Goal: Answer question/provide support: Share knowledge or assist other users

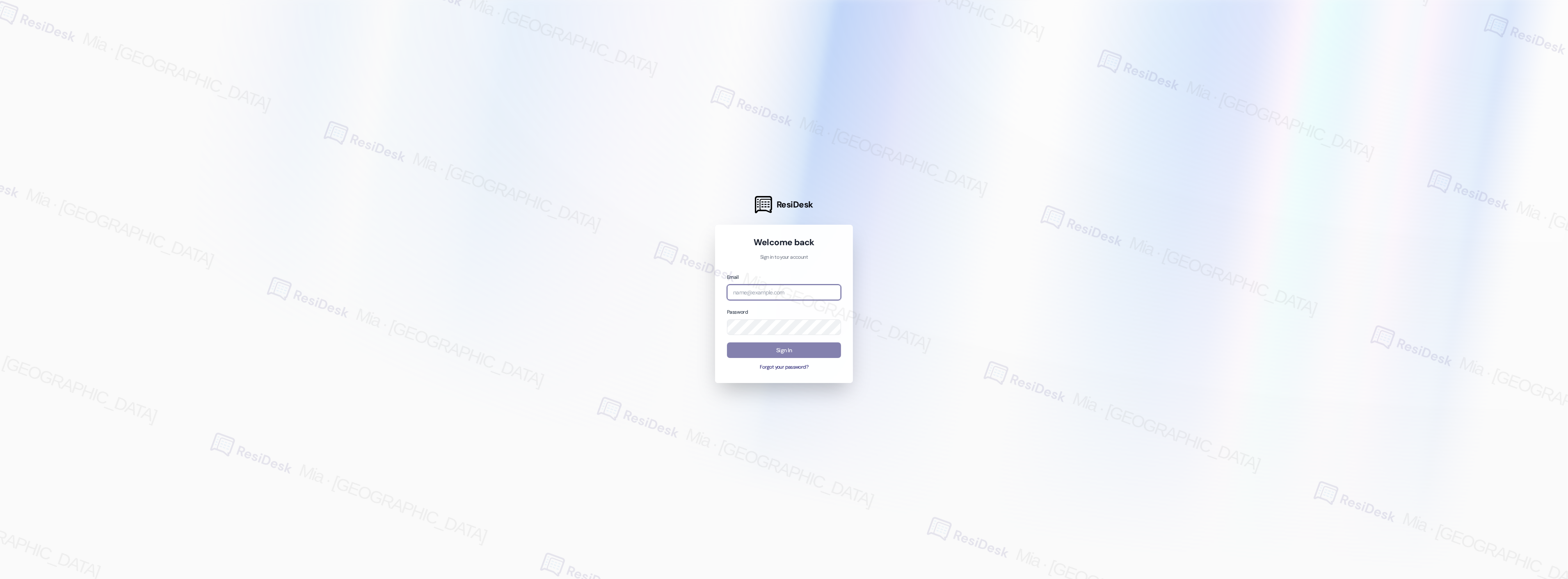
click at [771, 292] on input "email" at bounding box center [783, 293] width 114 height 16
type input "automated-surveys-boyd_wilson-mia.caampued@boyd_wilson.com"
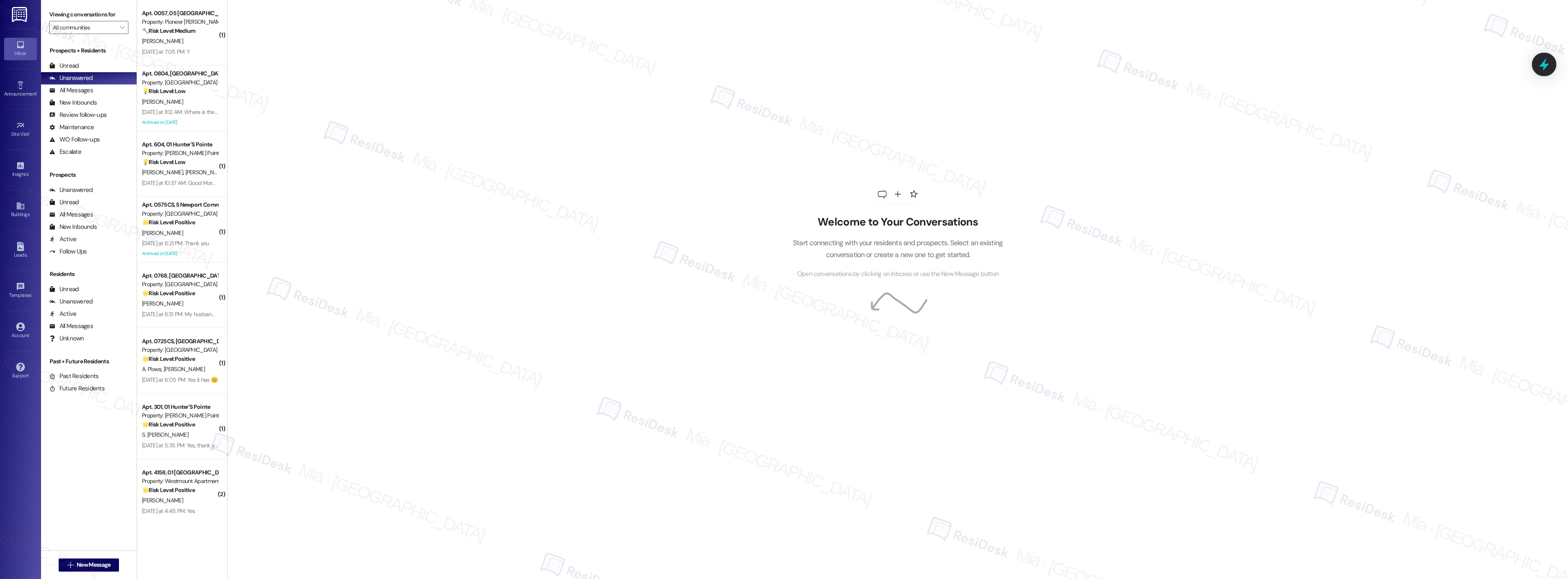
click at [1551, 63] on div at bounding box center [1544, 64] width 24 height 23
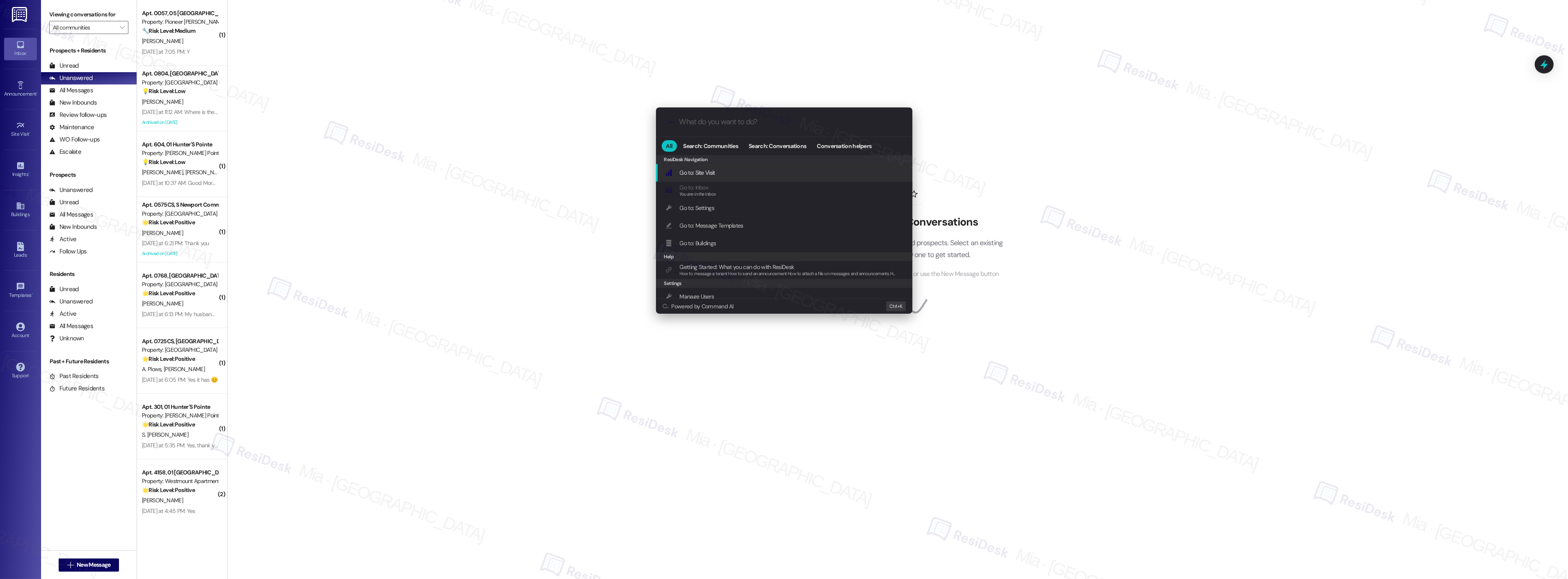
click at [737, 114] on div ".cls-1{fill:#0a055f;}.cls-2{fill:#0cc4c4;} resideskLogoBlueOrange" at bounding box center [784, 122] width 256 height 29
click at [744, 120] on input "What do you want to do?" at bounding box center [791, 122] width 223 height 9
click at [699, 173] on span "Open Thread SLA Dashboard" at bounding box center [714, 173] width 68 height 7
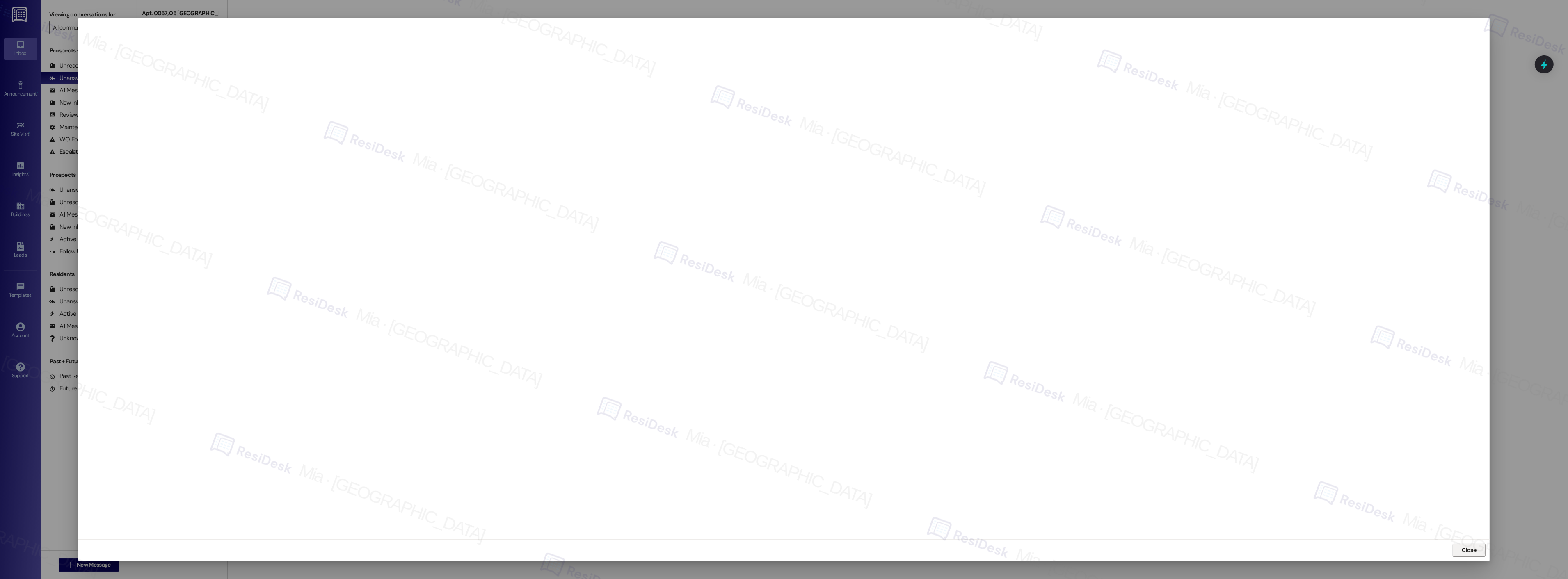
click at [1471, 553] on span "Close" at bounding box center [1469, 550] width 15 height 9
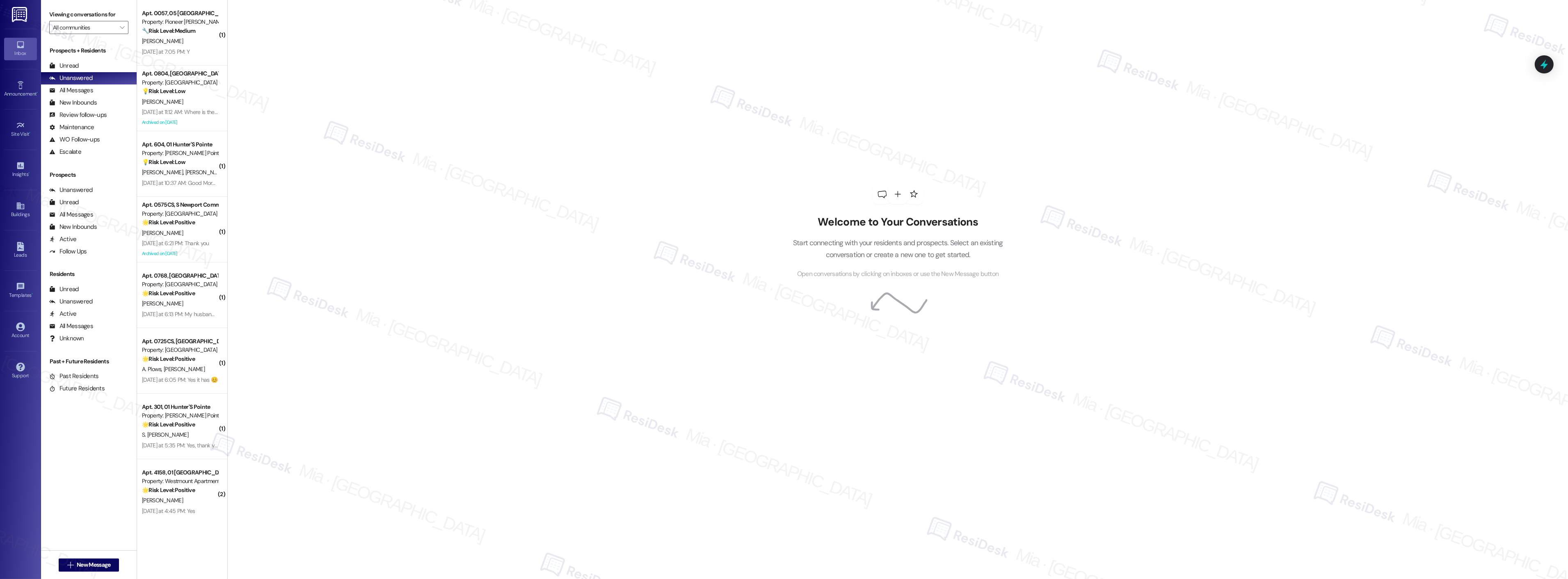
click at [1539, 62] on icon at bounding box center [1544, 64] width 11 height 11
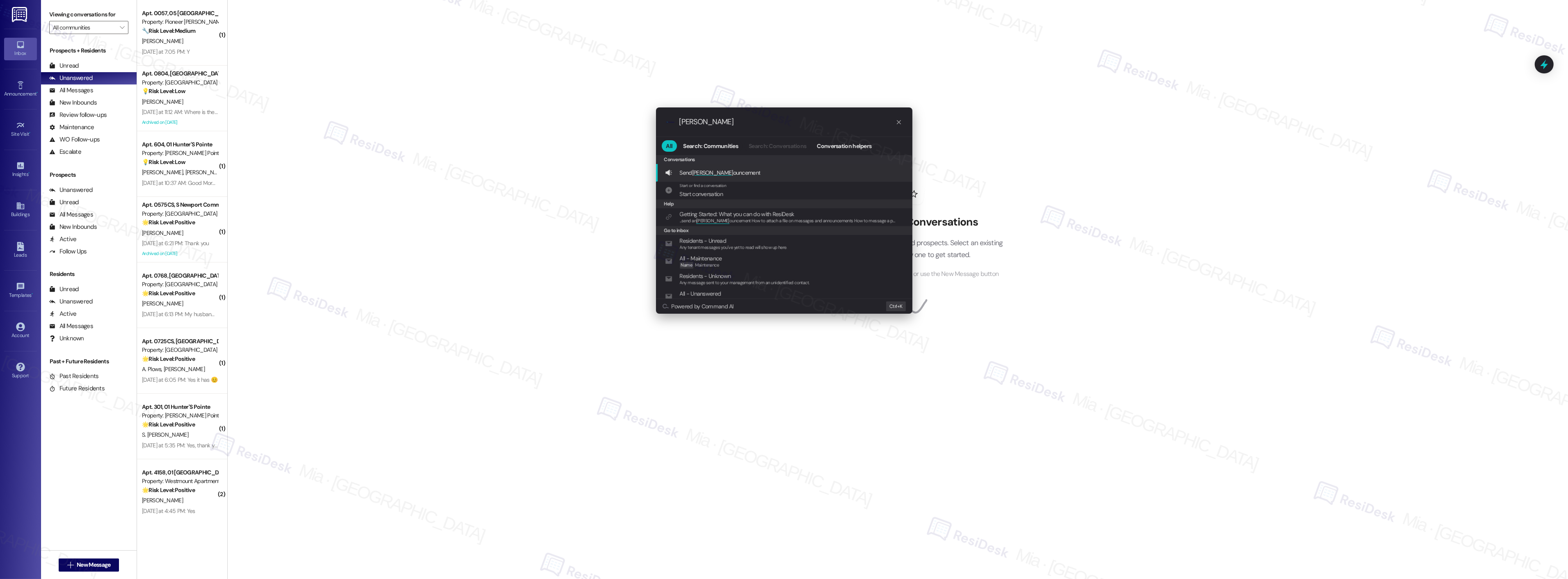
type input "ann"
click at [708, 169] on span "Send Ann ouncement" at bounding box center [720, 173] width 81 height 7
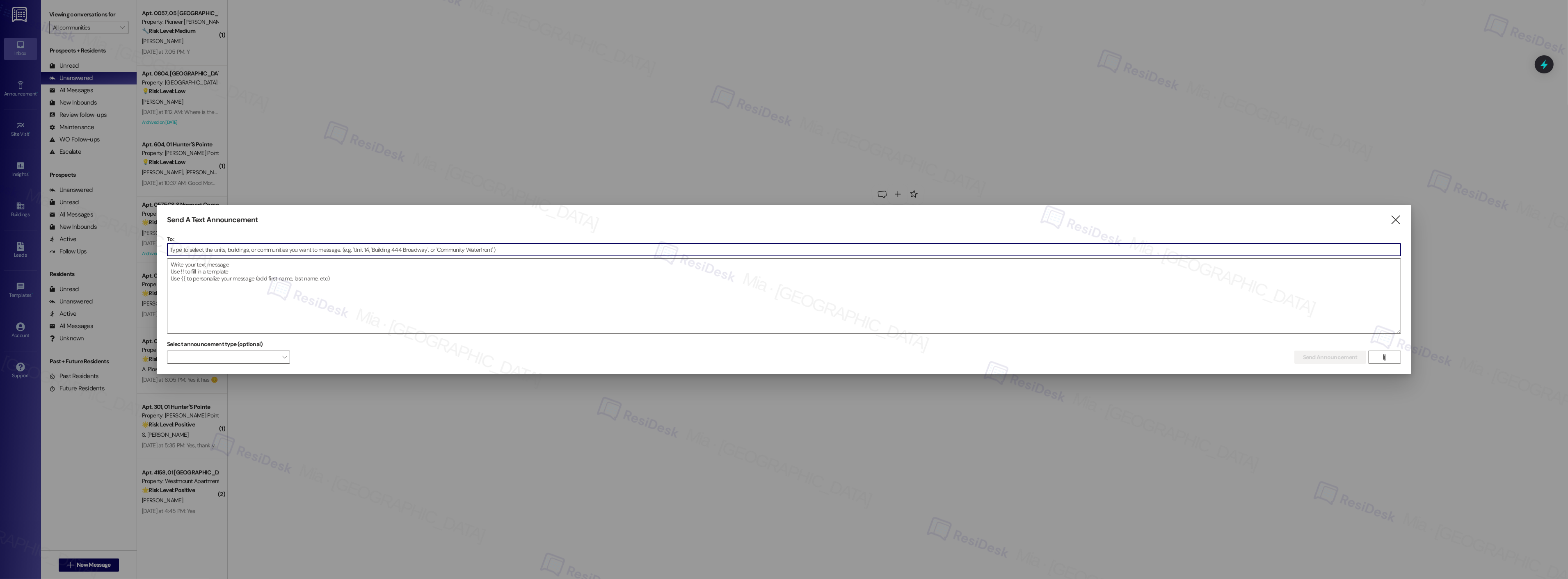
click at [814, 246] on input at bounding box center [784, 249] width 1233 height 12
type input "b"
click at [259, 248] on input at bounding box center [784, 249] width 1233 height 12
click at [1398, 213] on div "Send A Text Announcement  To:  Drop image file here Select announcement type …" at bounding box center [783, 290] width 1255 height 169
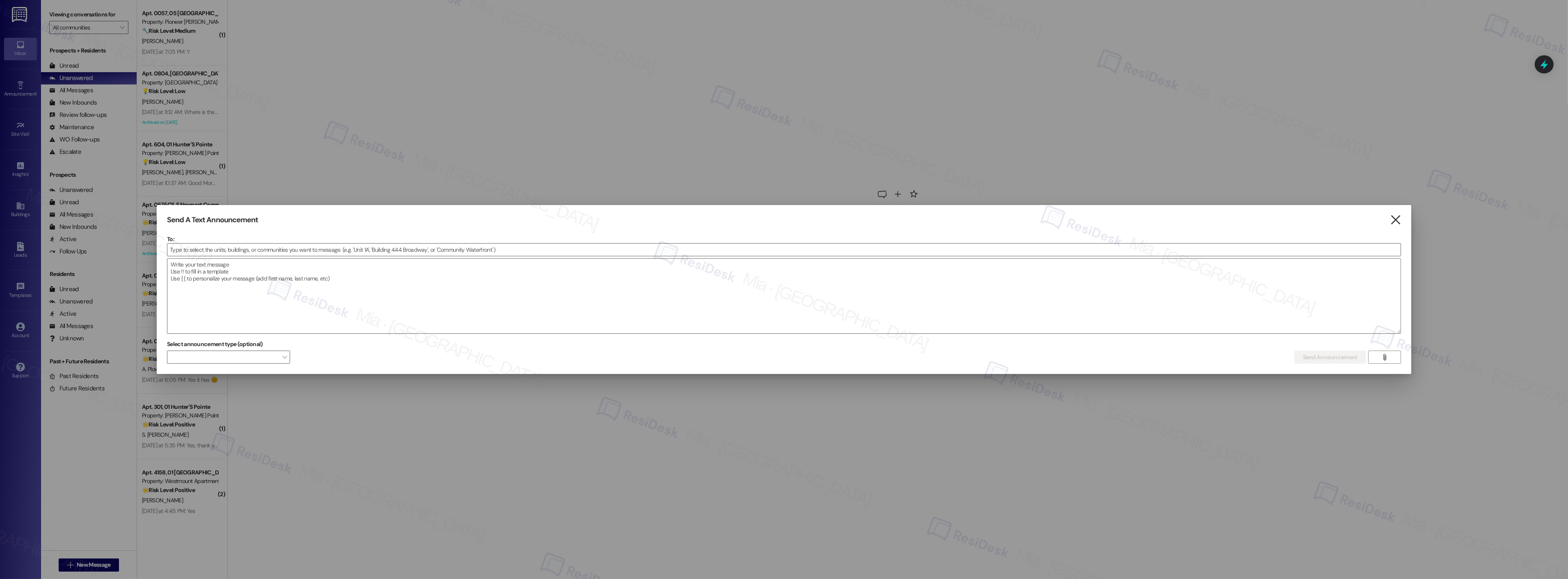
click at [1398, 218] on icon "" at bounding box center [1395, 220] width 11 height 9
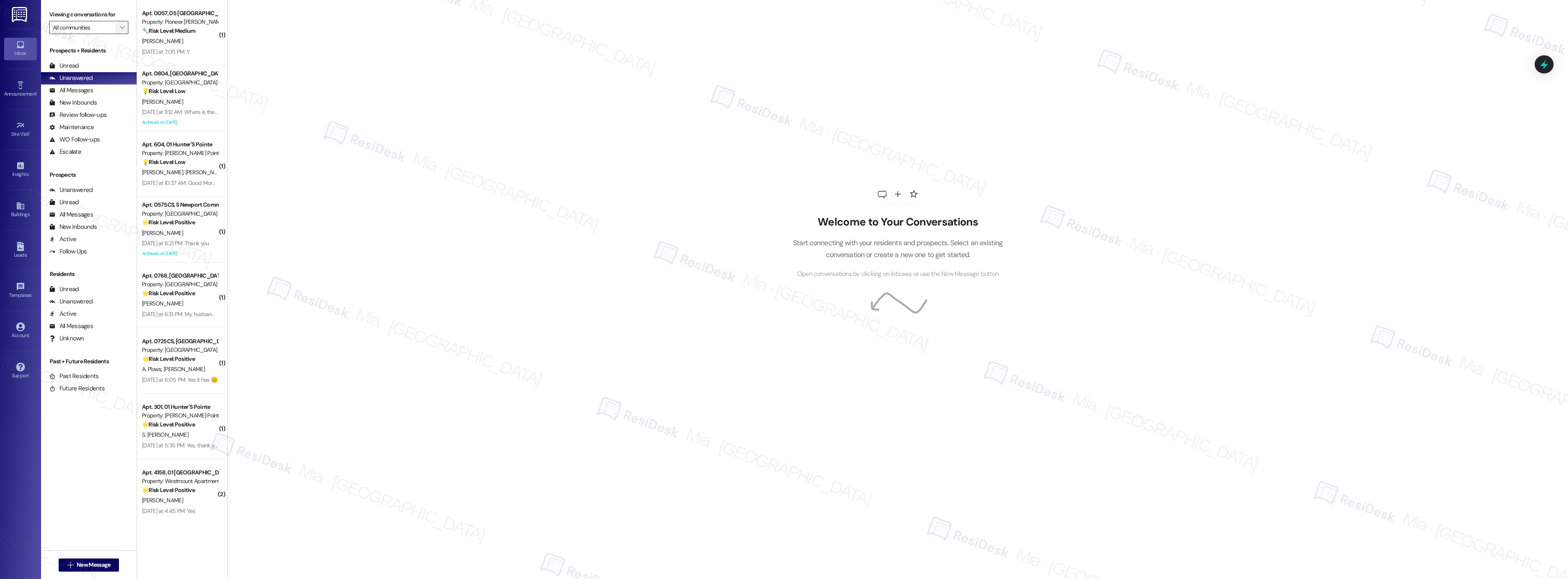
click at [115, 26] on button "" at bounding box center [122, 27] width 13 height 13
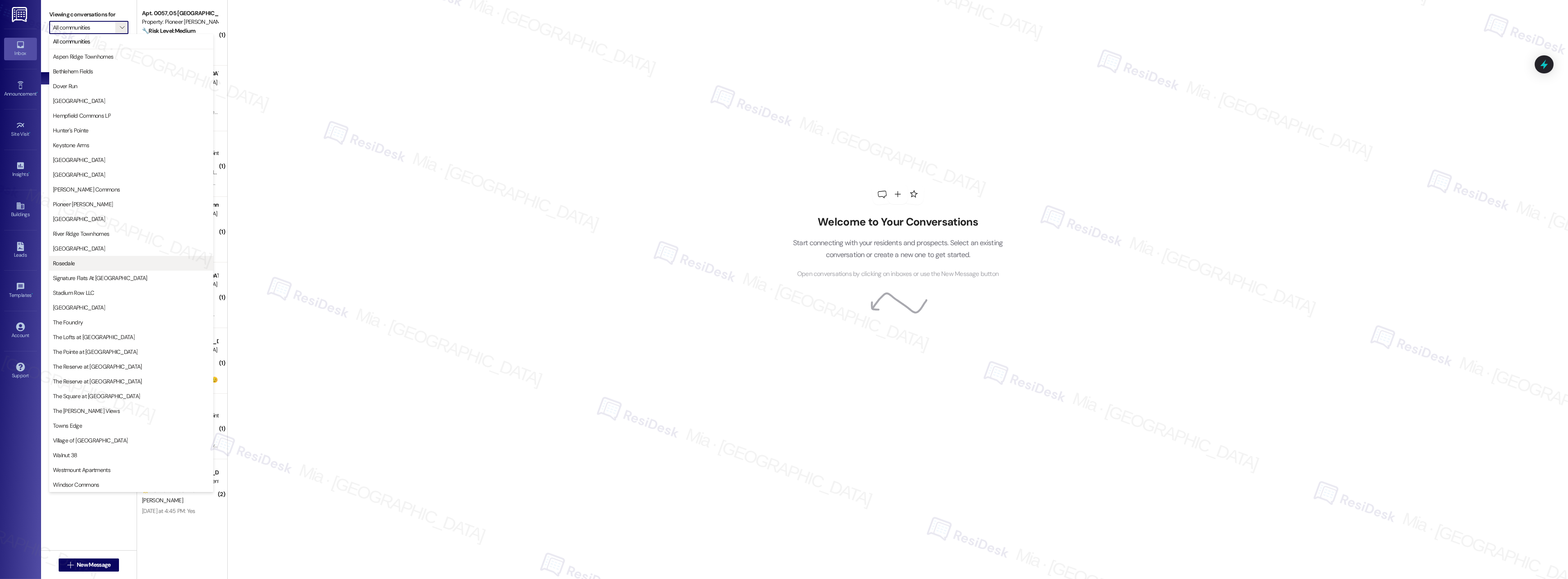
click at [96, 267] on span "Rosedale" at bounding box center [131, 263] width 156 height 8
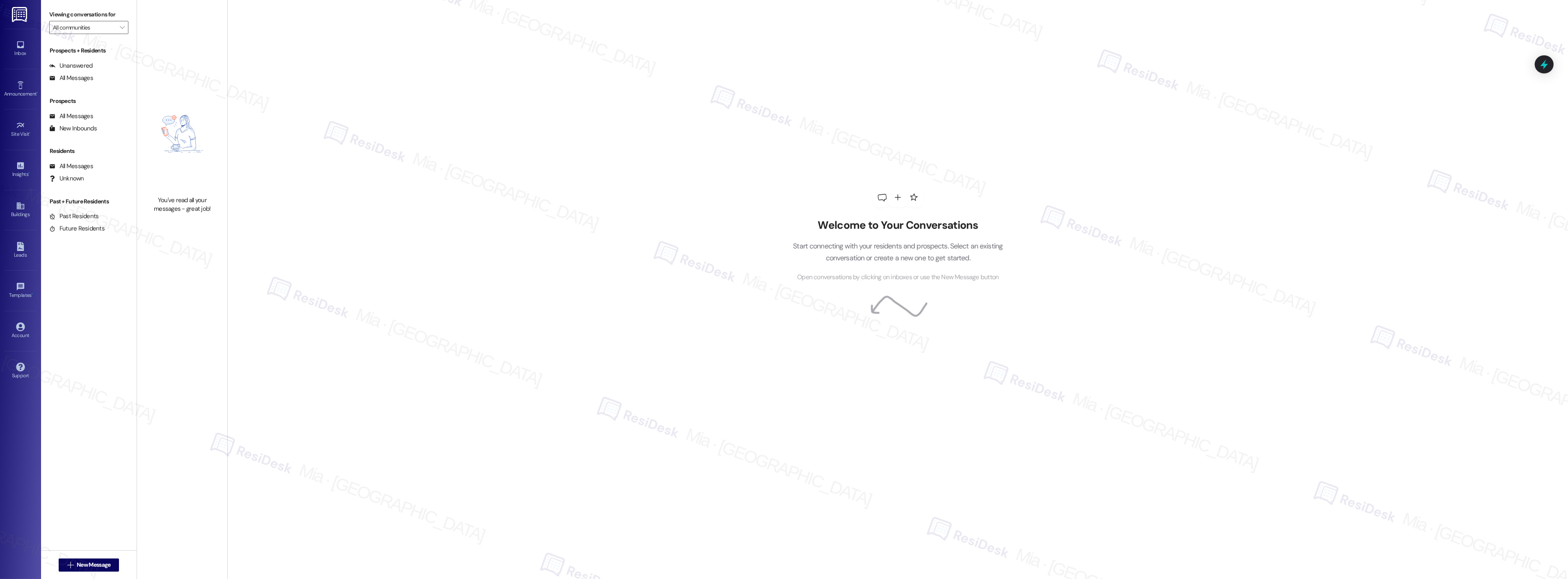
type input "Rosedale"
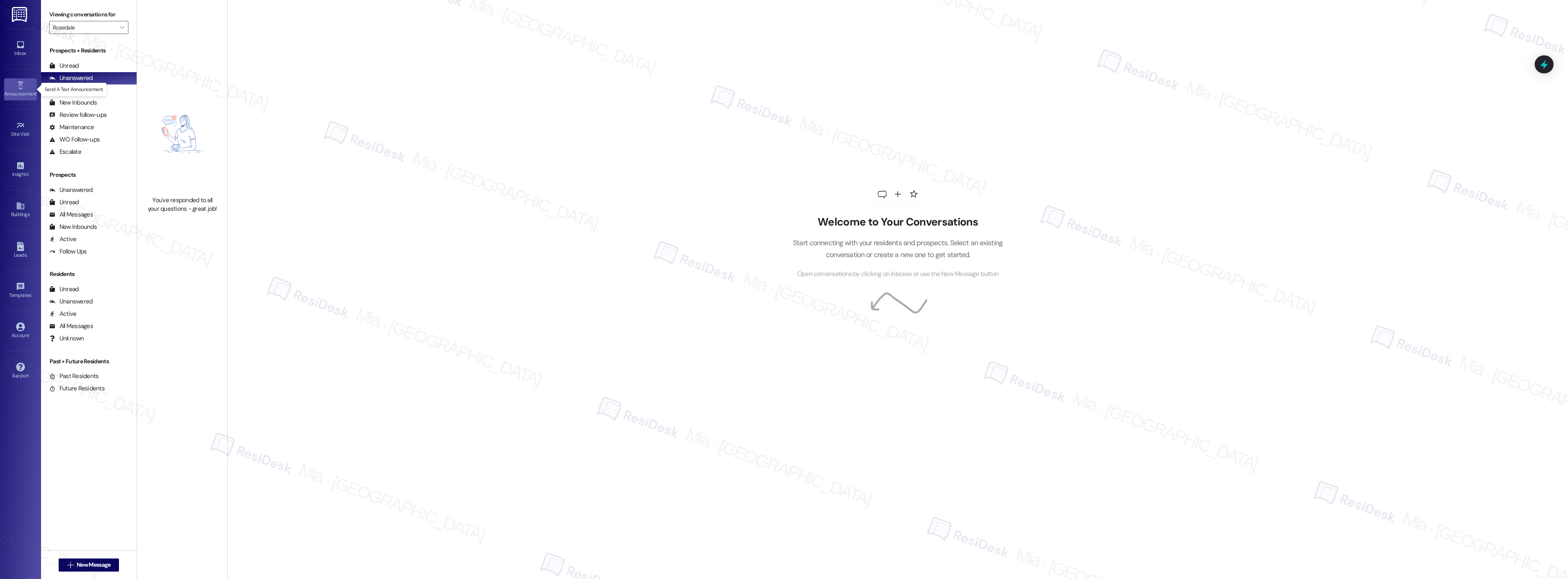
click at [19, 95] on div "Announcement •" at bounding box center [20, 94] width 41 height 8
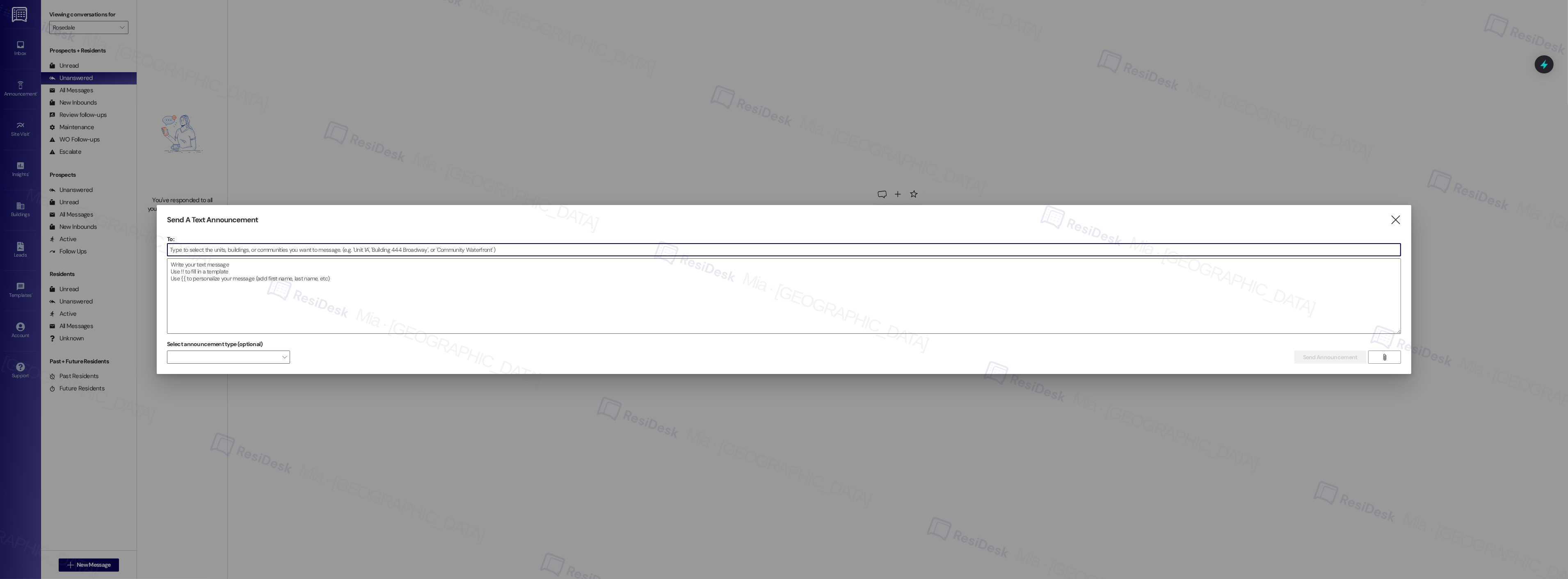
click at [352, 249] on input at bounding box center [784, 249] width 1233 height 12
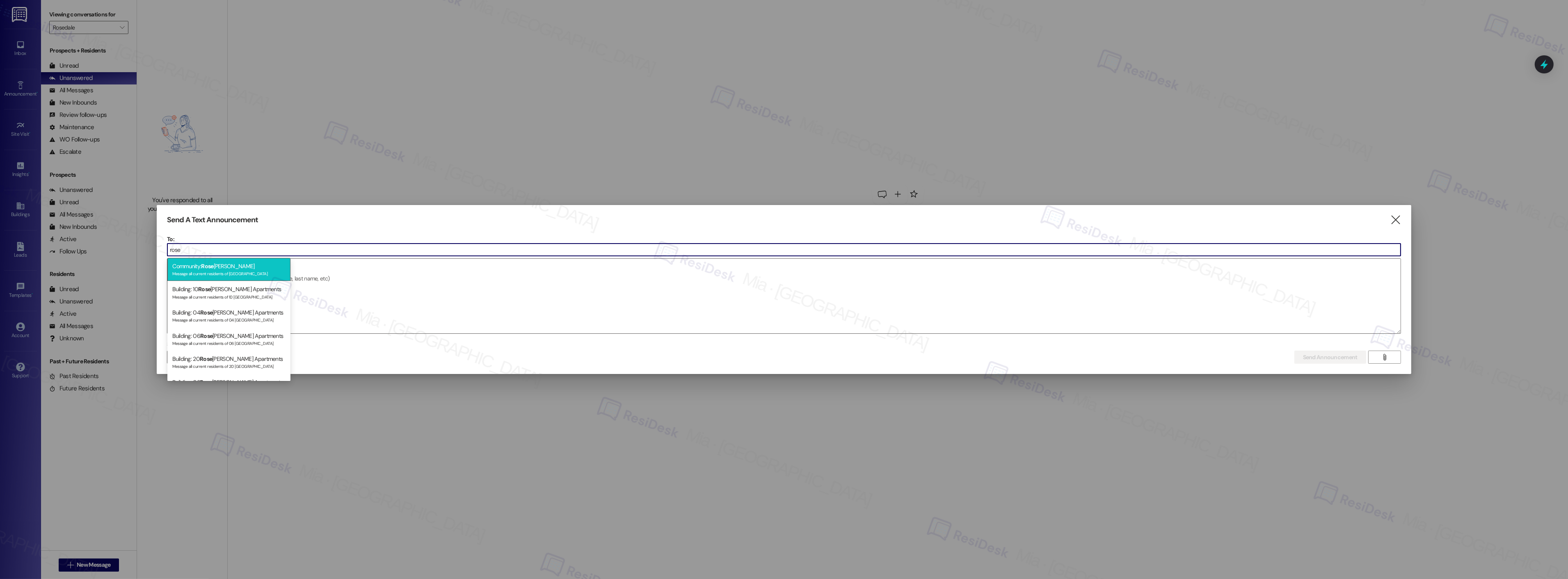
type input "rose"
click at [230, 269] on div "Message all current residents of Rosedale" at bounding box center [229, 272] width 113 height 7
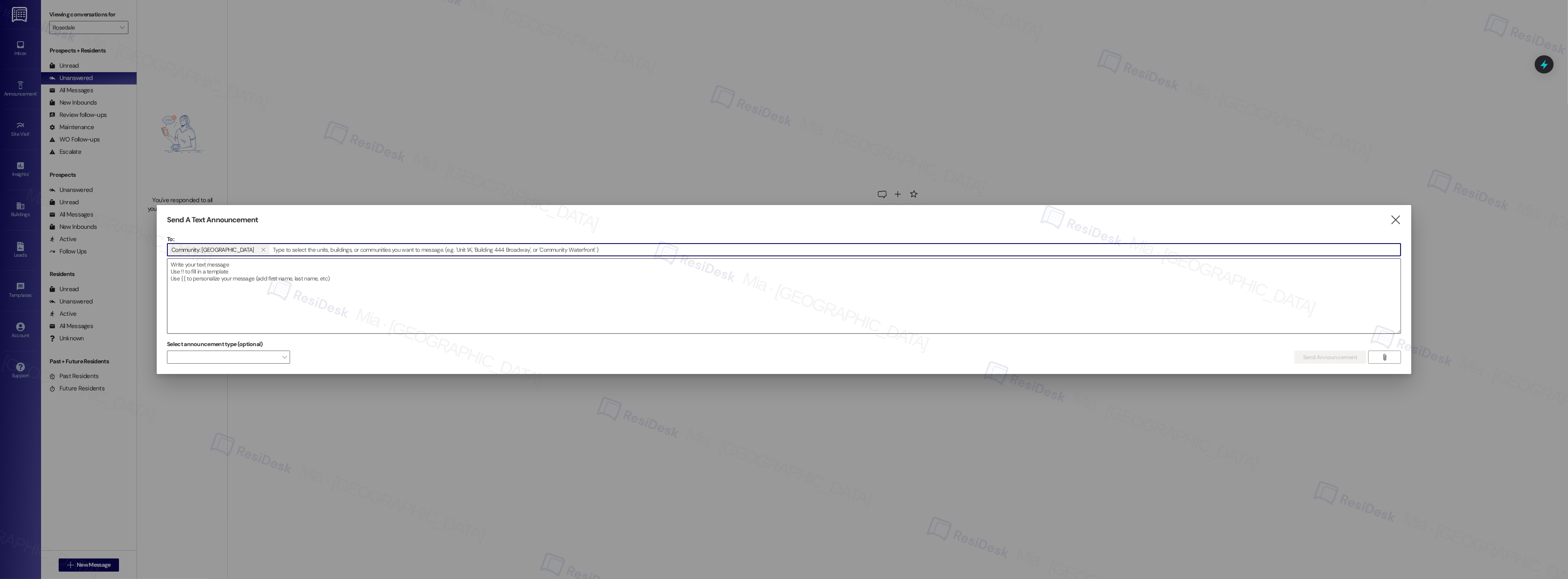
click at [203, 268] on textarea at bounding box center [784, 296] width 1233 height 75
paste textarea "Hi {{first_name}}! You're invited to a special Fall Meet and Greet with the Boy…"
click at [219, 263] on textarea "Hi {{first_name}}! You're invited to a special Fall Meet and Greet with the Boy…" at bounding box center [784, 296] width 1233 height 75
type textarea "Hi {{first_name}}! You're invited to a special Fall Meet and Greet with the Boy…"
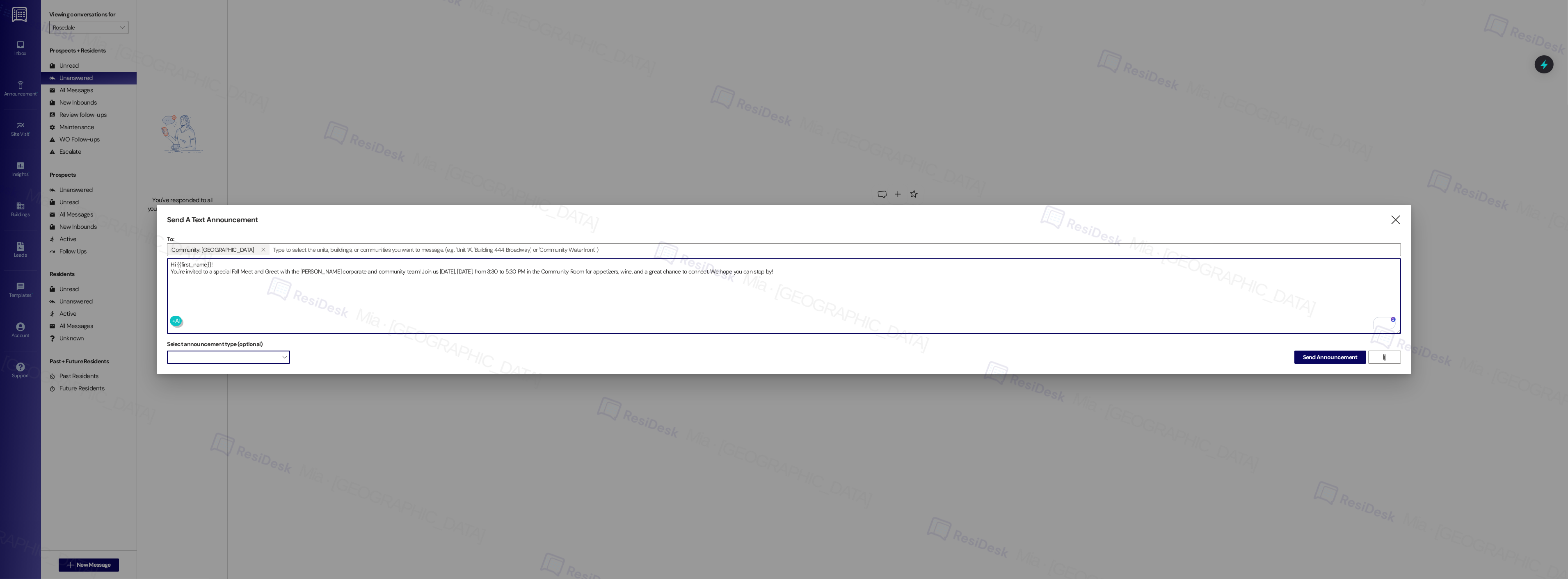
click at [286, 354] on span "" at bounding box center [284, 357] width 4 height 13
click at [1330, 353] on span "Send Announcement" at bounding box center [1331, 357] width 55 height 9
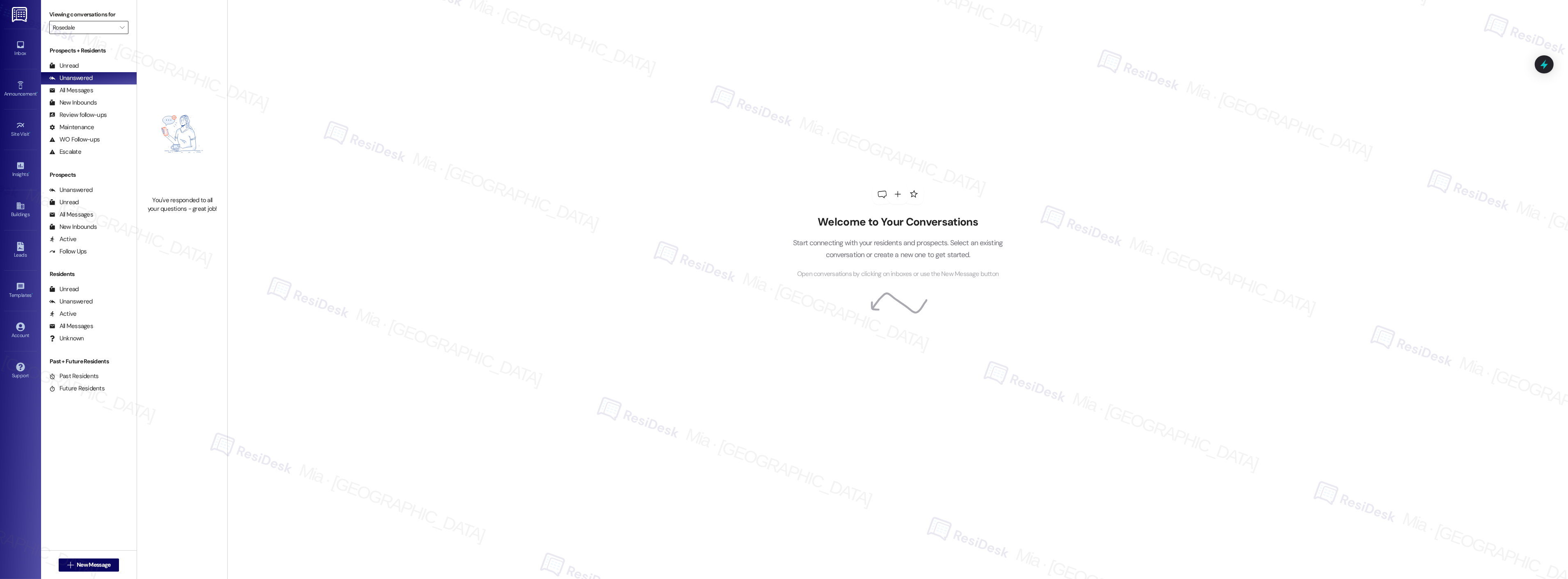
click at [108, 27] on input "Rosedale" at bounding box center [84, 27] width 62 height 13
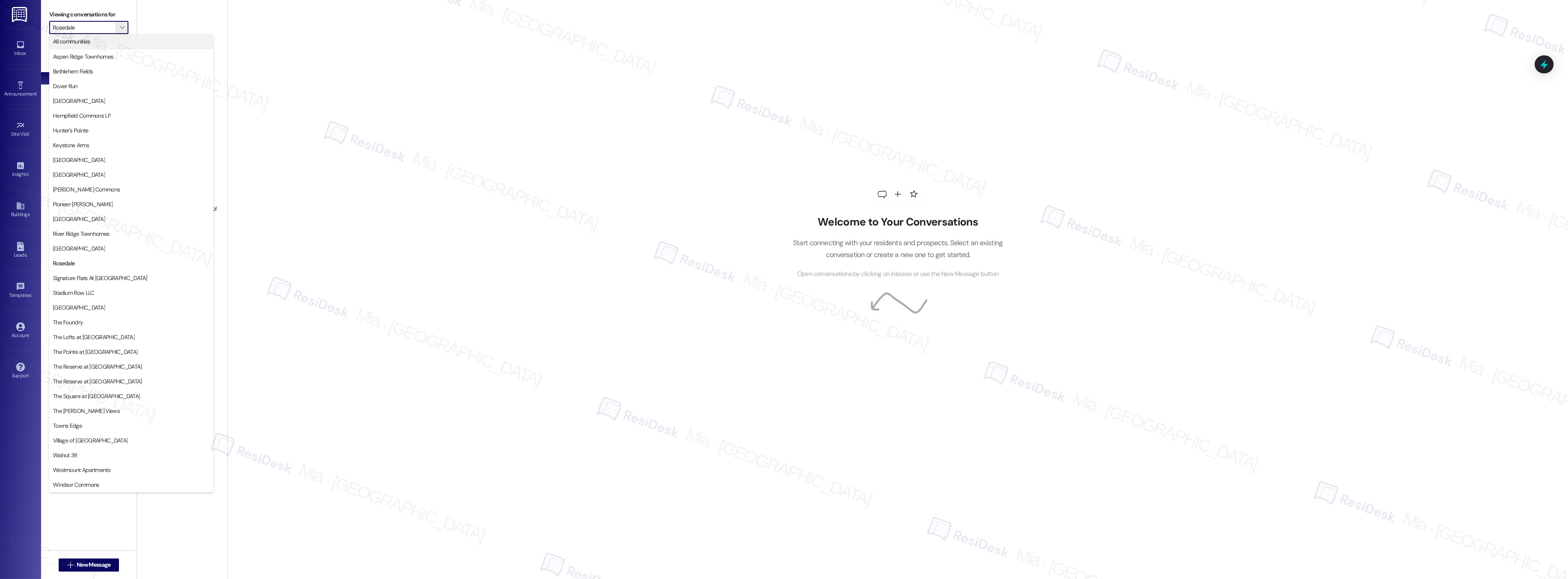
click at [99, 42] on span "All communities" at bounding box center [131, 41] width 156 height 8
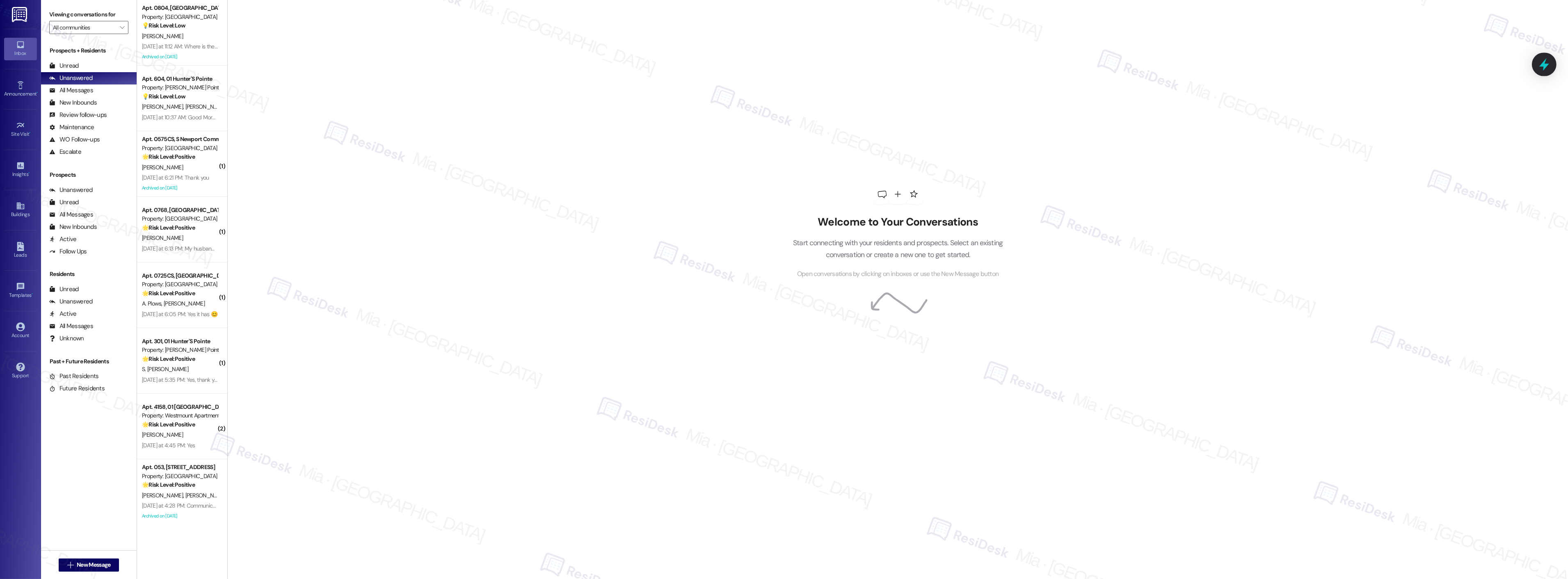
click at [1541, 67] on icon at bounding box center [1544, 64] width 14 height 14
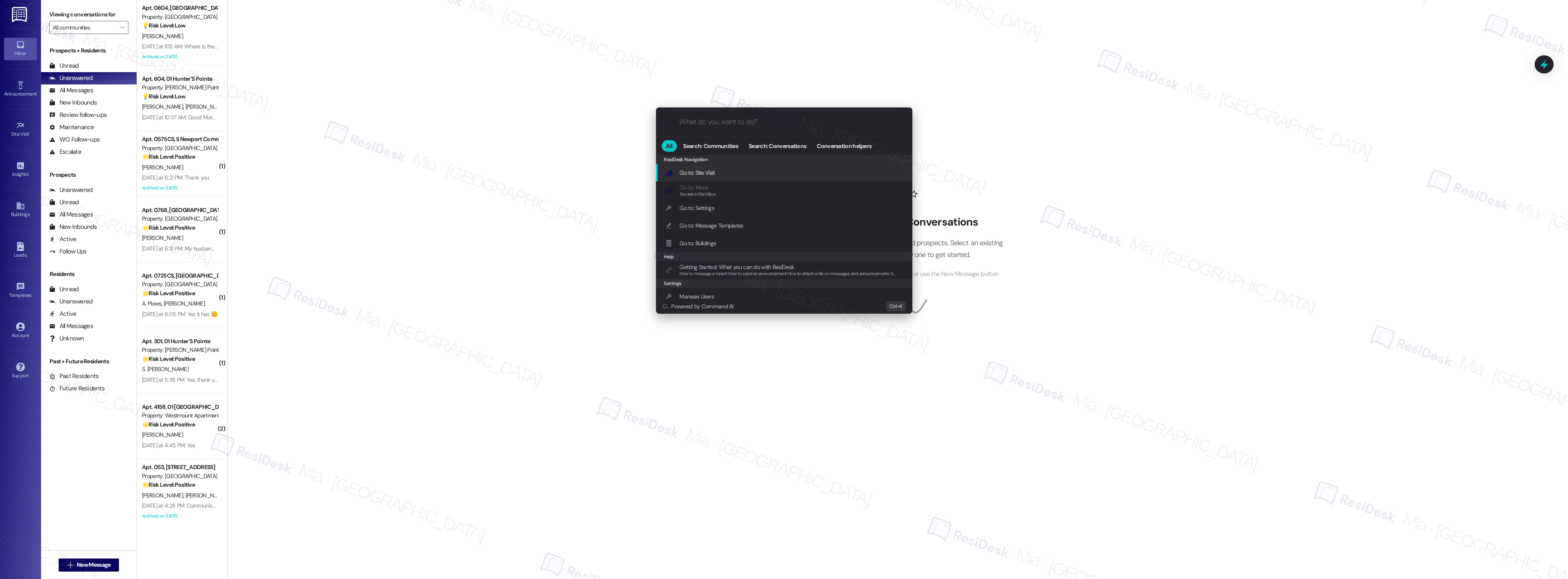
click at [743, 125] on input "What do you want to do?" at bounding box center [791, 122] width 223 height 9
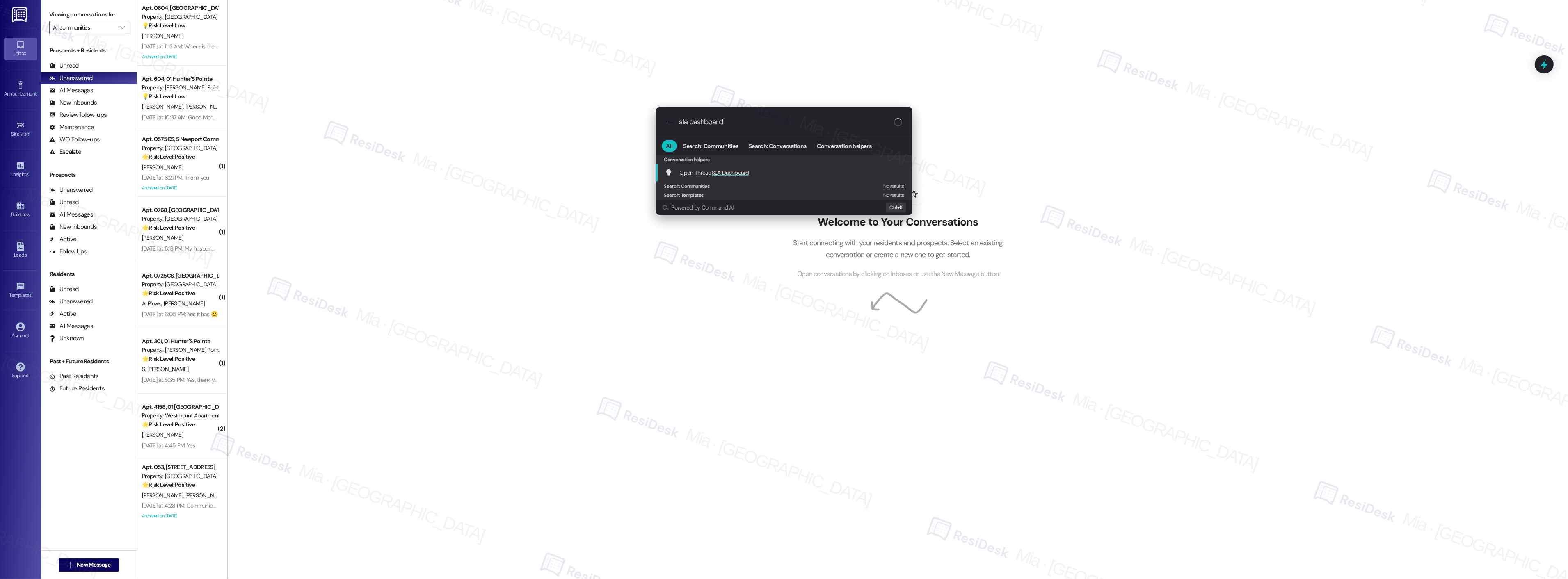
type input "sla dashboard"
click at [732, 171] on span "SLA Dashboard" at bounding box center [730, 173] width 37 height 7
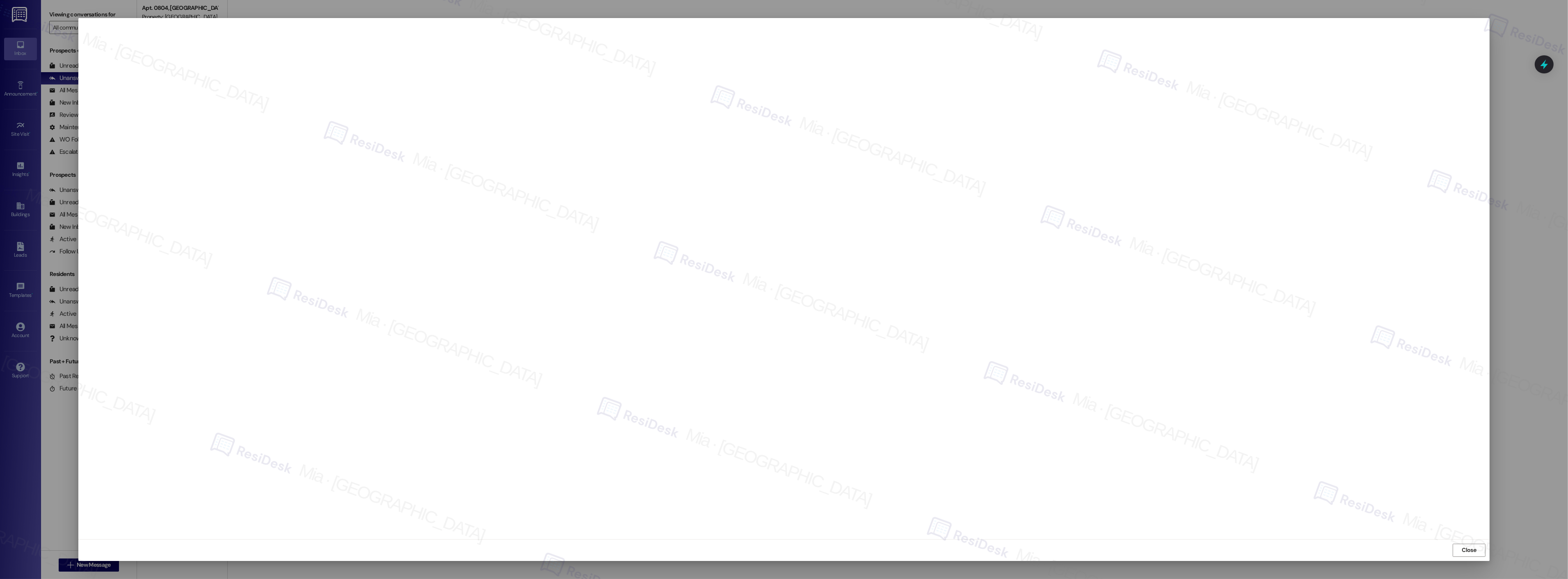
click at [1468, 548] on span "Close" at bounding box center [1469, 550] width 15 height 9
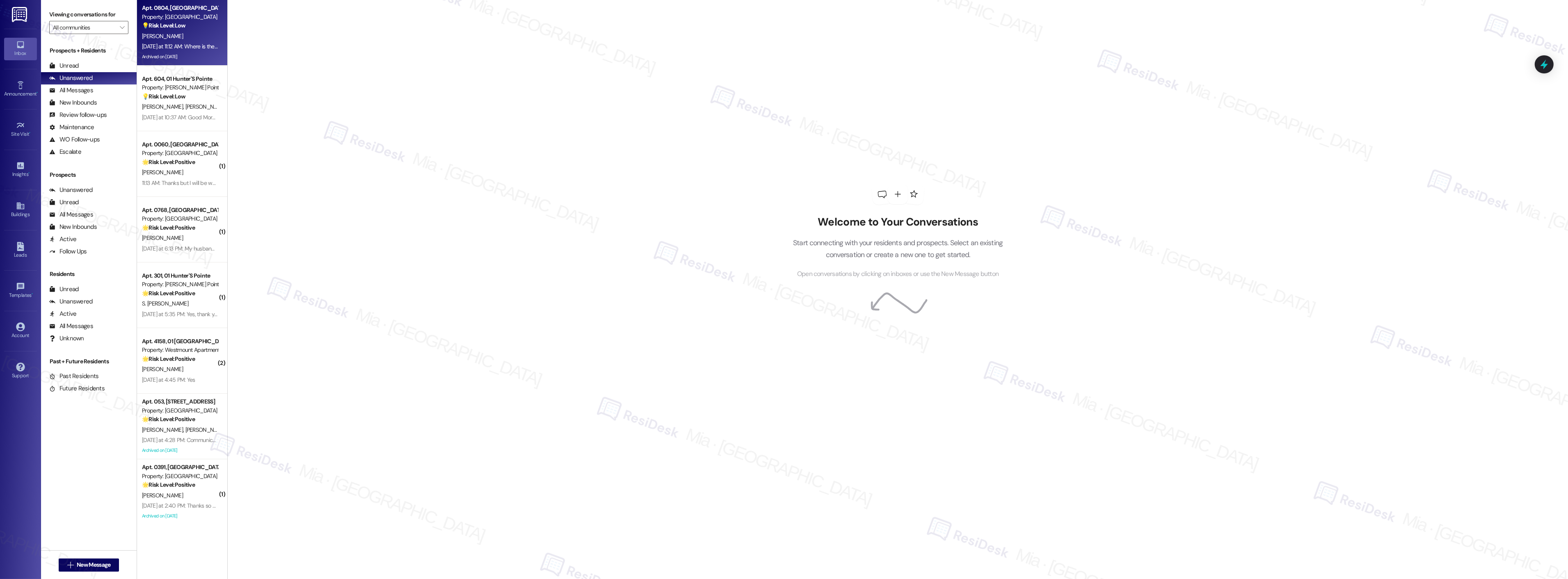
click at [195, 60] on div "Archived on [DATE]" at bounding box center [180, 57] width 77 height 10
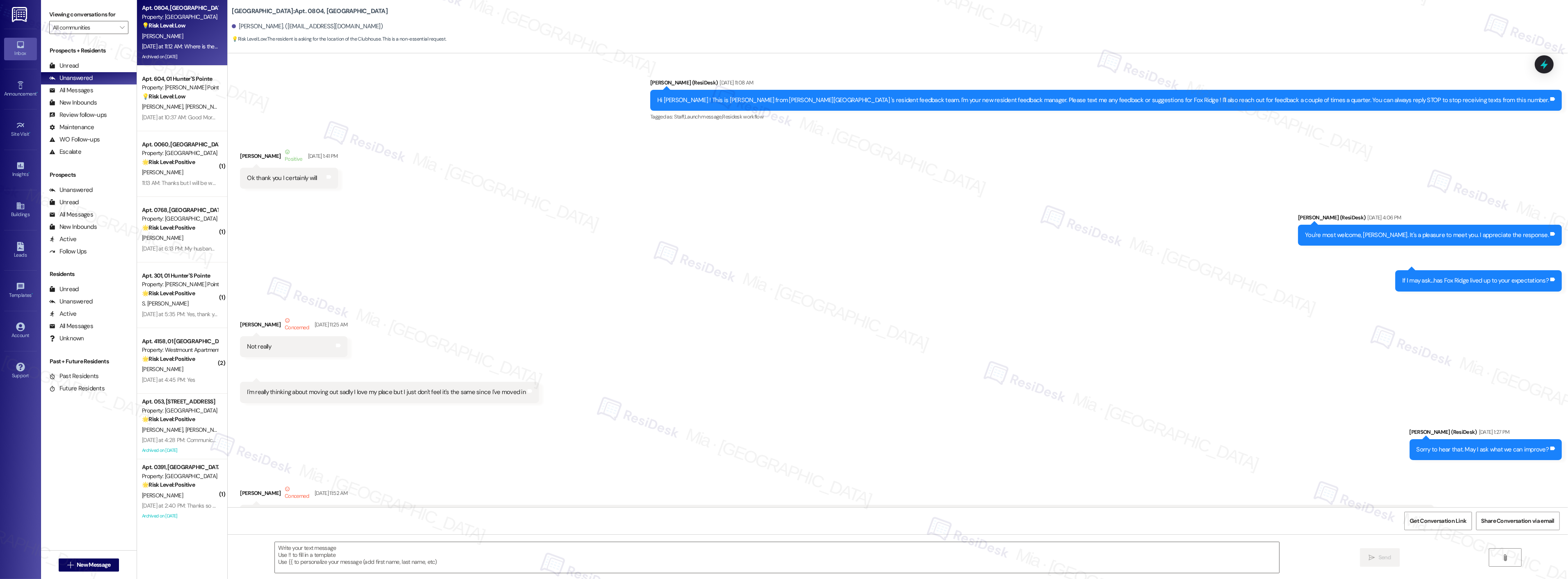
type textarea "Fetching suggested responses. Please feel free to read through the conversation…"
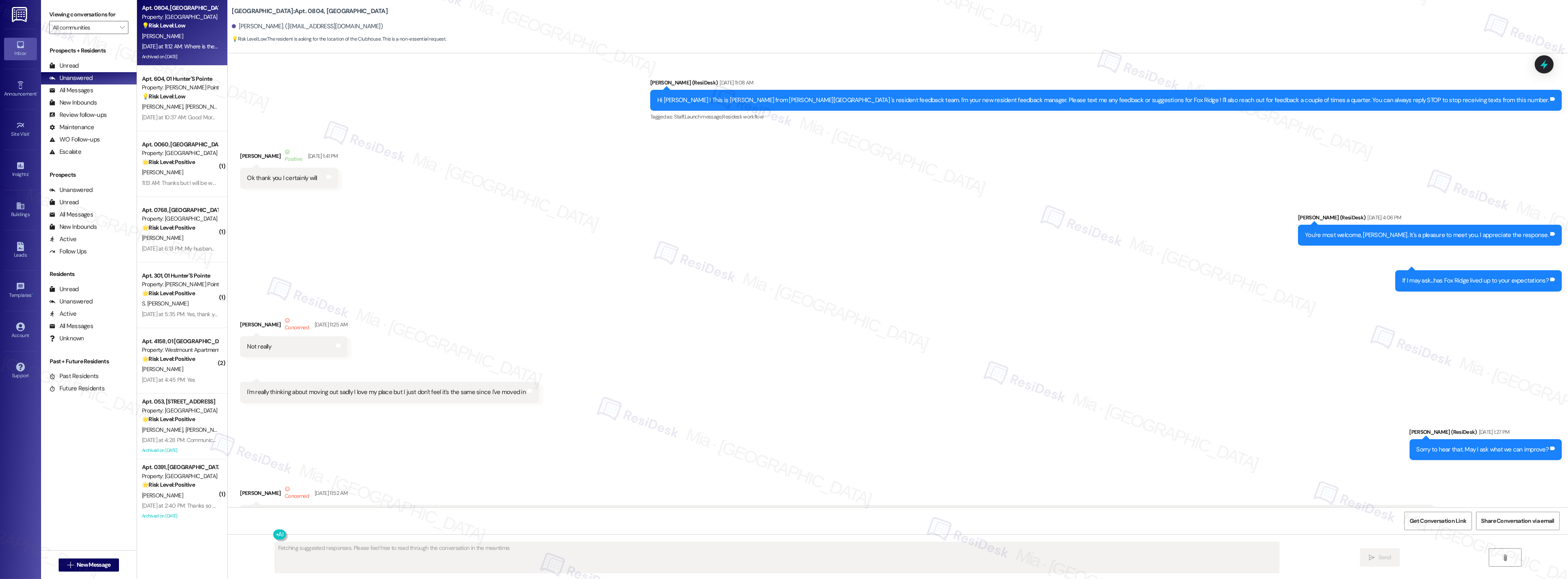
scroll to position [8626, 0]
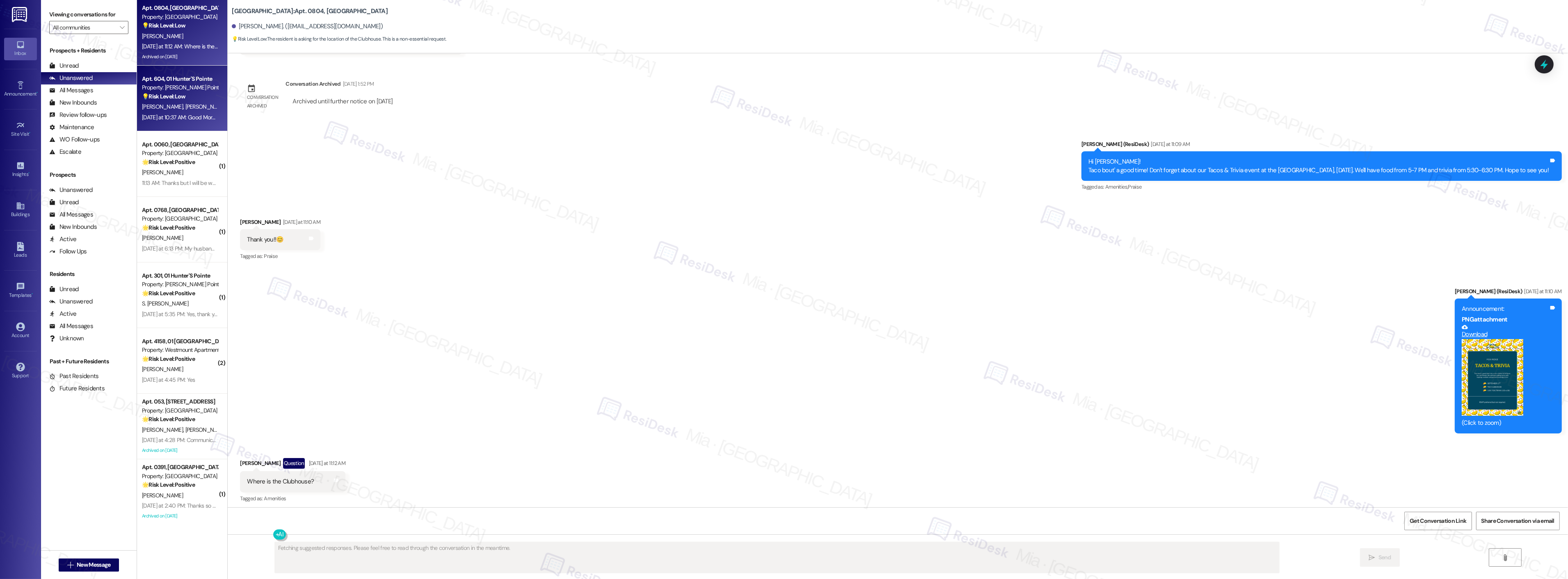
click at [182, 123] on div "Apt. 604, 01 Hunter'S Pointe Property: Hunter's Pointe 💡 Risk Level: Low The re…" at bounding box center [182, 99] width 90 height 66
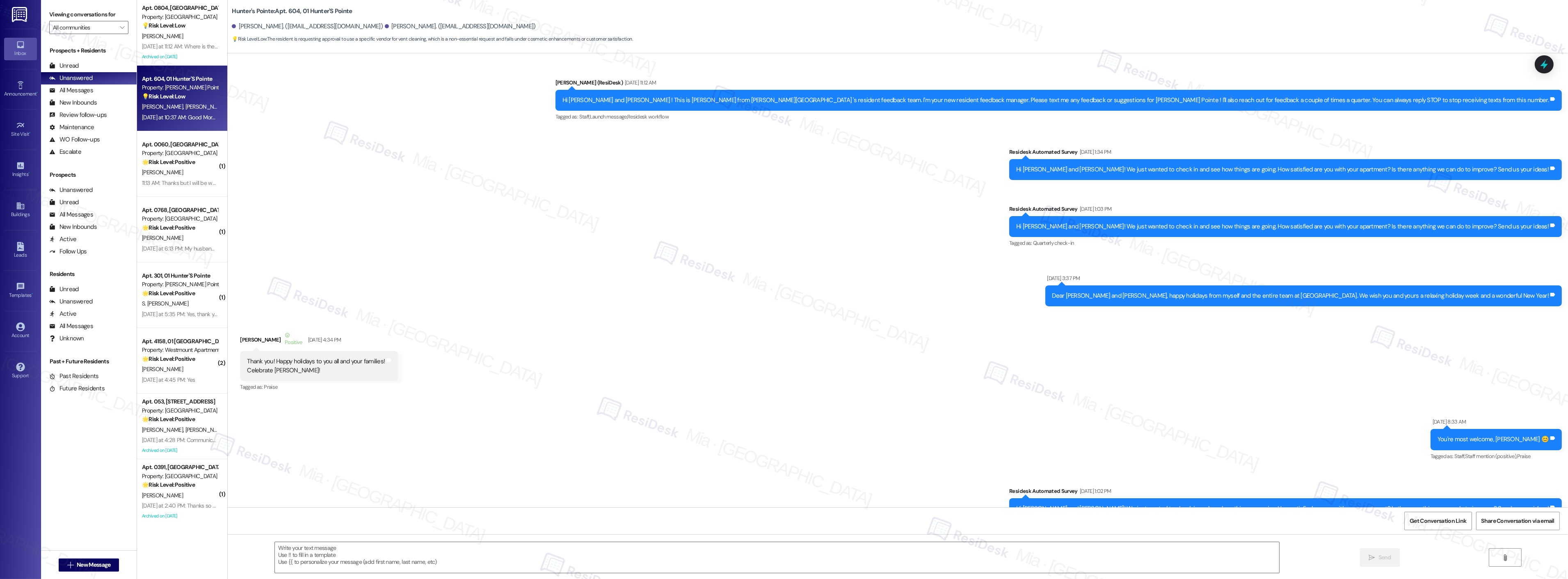
scroll to position [6359, 0]
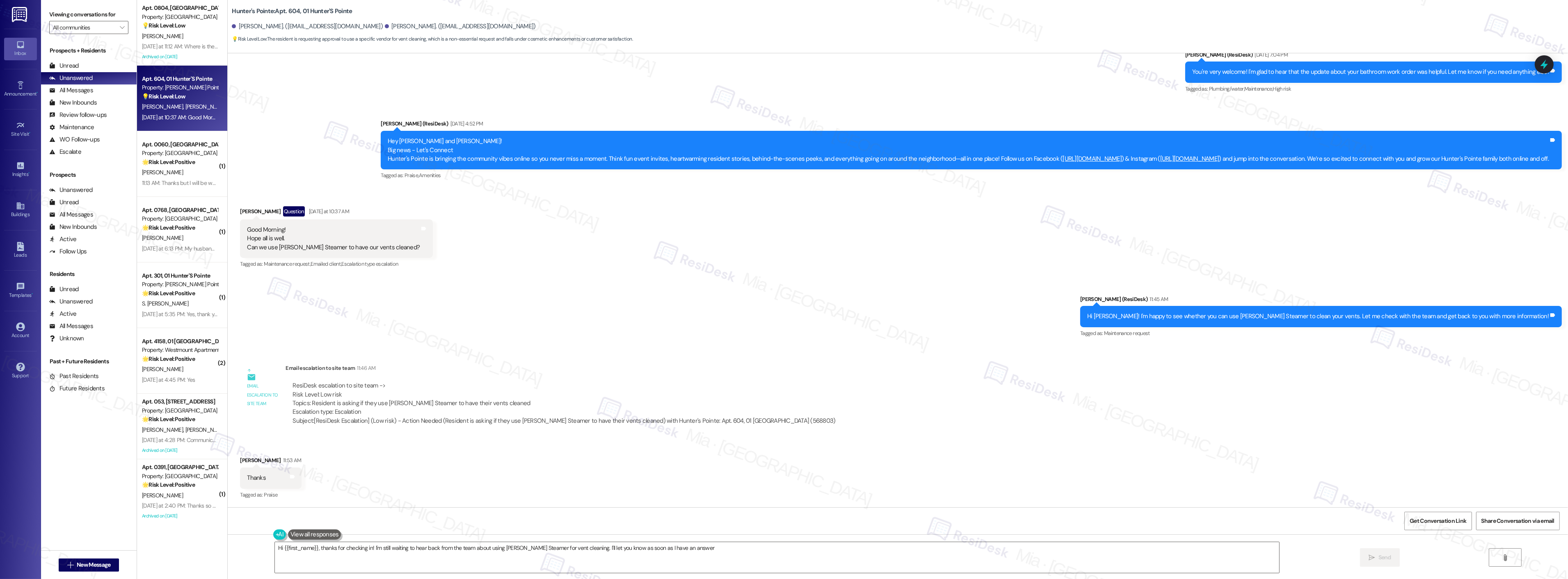
type textarea "Hi {{first_name}}, thanks for checking in! I'm still waiting to hear back from …"
click at [175, 154] on div "Property: Rosedale" at bounding box center [180, 153] width 76 height 9
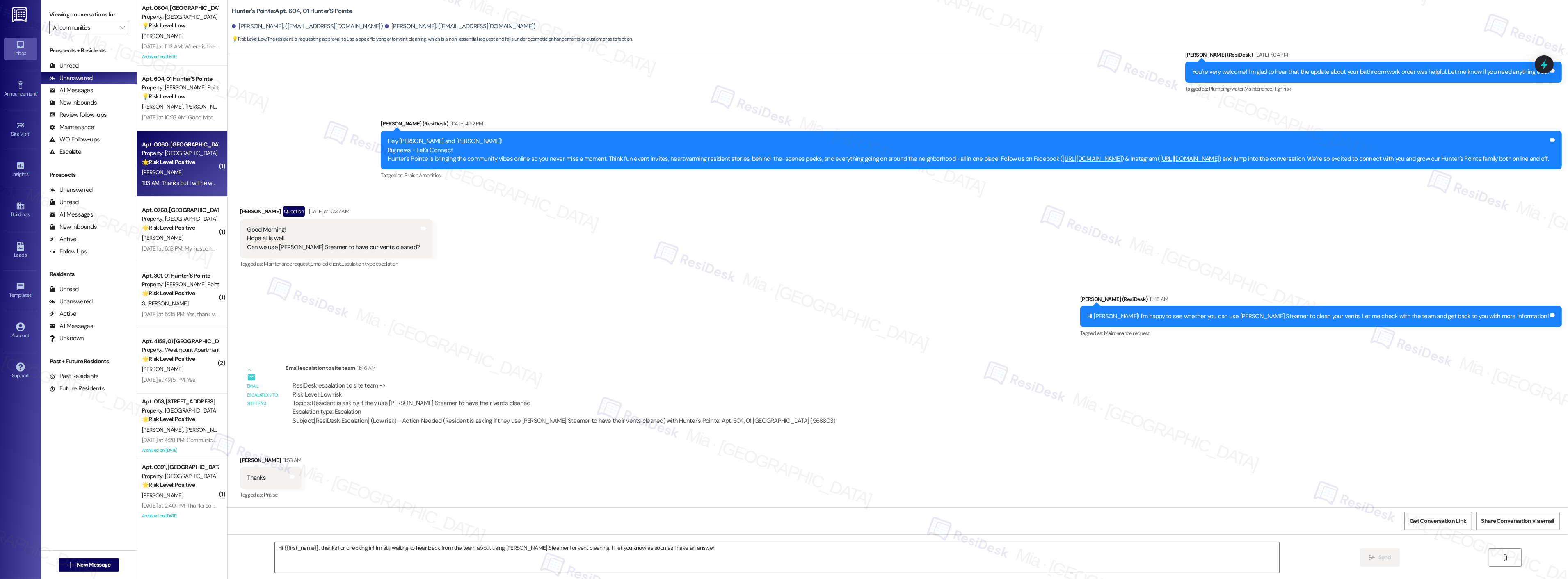
type textarea "Fetching suggested responses. Please feel free to read through the conversation…"
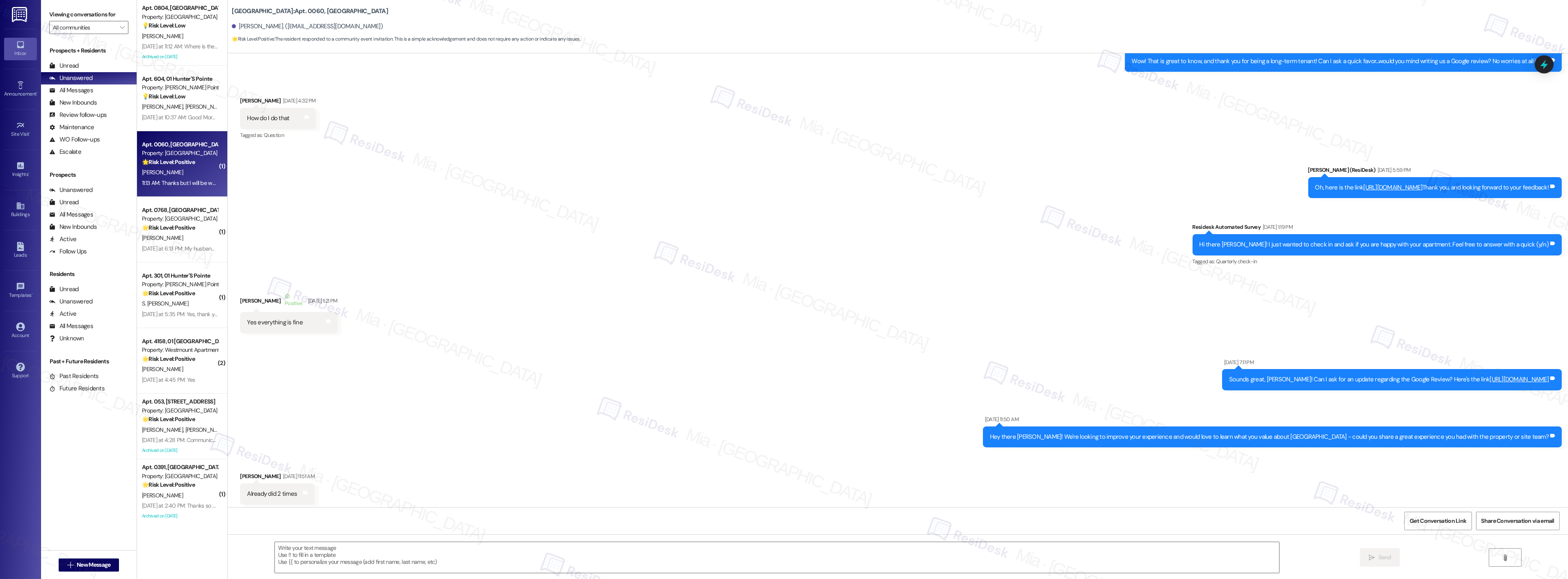
type textarea "Fetching suggested responses. Please feel free to read through the conversation…"
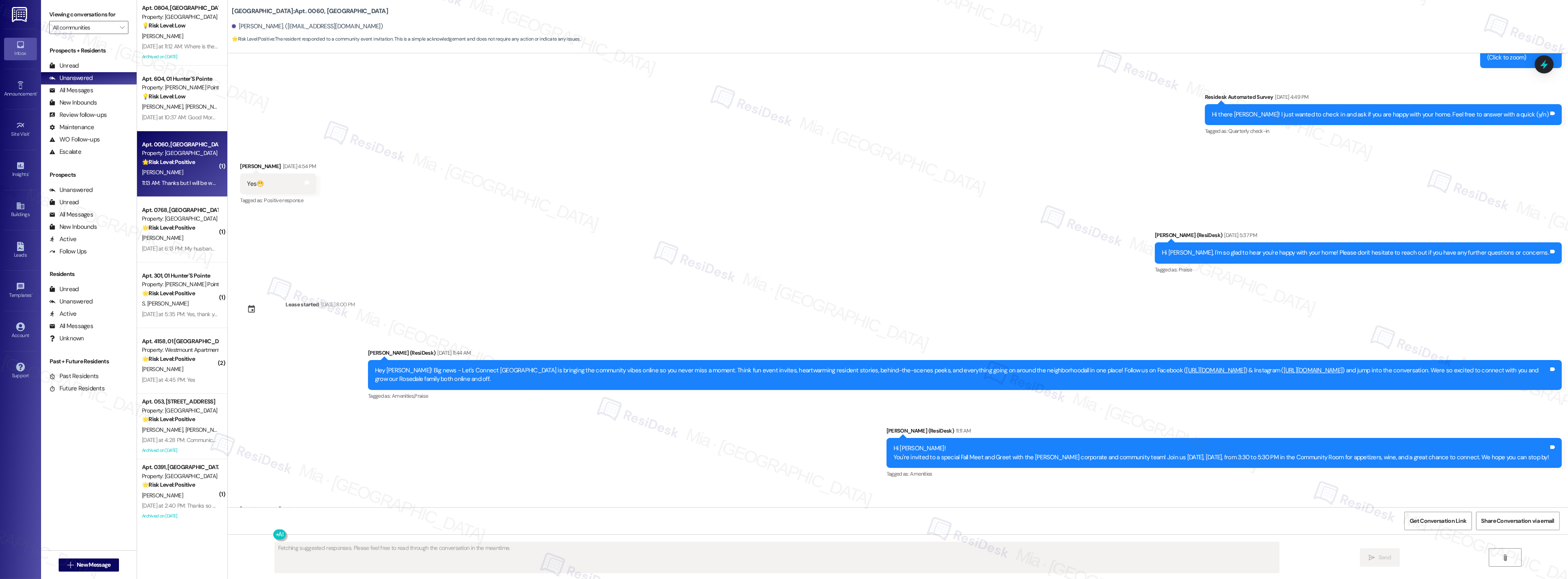
scroll to position [7789, 0]
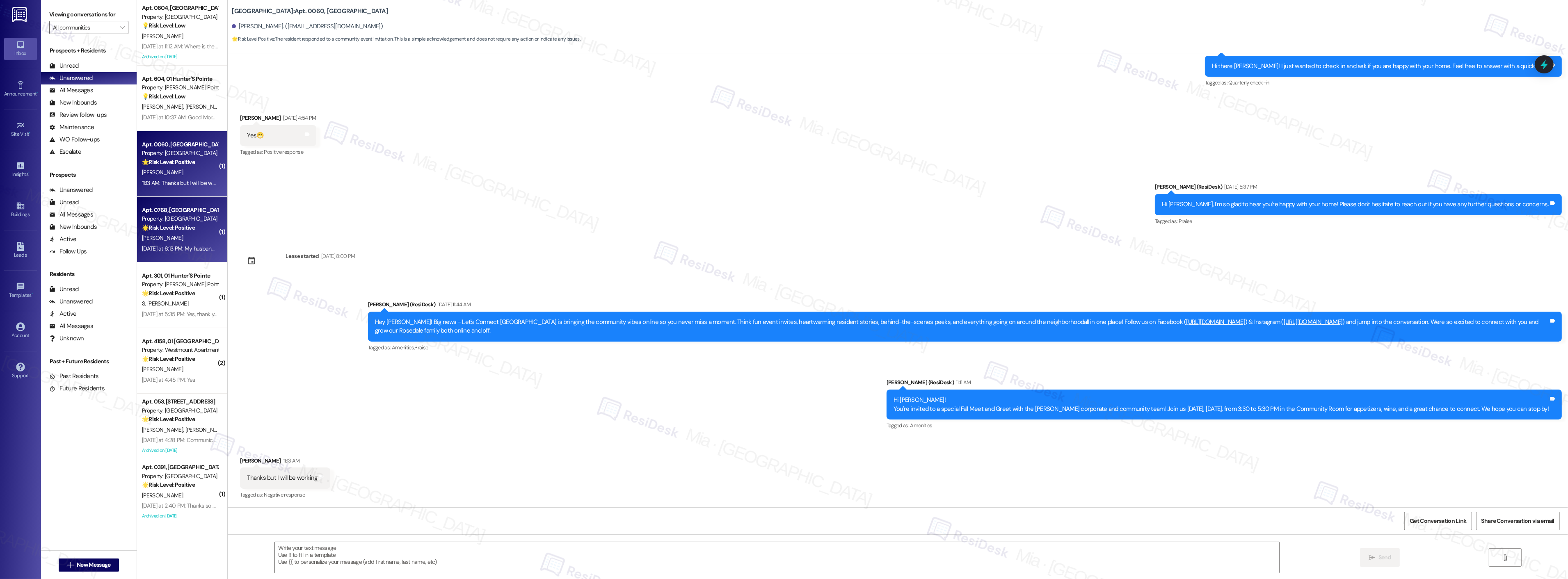
click at [175, 226] on strong "🌟 Risk Level: Positive" at bounding box center [168, 227] width 53 height 7
type textarea "Fetching suggested responses. Please feel free to read through the conversation…"
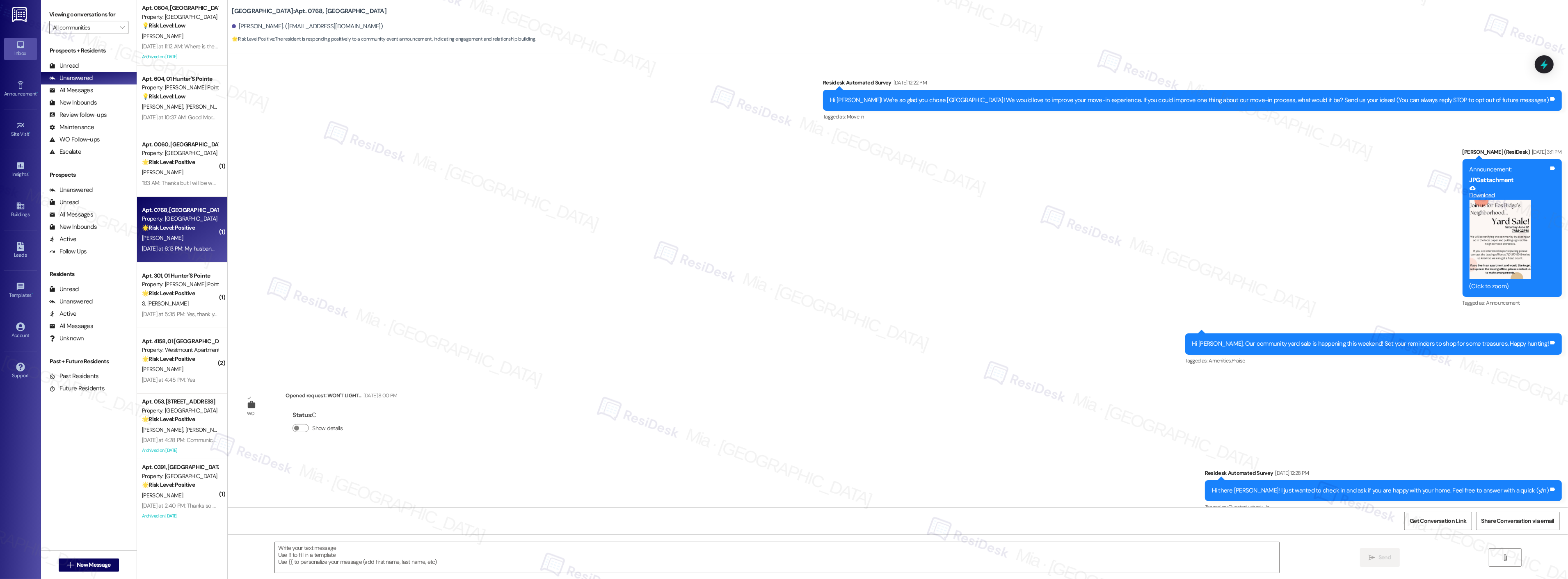
scroll to position [3780, 0]
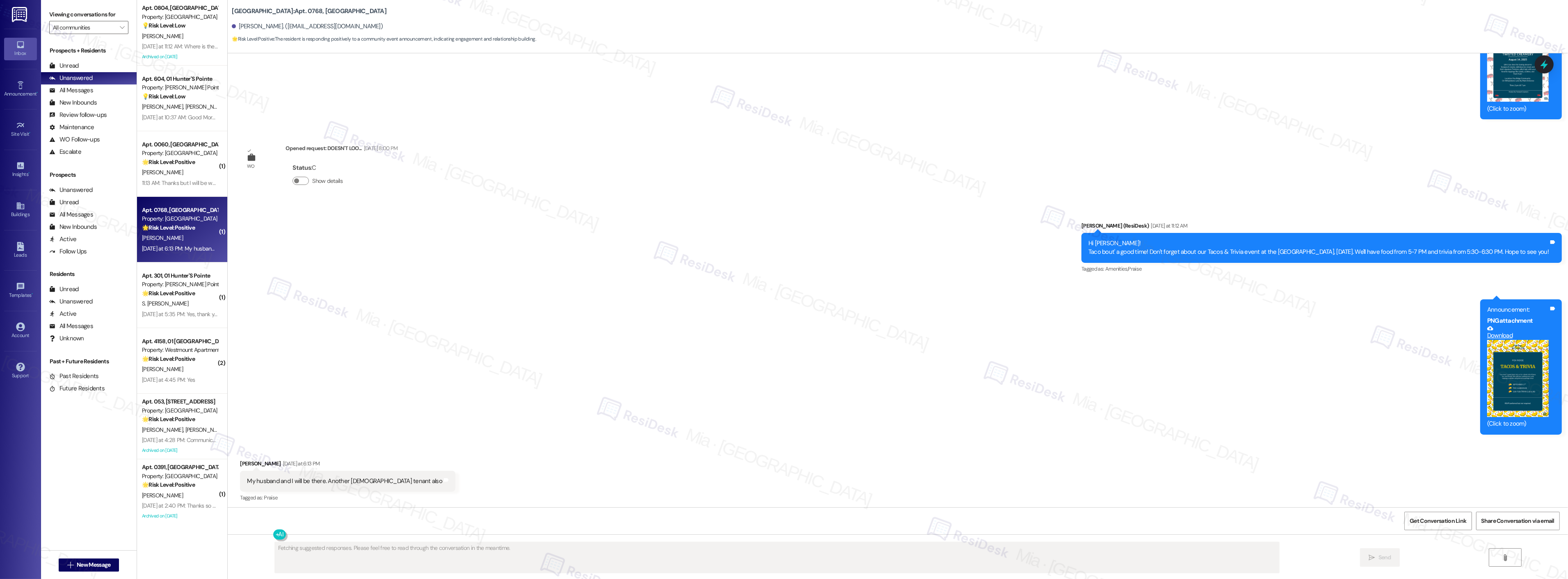
type textarea "Fetching suggested responses. Please feel free to read through the conversation…"
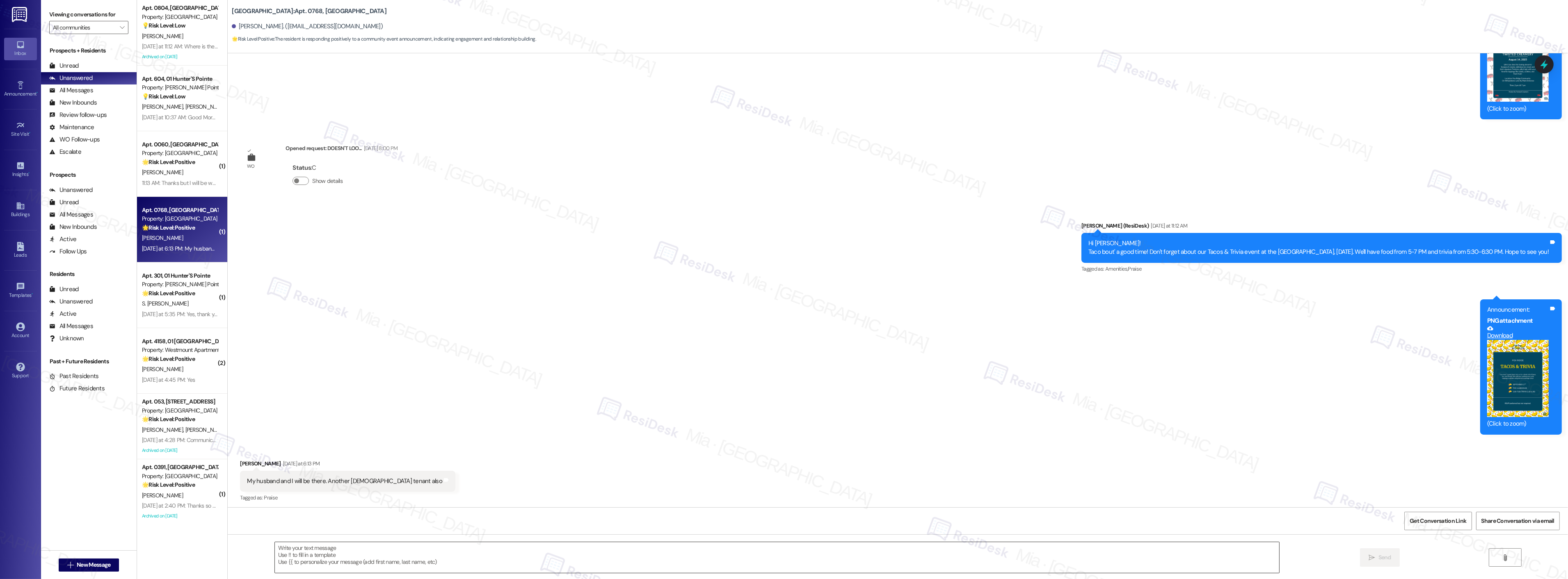
click at [312, 552] on textarea at bounding box center [777, 557] width 1004 height 31
paste textarea "Great, thank you! I hope you’ll enjoy it."
type textarea "Great, thank you! I hope you’ll enjoy it."
click at [1331, 554] on button " Send" at bounding box center [1348, 557] width 40 height 18
click at [168, 290] on strong "🌟 Risk Level: Positive" at bounding box center [168, 293] width 53 height 7
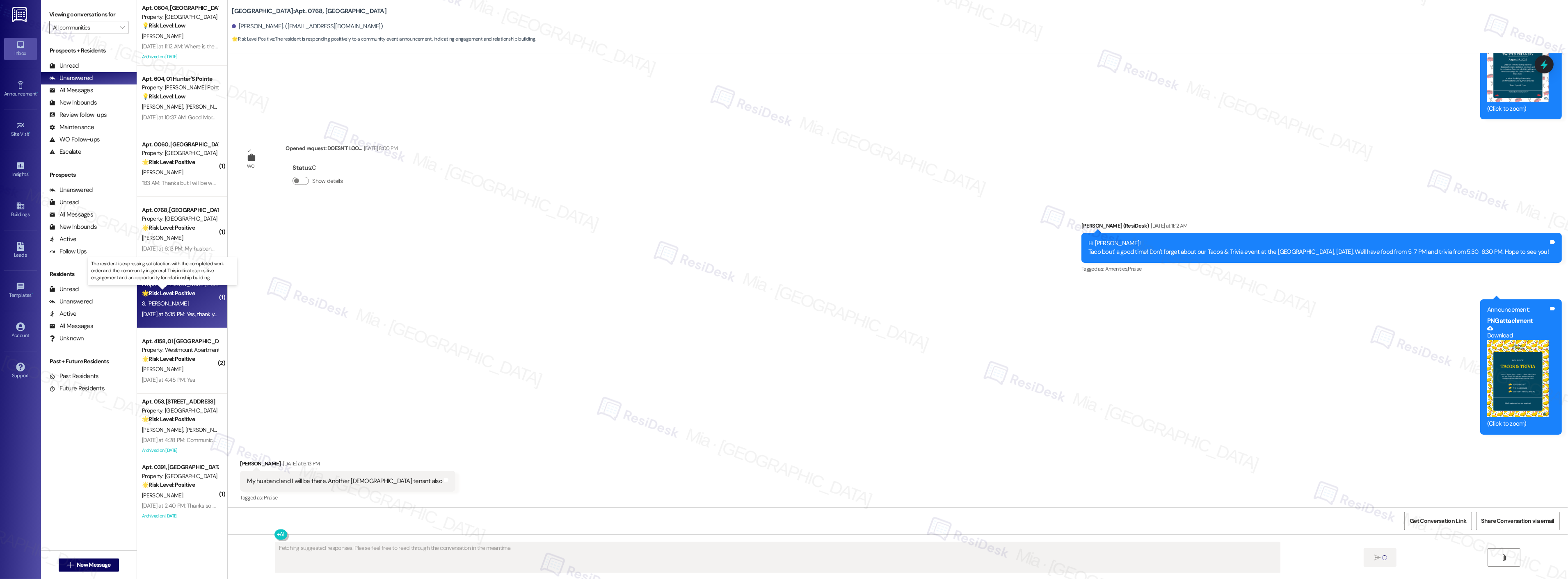
scroll to position [117, 0]
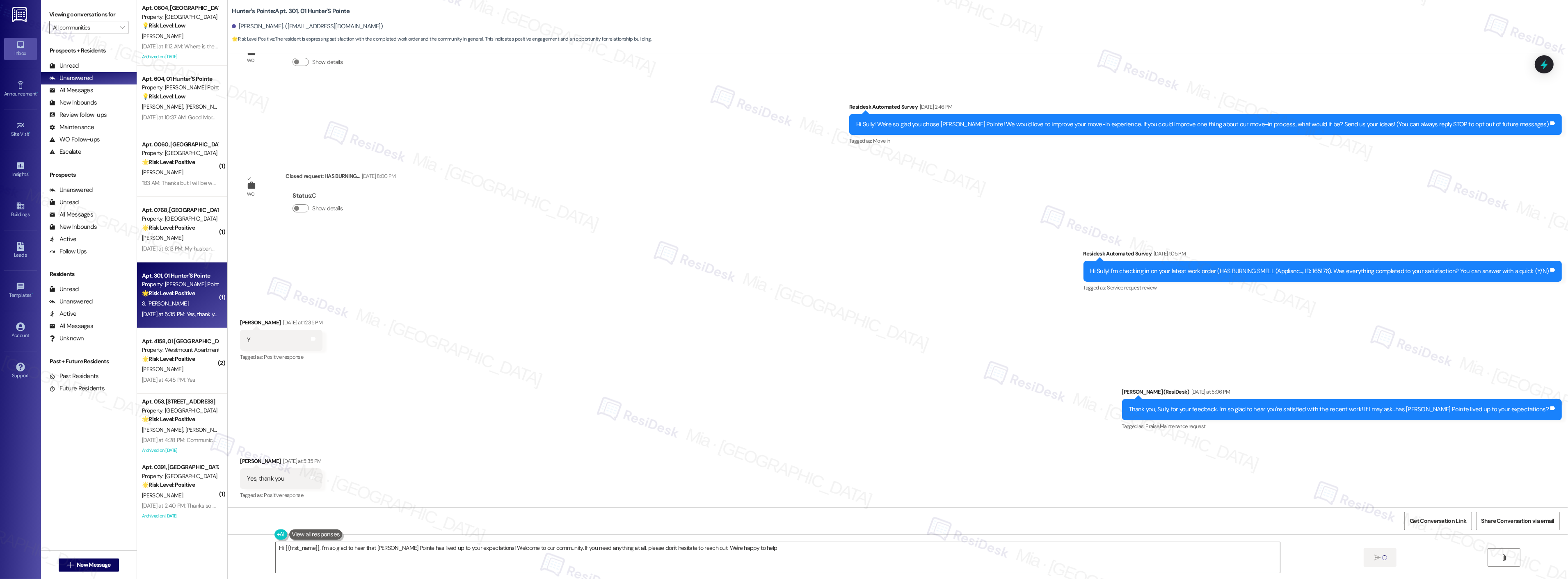
type textarea "Hi {{first_name}}, I'm so glad to hear that Hunter's Pointe has lived up to you…"
drag, startPoint x: 752, startPoint y: 550, endPoint x: 231, endPoint y: 548, distance: 521.0
click at [236, 550] on div "Hi {{first_name}}, I'm so glad to hear that Hunter's Pointe has lived up to you…" at bounding box center [898, 564] width 1340 height 61
click at [908, 377] on div "Sent via SMS Sarah (ResiDesk) Yesterday at 5:06 PM Thank you, Sully, for your f…" at bounding box center [898, 404] width 1340 height 69
click at [1545, 63] on icon at bounding box center [1544, 64] width 10 height 13
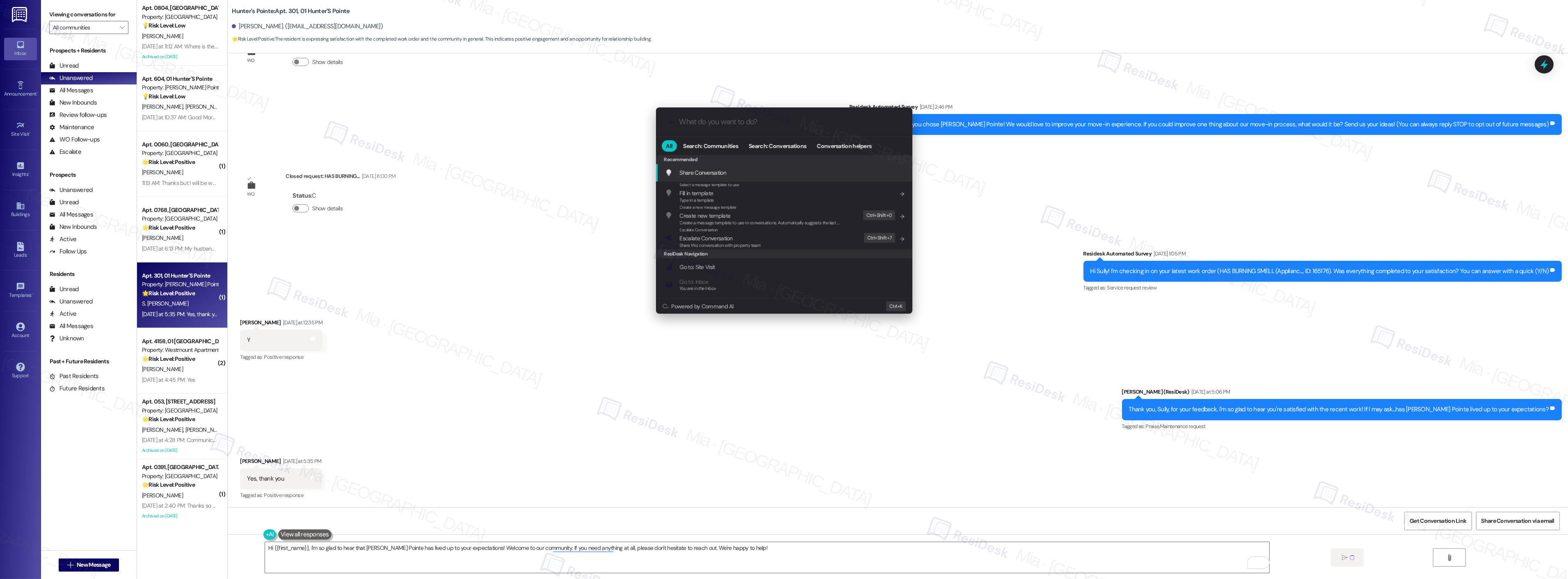
click at [773, 119] on input "What do you want to do?" at bounding box center [791, 122] width 223 height 9
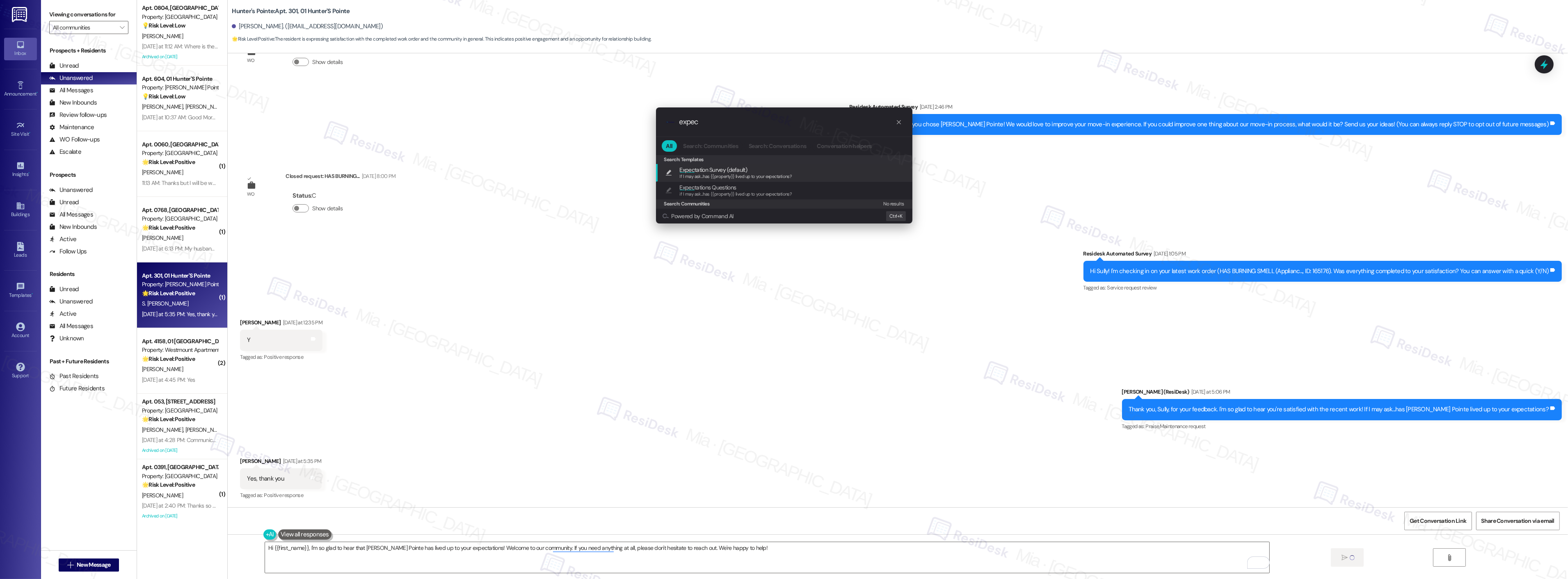
drag, startPoint x: 715, startPoint y: 124, endPoint x: 660, endPoint y: 115, distance: 55.7
click at [660, 115] on div ".cls-1{fill:#0a055f;}.cls-2{fill:#0cc4c4;} resideskLogoBlueOrange expec" at bounding box center [784, 122] width 256 height 29
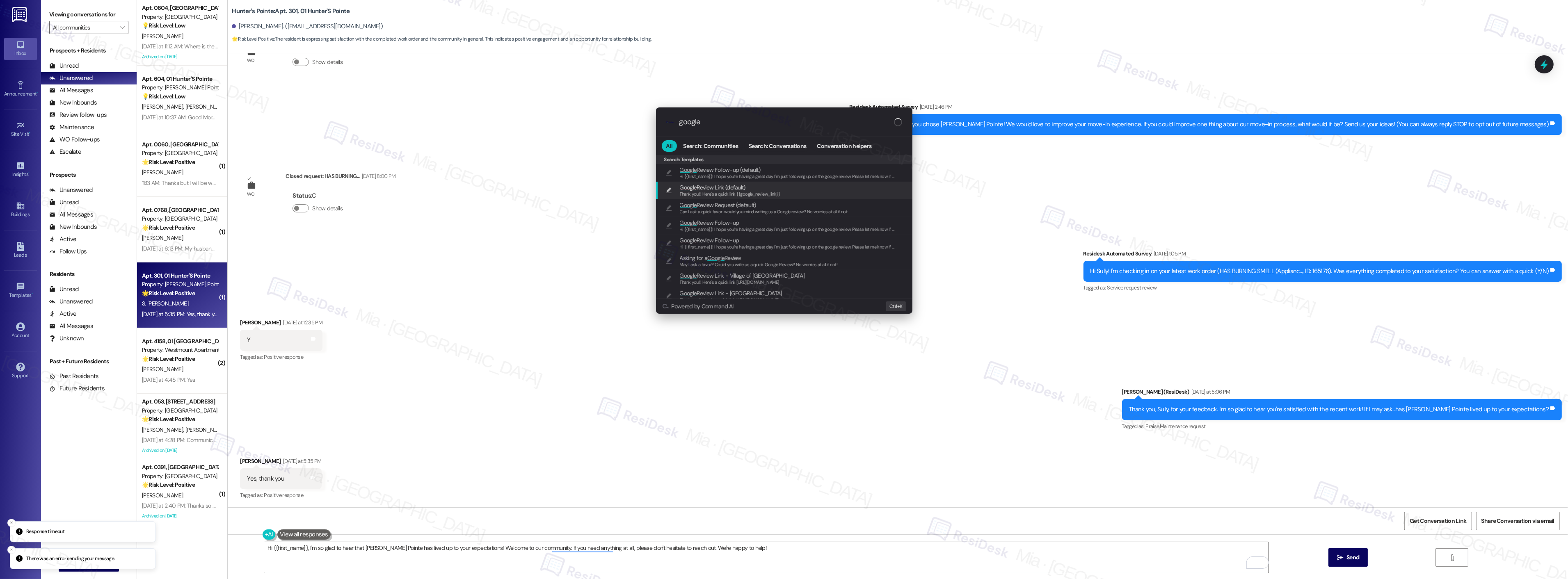
type input "google"
click at [718, 194] on span "Thank you!!! Here's a quick link {{google_review_link}}" at bounding box center [730, 193] width 100 height 5
type textarea "Thank you!!! Here's a quick link {{google_review_link}}"
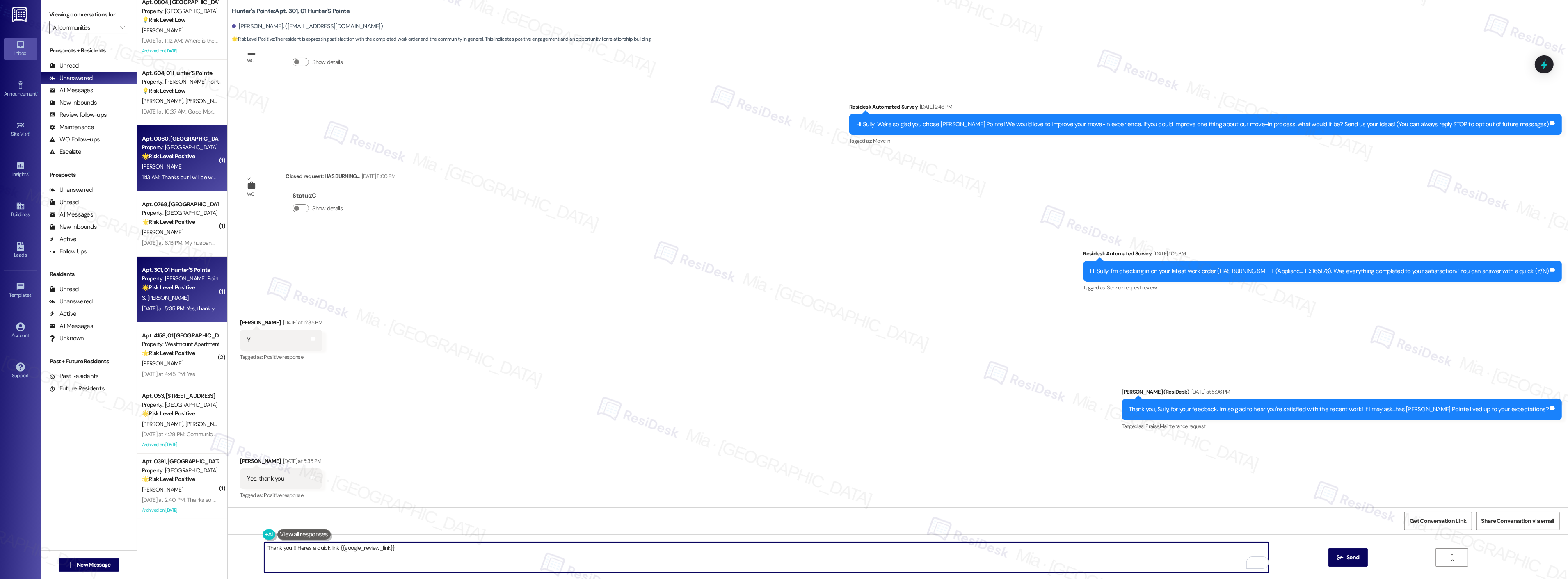
scroll to position [0, 0]
click at [184, 164] on strong "🌟 Risk Level: Positive" at bounding box center [168, 162] width 53 height 7
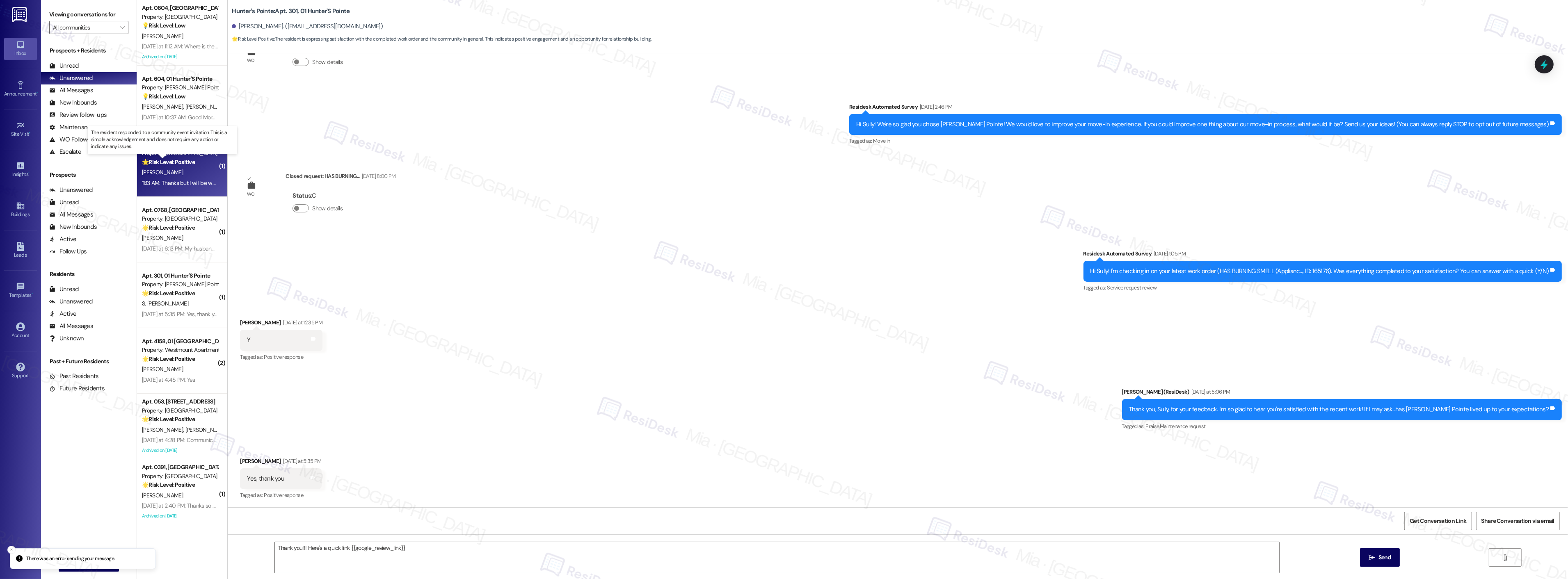
type textarea "Fetching suggested responses. Please feel free to read through the conversation…"
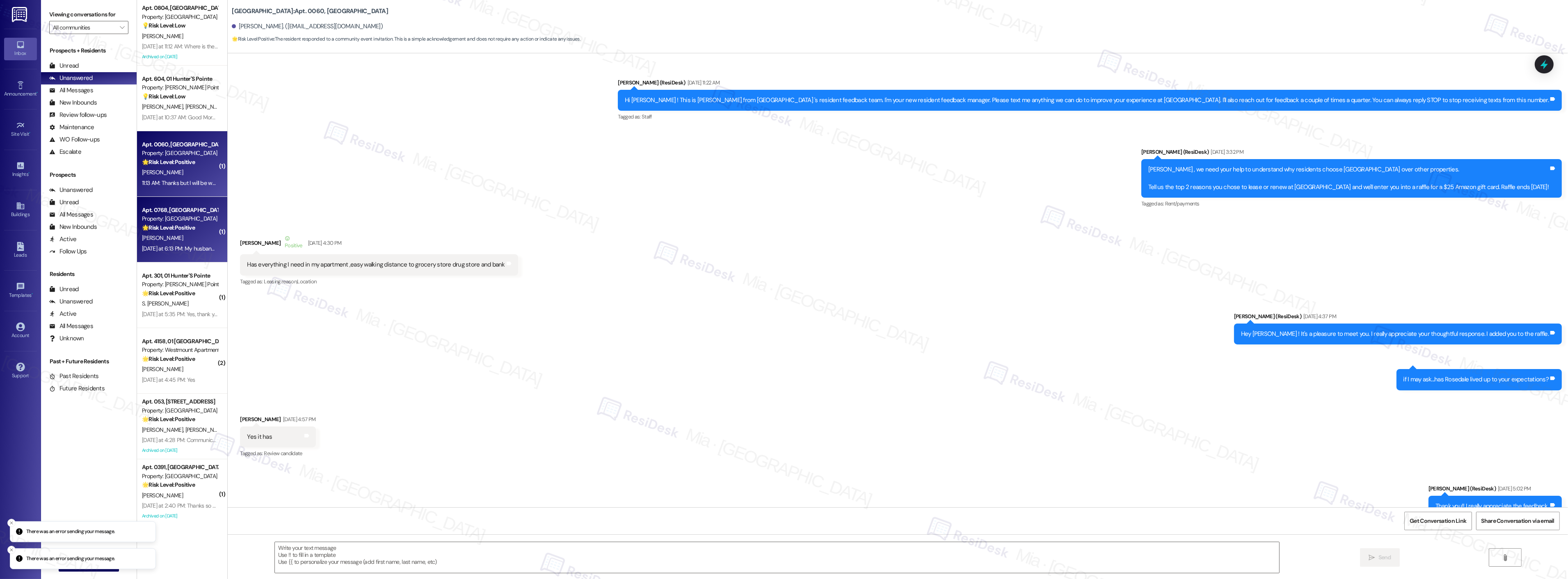
scroll to position [7789, 0]
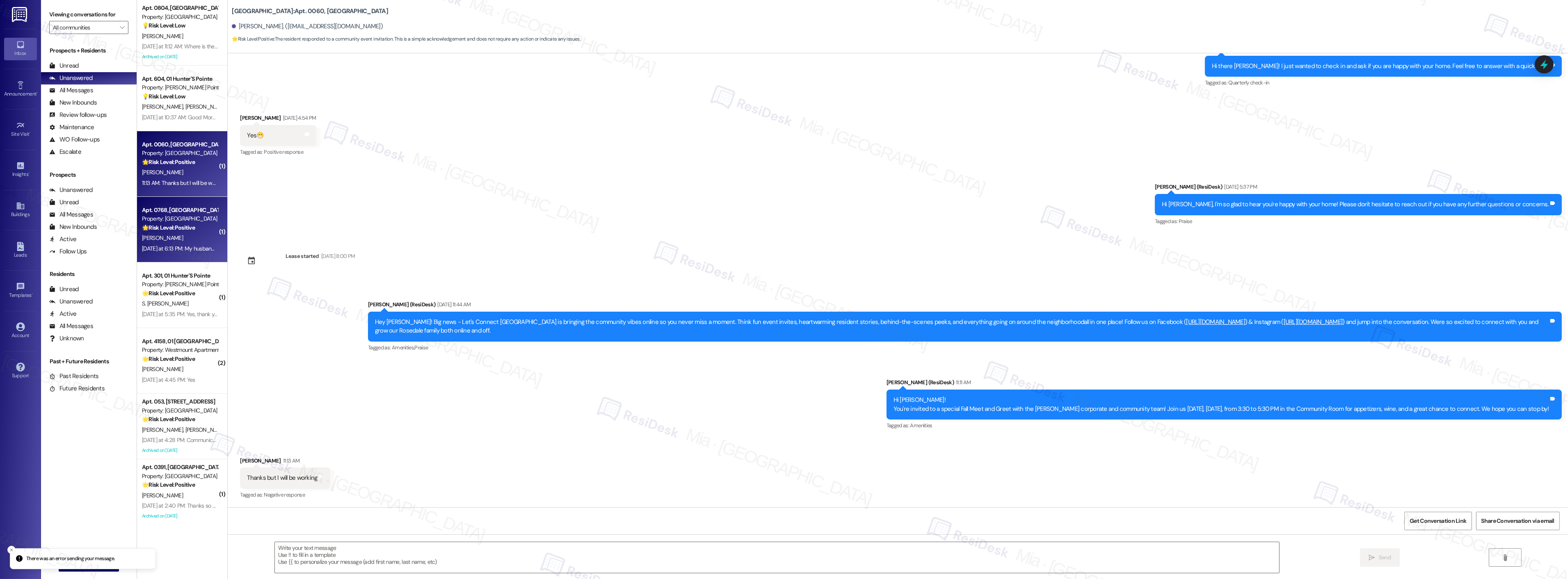
type textarea "Fetching suggested responses. Please feel free to read through the conversation…"
click at [180, 223] on div "Property: [GEOGRAPHIC_DATA]" at bounding box center [180, 218] width 76 height 9
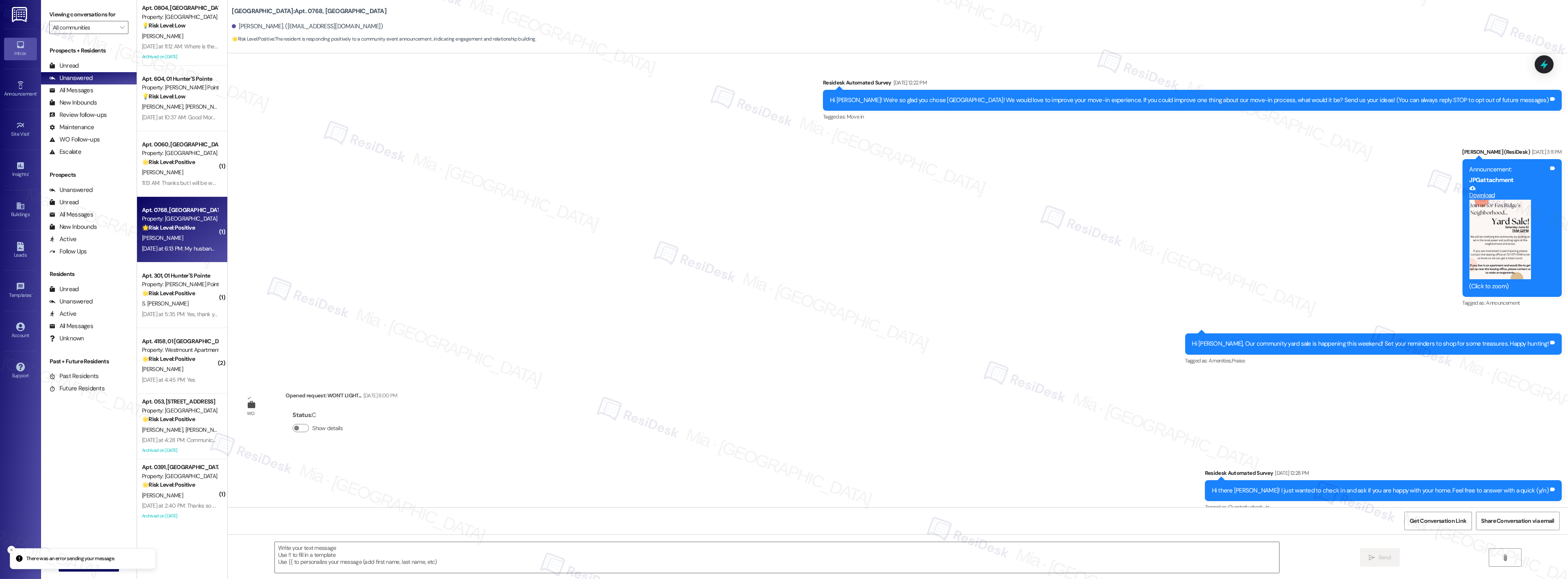
scroll to position [3849, 0]
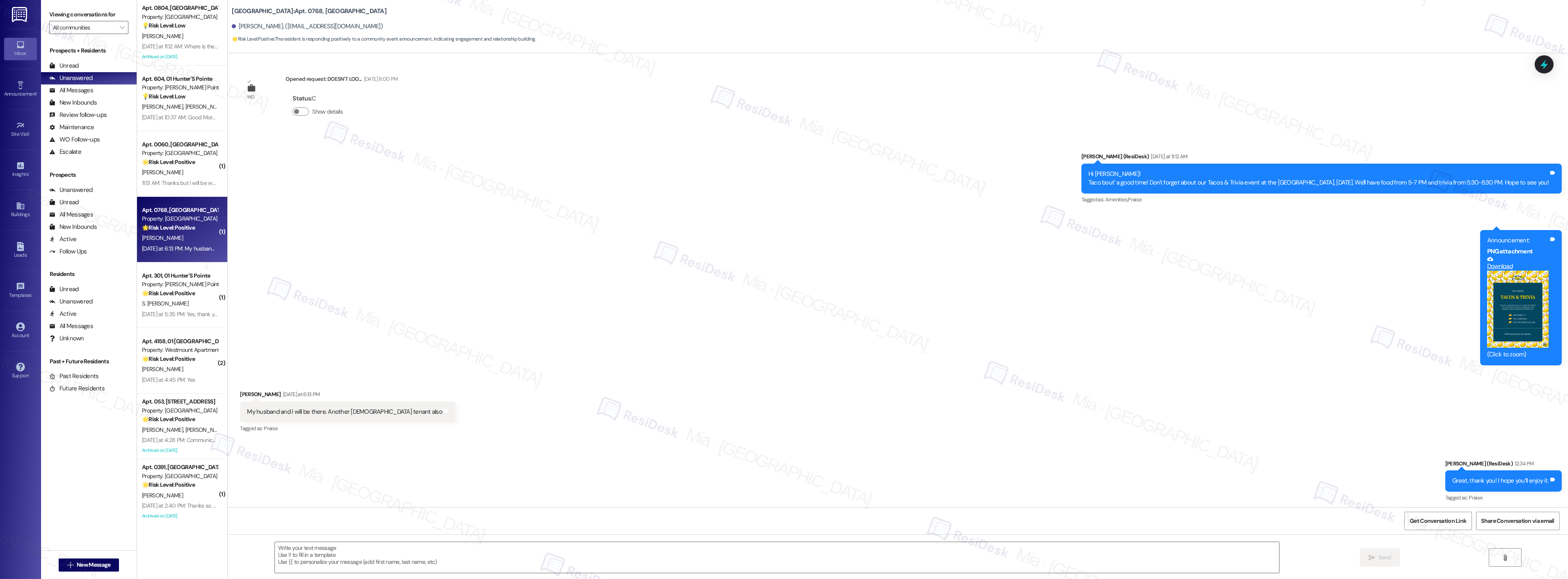
type textarea "Fetching suggested responses. Please feel free to read through the conversation…"
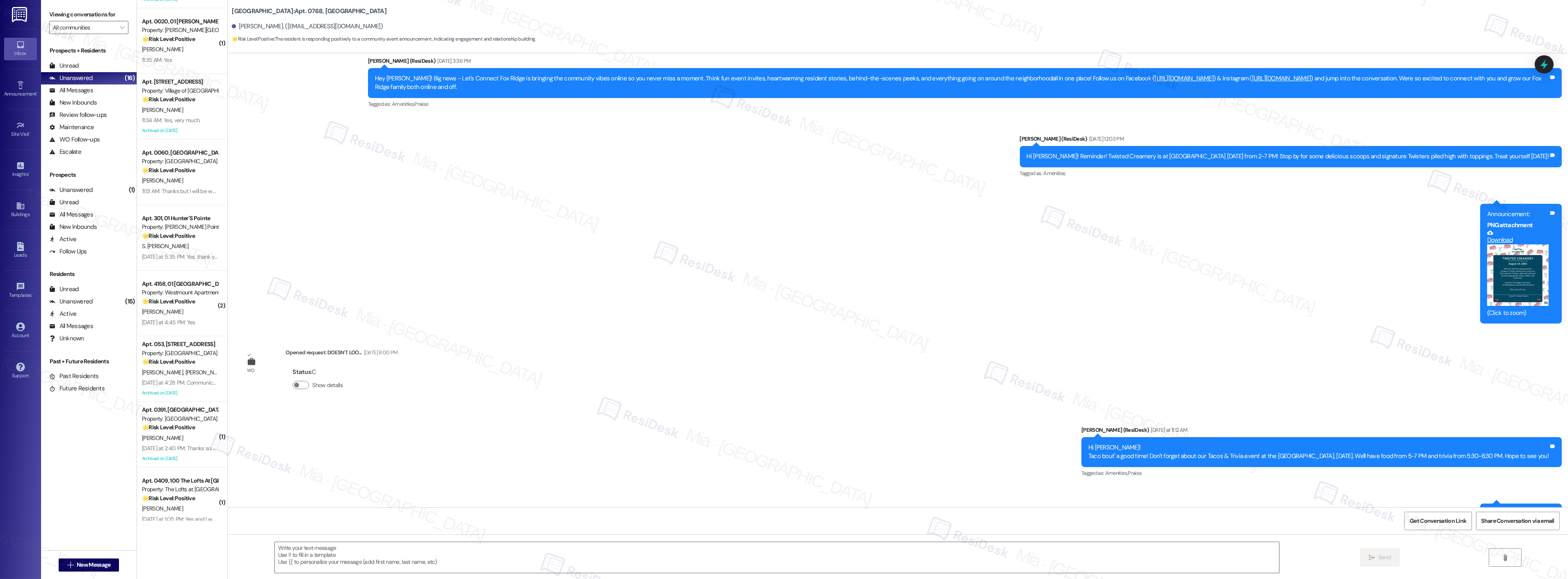
scroll to position [227, 0]
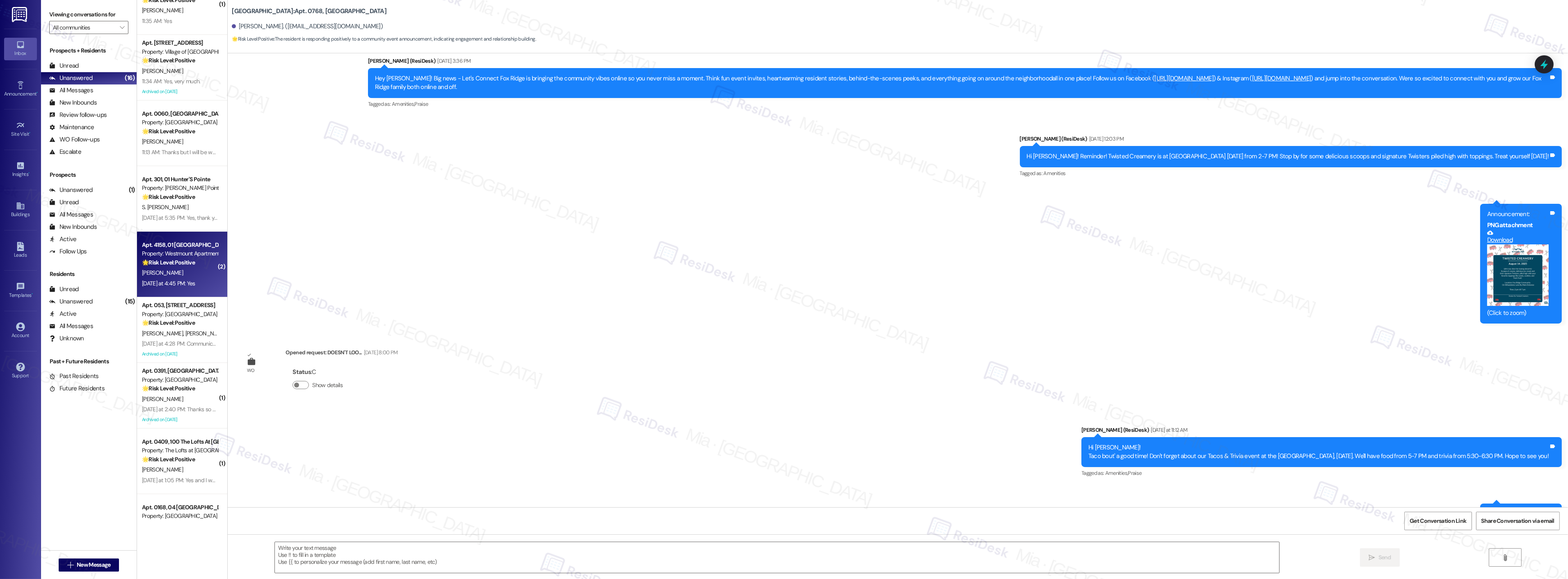
click at [185, 252] on div "Property: Westmount Apartments" at bounding box center [180, 254] width 76 height 9
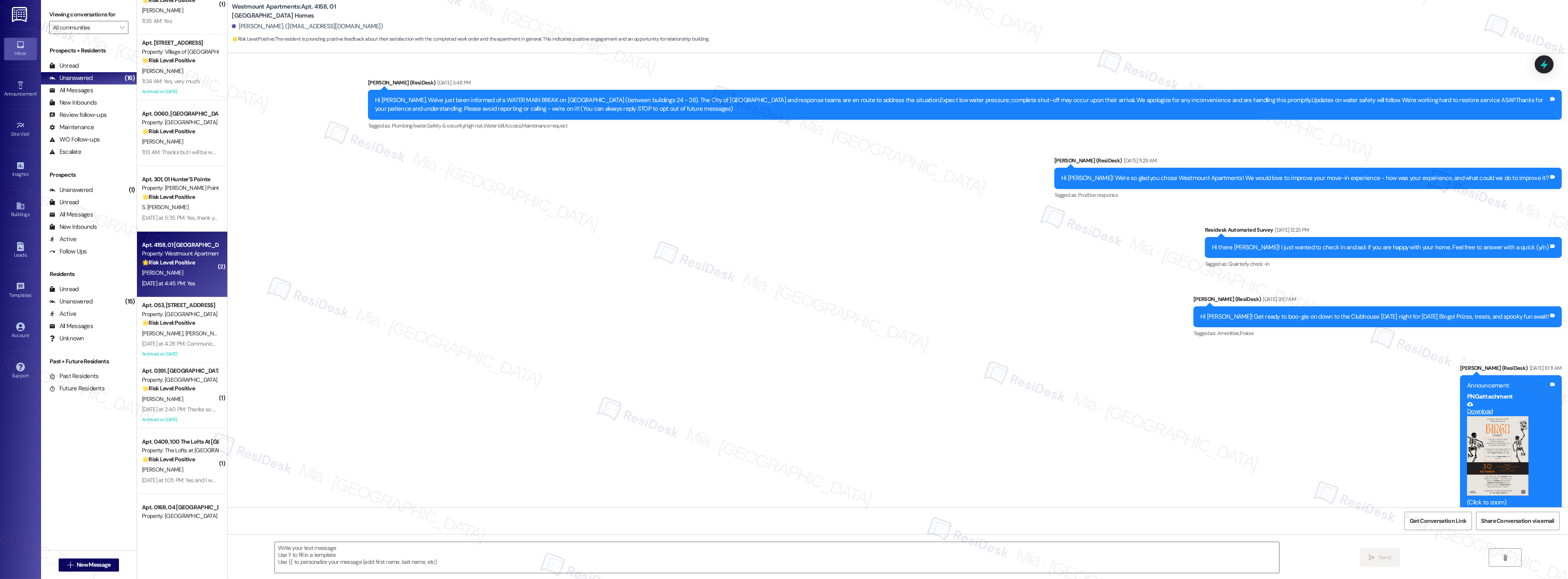
scroll to position [2847, 0]
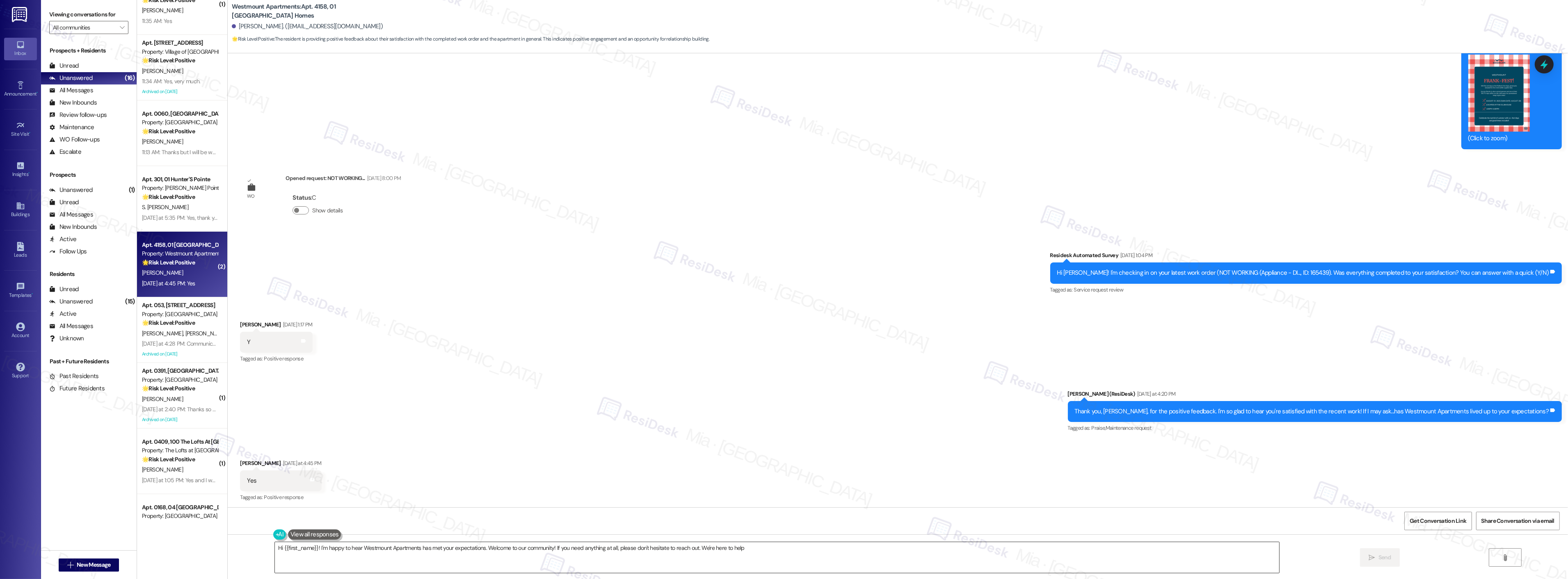
type textarea "Hi {{first_name}}! I'm happy to hear Westmount Apartments has met your expectat…"
drag, startPoint x: 761, startPoint y: 546, endPoint x: 256, endPoint y: 544, distance: 505.0
click at [257, 545] on div "Hi {{first_name}}! I'm happy to hear Westmount Apartments has met your expectat…" at bounding box center [898, 564] width 1340 height 61
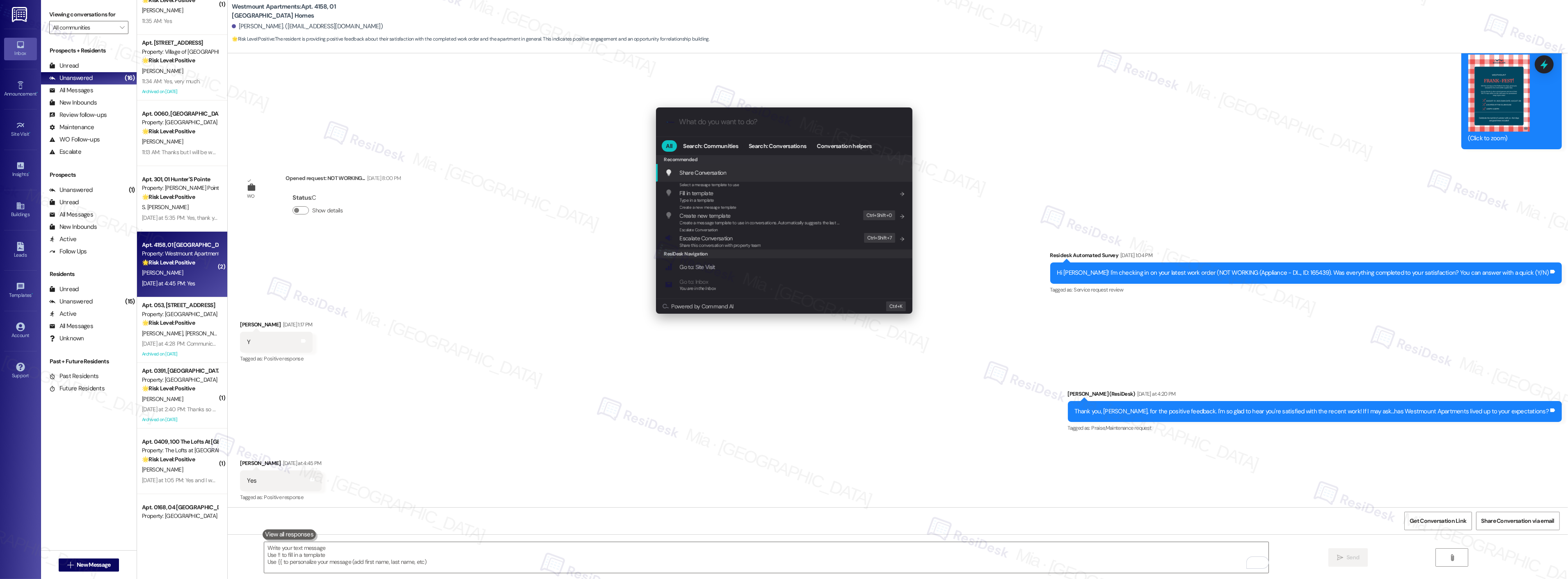
click at [710, 122] on input "What do you want to do?" at bounding box center [791, 122] width 223 height 9
type input "google"
click at [735, 193] on span "Can I ask a quick favor...would you mind writing us a Google review? No worries…" at bounding box center [764, 193] width 168 height 5
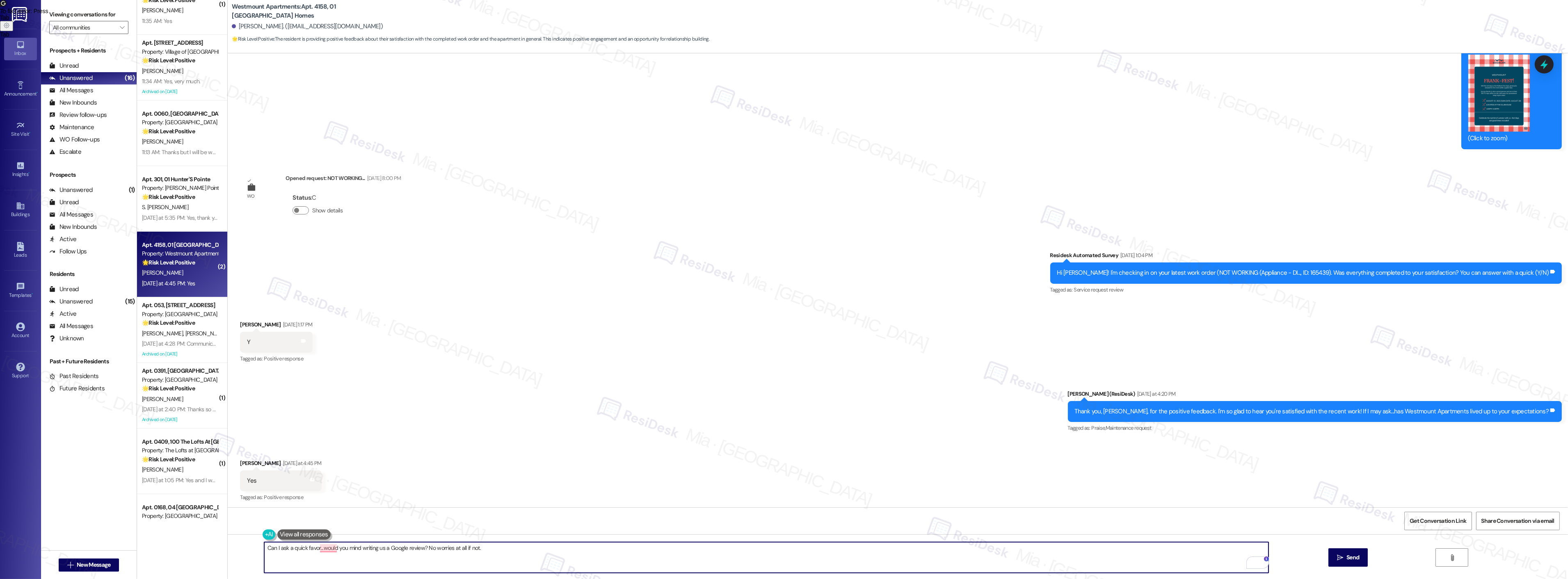
click at [624, 550] on textarea "Can I ask a quick favor...would you mind writing us a Google review? No worries…" at bounding box center [766, 557] width 1004 height 31
click at [1254, 567] on div "1" at bounding box center [1256, 563] width 9 height 9
click at [1032, 554] on textarea "Can I ask a quick favor...would you mind writing us a Google review? No worries…" at bounding box center [766, 557] width 1004 height 31
click at [1256, 431] on icon "Close Grammarly Assistant" at bounding box center [1253, 426] width 10 height 10
click at [315, 548] on textarea "Can I ask a quick favor...would you mind writing us a Google review? No worries…" at bounding box center [766, 557] width 1004 height 31
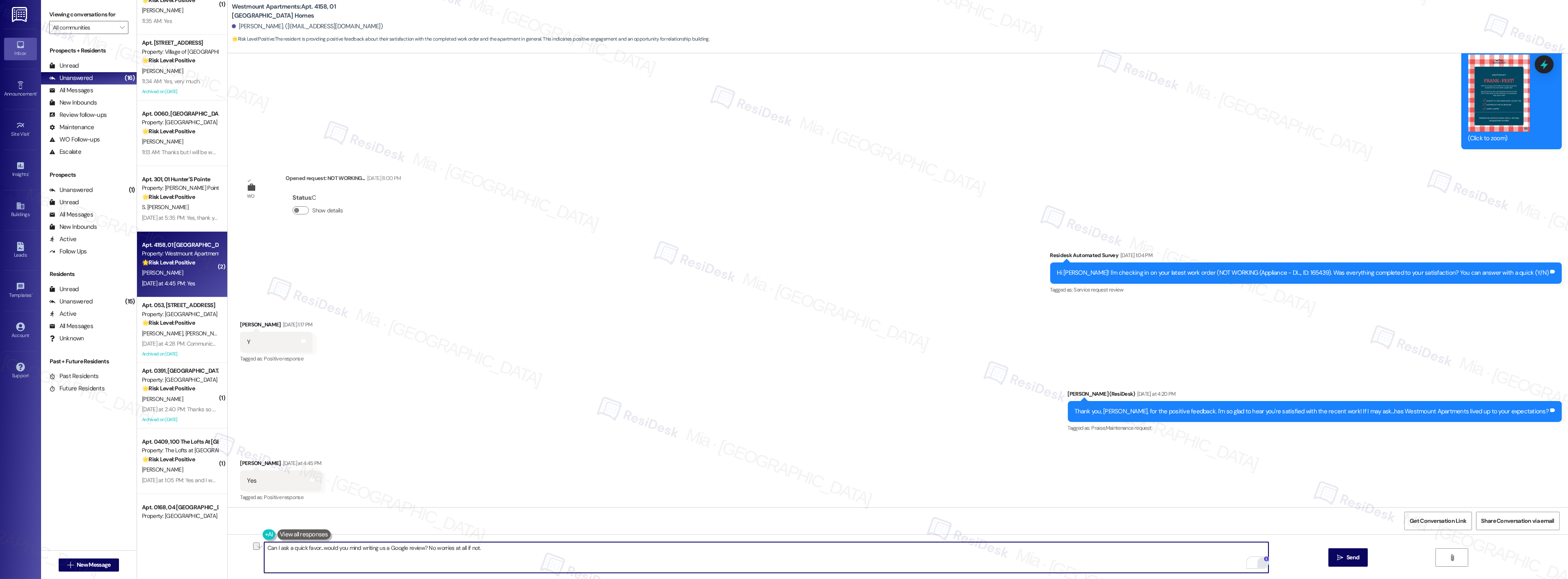
drag, startPoint x: 478, startPoint y: 547, endPoint x: 265, endPoint y: 548, distance: 213.0
click at [256, 547] on div "Can I ask a quick favor...would you mind writing us a Google review? No worries…" at bounding box center [898, 564] width 1340 height 61
click at [484, 549] on textarea "Can I ask a quick favor...would you mind writing us a Google review? No worries…" at bounding box center [766, 557] width 1004 height 31
drag, startPoint x: 486, startPoint y: 547, endPoint x: 247, endPoint y: 547, distance: 239.0
click at [247, 547] on div "Can I ask a quick favor...would you mind writing us a Google review? No worries…" at bounding box center [898, 564] width 1340 height 61
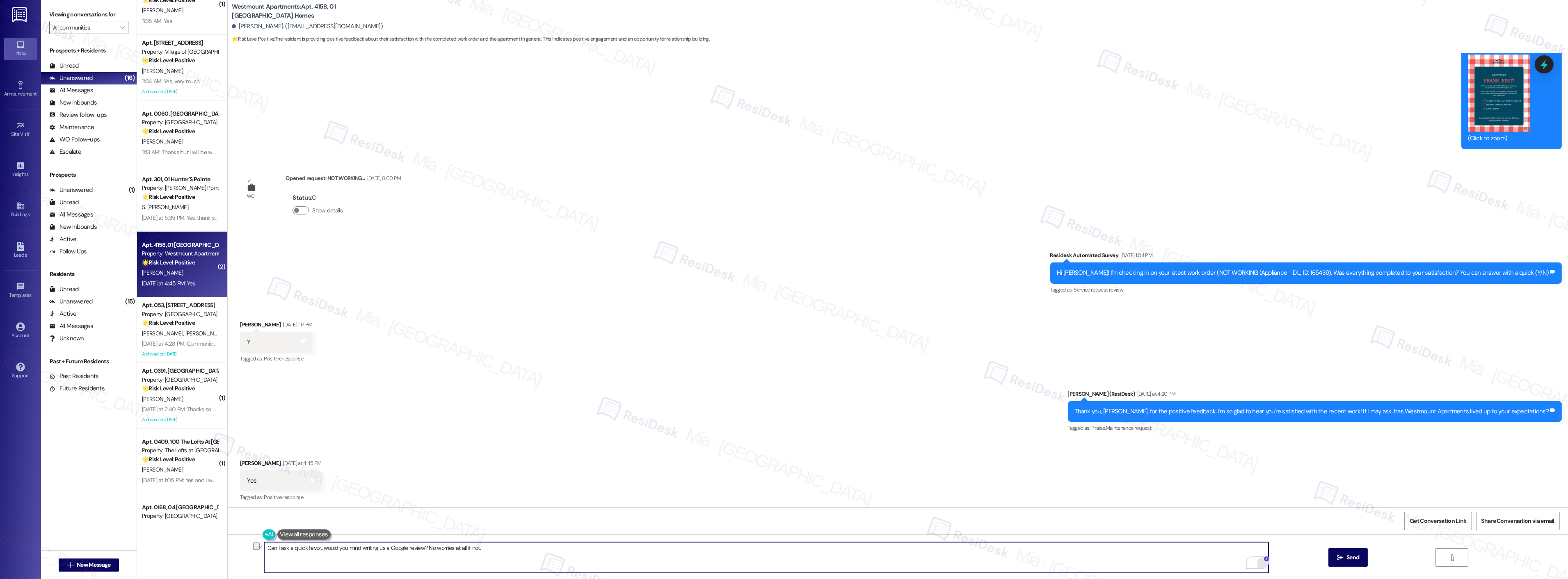
paste textarea "? If you wouldn’t mind, would you be willing to leave us a Google review? Of co…"
type textarea "Can I ask a quick favor? If you wouldn’t mind, would you be willing to leave us…"
click at [399, 560] on textarea "Can I ask a quick favor? If you wouldn’t mind, would you be willing to leave us…" at bounding box center [766, 557] width 1004 height 31
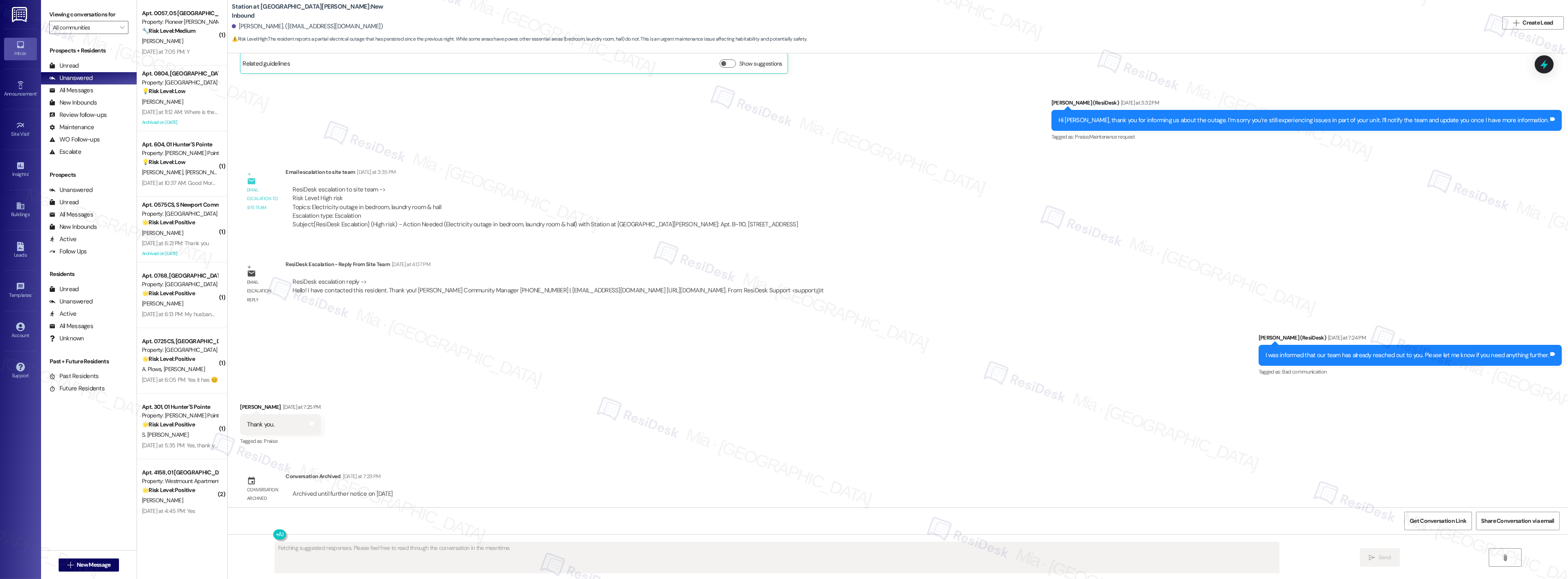
scroll to position [1385, 0]
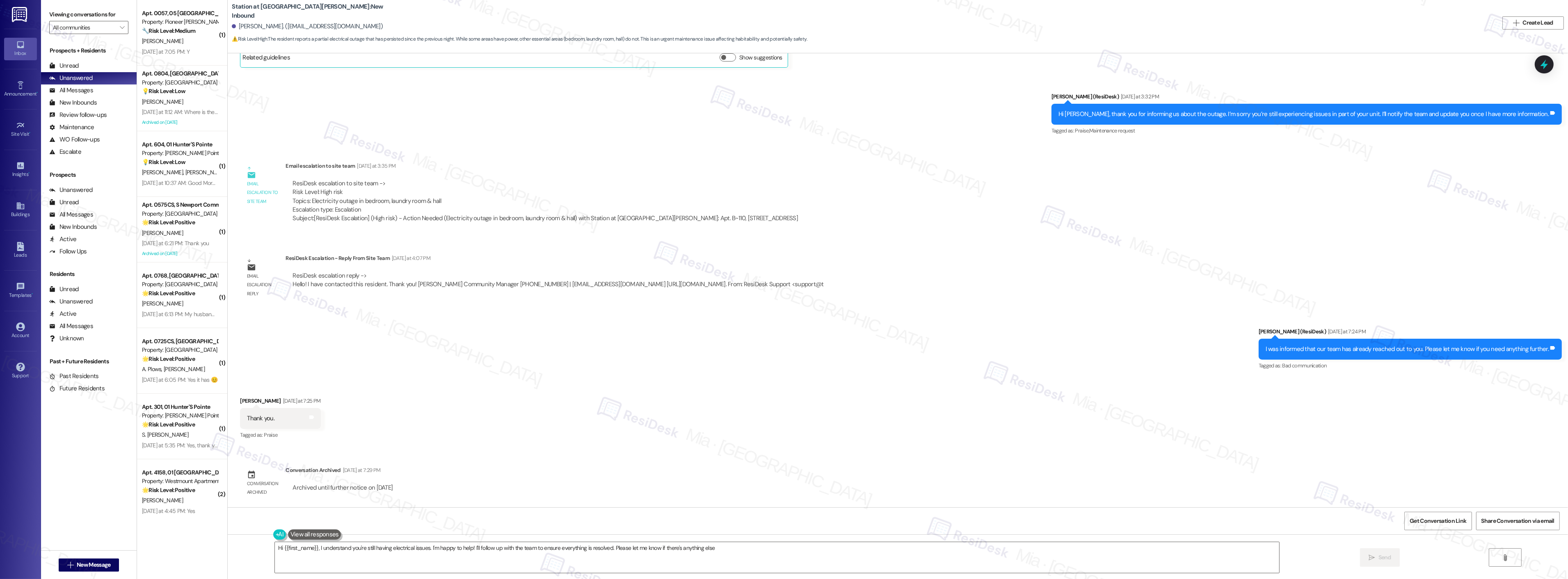
type textarea "Hi {{first_name}}, I understand you're still having electrical issues. I'm happ…"
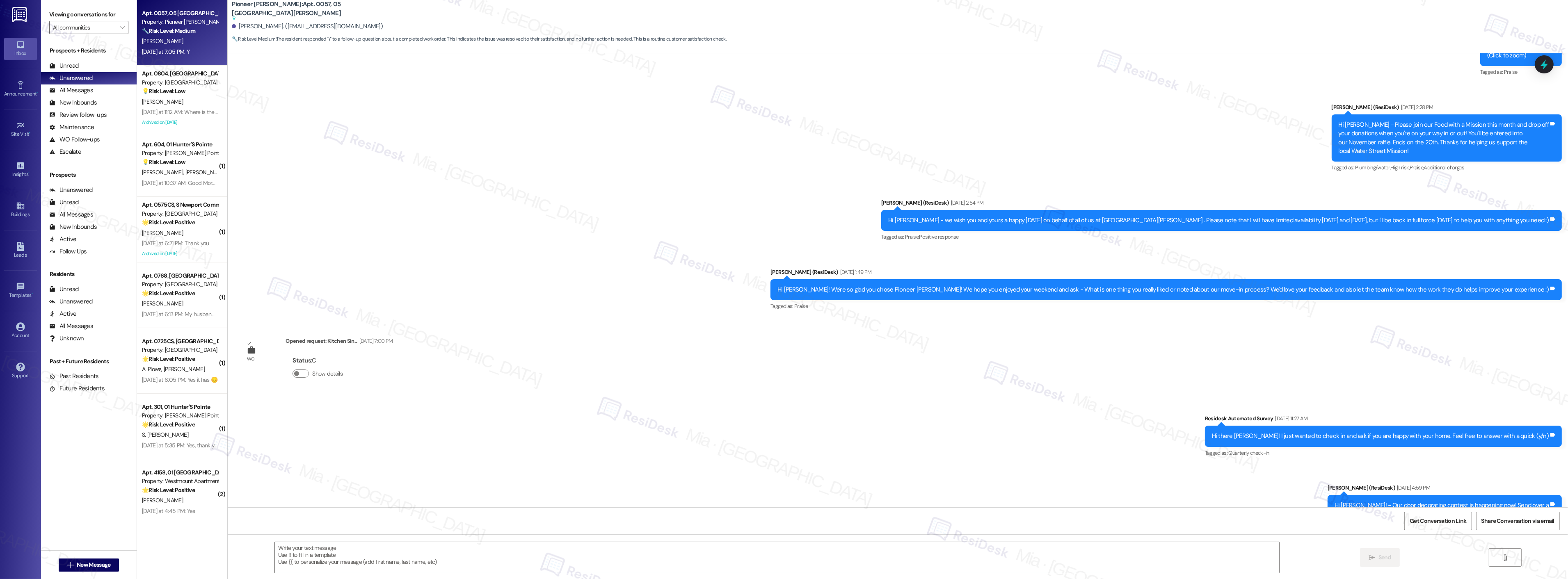
type textarea "Fetching suggested responses. Please feel free to read through the conversation…"
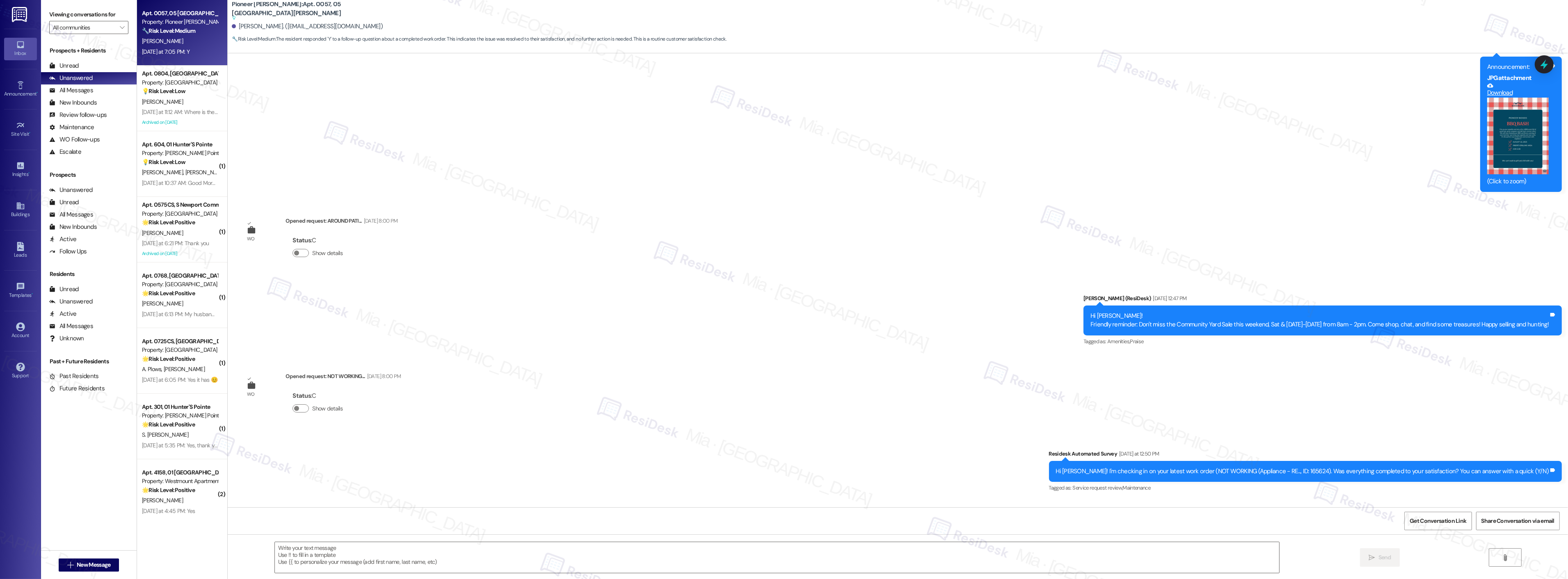
scroll to position [4874, 0]
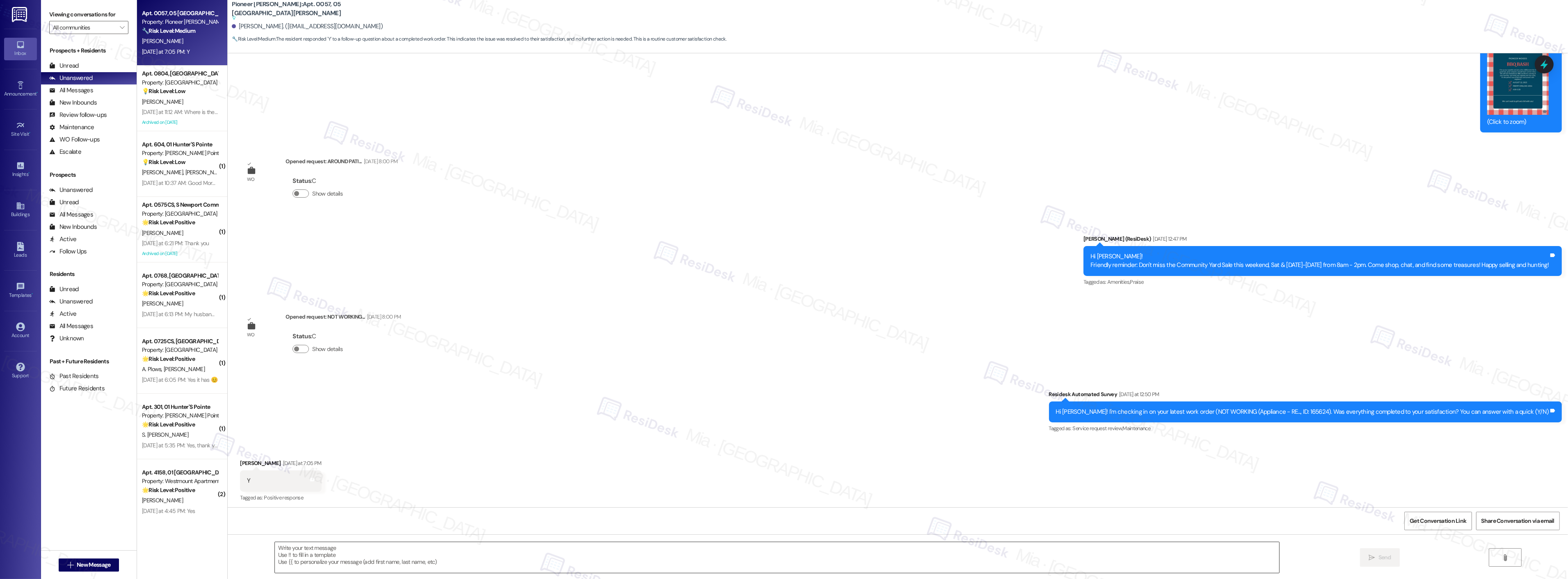
click at [327, 547] on textarea at bounding box center [777, 557] width 1004 height 31
paste textarea "Thank you,, for your feedback. I'm so glad to hear you're satisfied with the re…"
click at [296, 546] on textarea "Thank you,, for your feedback. I'm so glad to hear you're satisfied with the re…" at bounding box center [777, 557] width 1004 height 31
click at [298, 547] on textarea "Thank you,, for your feedback. I'm so glad to hear you're satisfied with the re…" at bounding box center [777, 557] width 1004 height 31
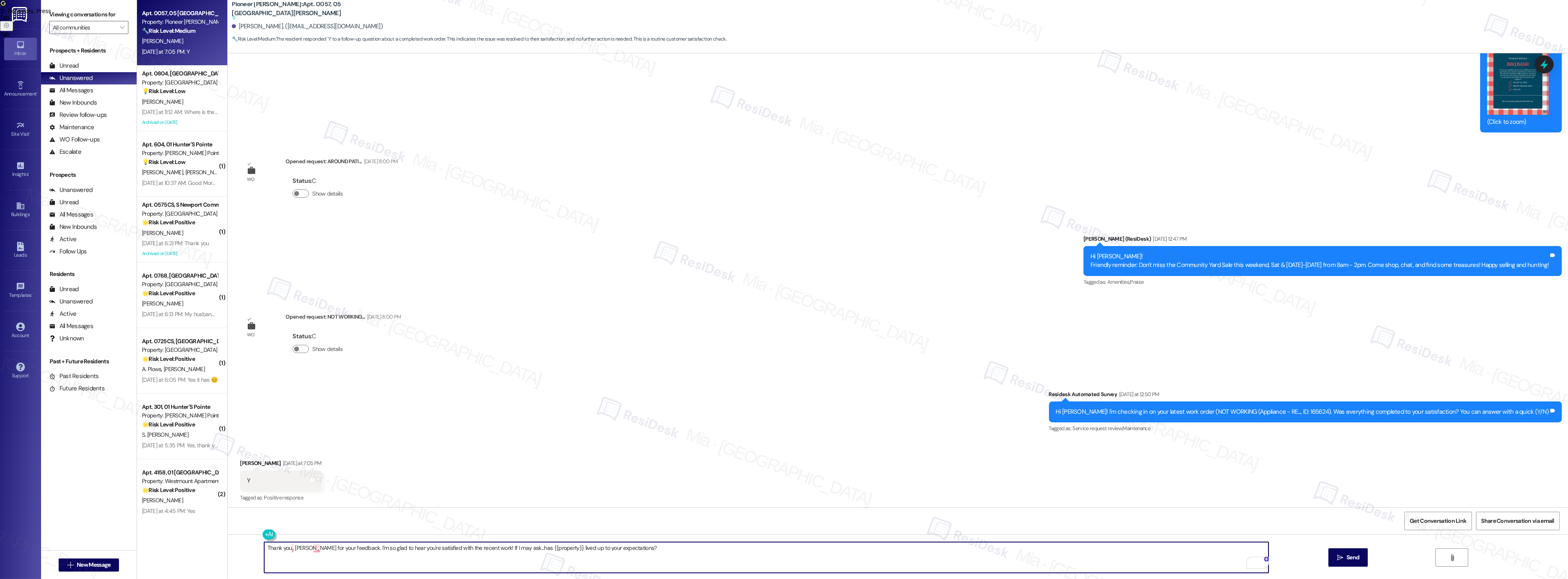
click at [288, 550] on textarea "Thank you,, Jessica for your feedback. I'm so glad to hear you're satisfied wit…" at bounding box center [766, 557] width 1004 height 31
click at [317, 521] on span "for" at bounding box center [315, 522] width 8 height 7
type textarea "Thank you, Jessica, for your feedback. I'm so glad to hear you're satisfied wit…"
click at [1347, 559] on span "Send" at bounding box center [1353, 557] width 13 height 9
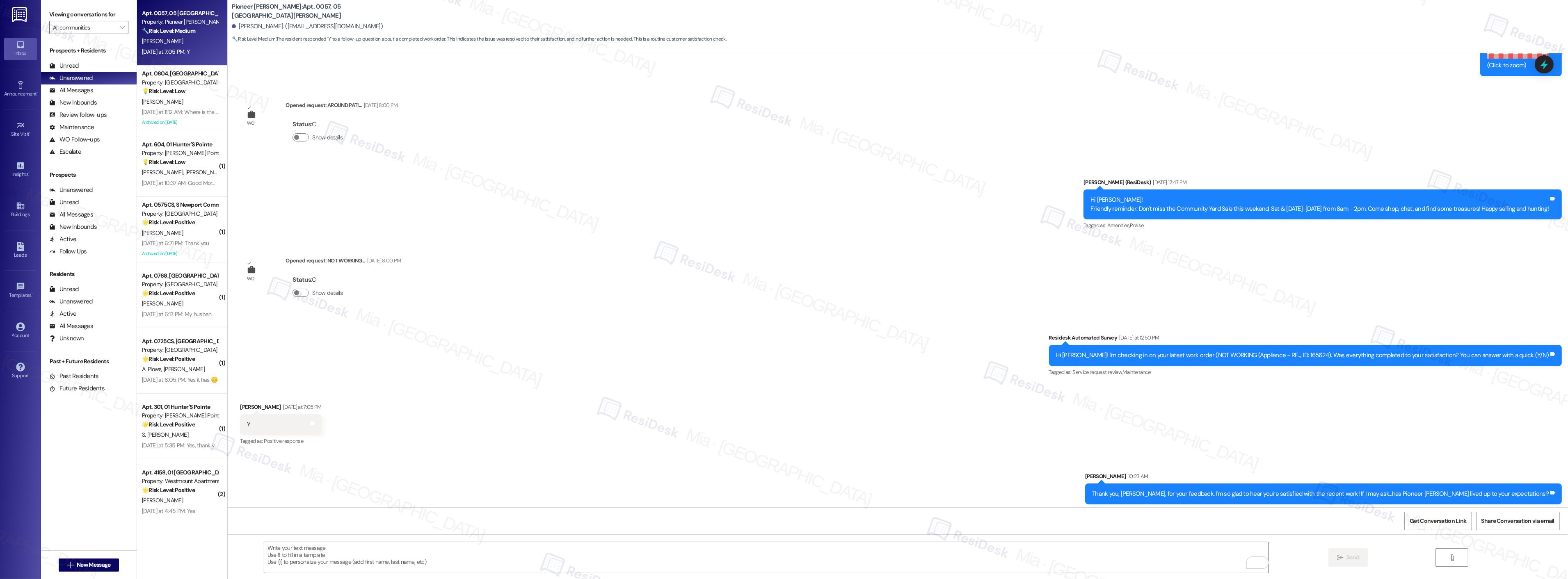
scroll to position [4909, 0]
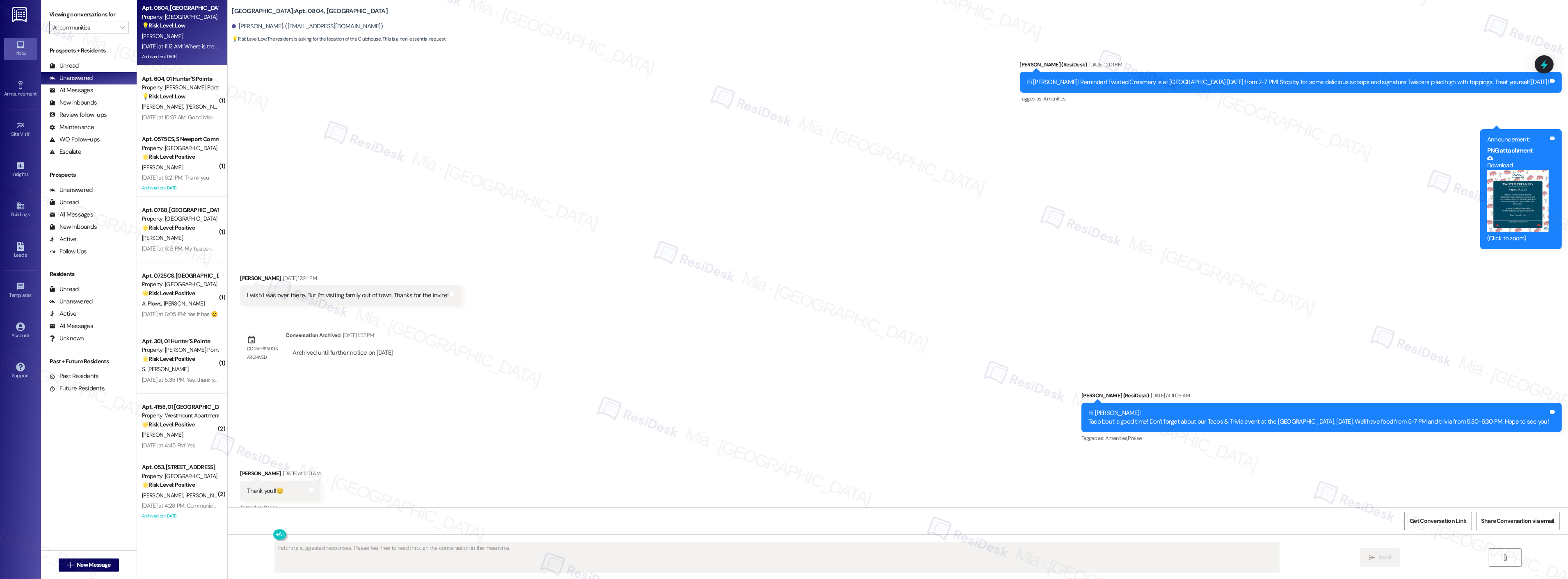
scroll to position [8352, 0]
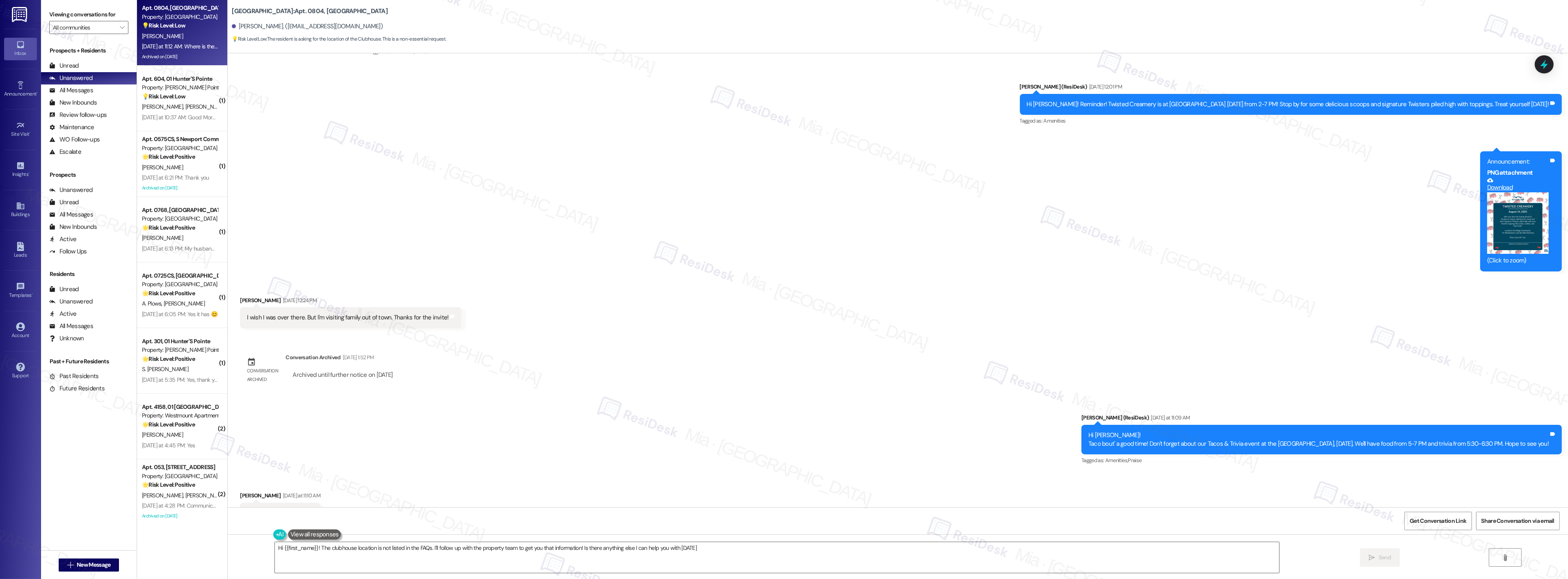
type textarea "Hi {{first_name}}! The clubhouse location is not listed in the FAQs. I'll follo…"
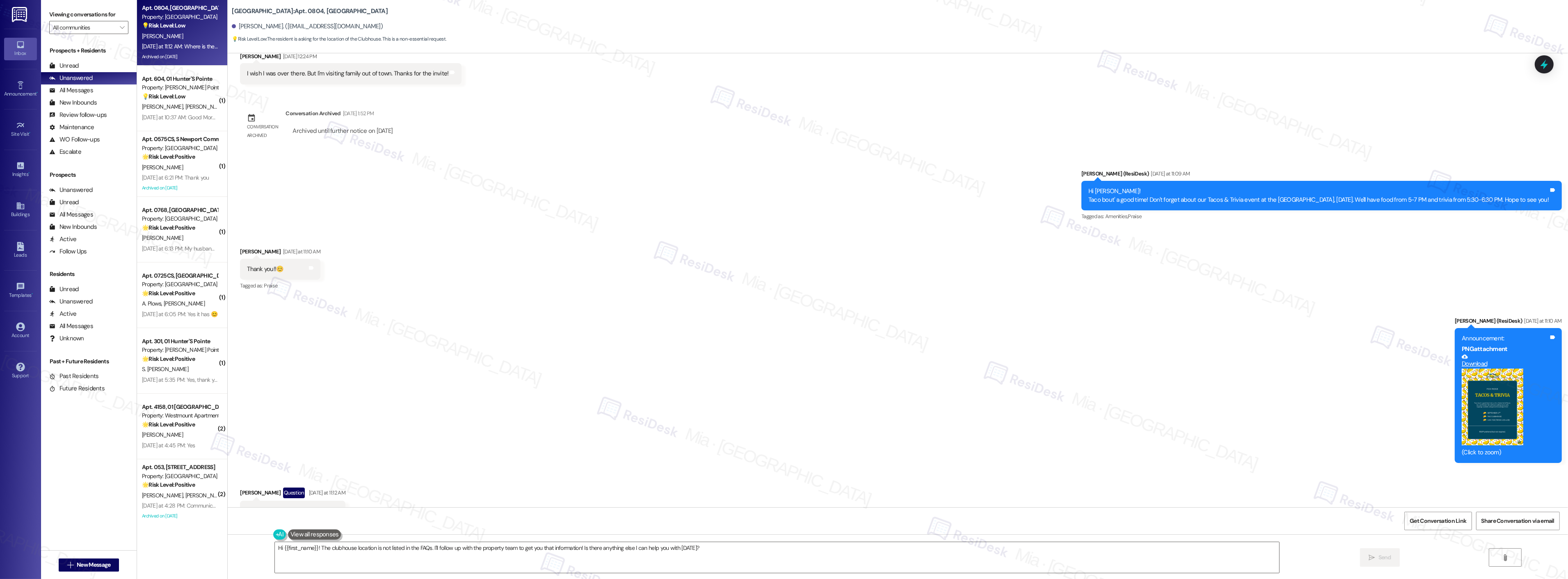
scroll to position [8626, 0]
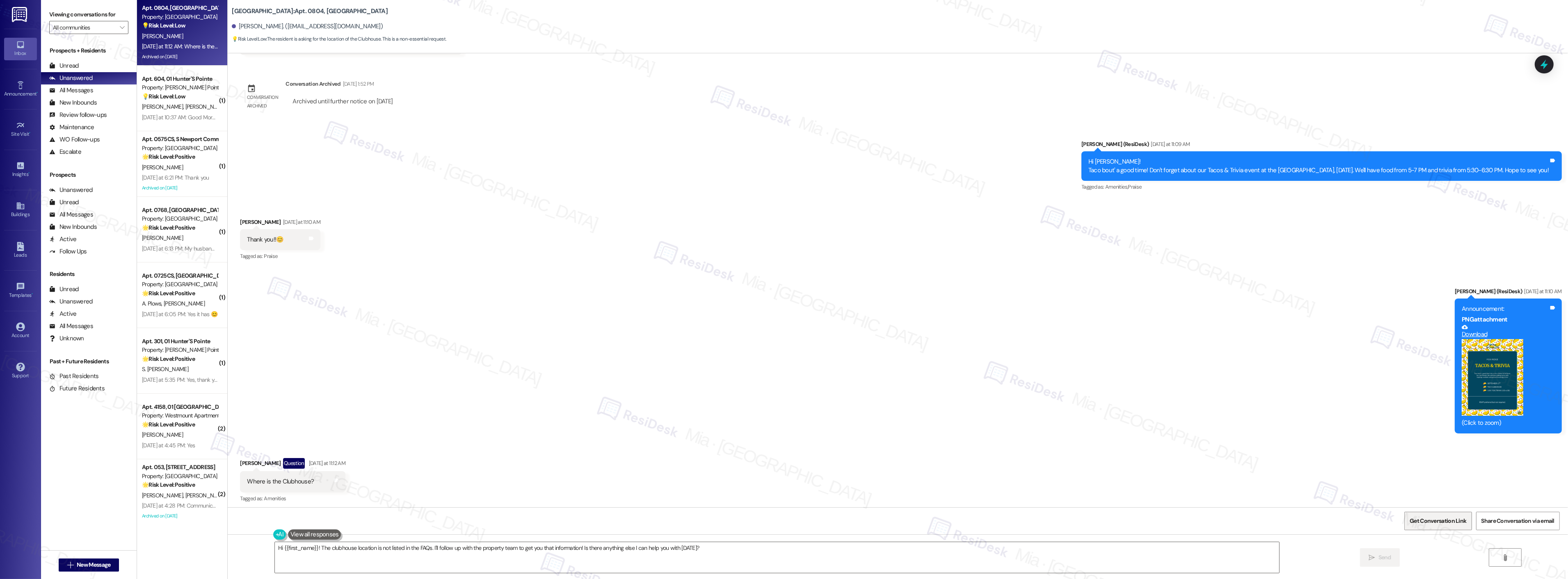
click at [1450, 527] on span "Get Conversation Link" at bounding box center [1438, 521] width 60 height 18
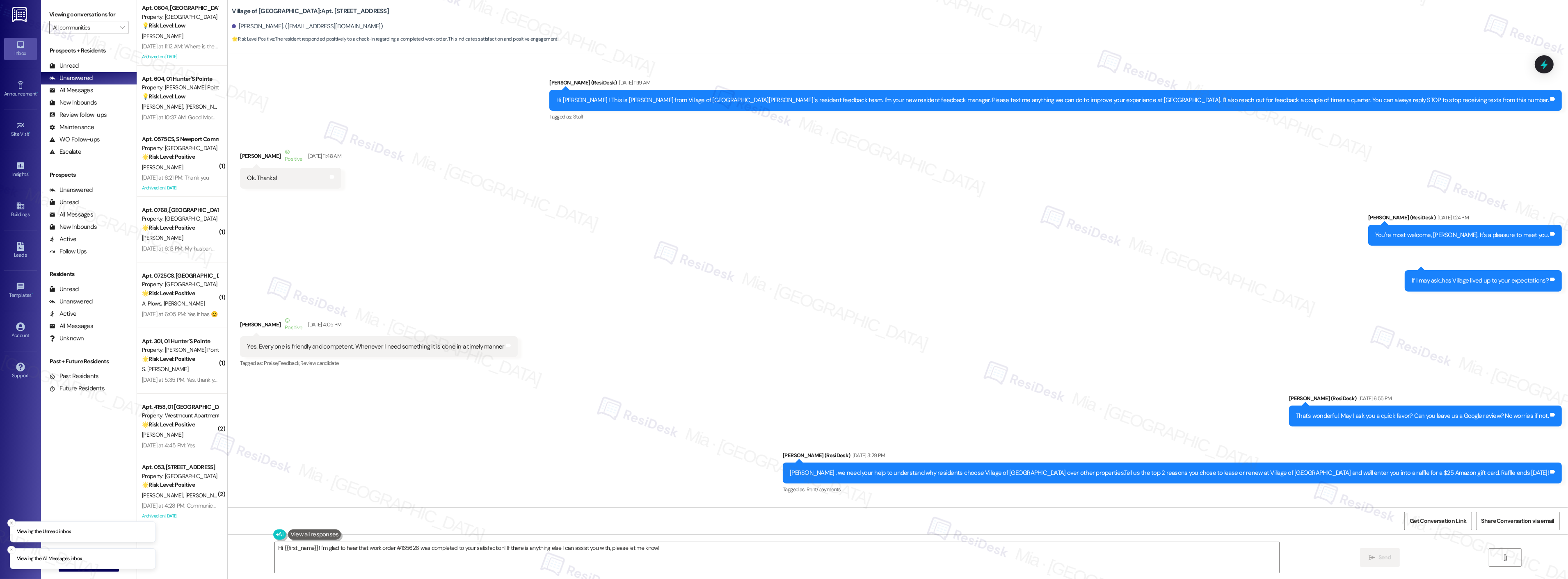
scroll to position [9566, 0]
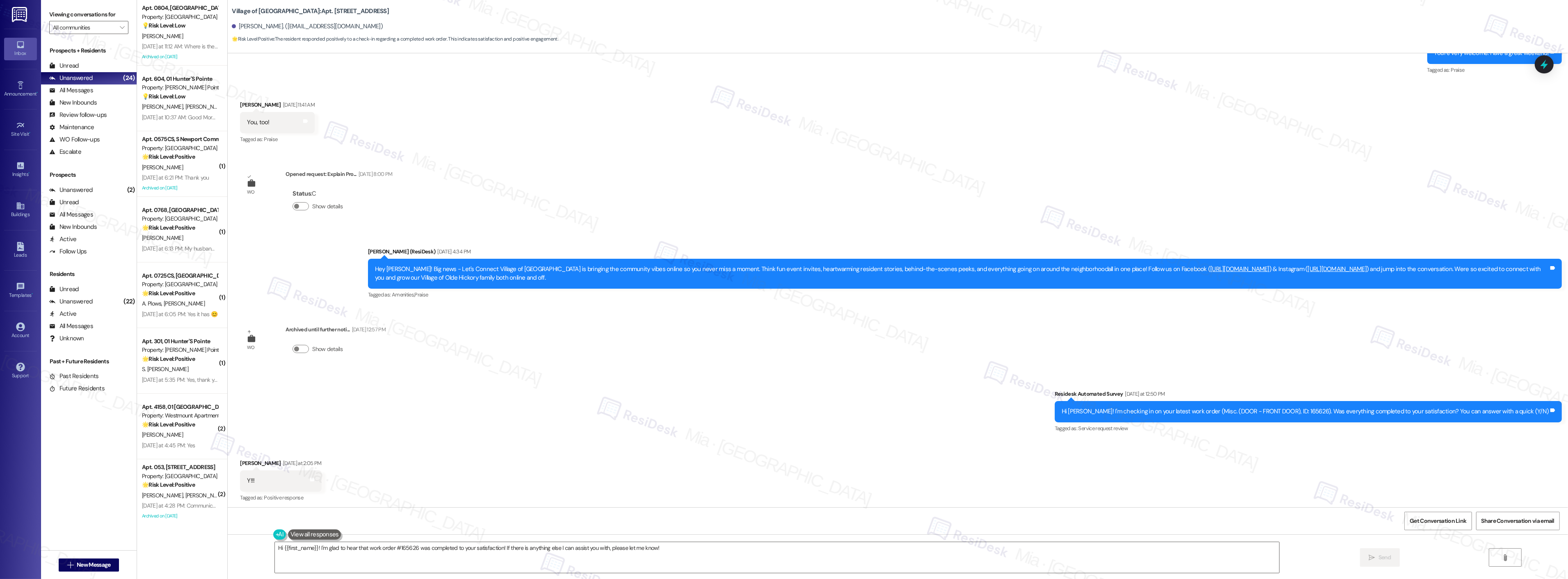
click at [679, 390] on div "Survey, sent via SMS Residesk Automated Survey [DATE] at 12:50 PM Hi [PERSON_NA…" at bounding box center [898, 406] width 1340 height 69
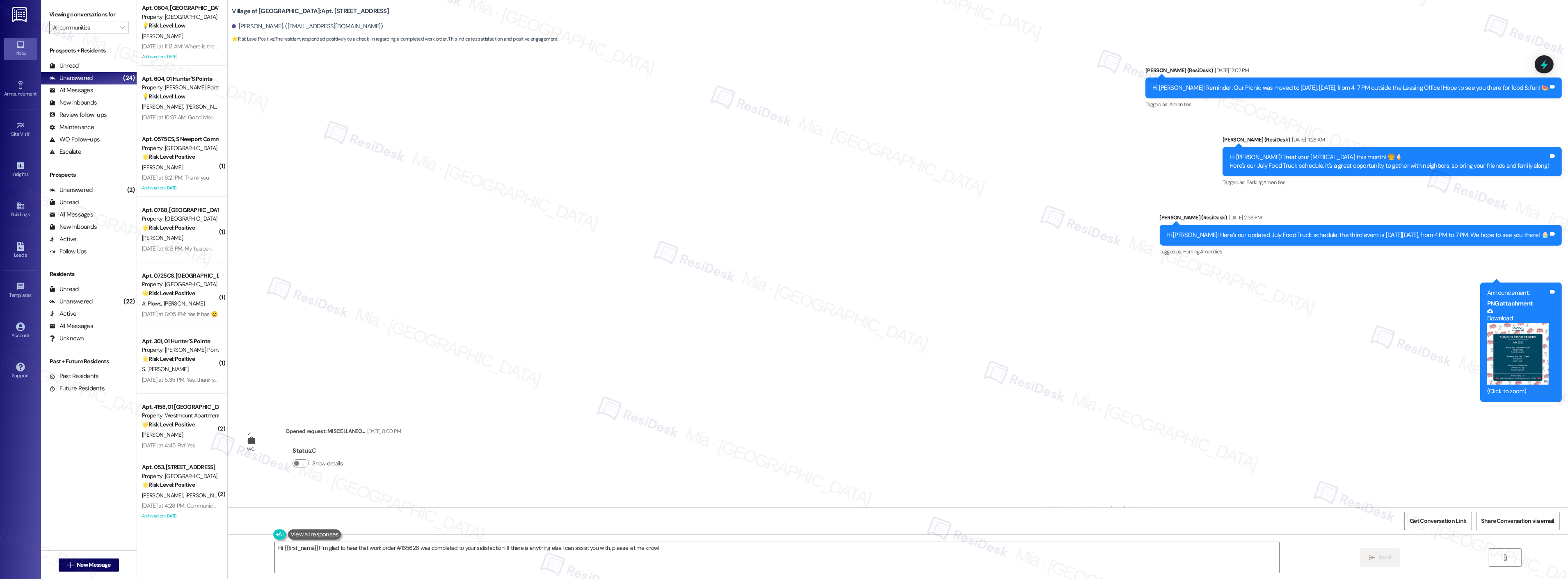
scroll to position [8063, 0]
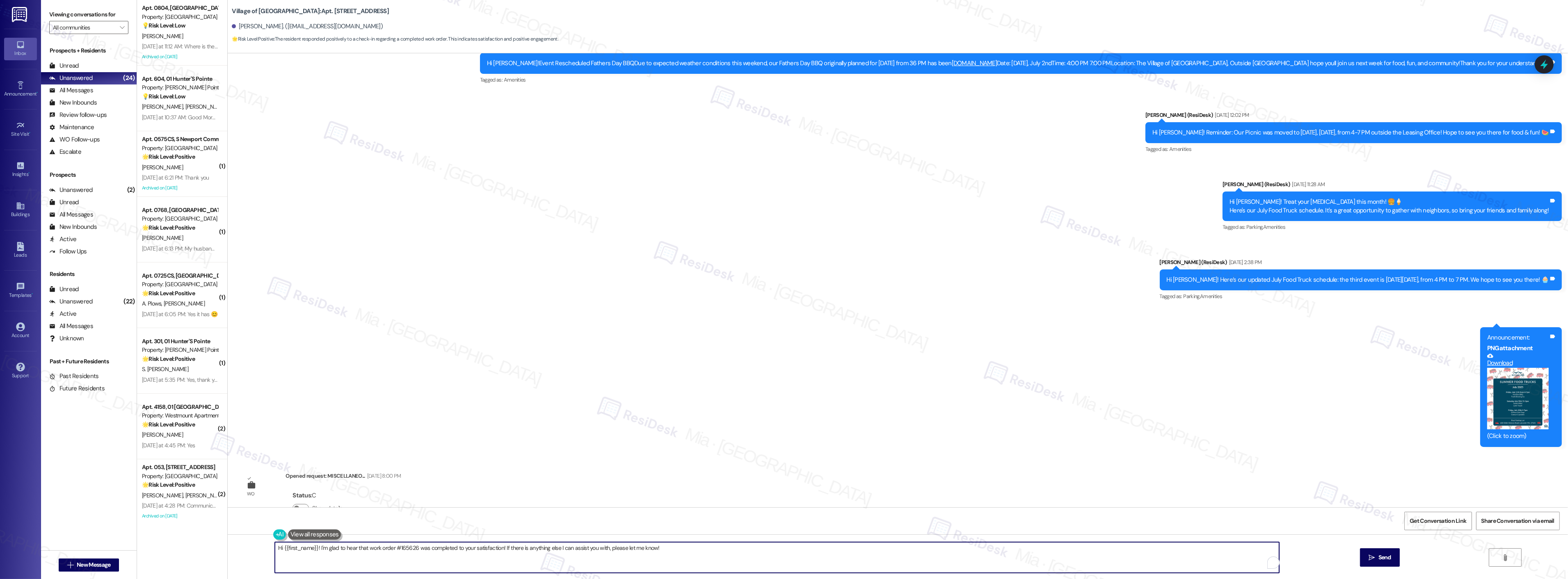
drag, startPoint x: 665, startPoint y: 547, endPoint x: 265, endPoint y: 547, distance: 400.0
click at [270, 547] on div "Hi {{first_name}}! I'm glad to hear that work order #165626 was completed to yo…" at bounding box center [772, 557] width 1005 height 32
paste textarea "Thank you,, for your feedback. I'm so glad to hear you're satisfied with the re…"
click at [296, 550] on textarea "Thank you,, for your feedback. I'm so glad to hear you're satisfied with the re…" at bounding box center [766, 557] width 1004 height 31
click at [285, 547] on textarea "Thank you,, for your feedback. I'm so glad to hear you're satisfied with the re…" at bounding box center [766, 557] width 1004 height 31
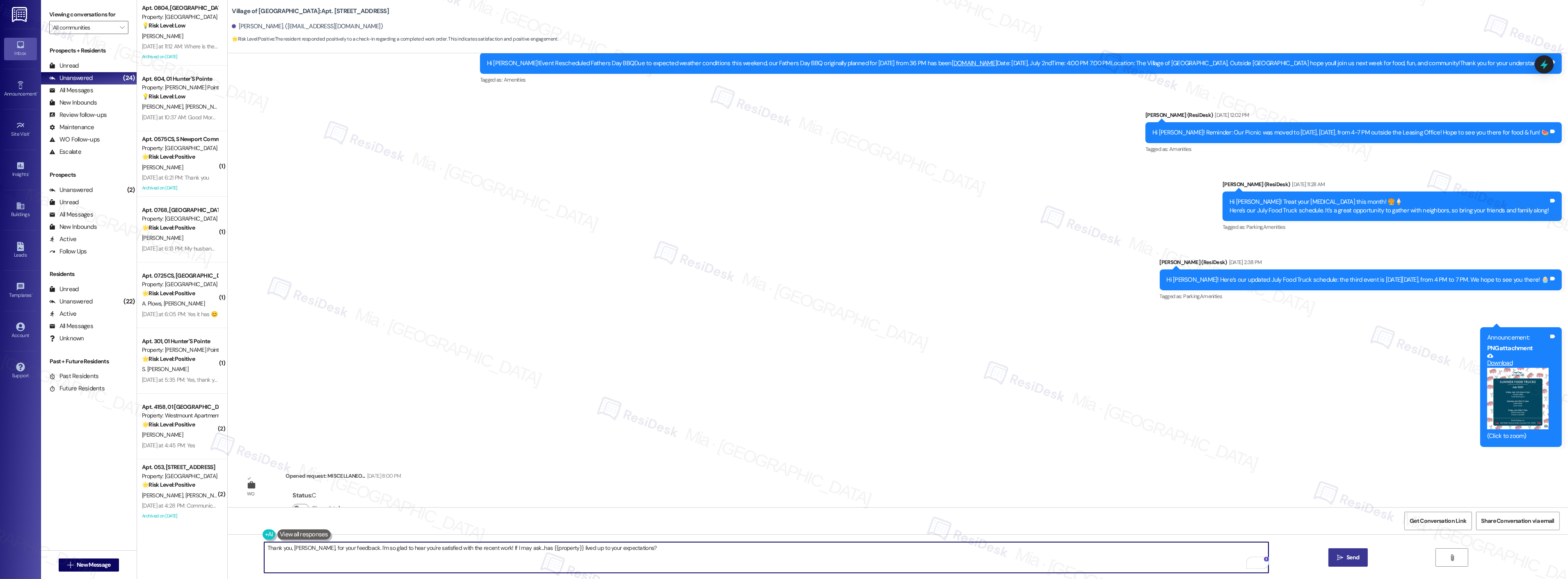
type textarea "Thank you, Caroline, for your feedback. I'm so glad to hear you're satisfied wi…"
click at [1345, 552] on button " Send" at bounding box center [1348, 557] width 40 height 18
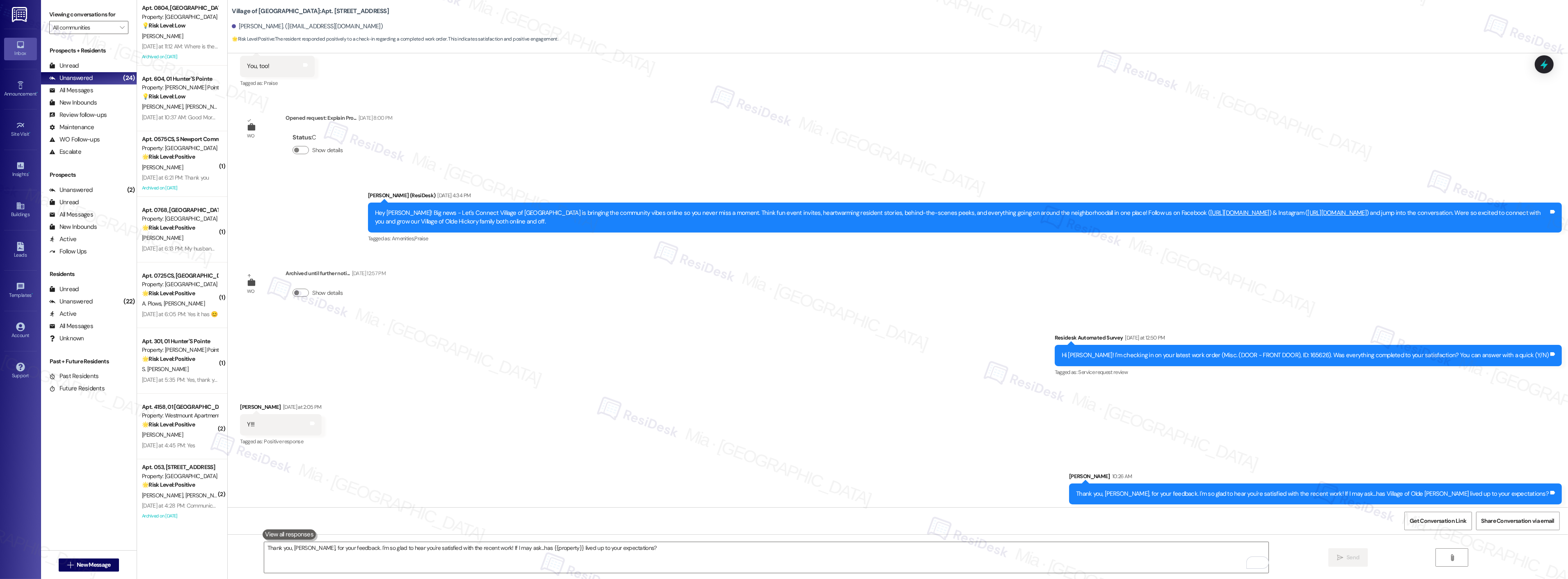
scroll to position [9623, 0]
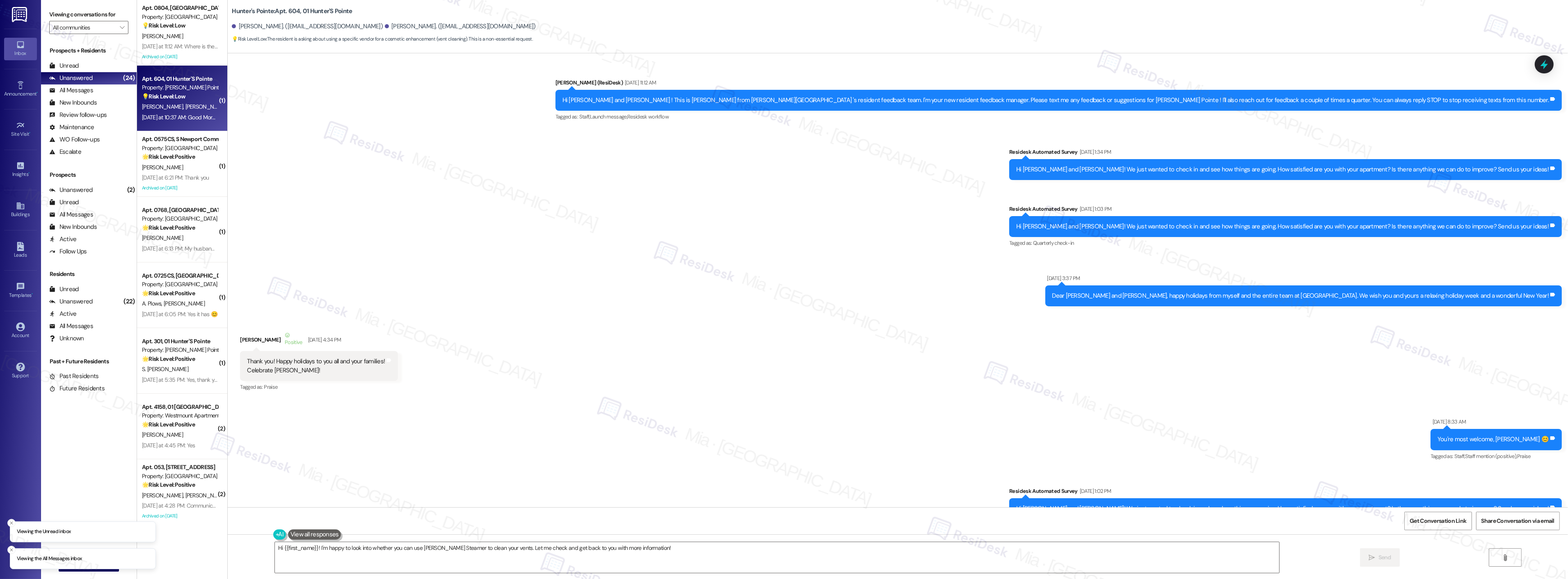
scroll to position [6129, 0]
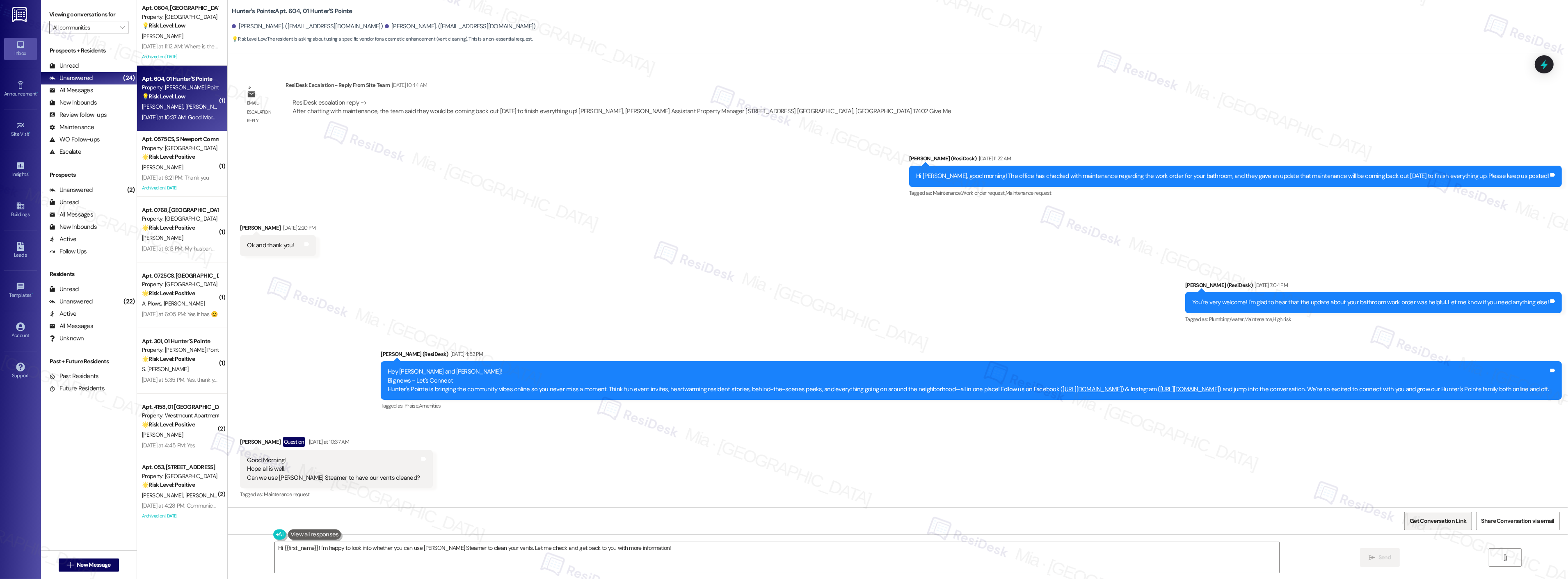
click at [1444, 518] on span "Get Conversation Link" at bounding box center [1438, 521] width 57 height 9
drag, startPoint x: 270, startPoint y: 479, endPoint x: 313, endPoint y: 477, distance: 43.0
click at [313, 477] on div "Good Morning! Hope all is well. Can we use Stanley Steamer to have our vents cl…" at bounding box center [334, 468] width 173 height 26
copy div "Stanley Steamer"
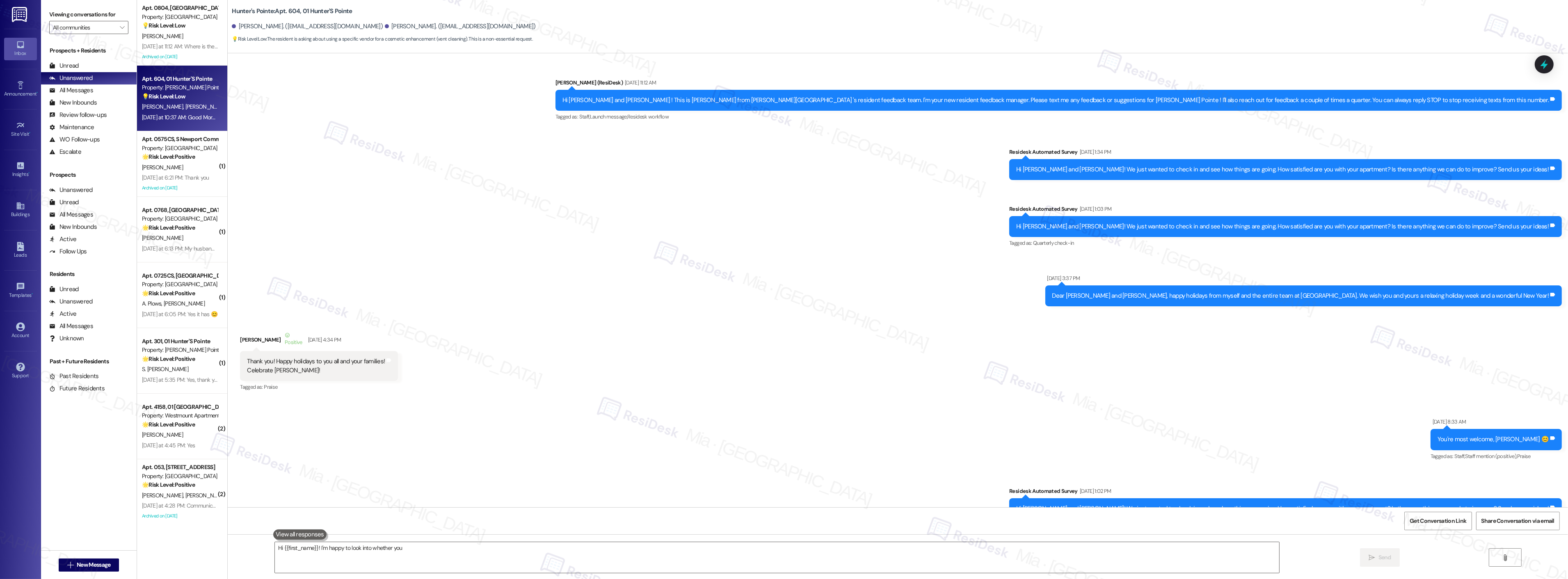
scroll to position [6129, 0]
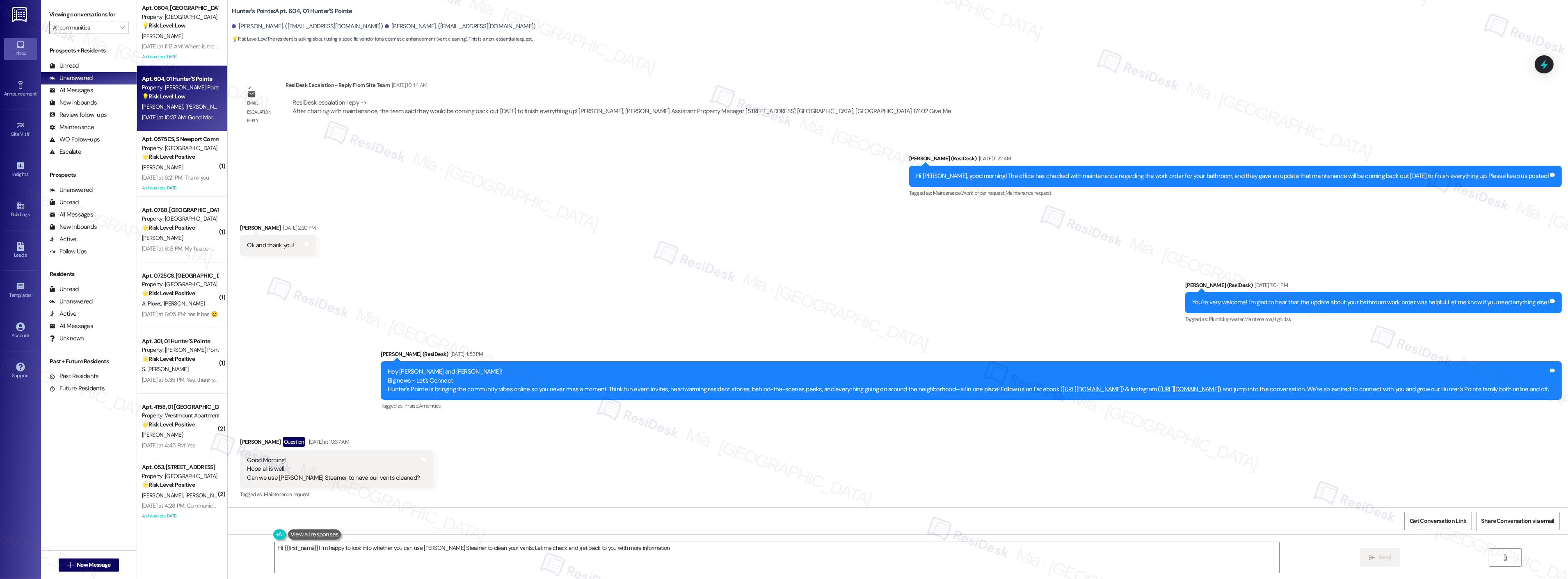
type textarea "Hi {{first_name}}! I'm happy to look into whether you can use [PERSON_NAME] Ste…"
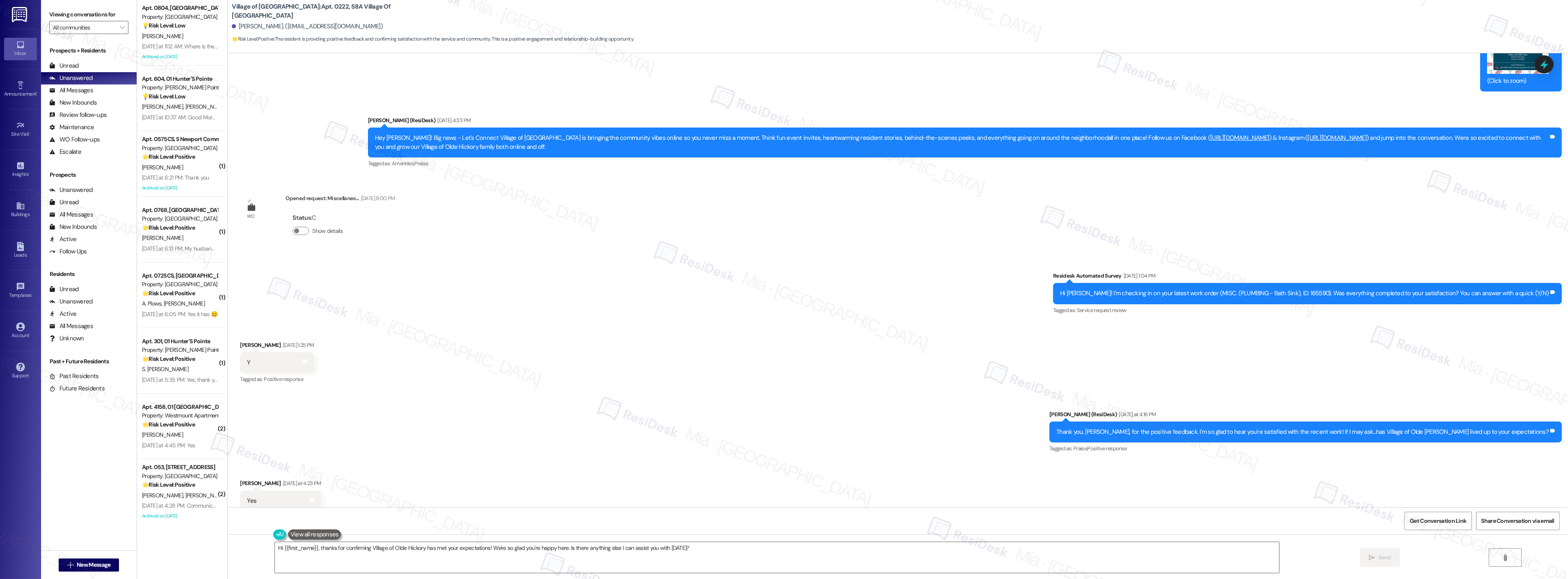
scroll to position [6740, 0]
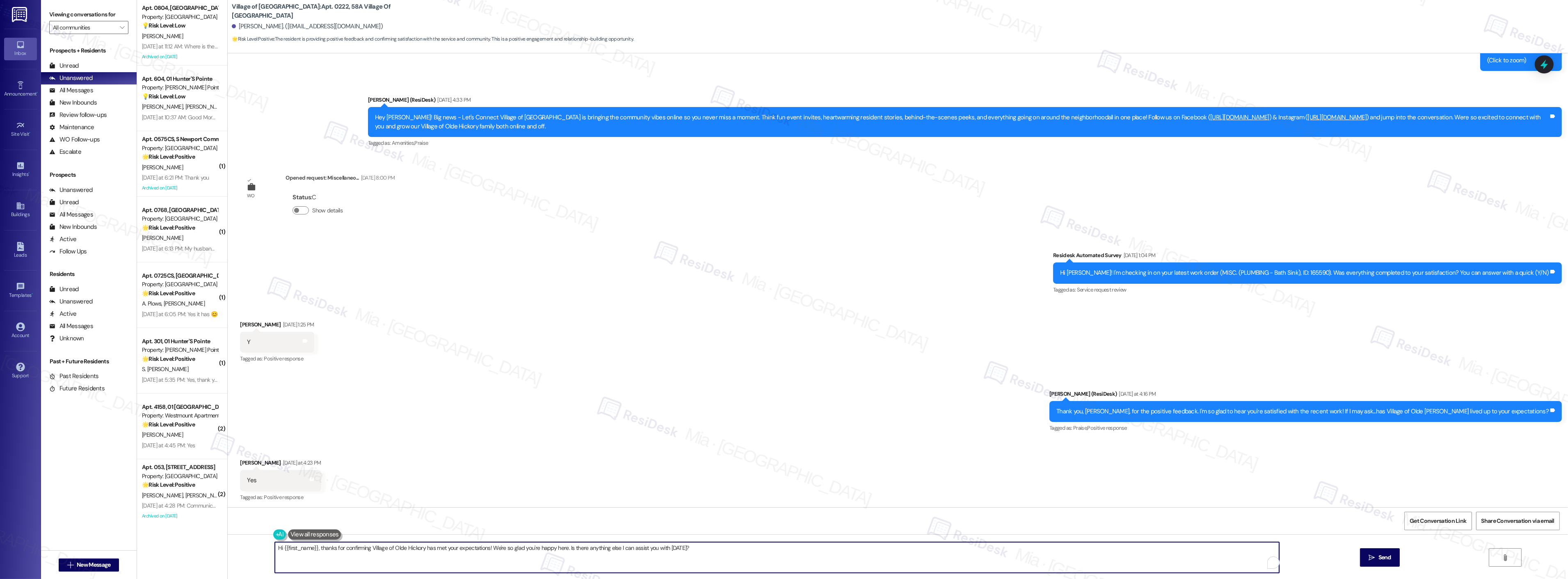
drag, startPoint x: 695, startPoint y: 547, endPoint x: 262, endPoint y: 547, distance: 433.0
click at [262, 547] on div "Hi {{first_name}}, thanks for confirming Village of Olde Hickory has met your e…" at bounding box center [898, 564] width 1340 height 61
paste textarea "Thank you,, for your feedback. I'm so glad to hear you're satisfied with the re…"
type textarea "Thank you,, for your feedback. I'm so glad to hear you're satisfied with the re…"
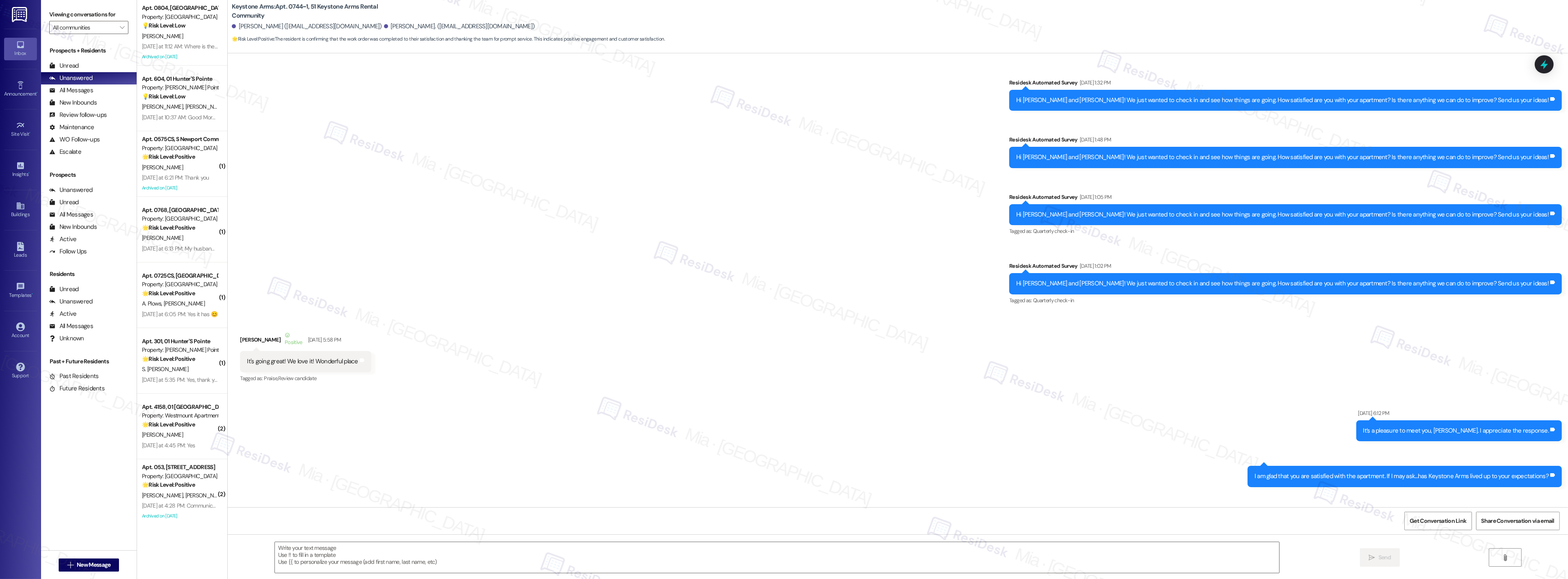
type textarea "Fetching suggested responses. Please feel free to read through the conversation…"
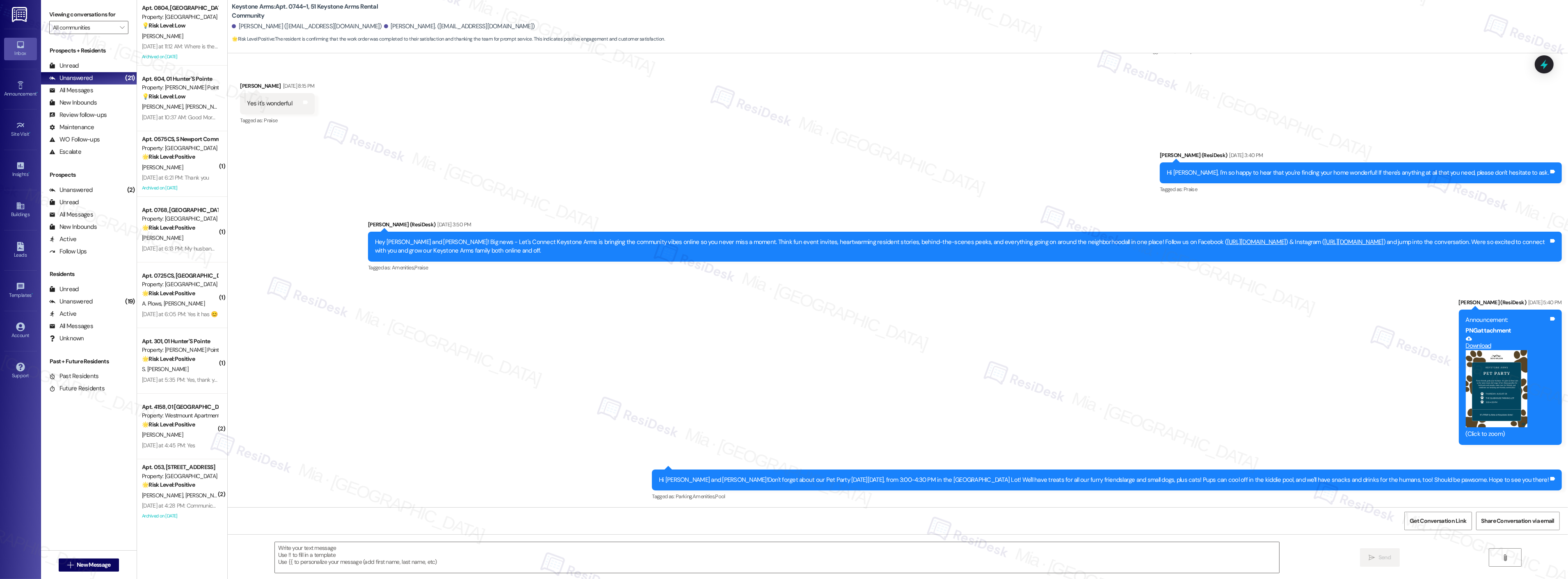
scroll to position [9047, 0]
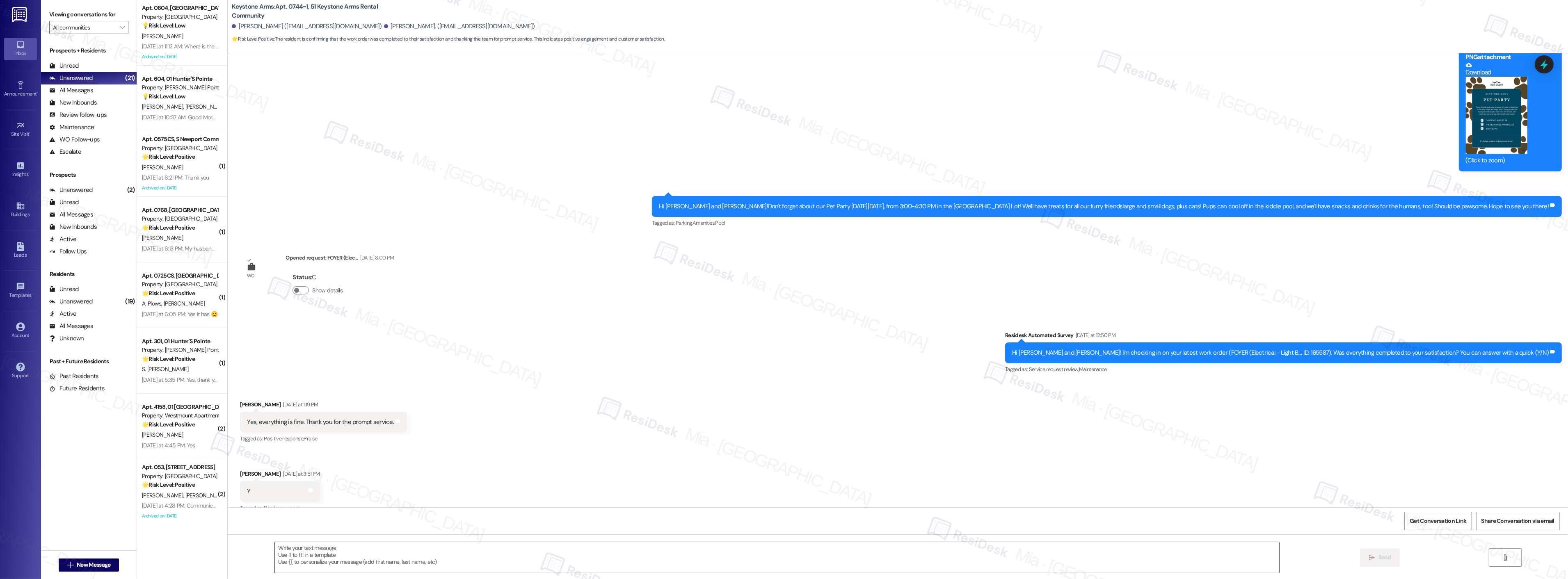
click at [351, 555] on textarea at bounding box center [777, 557] width 1004 height 31
paste textarea "If I may ask...has {{property}} lived up to your expectations?"
type textarea "If I may ask...has {{property}} lived up to your expectations?"
drag, startPoint x: 415, startPoint y: 547, endPoint x: 239, endPoint y: 547, distance: 176.0
click at [239, 547] on div "If I may ask...has {{property}} lived up to your expectations?  Send " at bounding box center [898, 564] width 1340 height 61
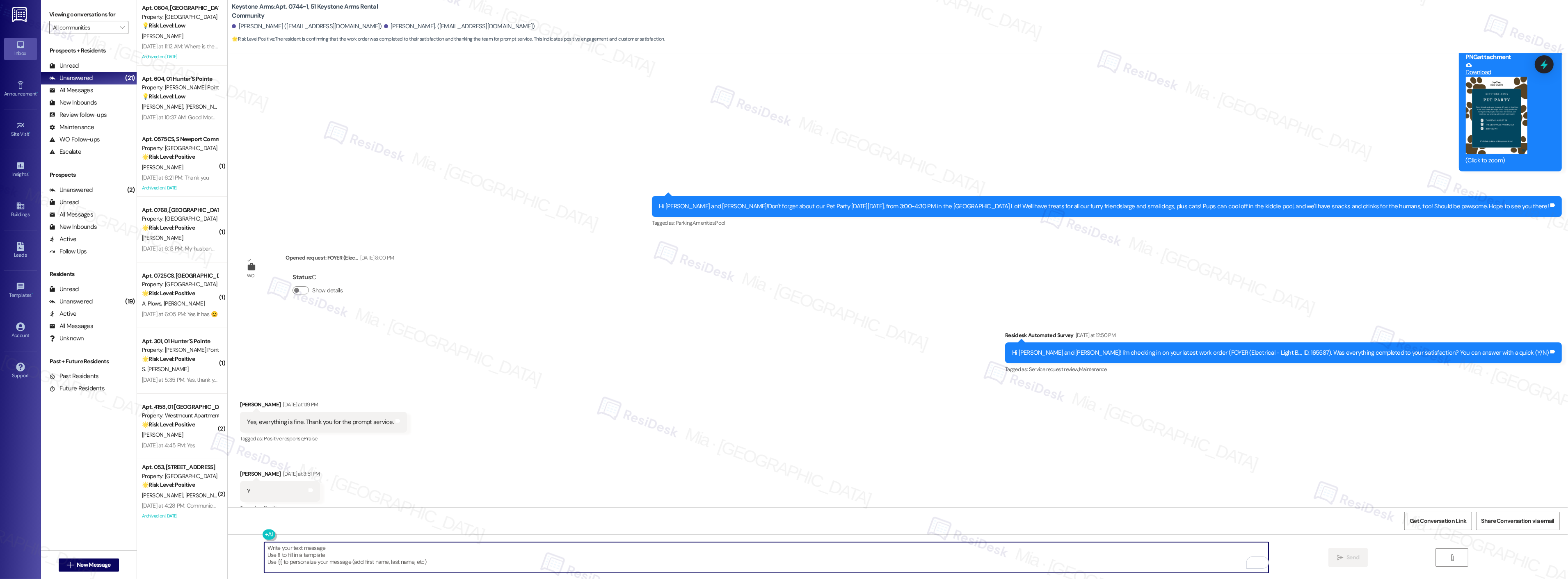
click at [299, 543] on textarea "To enrich screen reader interactions, please activate Accessibility in Grammarl…" at bounding box center [766, 557] width 1004 height 31
paste textarea "Thanks for sharing your feedback! I’m so glad to know you’re satisfied with the…"
click at [276, 546] on textarea "Thanks for sharing your feedback! I’m so glad to know you’re satisfied with the…" at bounding box center [766, 557] width 1004 height 31
drag, startPoint x: 642, startPoint y: 547, endPoint x: 253, endPoint y: 547, distance: 389.0
click at [260, 547] on div "Thanks for sharing your feedback! I’m so glad to know you’re satisfied with the…" at bounding box center [762, 557] width 1005 height 32
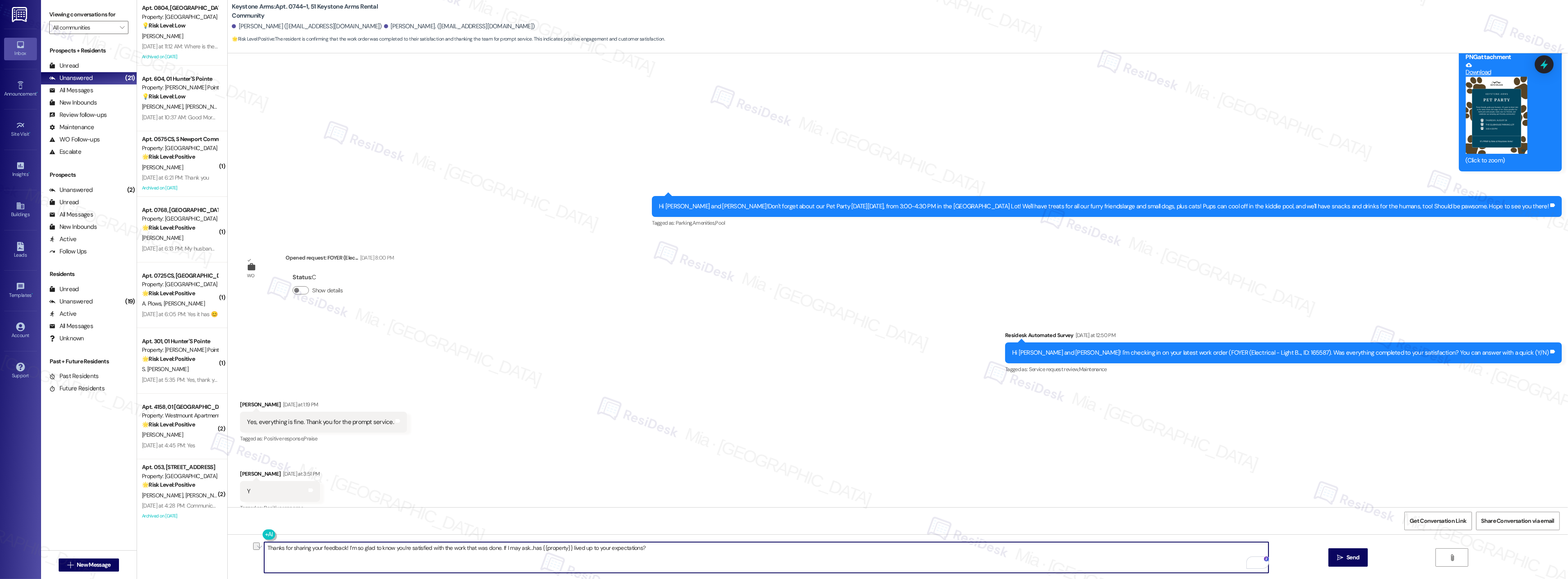
paste textarea "you so much"
click at [307, 547] on textarea "Thank you so much for sharing your feedback! I’m so glad to know you’re satisfi…" at bounding box center [766, 557] width 1004 height 31
click at [419, 522] on span "Dismiss" at bounding box center [419, 520] width 20 height 7
click at [330, 523] on span "[PERSON_NAME]" at bounding box center [340, 522] width 54 height 7
click at [337, 524] on span "for" at bounding box center [337, 522] width 8 height 7
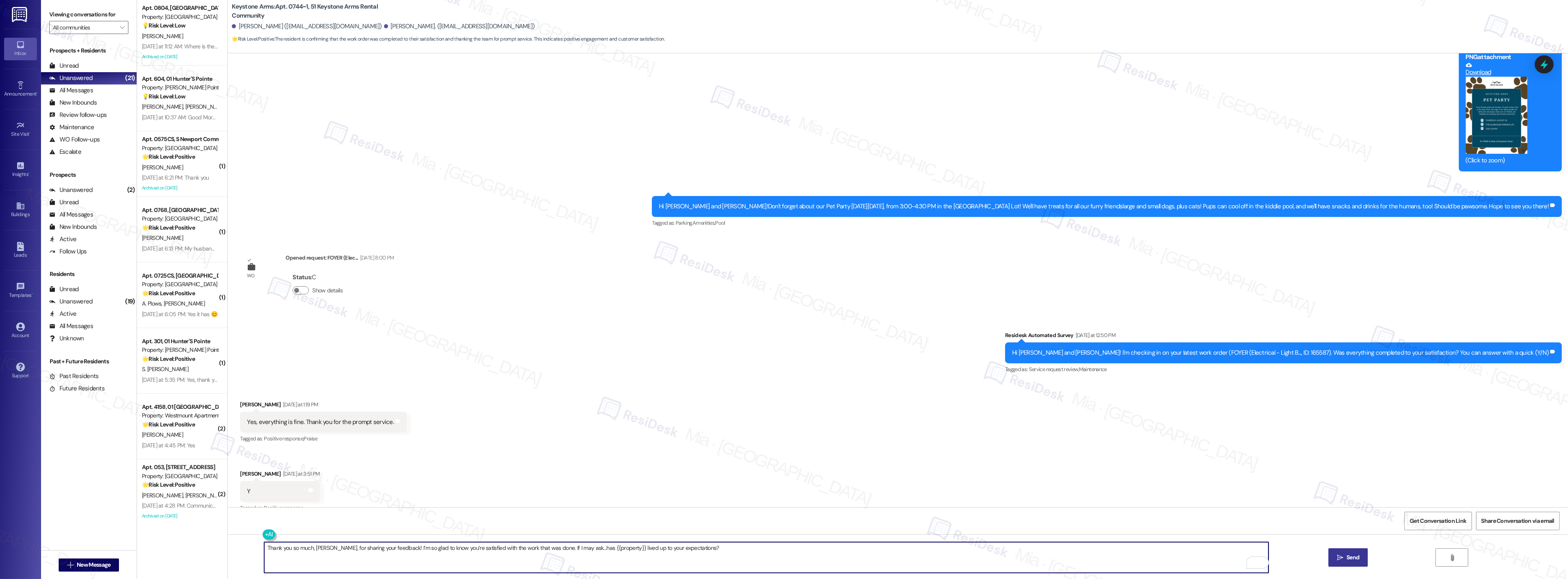
type textarea "Thank you so much, [PERSON_NAME], for sharing your feedback! I’m so glad to kno…"
click at [1354, 558] on span "Send" at bounding box center [1353, 557] width 13 height 9
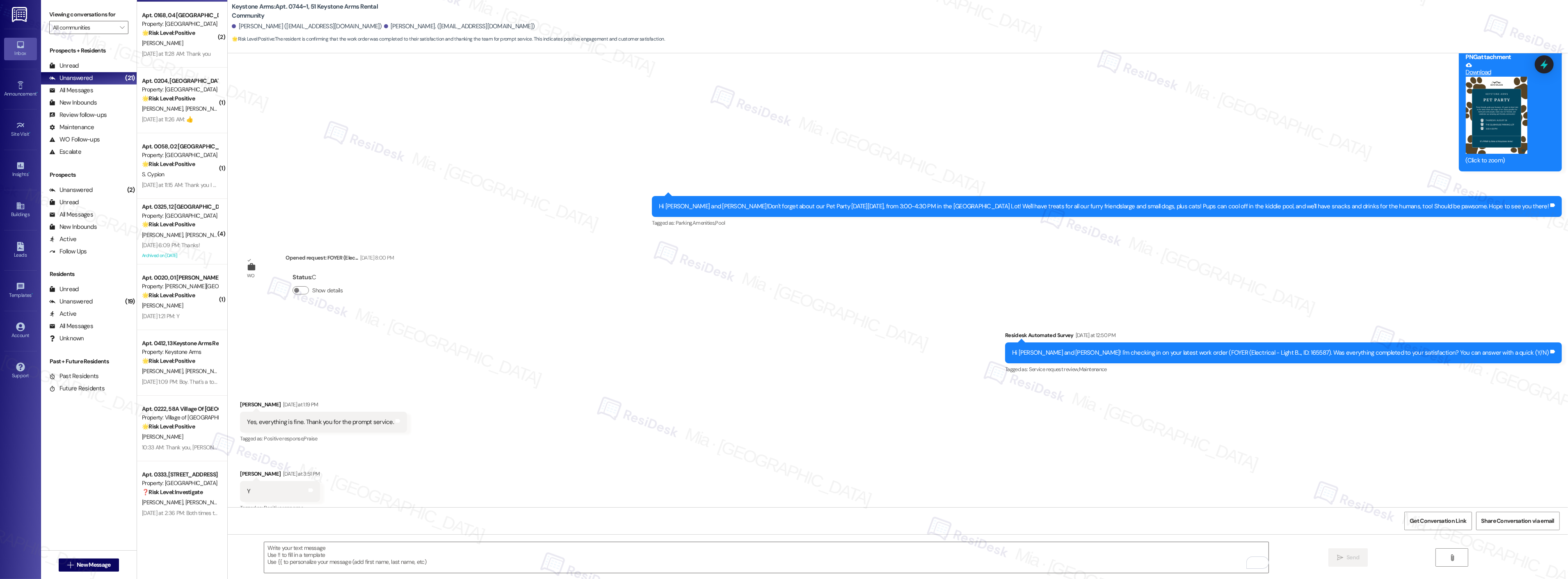
scroll to position [791, 0]
click at [297, 550] on textarea "To enrich screen reader interactions, please activate Accessibility in Grammarl…" at bounding box center [766, 557] width 1004 height 31
paste textarea "Thank you so much for sharing your feedback! I’m so glad to know you’re satisfi…"
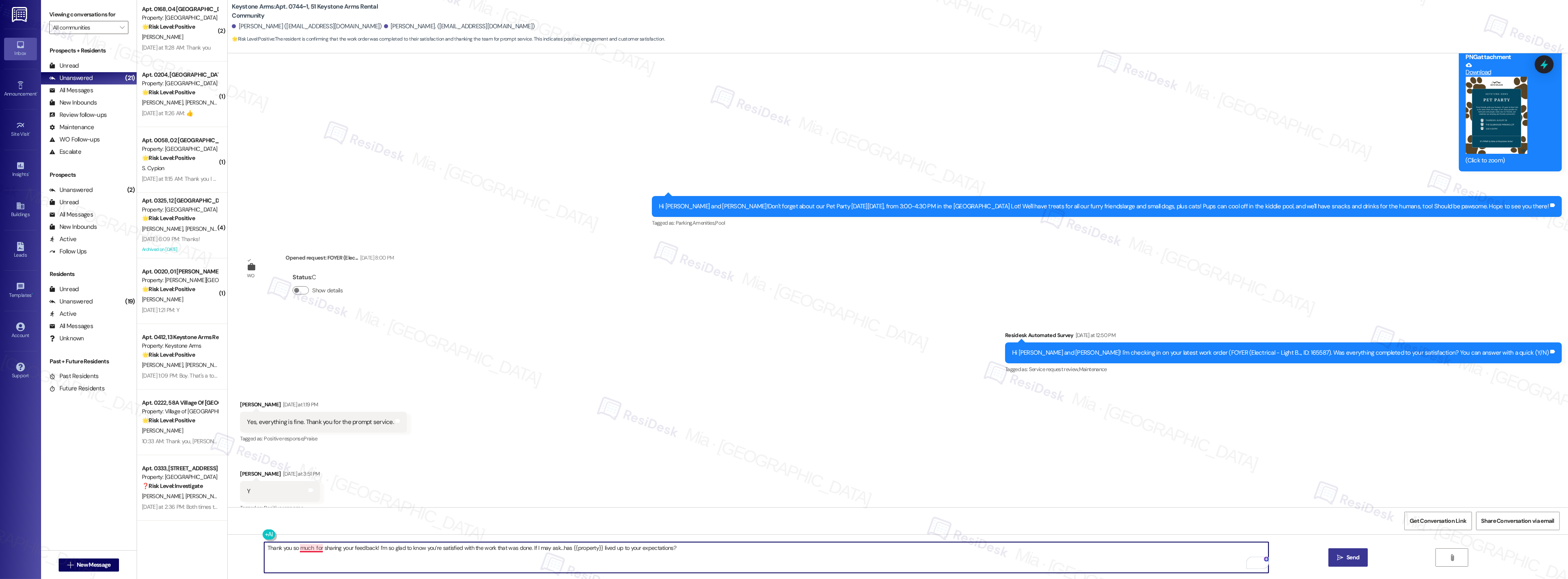
click at [309, 547] on textarea "Thank you so much for sharing your feedback! I’m so glad to know you’re satisfi…" at bounding box center [766, 557] width 1004 height 31
click at [326, 523] on span "James" at bounding box center [345, 522] width 54 height 7
click at [334, 519] on span "for" at bounding box center [335, 522] width 8 height 7
type textarea "Thank you so much, James, for sharing your feedback! I’m so glad to know you’re…"
click at [362, 561] on textarea "Thank you so much, James, for sharing your feedback! I’m so glad to know you’re…" at bounding box center [766, 557] width 1004 height 31
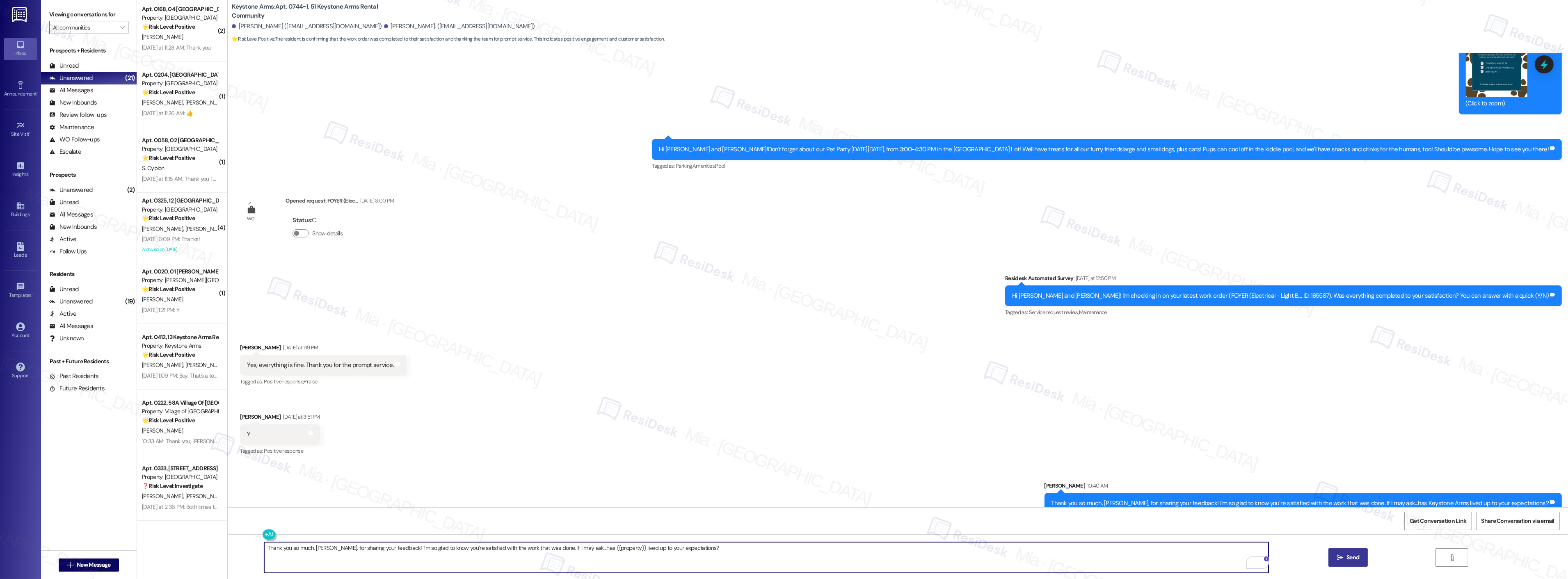
scroll to position [9105, 0]
drag, startPoint x: 603, startPoint y: 546, endPoint x: 229, endPoint y: 549, distance: 374.0
click at [232, 546] on div "Thank you so much, James, for sharing your feedback! I’m so glad to know you’re…" at bounding box center [898, 564] width 1340 height 61
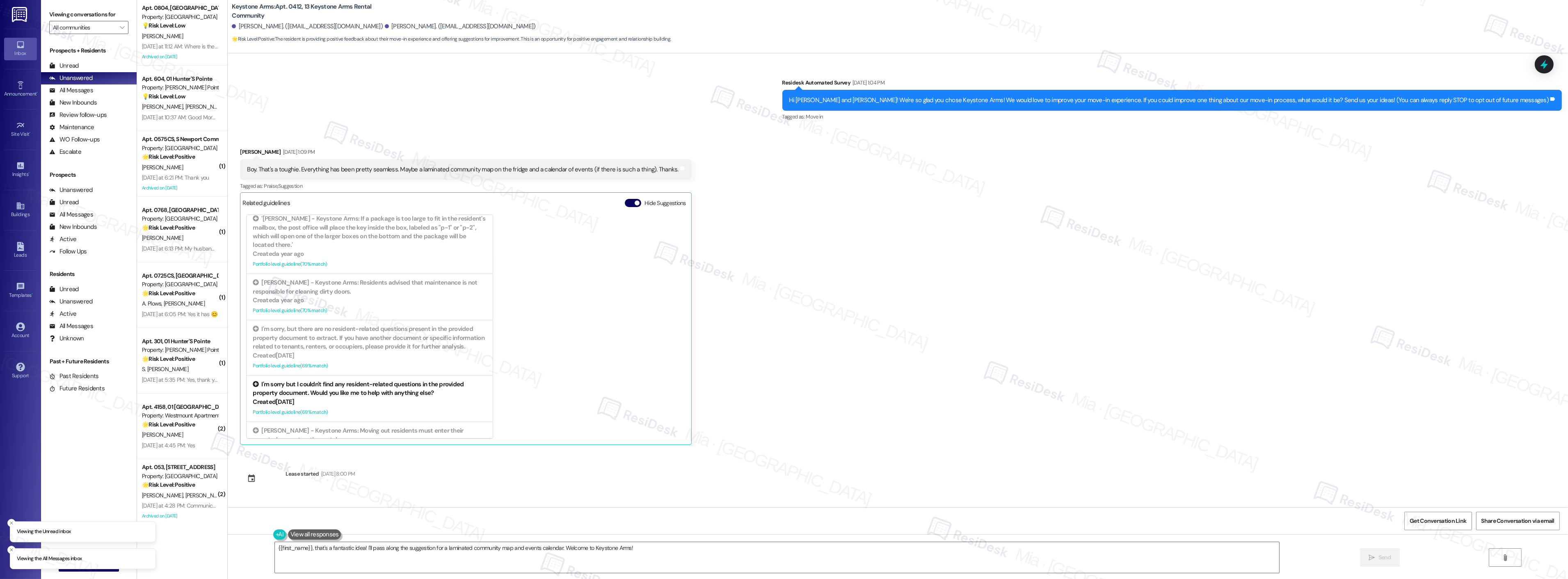
scroll to position [273, 0]
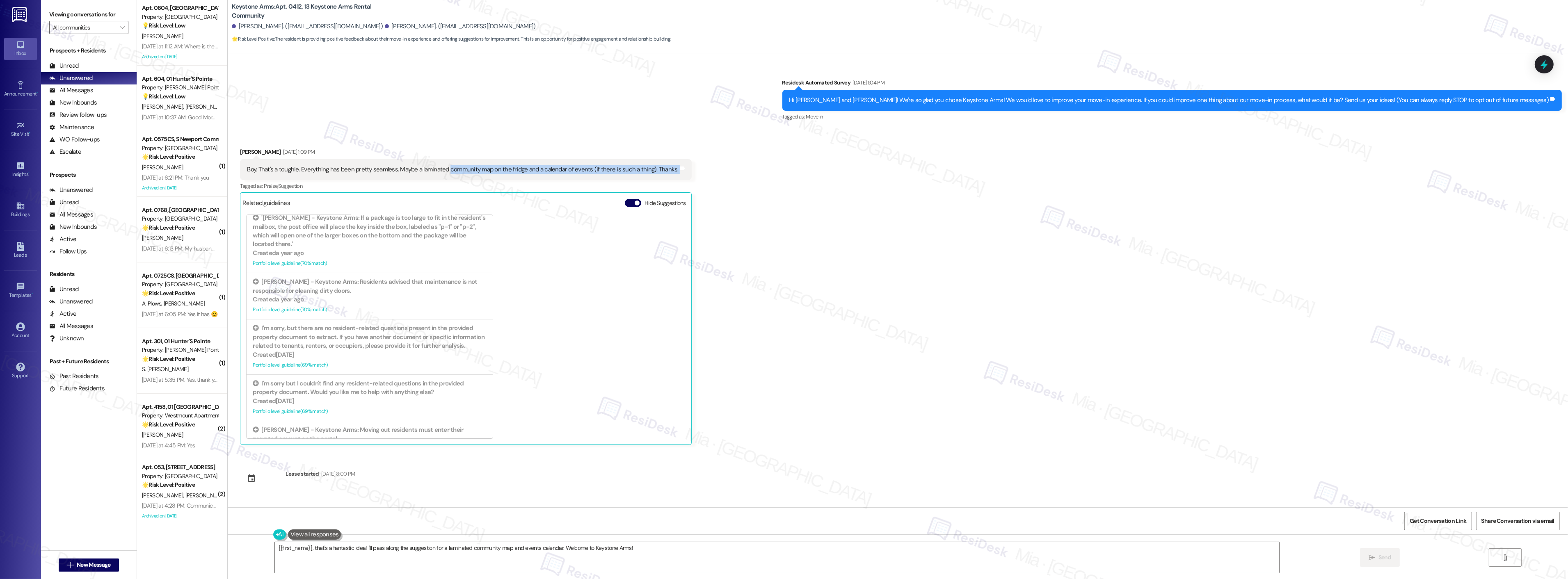
drag, startPoint x: 441, startPoint y: 170, endPoint x: 673, endPoint y: 170, distance: 232.0
click at [673, 170] on div "Boy. That's a toughie. Everything has been pretty seamless. Maybe a laminated c…" at bounding box center [466, 170] width 452 height 21
click at [766, 338] on div "Received via SMS [PERSON_NAME] [DATE] 1:09 PM Boy. That's a toughie. Everything…" at bounding box center [898, 290] width 1340 height 322
click at [625, 203] on button "Hide Suggestions" at bounding box center [632, 203] width 16 height 8
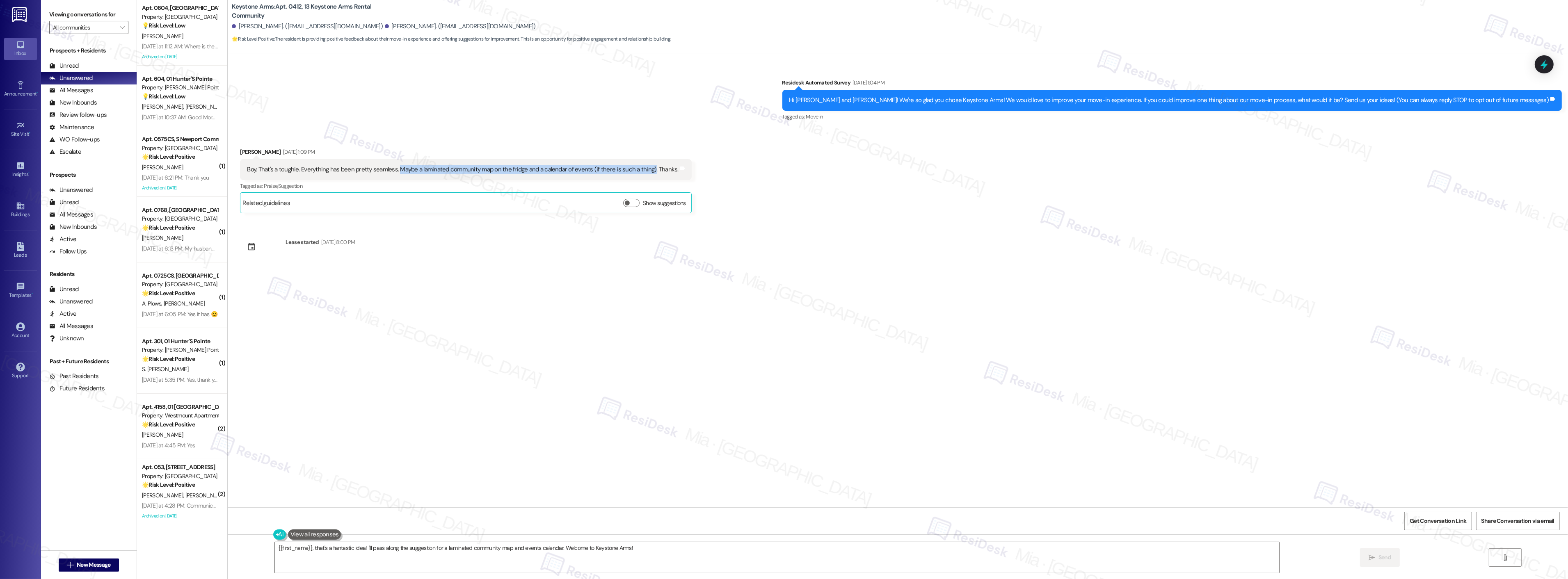
drag, startPoint x: 390, startPoint y: 170, endPoint x: 642, endPoint y: 171, distance: 252.0
click at [642, 171] on div "Boy. That's a toughie. Everything has been pretty seamless. Maybe a laminated c…" at bounding box center [463, 170] width 432 height 9
click at [247, 169] on div "Boy. That's a toughie. Everything has been pretty seamless. Maybe a laminated c…" at bounding box center [463, 170] width 432 height 9
drag, startPoint x: 239, startPoint y: 168, endPoint x: 661, endPoint y: 172, distance: 422.0
click at [661, 172] on div "Boy. That's a toughie. Everything has been pretty seamless. Maybe a laminated c…" at bounding box center [463, 170] width 433 height 9
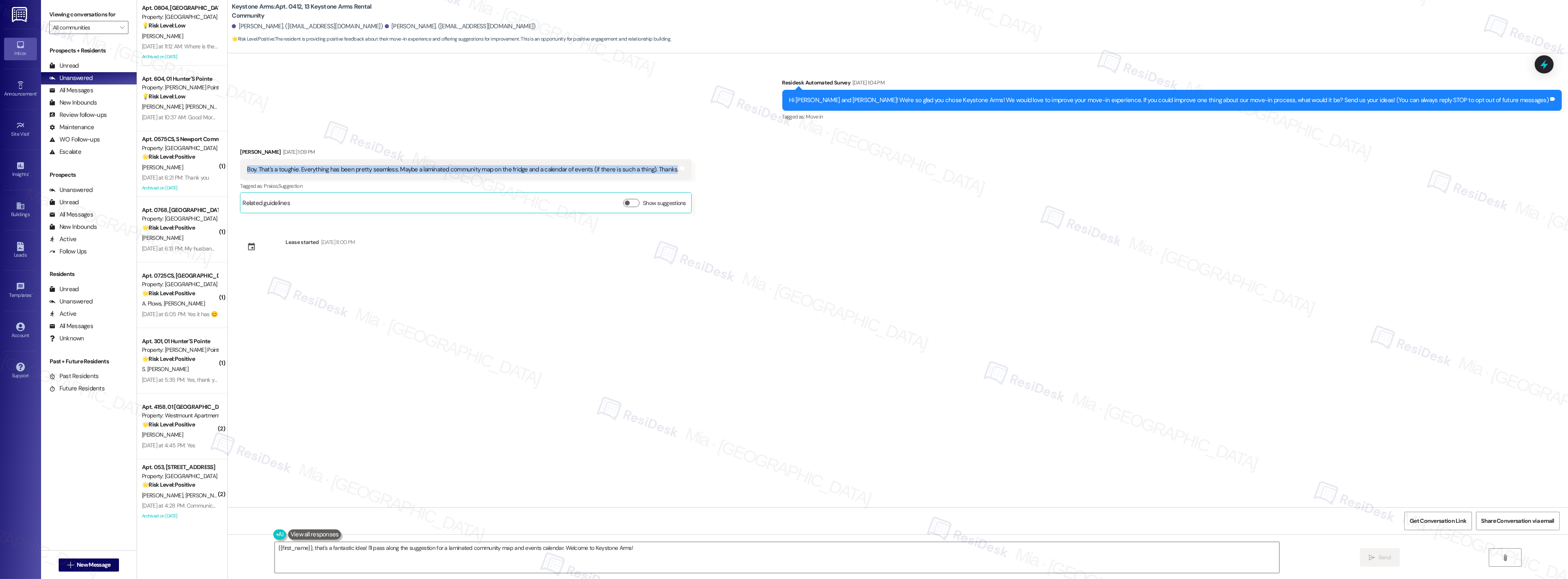
copy div "Boy. That's a toughie. Everything has been pretty seamless. Maybe a laminated c…"
drag, startPoint x: 632, startPoint y: 549, endPoint x: 269, endPoint y: 550, distance: 363.0
click at [275, 550] on textarea "{{first_name}}, that's a fantastic idea! I'll pass along the suggestion for a l…" at bounding box center [777, 557] width 1004 height 31
paste textarea "I’m so glad to hear you’re enjoying your home! Thank you for sharing your sugge…"
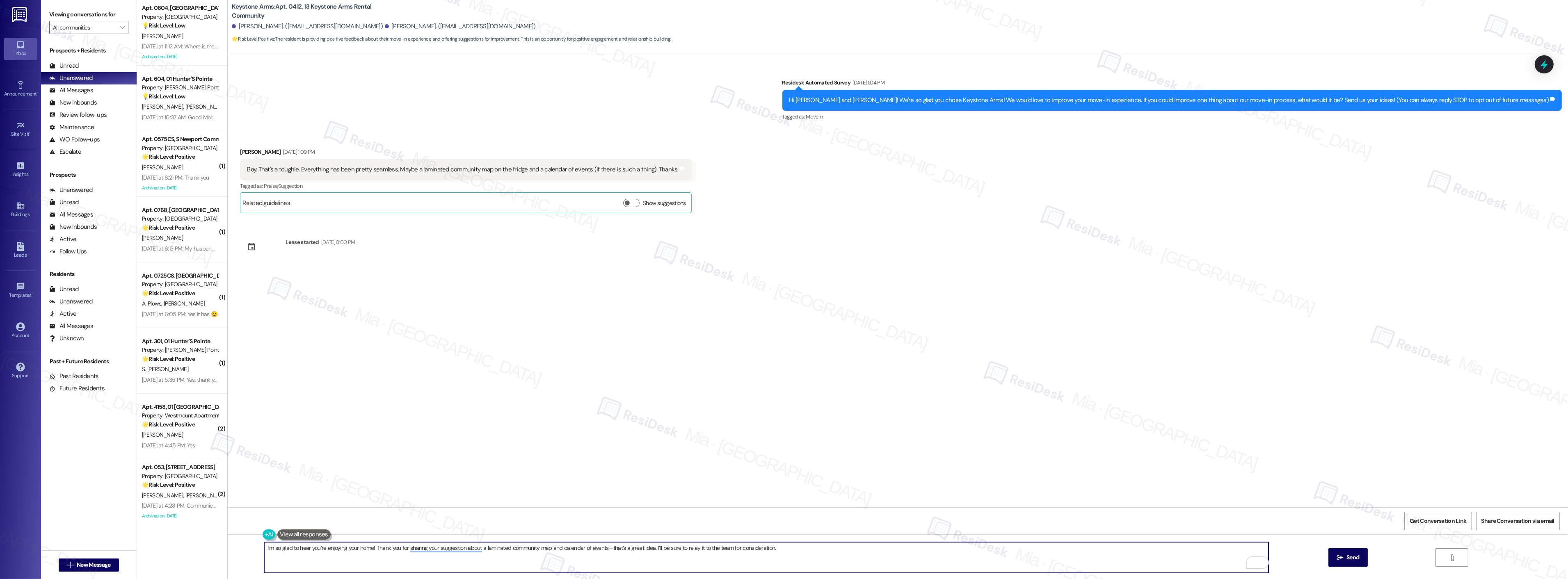
click at [264, 547] on textarea "I’m so glad to hear you’re enjoying your home! Thank you for sharing your sugge…" at bounding box center [766, 557] width 1004 height 31
click at [309, 521] on span "[PERSON_NAME]" at bounding box center [328, 522] width 54 height 7
click at [422, 547] on textarea "Good morning, Lance! I’m so glad to hear you’re enjoying your home! Thank you f…" at bounding box center [766, 557] width 1004 height 31
drag, startPoint x: 313, startPoint y: 547, endPoint x: 422, endPoint y: 547, distance: 109.0
click at [422, 547] on textarea "Good morning, Lance! I’m so glad to hear you’re enjoying your home! Thank you f…" at bounding box center [766, 557] width 1004 height 31
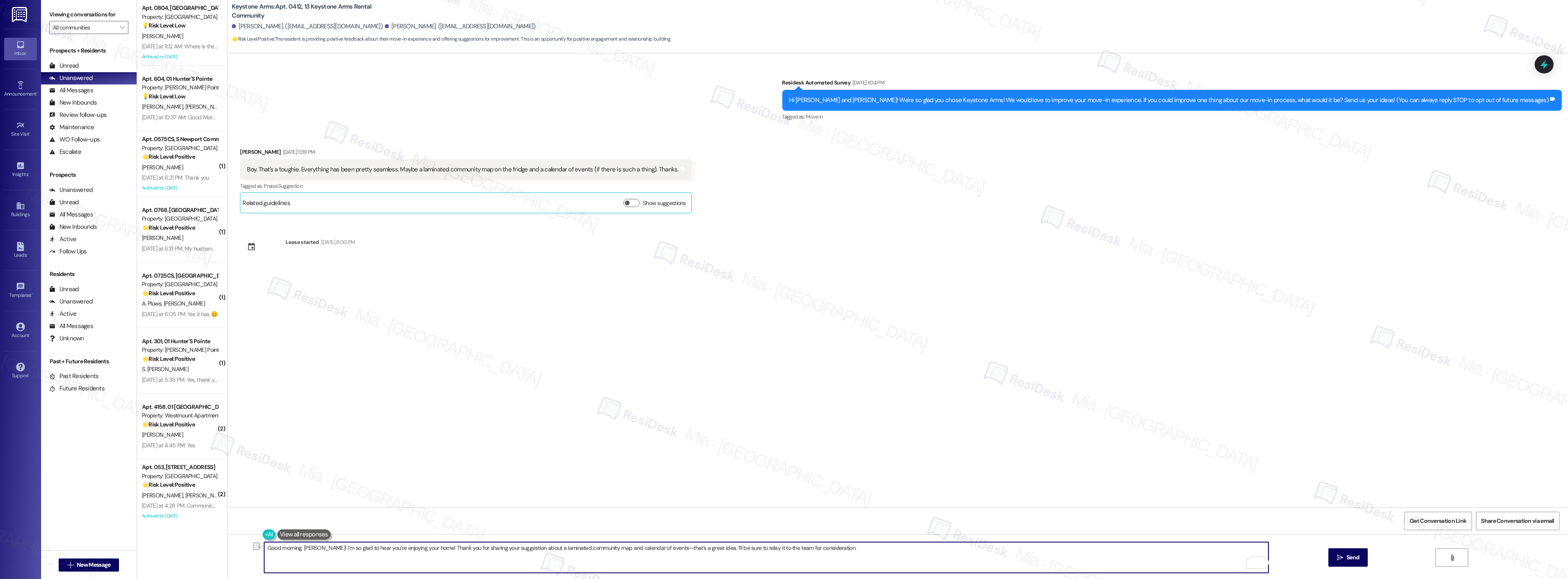
type textarea "Good morning, Lance! I’m so glad to hear you’re enjoying your home! Thank you f…"
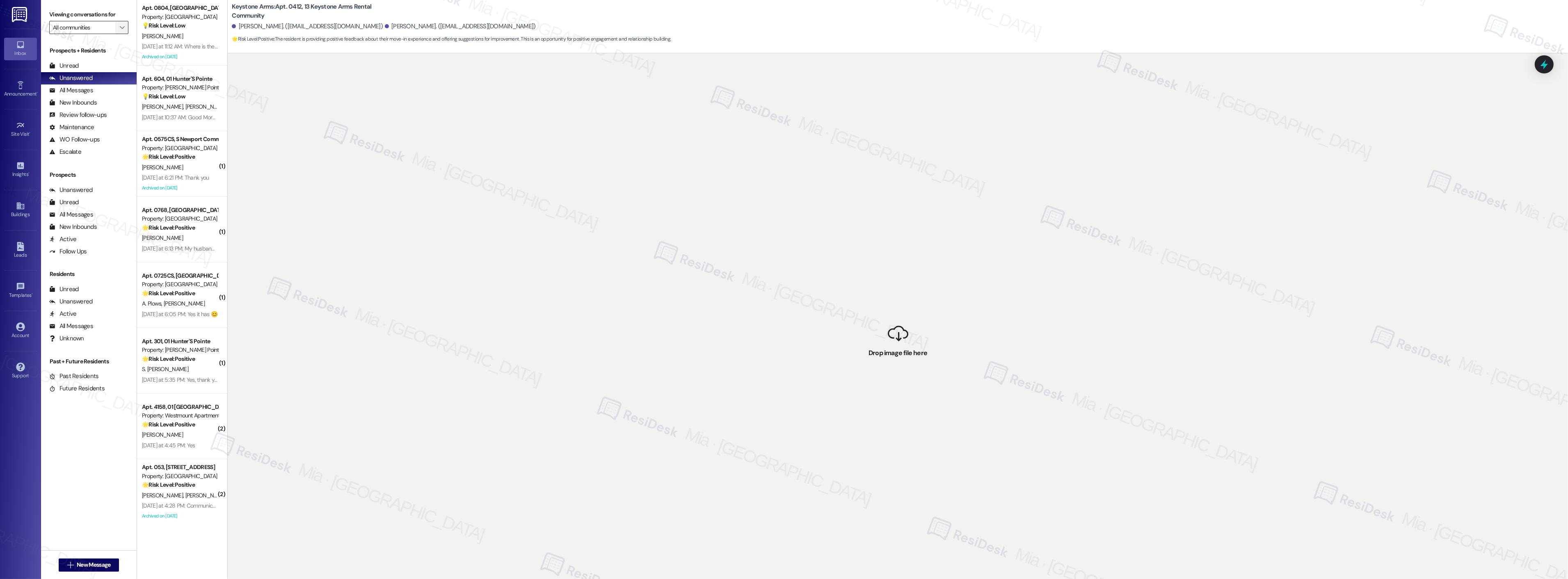
click at [118, 24] on span "" at bounding box center [122, 27] width 8 height 13
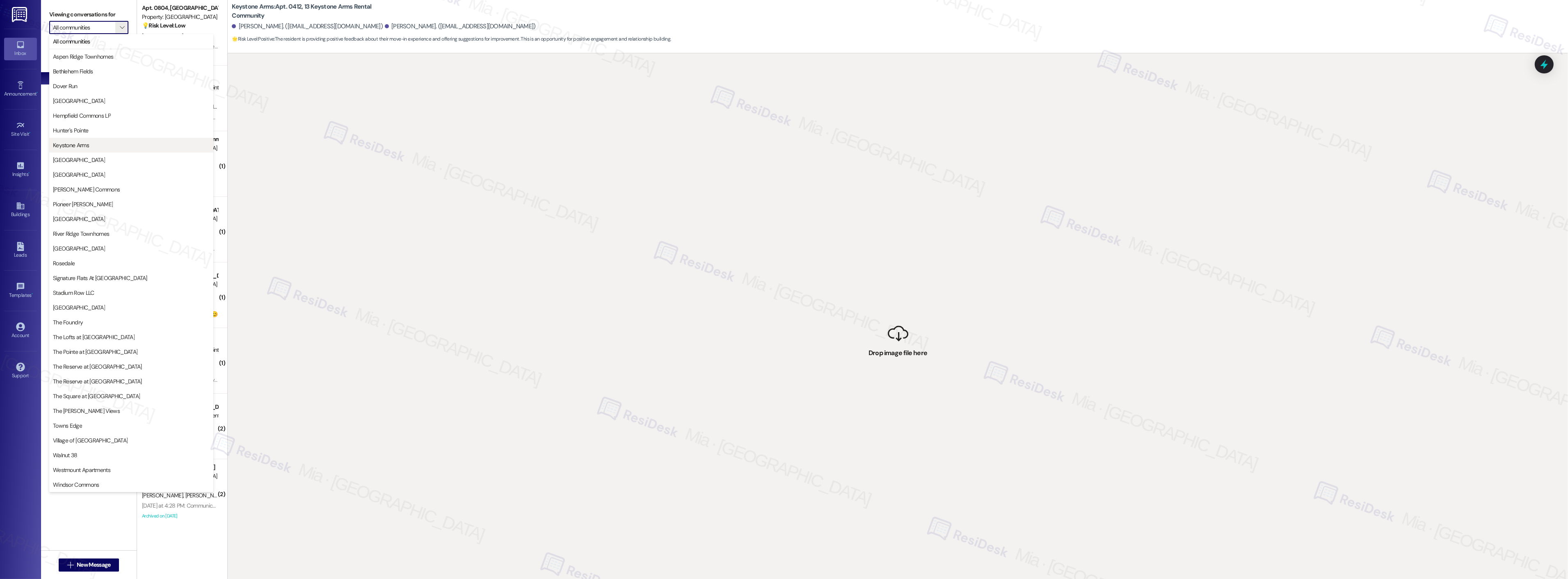
click at [89, 142] on span "Keystone Arms" at bounding box center [71, 145] width 36 height 8
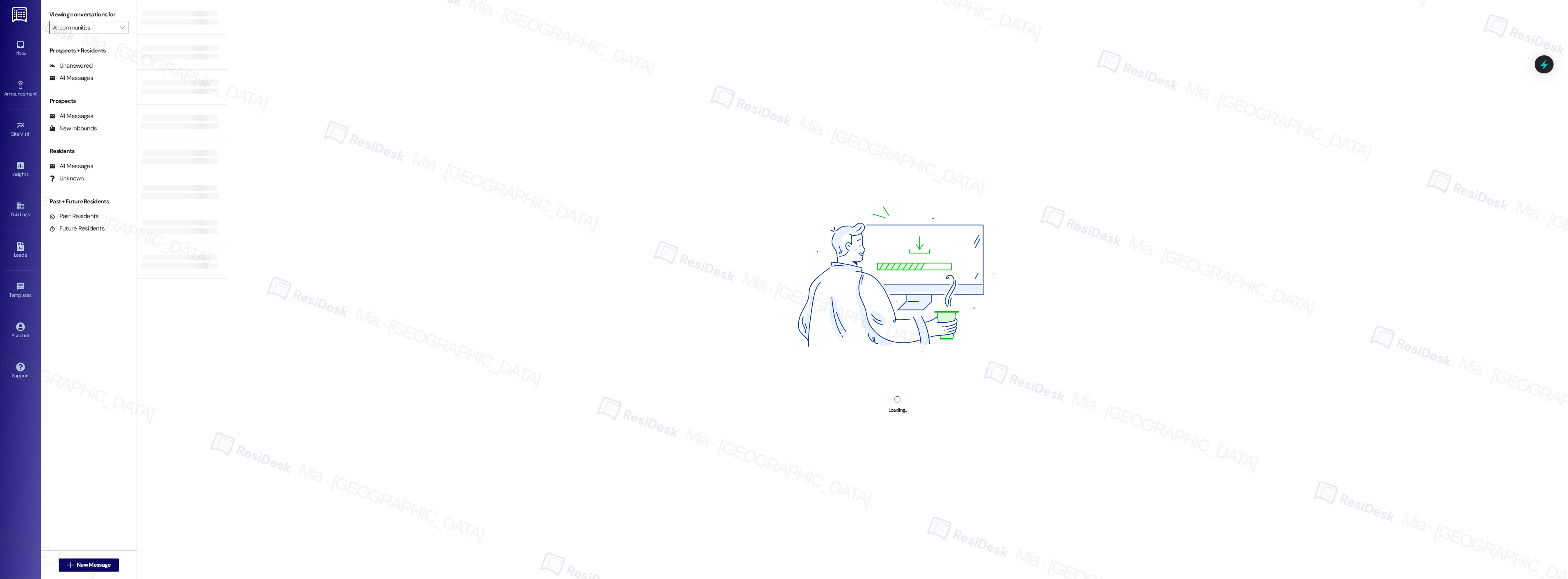
type input "Keystone Arms"
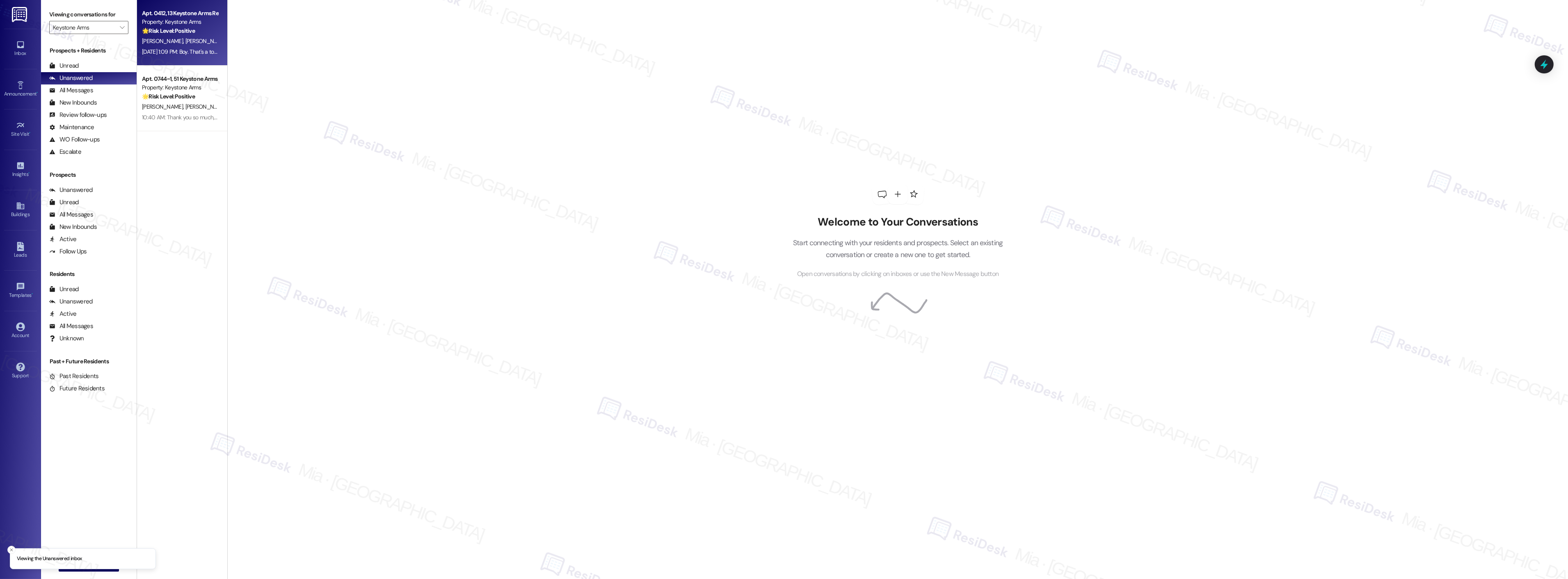
click at [186, 57] on div "Apt. 0412, 13 Keystone Arms Rental Community Property: Keystone Arms 🌟 Risk Lev…" at bounding box center [182, 33] width 90 height 66
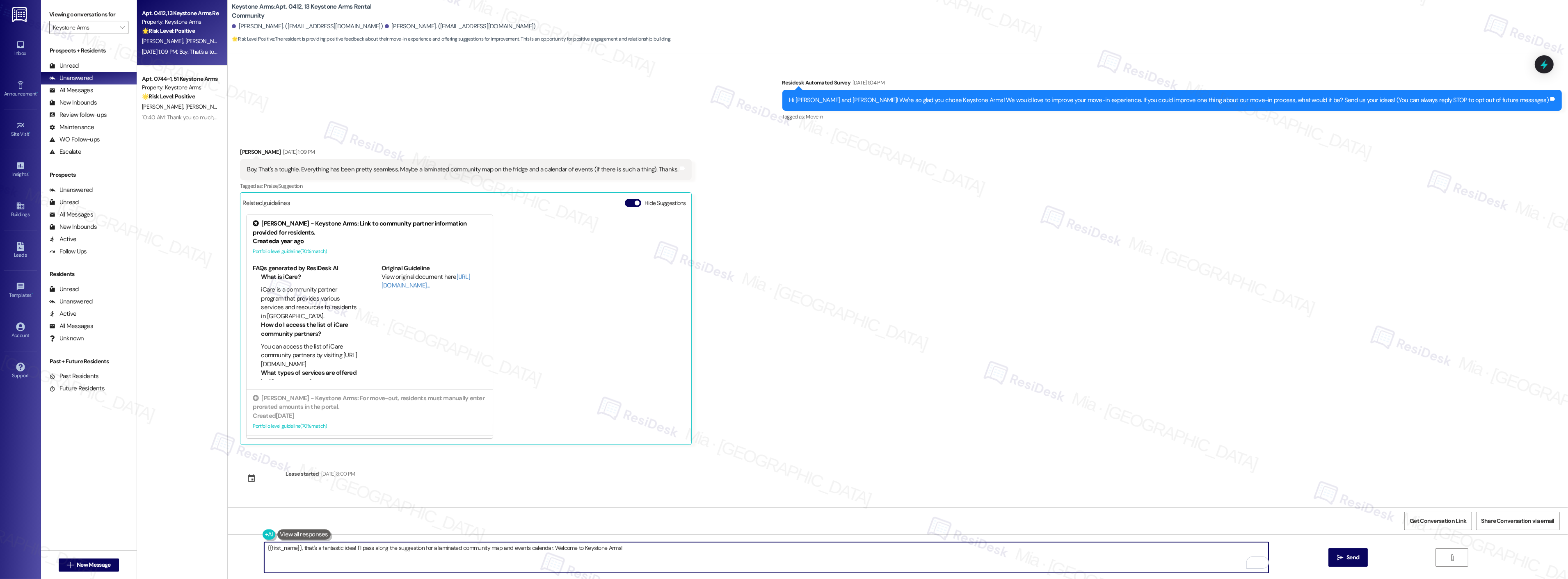
drag, startPoint x: 631, startPoint y: 548, endPoint x: 264, endPoint y: 552, distance: 367.0
click at [264, 552] on textarea "{{first_name}}, that's a fantastic idea! I'll pass along the suggestion for a l…" at bounding box center [766, 557] width 1004 height 31
type textarea "{"
paste textarea "I’m so glad to hear you’re enjoying your home! Thank you for sharing your sugge…"
click at [264, 547] on textarea "I’m so glad to hear you’re enjoying your home! Thank you for sharing your sugge…" at bounding box center [766, 557] width 1004 height 31
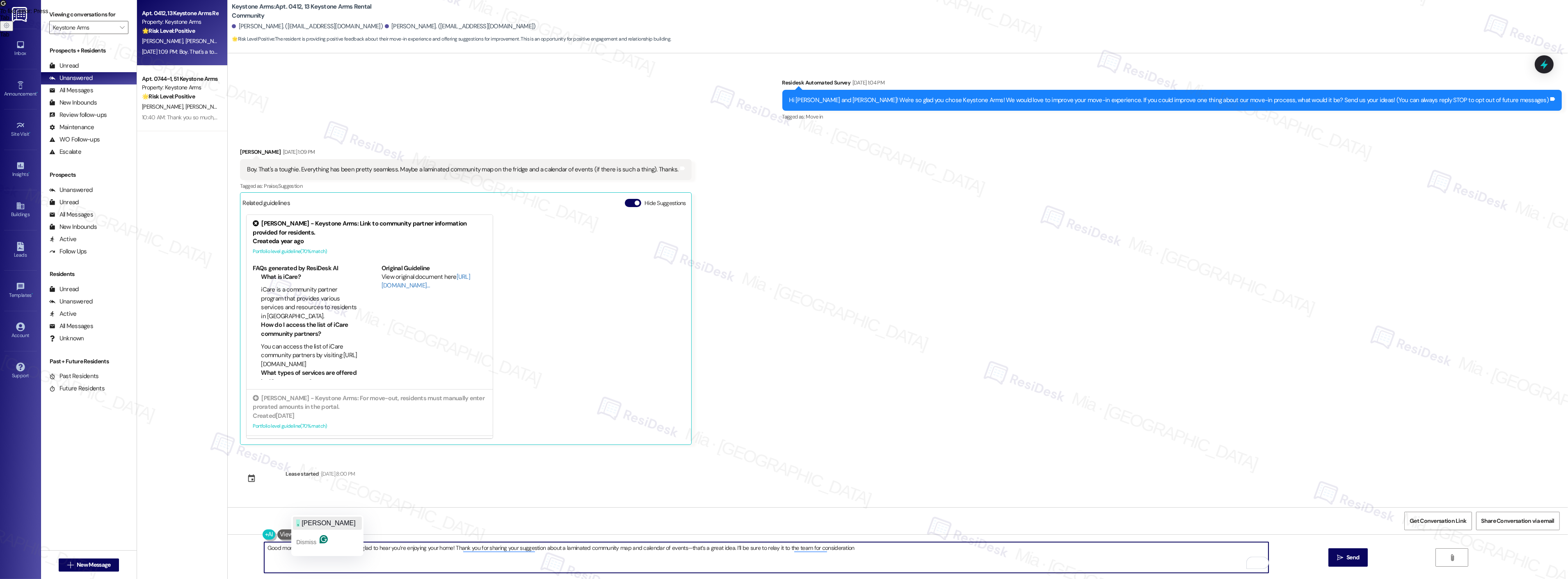
click at [310, 524] on span "Lance" at bounding box center [328, 522] width 54 height 7
drag, startPoint x: 358, startPoint y: 547, endPoint x: 363, endPoint y: 549, distance: 5.4
click at [363, 549] on textarea "Good morning, Lance! I’m so glad to hear you’re enjoying your home! Thank you f…" at bounding box center [766, 557] width 1004 height 31
click at [359, 548] on textarea "Good morning, Lance! I’m so glad to hear you’re enjoying your home! Thank you f…" at bounding box center [766, 557] width 1004 height 31
drag, startPoint x: 359, startPoint y: 548, endPoint x: 420, endPoint y: 548, distance: 61.0
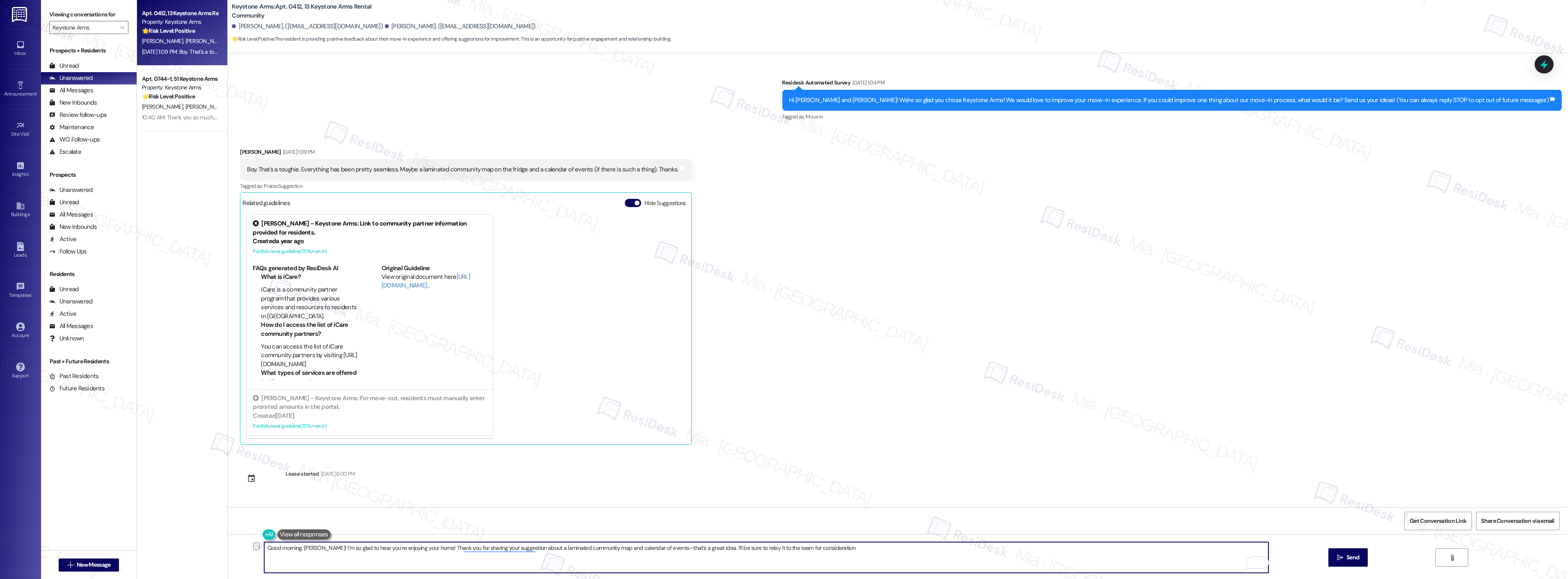
click at [420, 548] on textarea "Good morning, Lance! I’m so glad to hear you’re enjoying your home! Thank you f…" at bounding box center [766, 557] width 1004 height 31
paste textarea "that everything seems to be going so smoothly!"
click at [706, 547] on textarea "Good morning, Lance! I’m so glad to hear that everything seems to be going so s…" at bounding box center [766, 557] width 1004 height 31
click at [720, 523] on span ". That’s" at bounding box center [716, 522] width 23 height 7
click at [788, 546] on textarea "Good morning, Lance! I’m so glad to hear that everything seems to be going so s…" at bounding box center [766, 557] width 1004 height 31
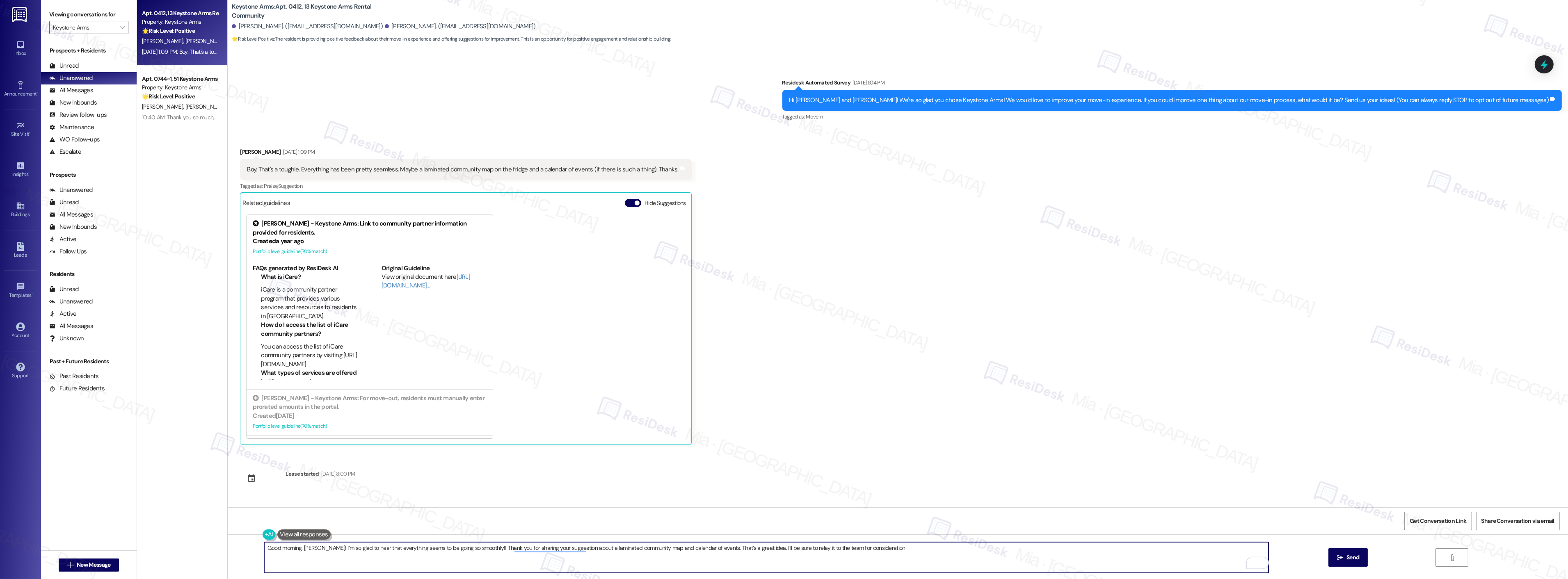
click at [788, 546] on textarea "Good morning, Lance! I’m so glad to hear that everything seems to be going so s…" at bounding box center [766, 557] width 1004 height 31
drag, startPoint x: 835, startPoint y: 547, endPoint x: 904, endPoint y: 547, distance: 69.0
click at [904, 547] on textarea "Good morning, Lance! I’m so glad to hear that everything seems to be going so s…" at bounding box center [766, 557] width 1004 height 31
drag, startPoint x: 410, startPoint y: 169, endPoint x: 581, endPoint y: 169, distance: 171.0
click at [581, 169] on div "Boy. That's a toughie. Everything has been pretty seamless. Maybe a laminated c…" at bounding box center [463, 170] width 432 height 9
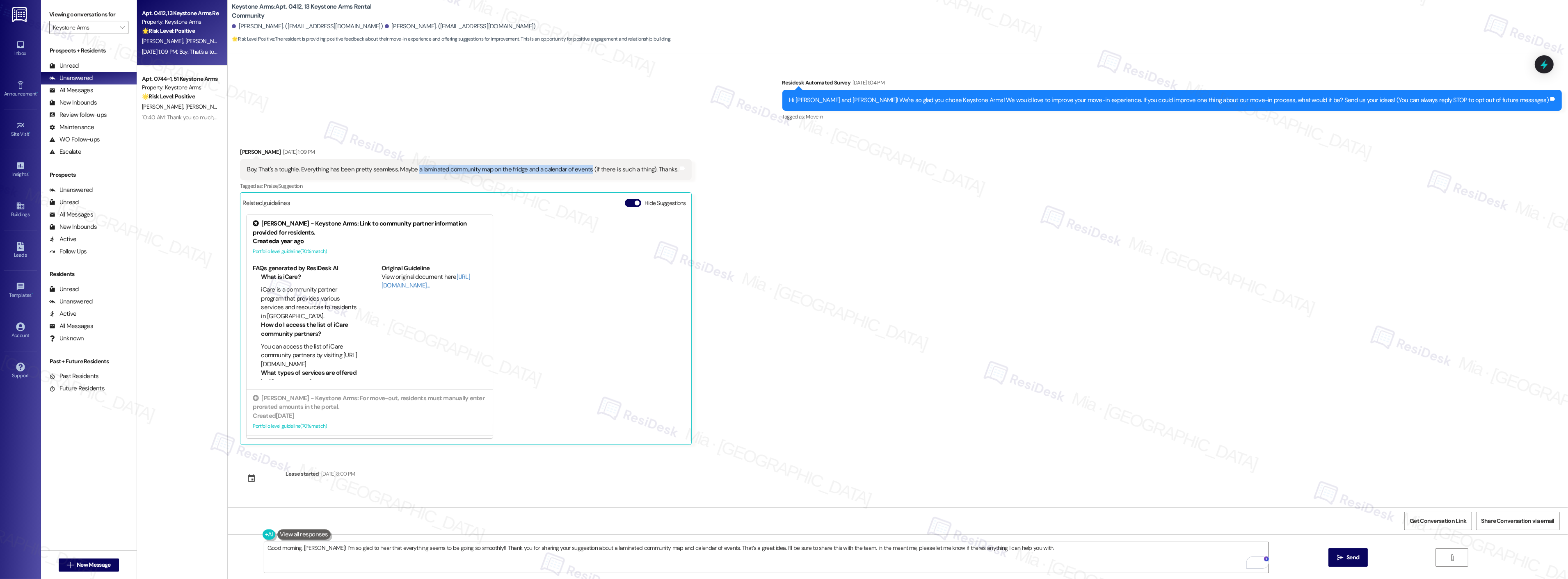
copy div "a laminated community map on the fridge and a calendar of events"
drag, startPoint x: 751, startPoint y: 547, endPoint x: 707, endPoint y: 549, distance: 44.0
click at [707, 549] on textarea "Good morning, Lance! I’m so glad to hear that everything seems to be going so s…" at bounding box center [766, 557] width 1004 height 31
click at [1258, 563] on div "Open Grammarly." at bounding box center [1262, 562] width 9 height 9
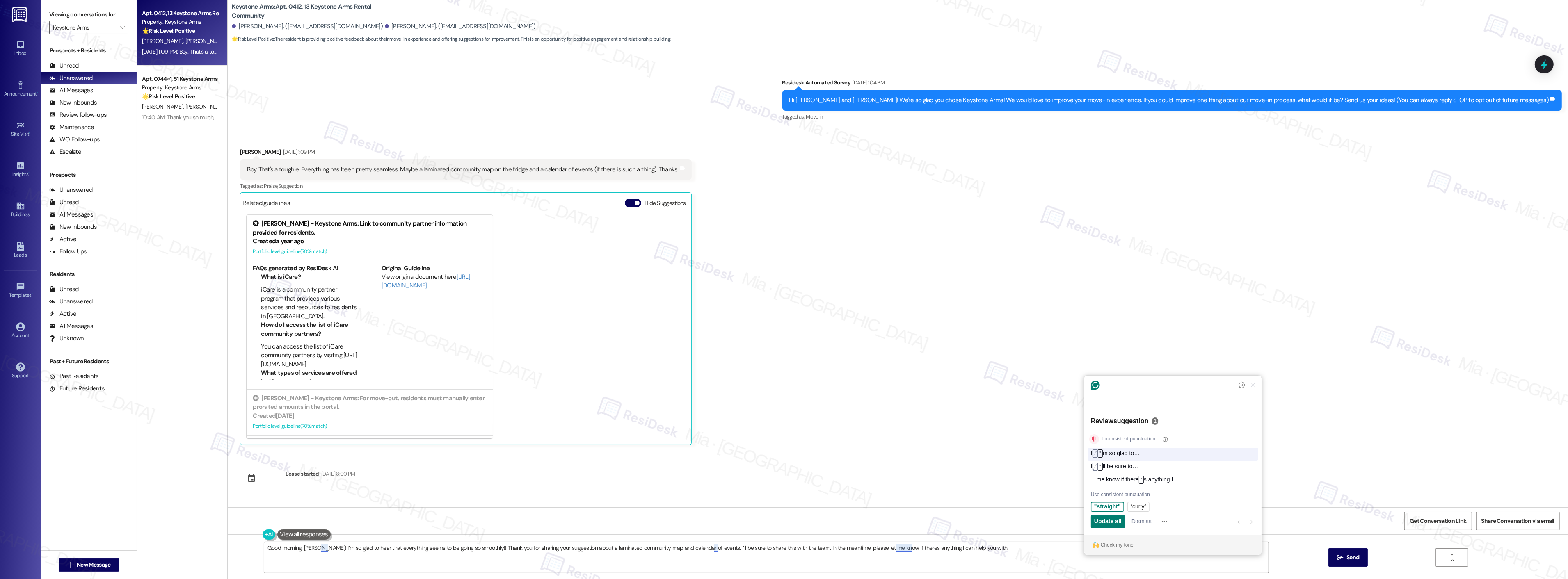
click at [1163, 454] on div "I ’ ' m so glad to…" at bounding box center [1174, 454] width 167 height 10
click at [1118, 452] on span "m so glad to…" at bounding box center [1121, 453] width 37 height 9
click at [1119, 462] on span "ll be sure to…" at bounding box center [1121, 466] width 35 height 9
click at [1108, 519] on span "Update all" at bounding box center [1108, 521] width 27 height 9
click at [1256, 446] on icon "Close Grammarly Assistant" at bounding box center [1253, 443] width 7 height 7
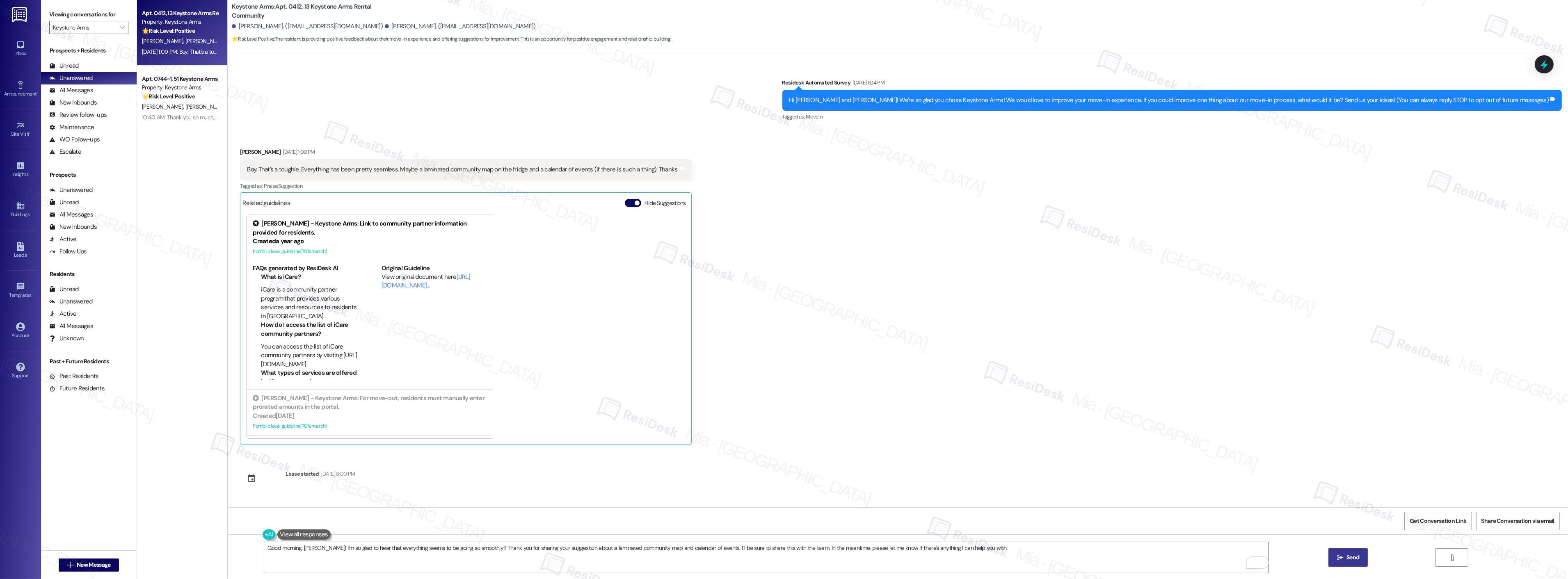
click at [1346, 552] on button " Send" at bounding box center [1348, 557] width 40 height 18
type textarea "Fetching suggested responses. Please feel free to read through the conversation…"
type textarea "Hi Lance, thanks for the feedback! I'll pass along the idea of a laminated comm…"
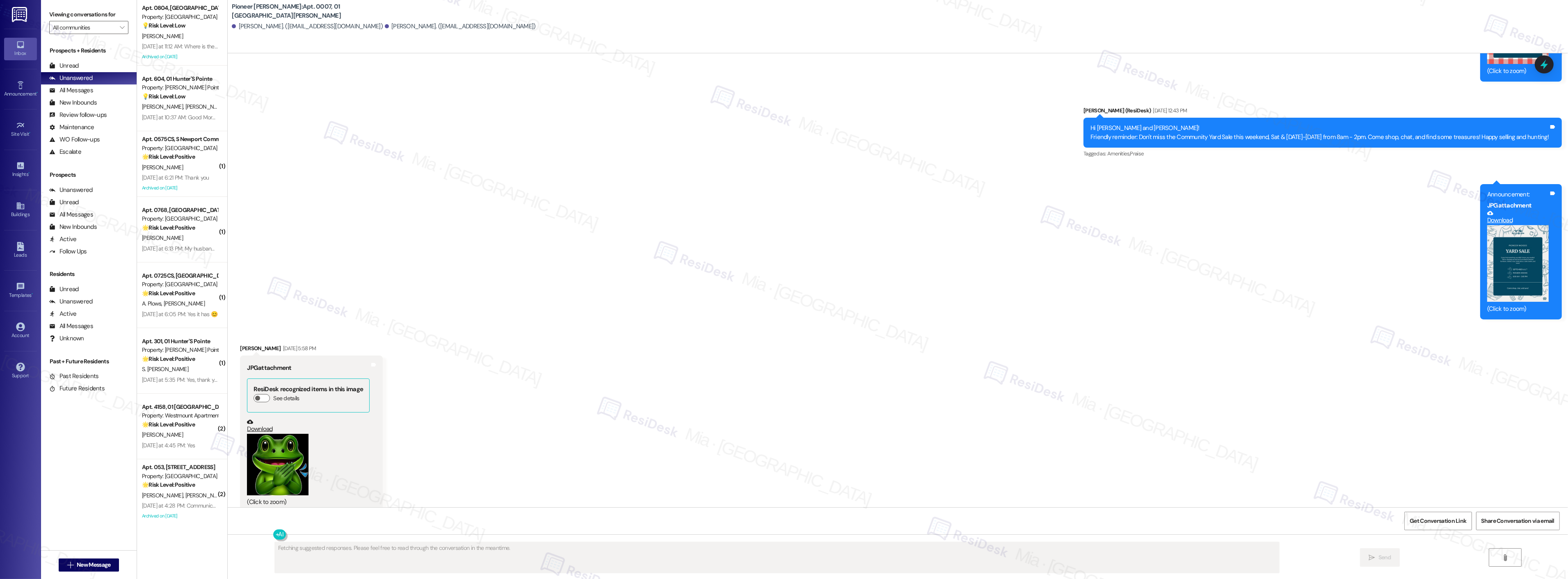
scroll to position [1385, 0]
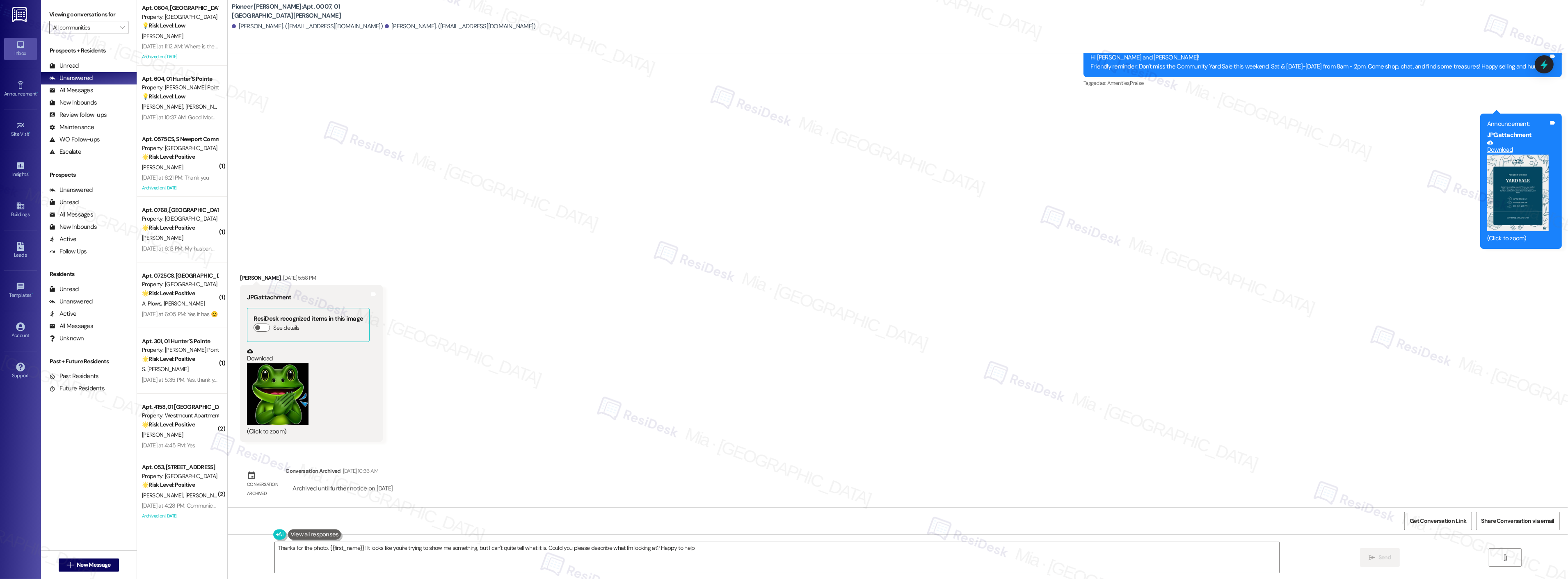
type textarea "Thanks for the photo, {{first_name}}! It looks like you're trying to show me so…"
click at [557, 386] on div "Received via SMS [PERSON_NAME] [DATE] 5:58 PM JPG attachment ResiDesk recognize…" at bounding box center [898, 351] width 1340 height 193
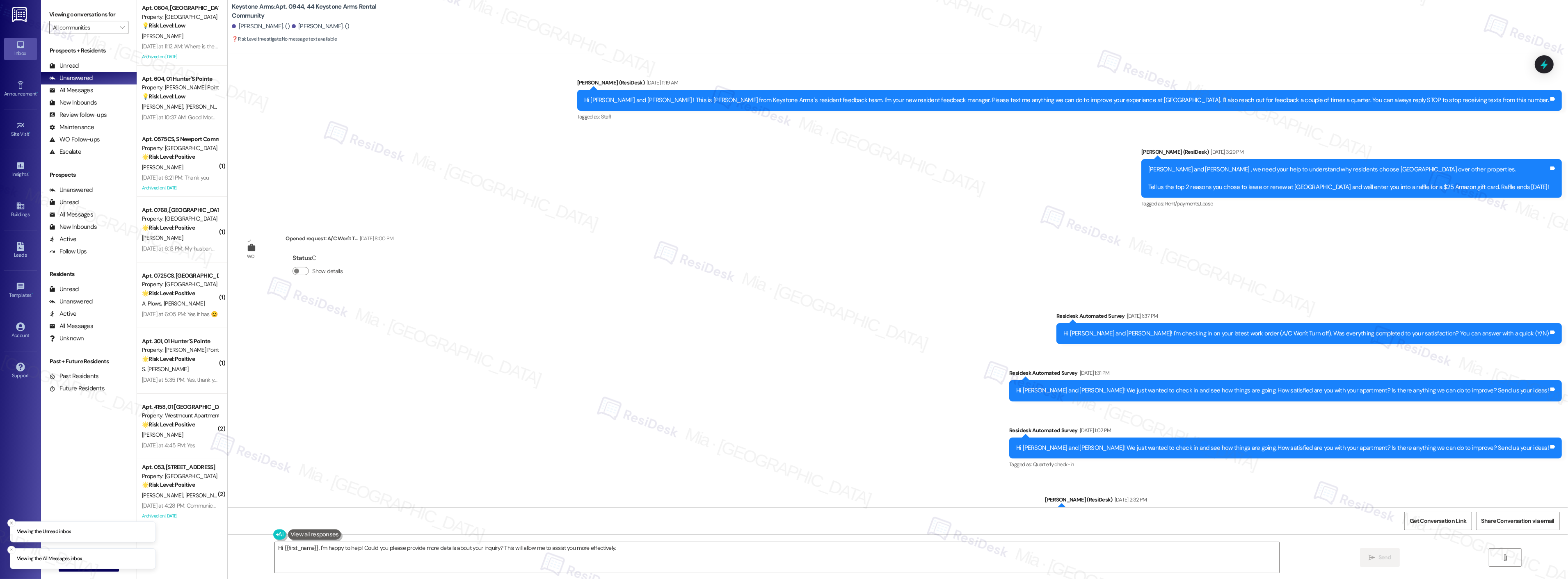
scroll to position [5729, 0]
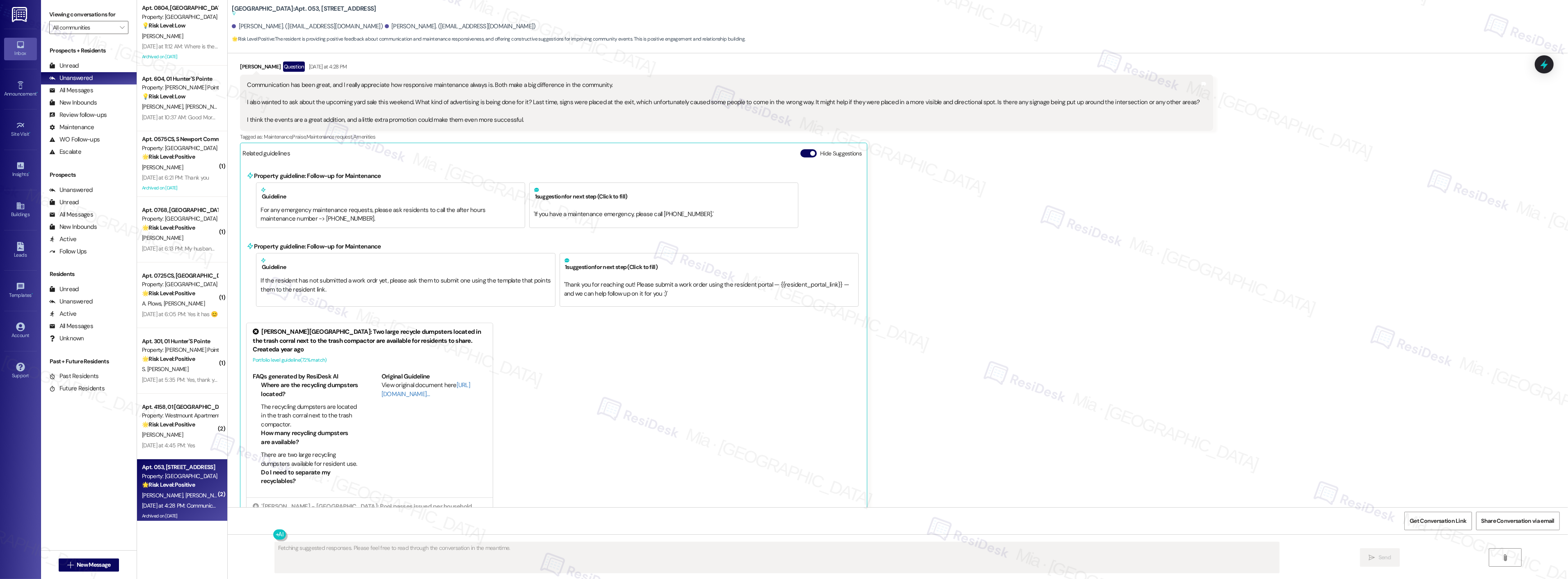
scroll to position [13908, 0]
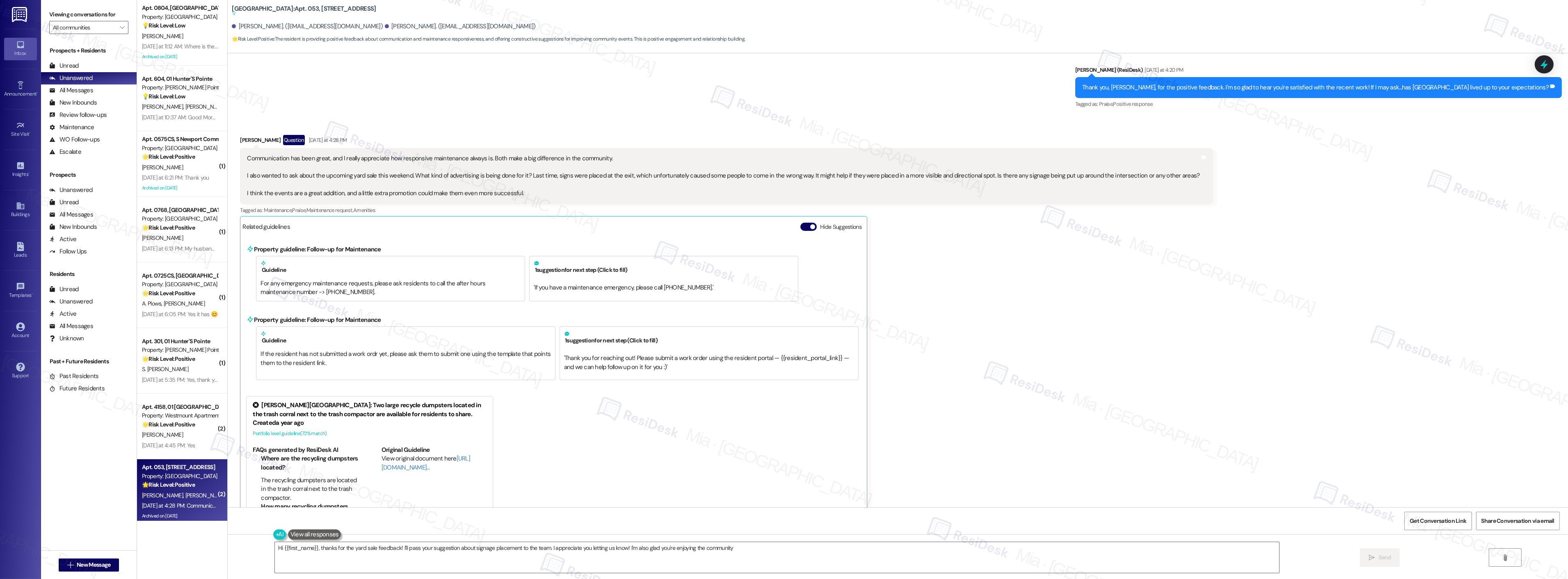
type textarea "Hi {{first_name}}, thanks for the yard sale feedback! I'll pass your suggestion…"
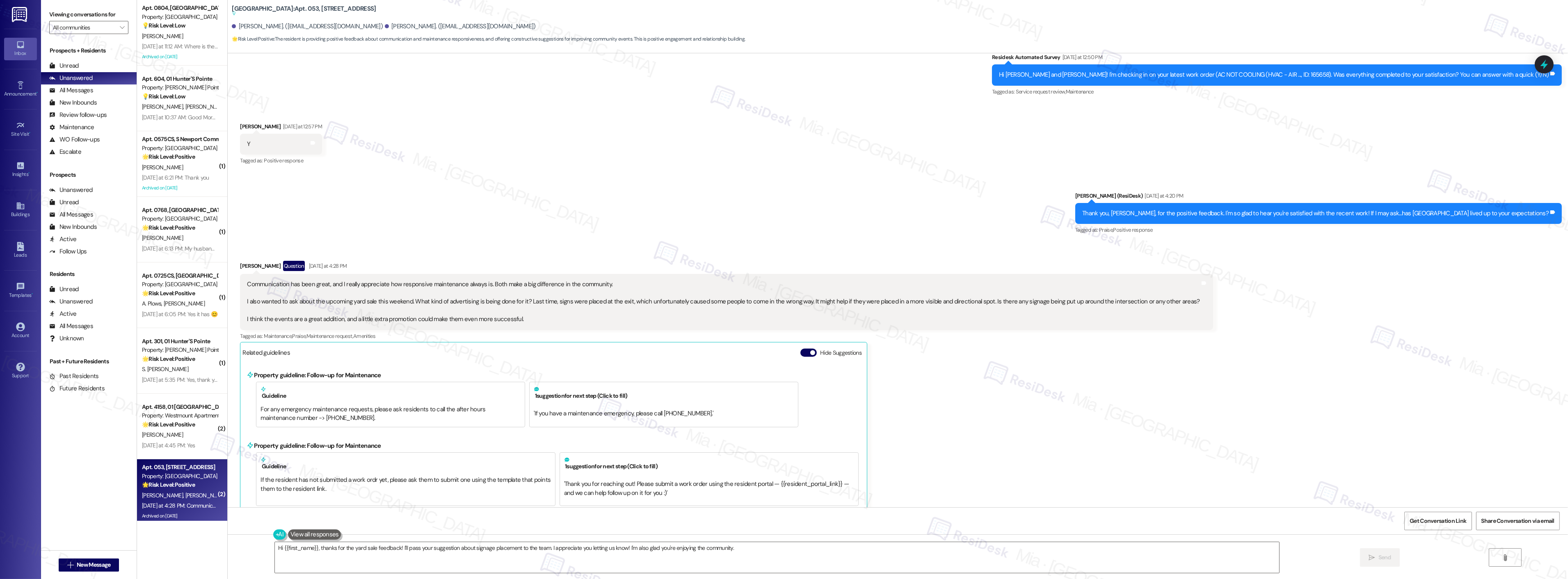
scroll to position [13771, 0]
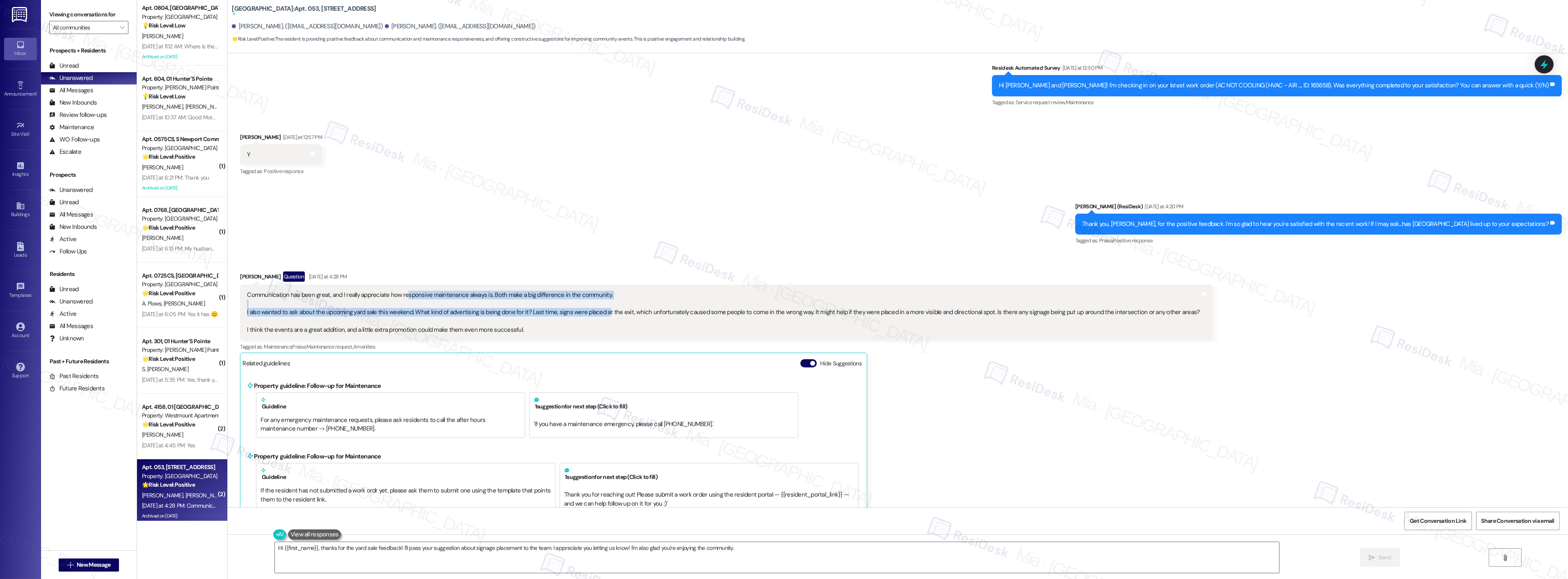
drag, startPoint x: 399, startPoint y: 309, endPoint x: 595, endPoint y: 326, distance: 196.7
click at [595, 326] on div "Communication has been great, and I really appreciate how responsive maintenanc…" at bounding box center [723, 313] width 953 height 44
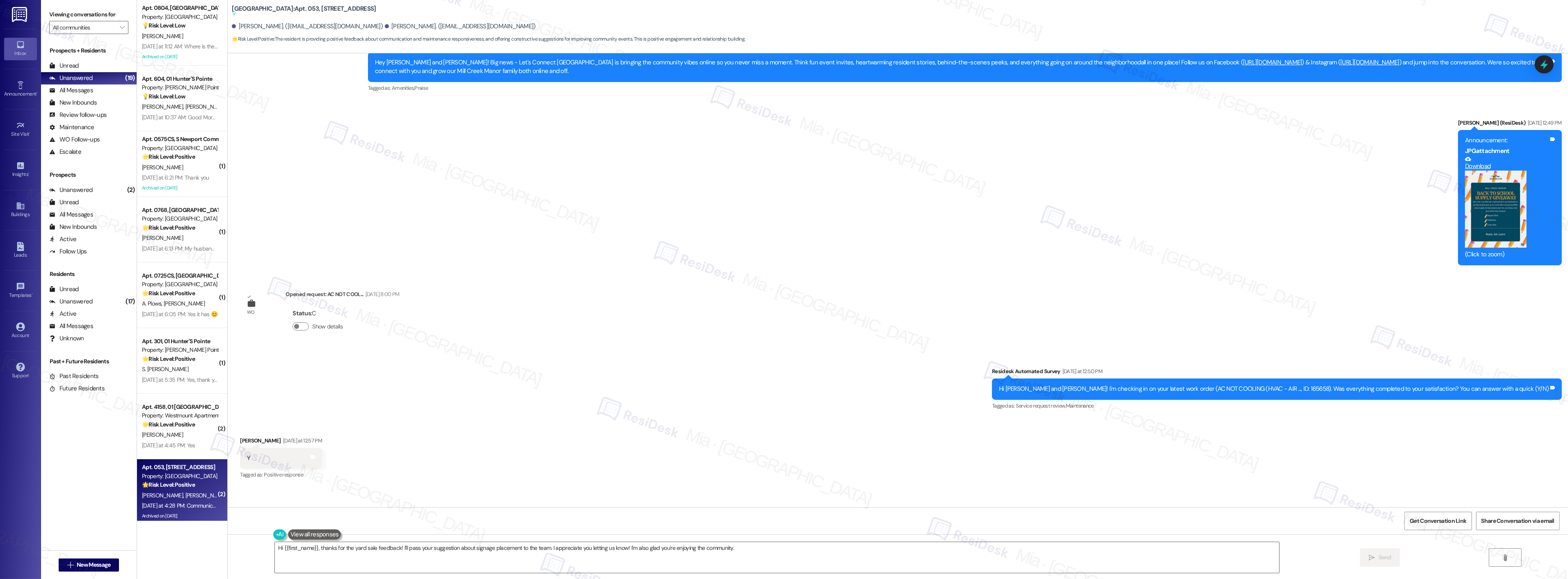
scroll to position [13452, 0]
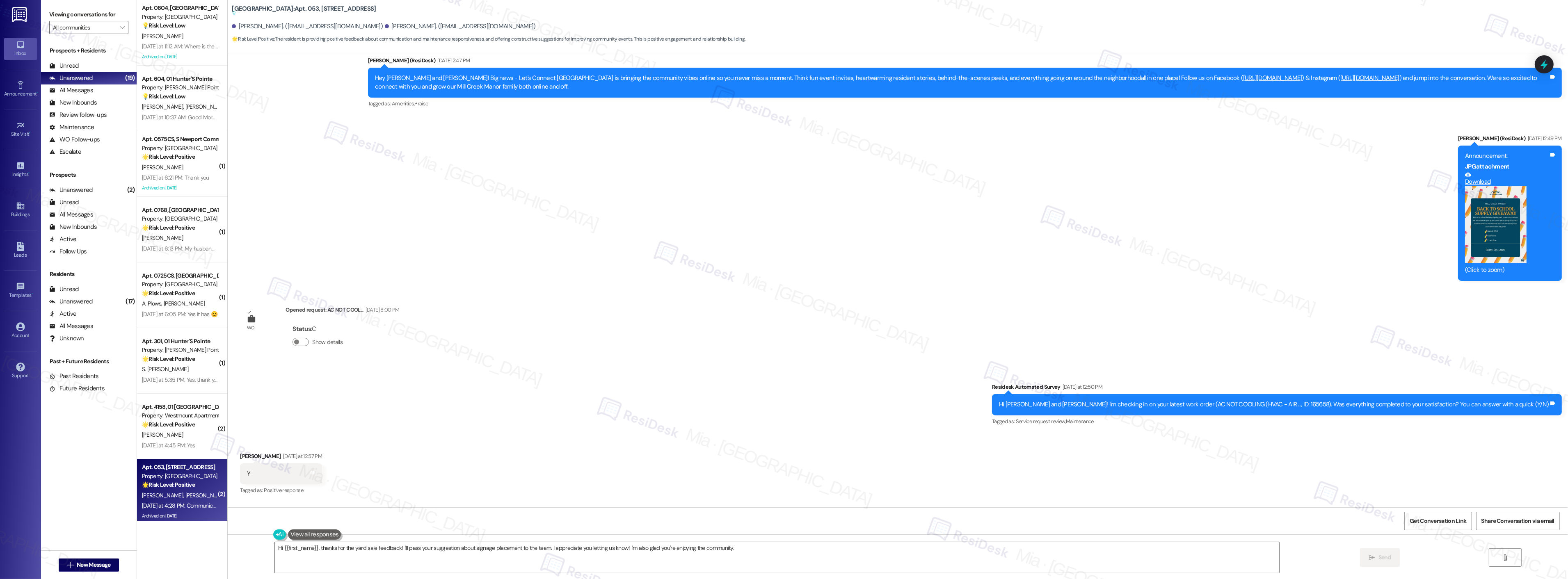
click at [1502, 244] on button "Zoom image" at bounding box center [1496, 224] width 61 height 77
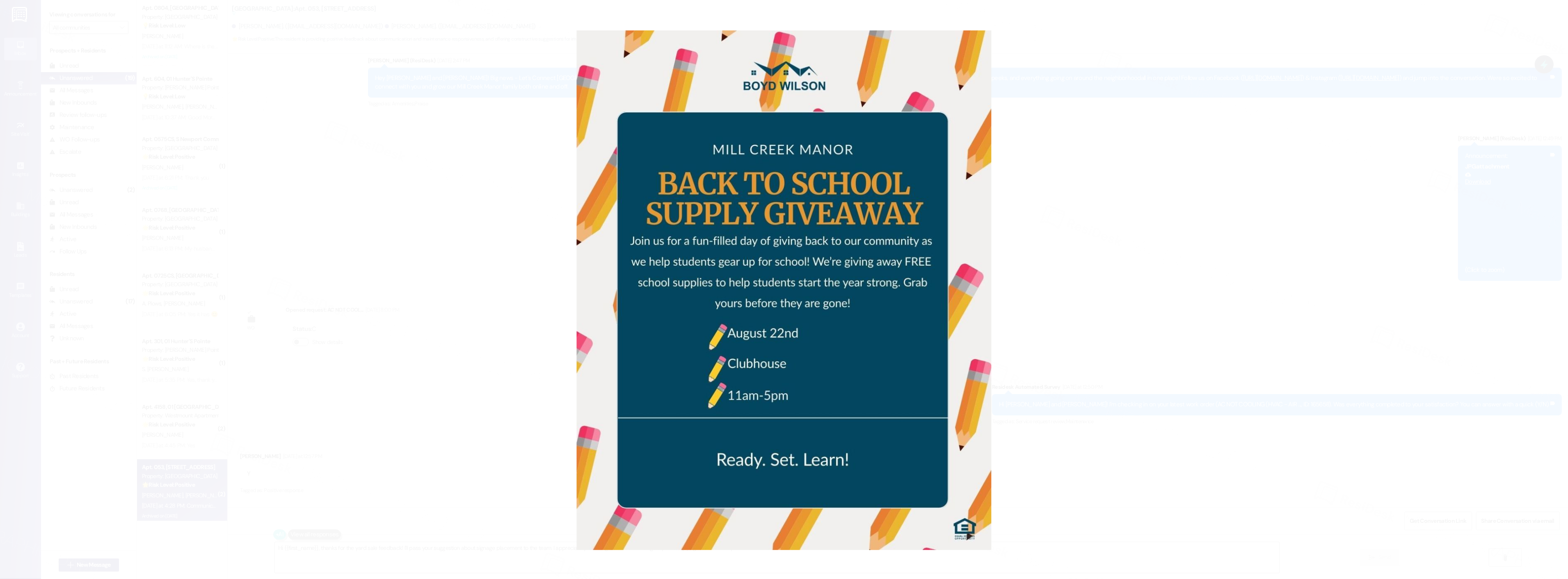
click at [1183, 261] on button "Unzoom image" at bounding box center [784, 290] width 1568 height 579
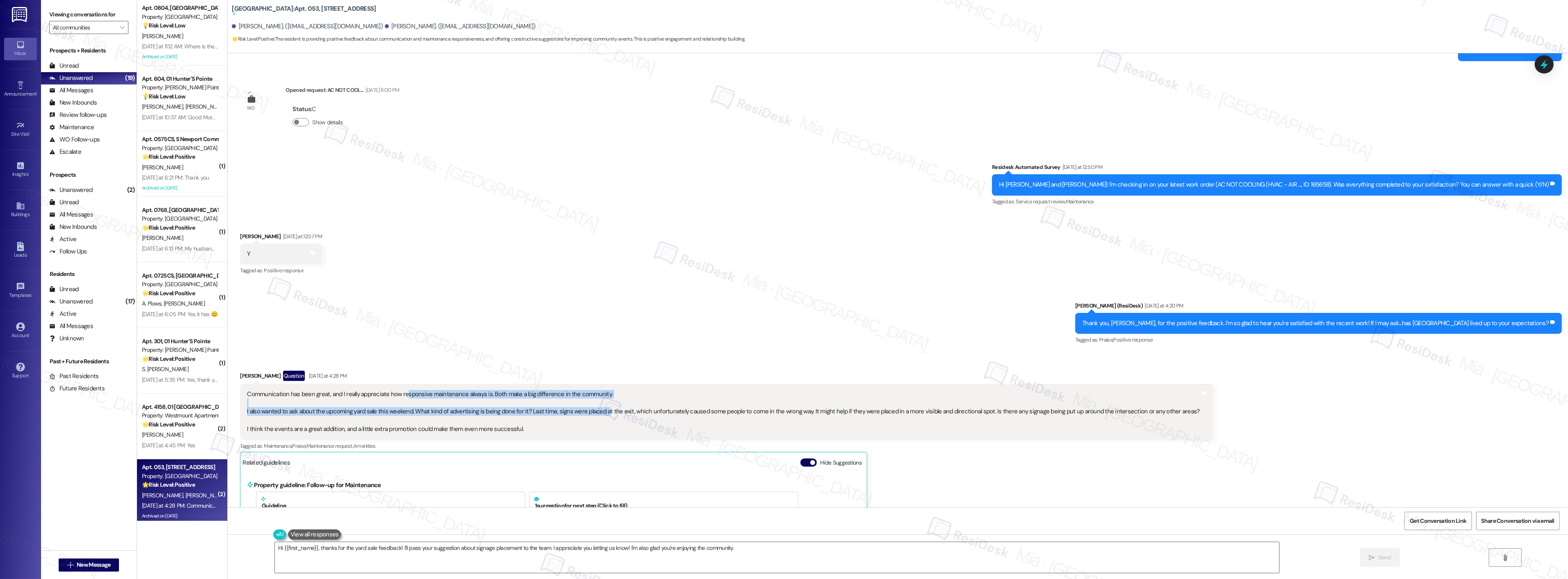
scroll to position [13543, 0]
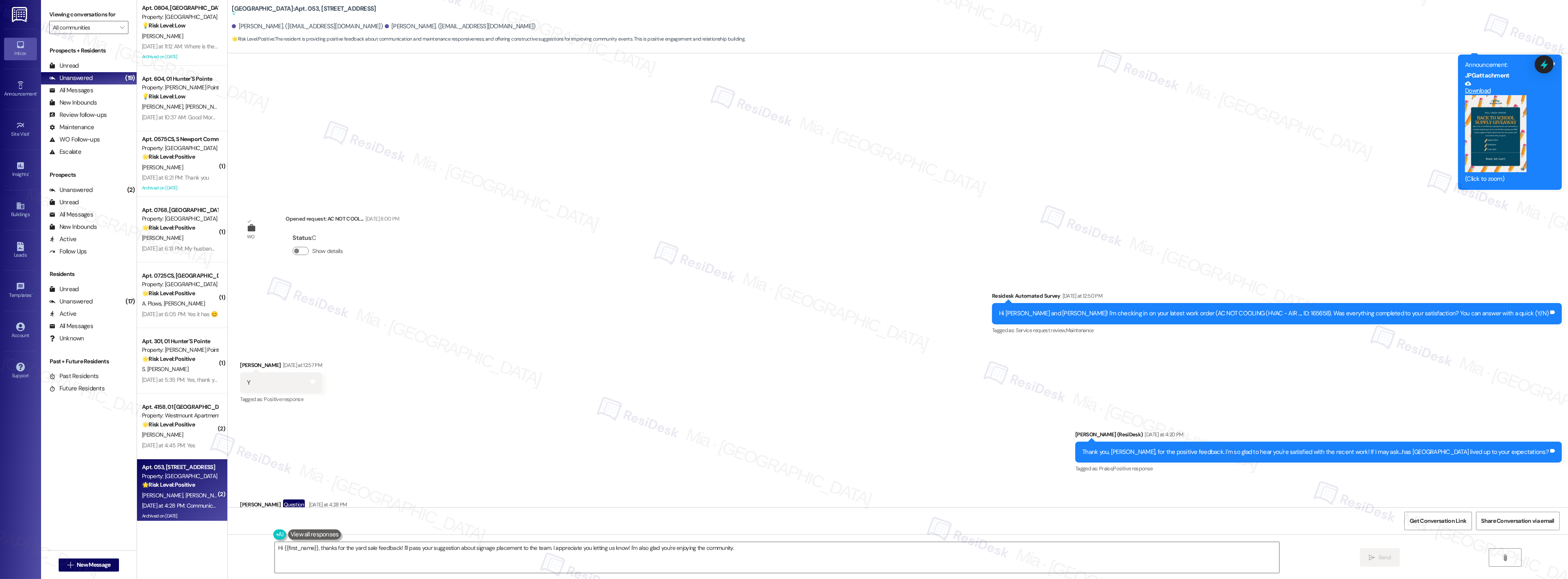
click at [1492, 163] on button "Zoom image" at bounding box center [1496, 133] width 61 height 77
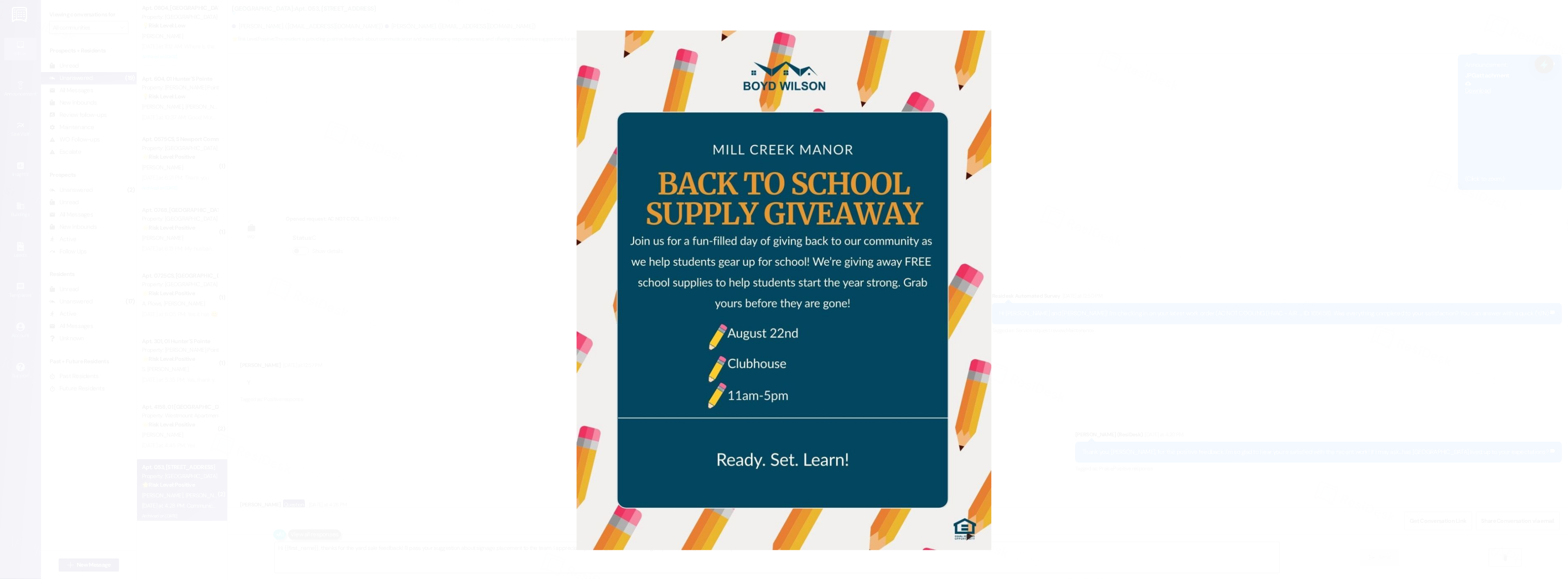
click at [1136, 214] on button "Unzoom image" at bounding box center [784, 290] width 1568 height 579
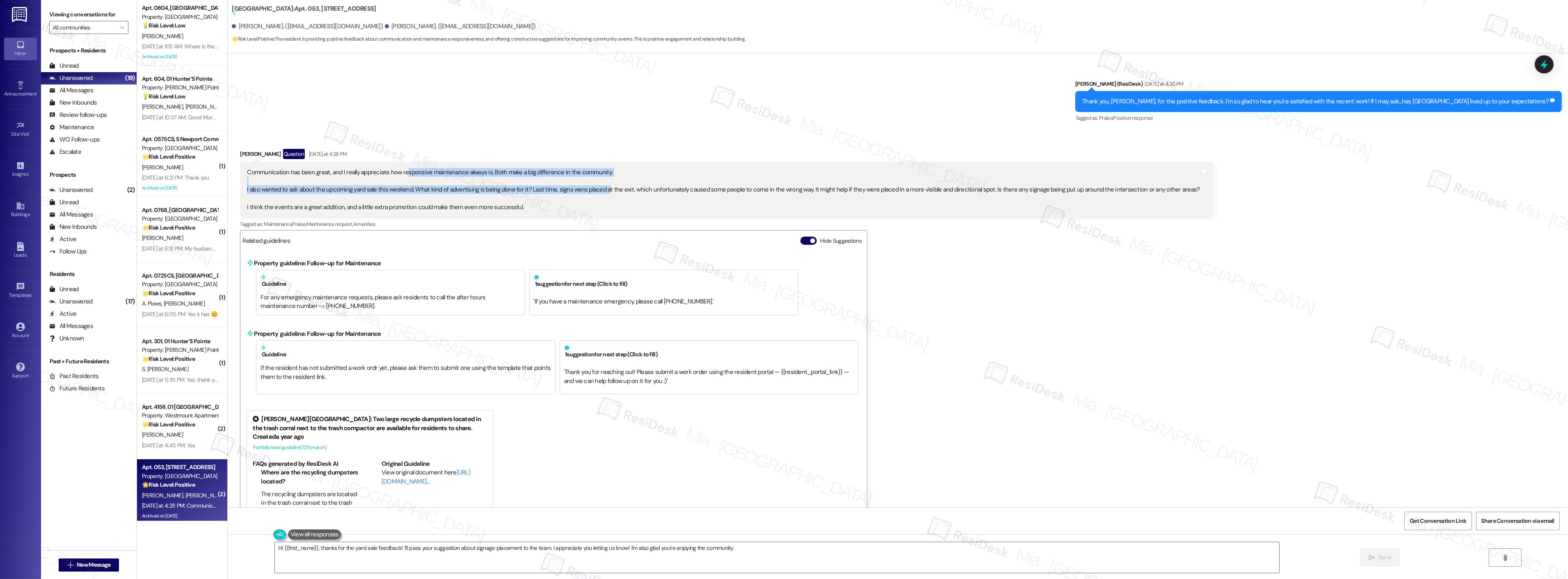
scroll to position [13816, 0]
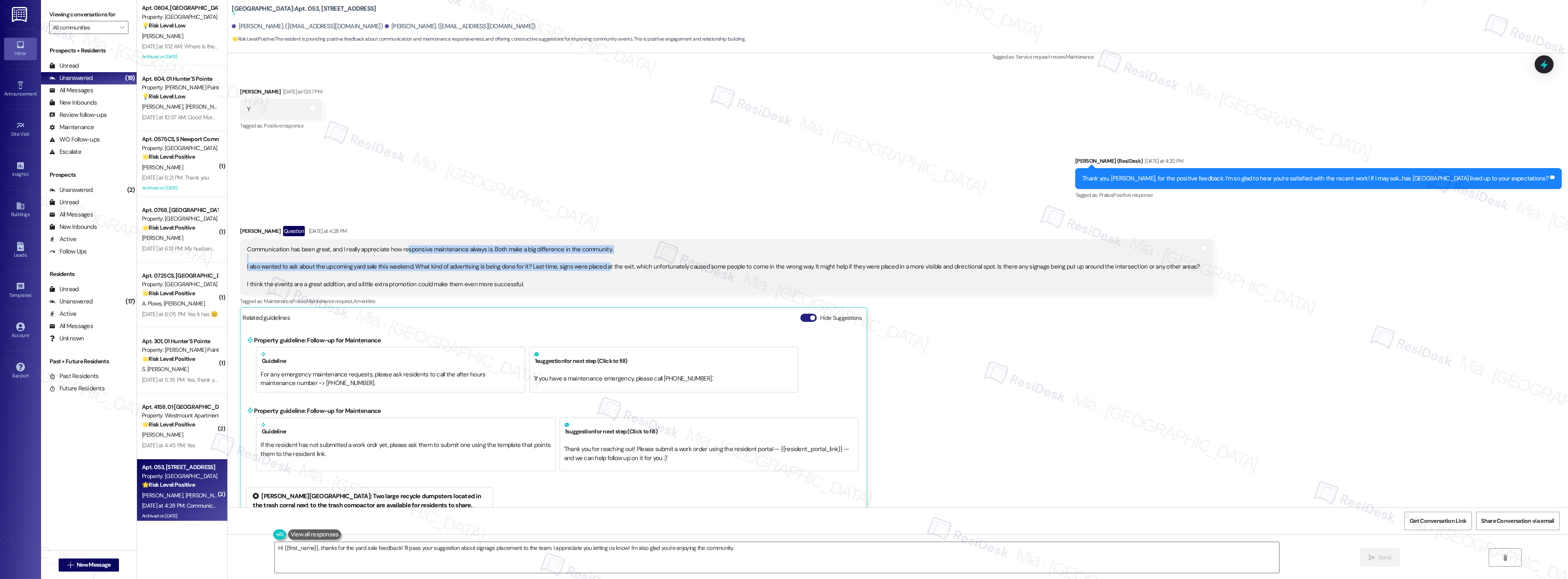
click at [800, 322] on button "Hide Suggestions" at bounding box center [808, 317] width 16 height 8
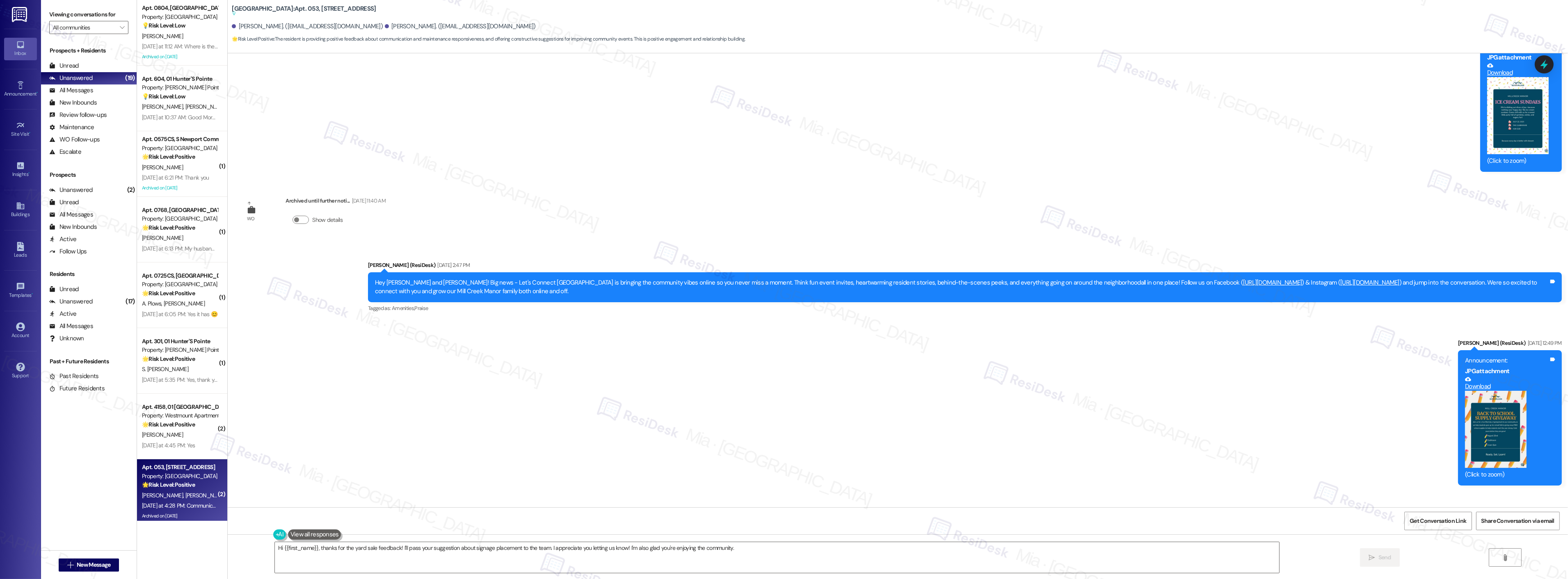
scroll to position [13111, 0]
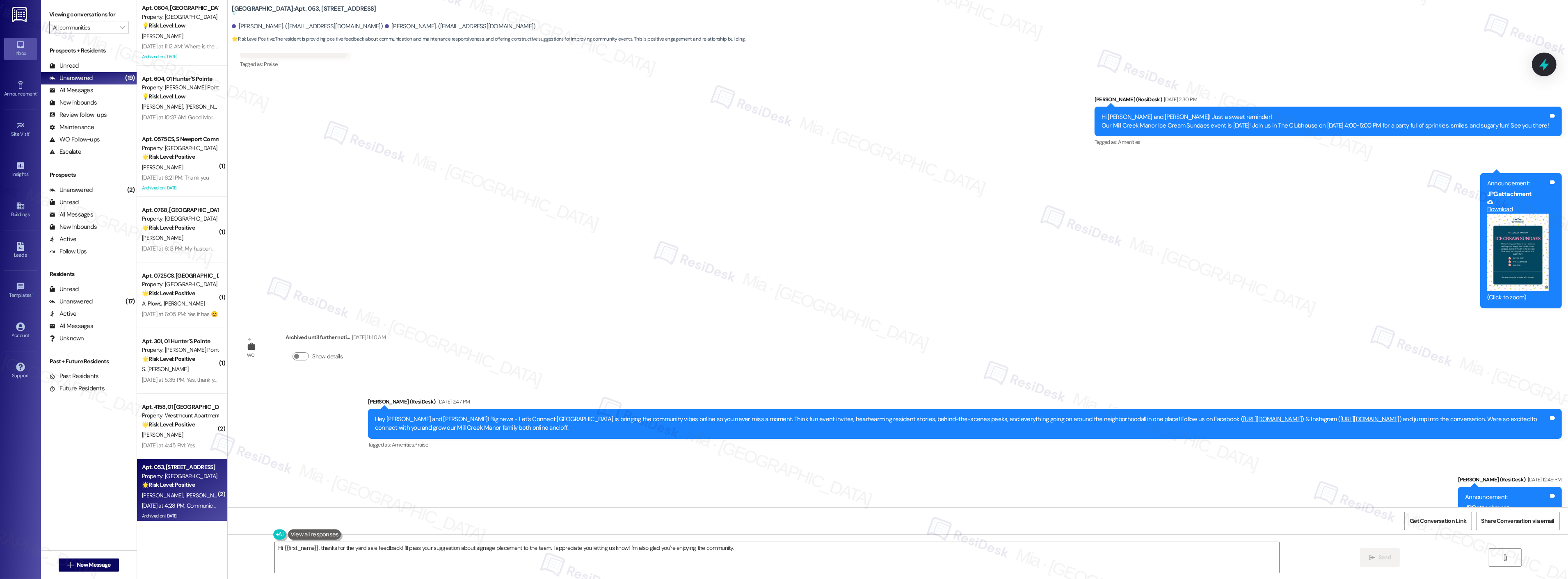
click at [1541, 64] on icon at bounding box center [1544, 64] width 14 height 14
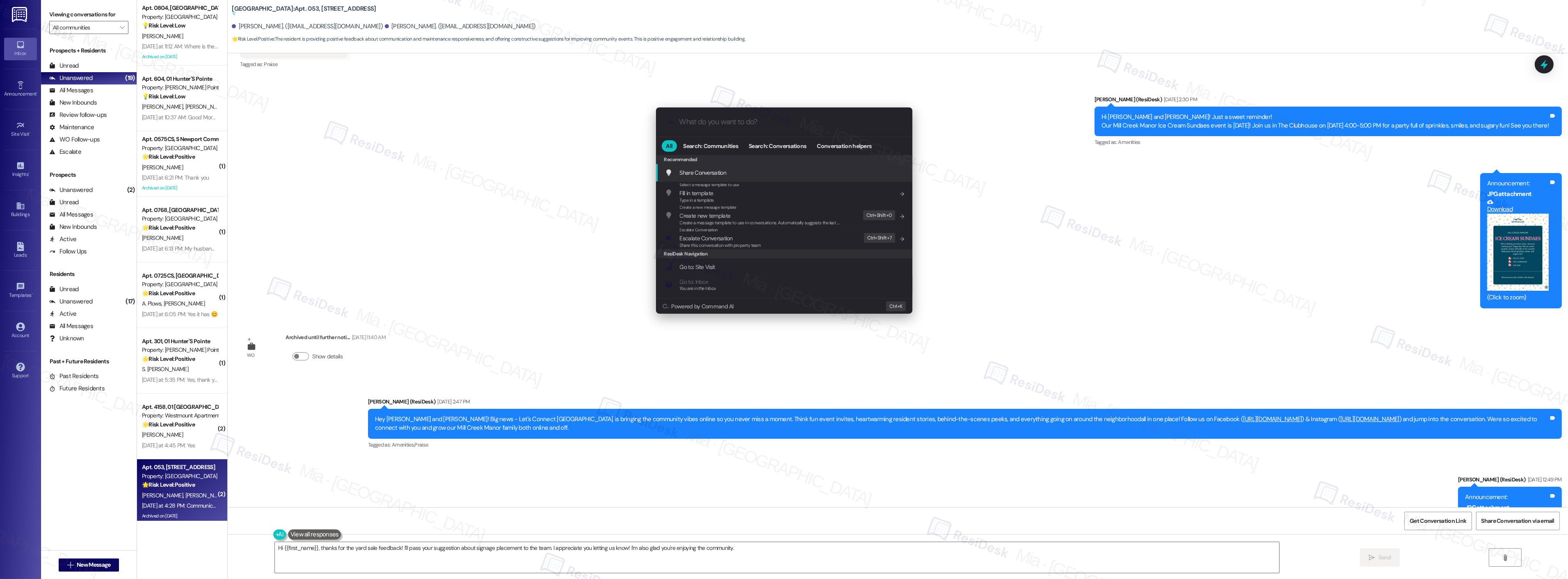
click at [763, 120] on input "What do you want to do?" at bounding box center [791, 122] width 223 height 9
type input "announc"
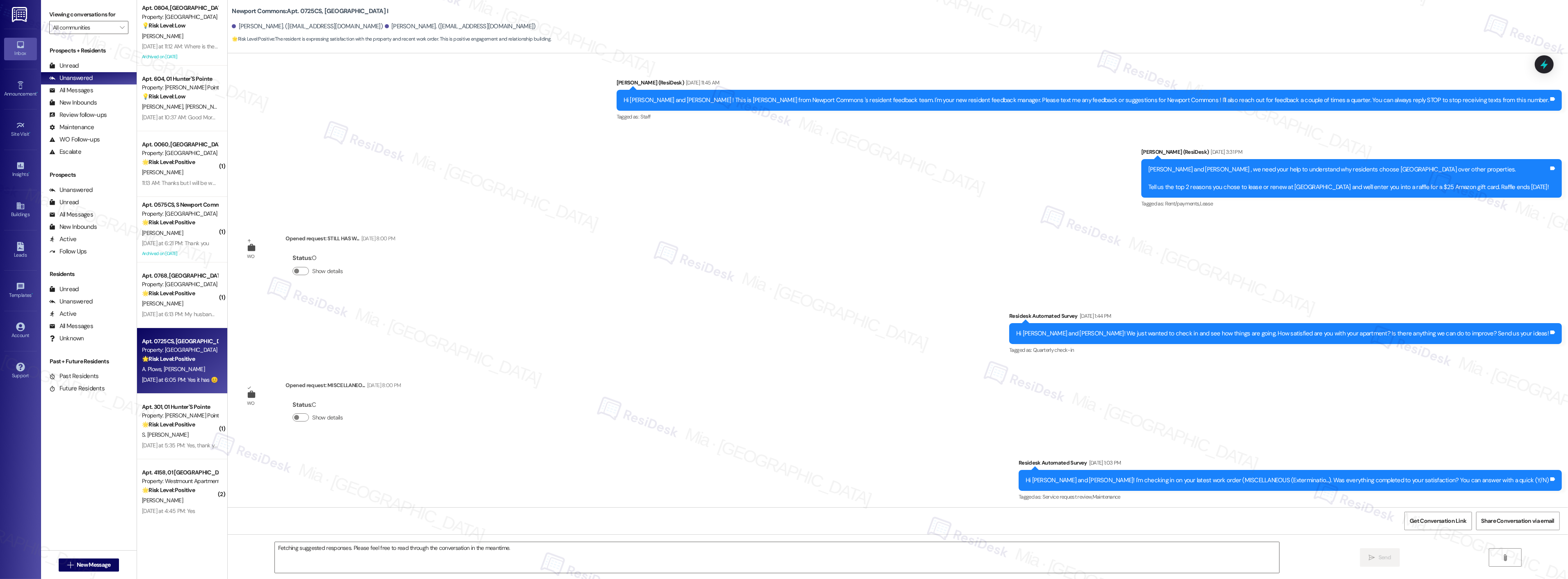
scroll to position [10262, 0]
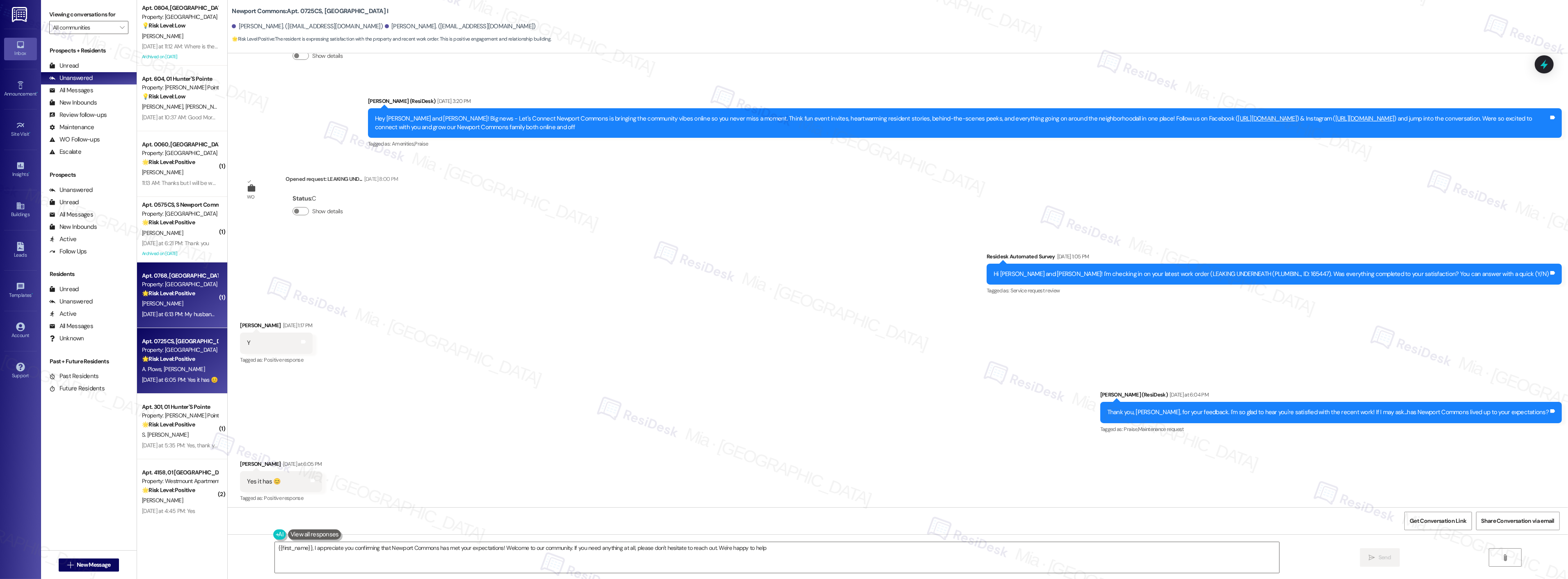
type textarea "{{first_name}}, I appreciate you confirming that Newport Commons has met your e…"
click at [514, 552] on textarea "{{first_name}}, I appreciate you confirming that Newport Commons has met your e…" at bounding box center [777, 557] width 1004 height 31
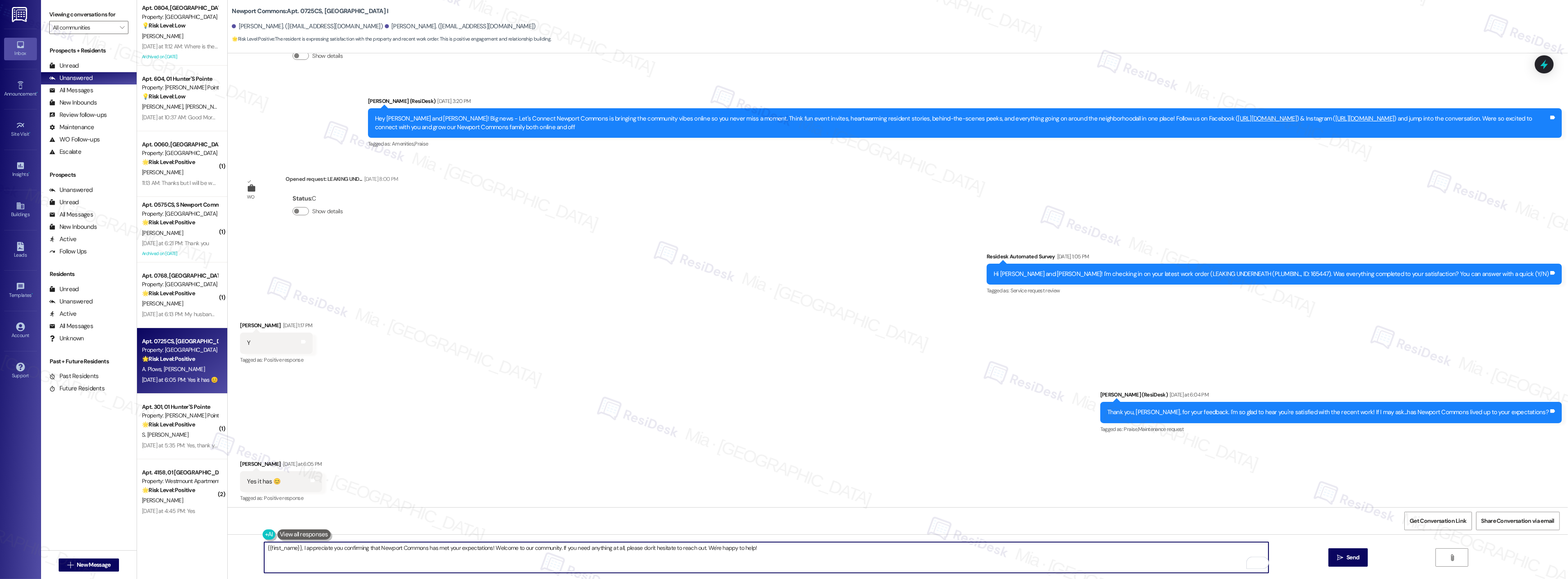
drag, startPoint x: 776, startPoint y: 550, endPoint x: 241, endPoint y: 550, distance: 535.0
click at [241, 550] on div "{{first_name}}, I appreciate you confirming that Newport Commons has met your e…" at bounding box center [898, 564] width 1340 height 61
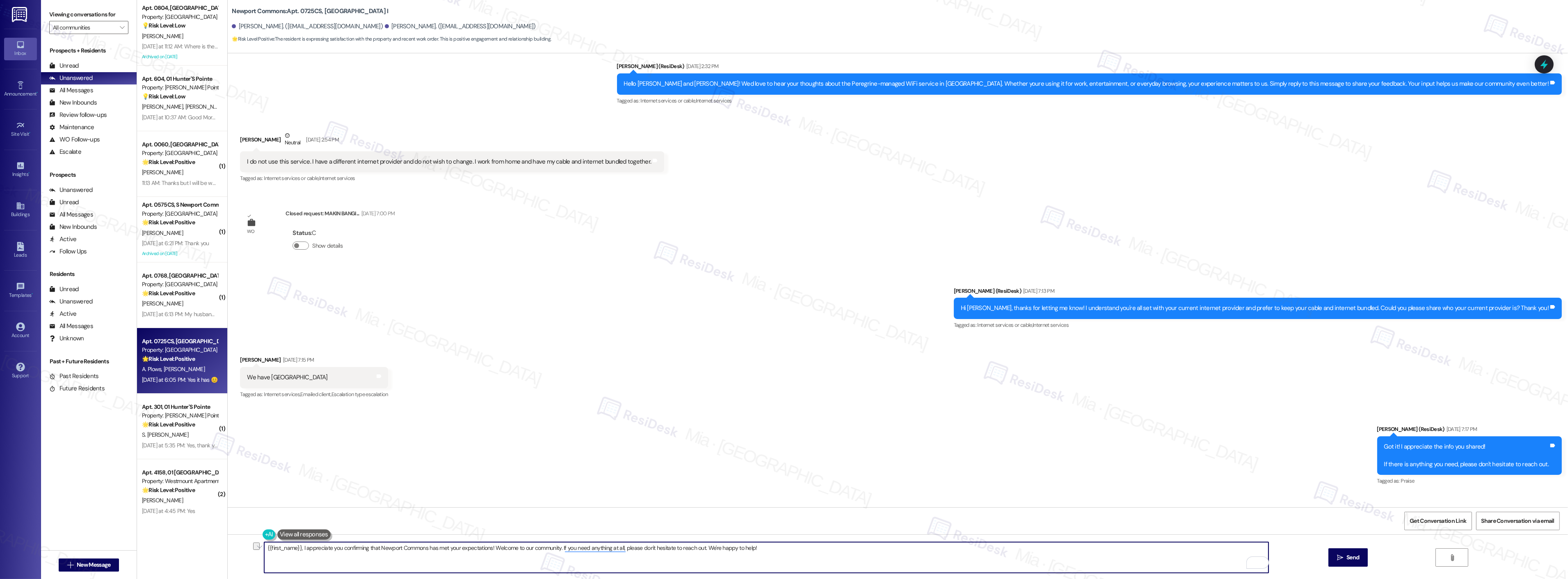
scroll to position [8486, 0]
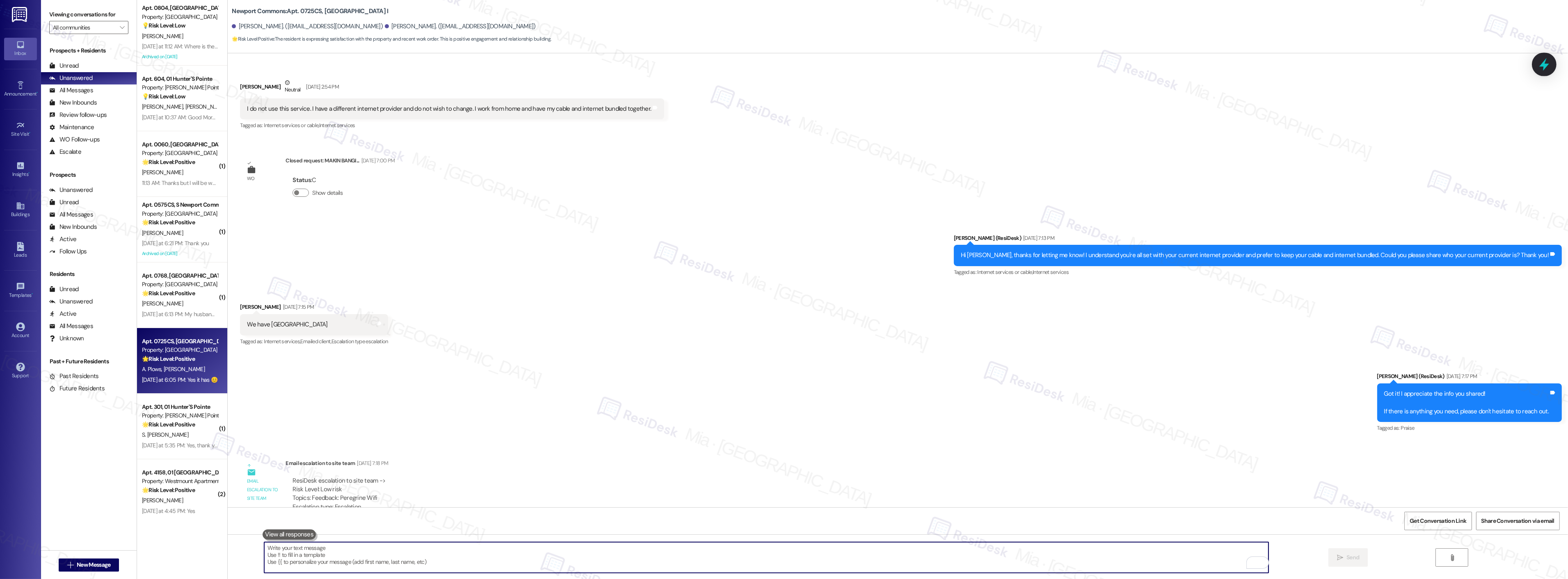
click at [1546, 68] on icon at bounding box center [1544, 64] width 14 height 14
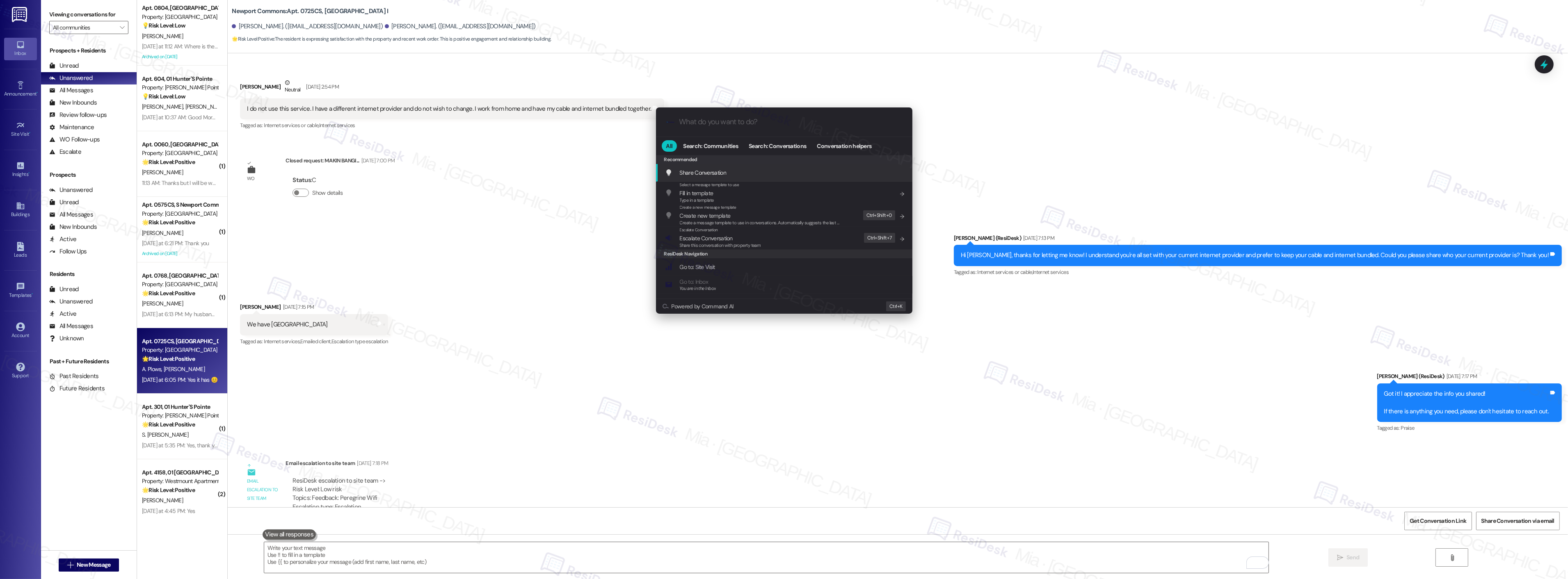
click at [766, 124] on input "What do you want to do?" at bounding box center [791, 122] width 223 height 9
type input "goo"
click at [753, 205] on span "Goo gle Review Request (default)" at bounding box center [718, 205] width 77 height 9
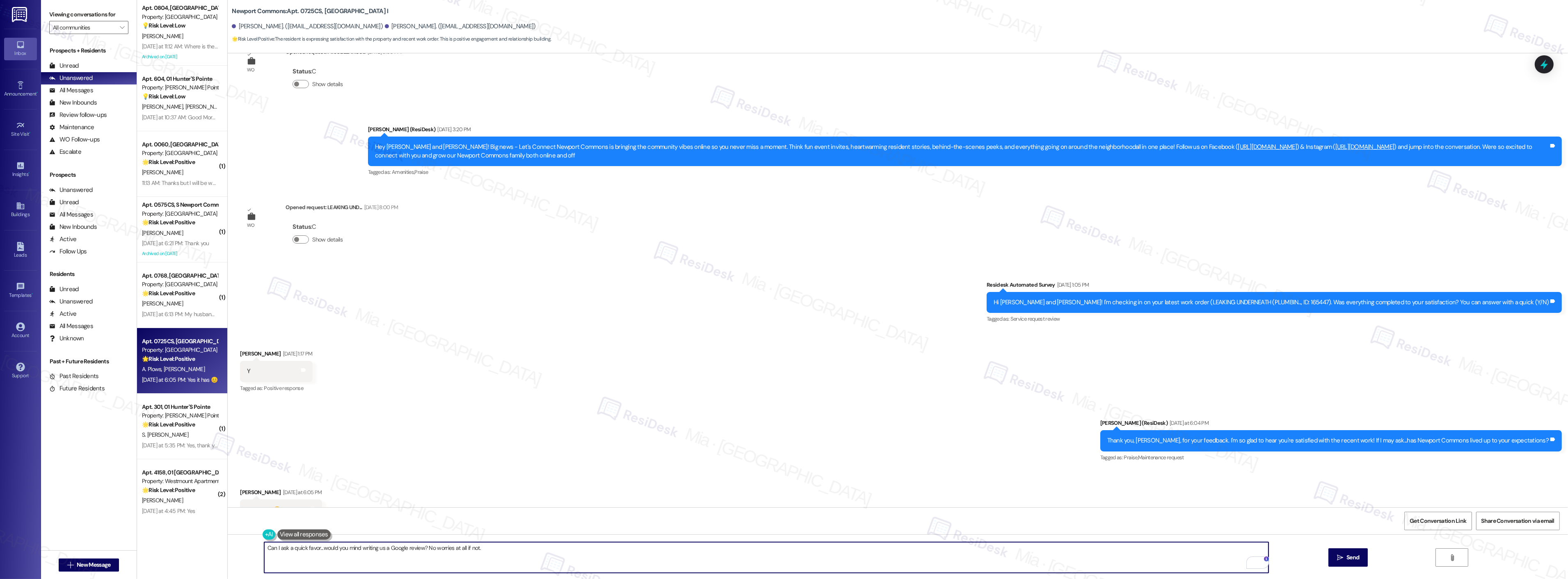
scroll to position [10262, 0]
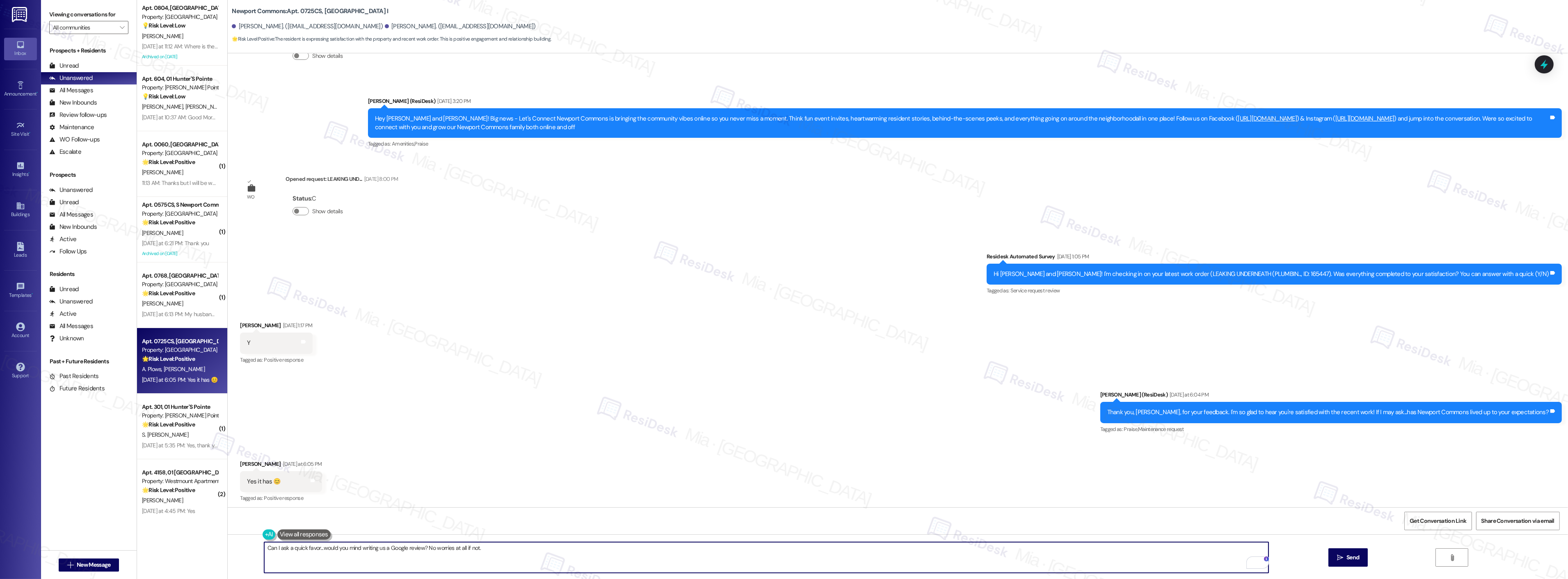
click at [264, 548] on textarea "Can I ask a quick favor...would you mind writing us a Google review? No worries…" at bounding box center [766, 557] width 1004 height 31
click at [287, 522] on span "," at bounding box center [288, 522] width 3 height 7
type textarea "Thank you, Nichole! Can I ask a quick favor...would you mind writing us a Googl…"
click at [1360, 558] on button " Send" at bounding box center [1348, 557] width 40 height 18
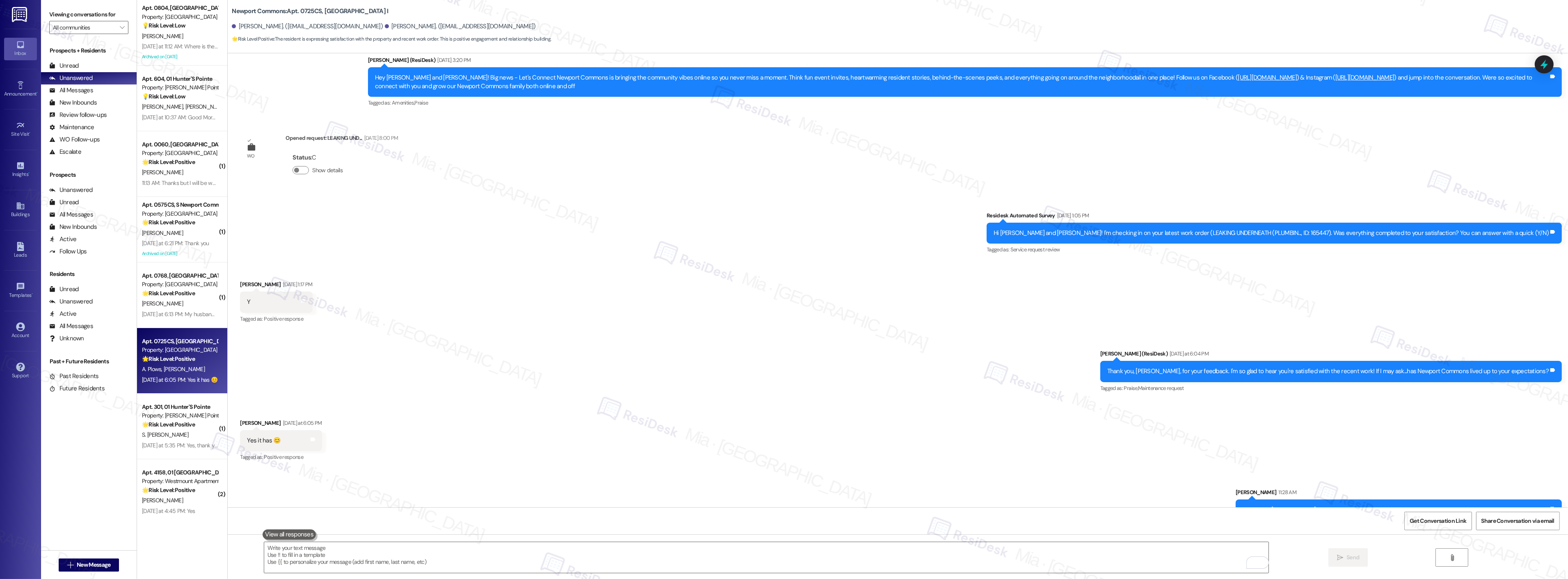
scroll to position [10319, 0]
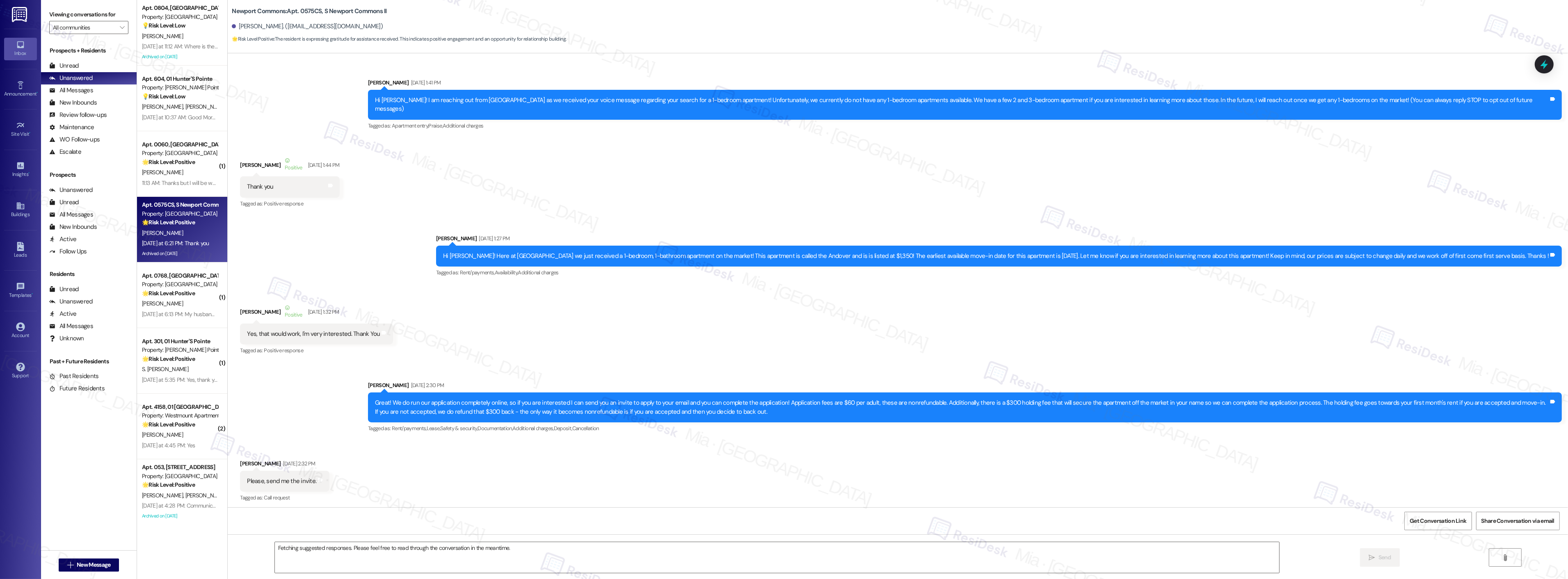
scroll to position [13421, 0]
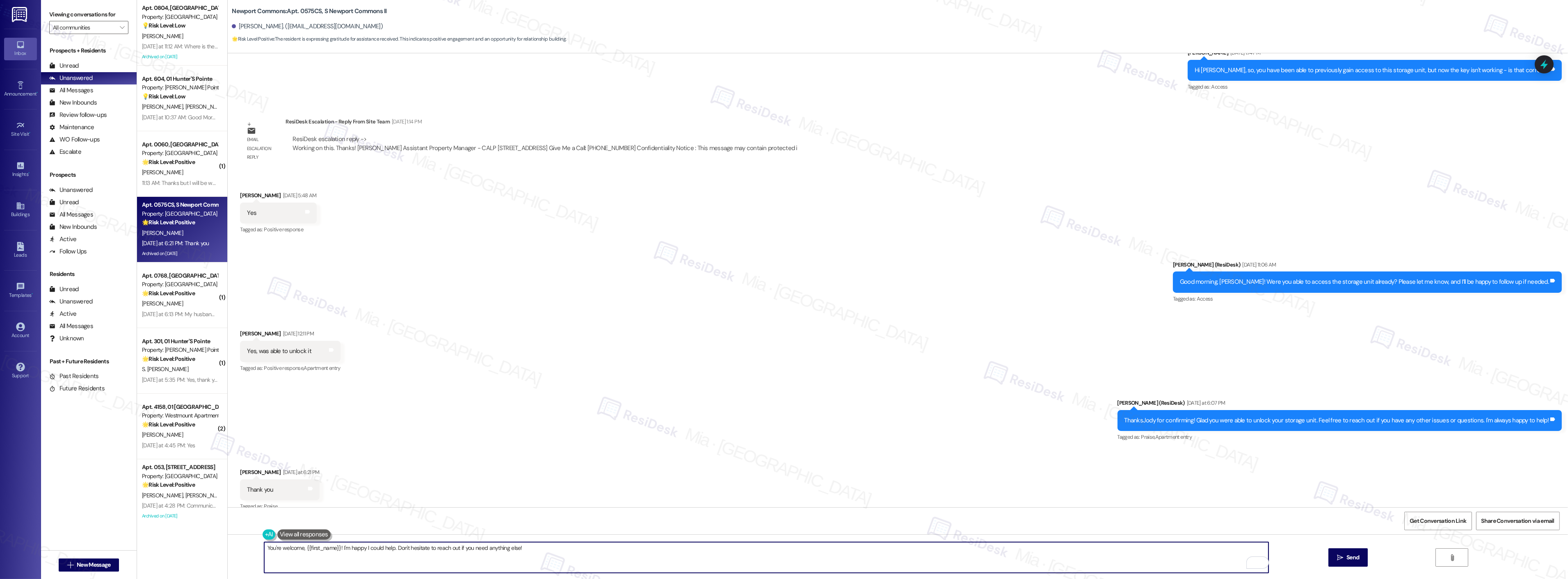
drag, startPoint x: 344, startPoint y: 547, endPoint x: 300, endPoint y: 550, distance: 44.1
click at [300, 550] on textarea "You're welcome, {{first_name}}! I'm happy I could help. Don't hesitate to reach…" at bounding box center [766, 557] width 1004 height 31
drag, startPoint x: 391, startPoint y: 547, endPoint x: 335, endPoint y: 547, distance: 56.0
click at [335, 547] on textarea "You're welcome, {{first_name}}! I'm happy I could help. Don't hesitate to reach…" at bounding box center [766, 557] width 1004 height 31
type textarea "You're welcome, {{first_name}}! Don't hesitate to reach out if you need anythin…"
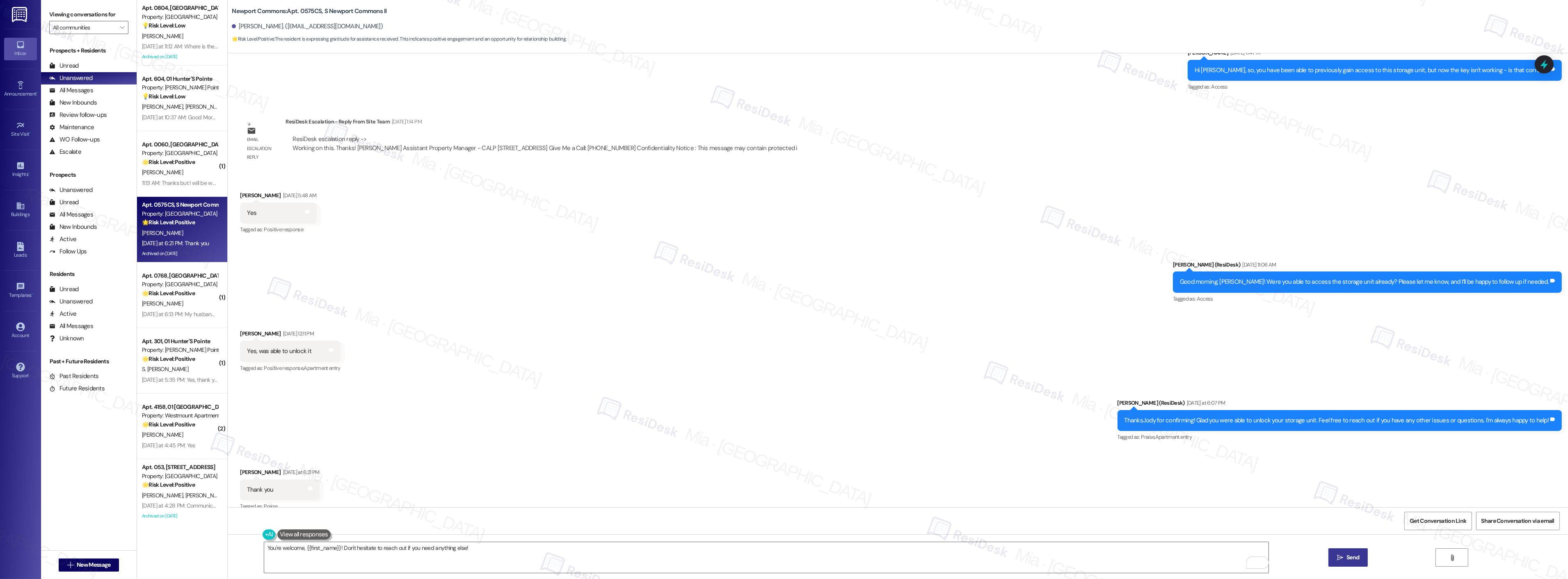
click at [1350, 553] on span "Send" at bounding box center [1353, 557] width 13 height 9
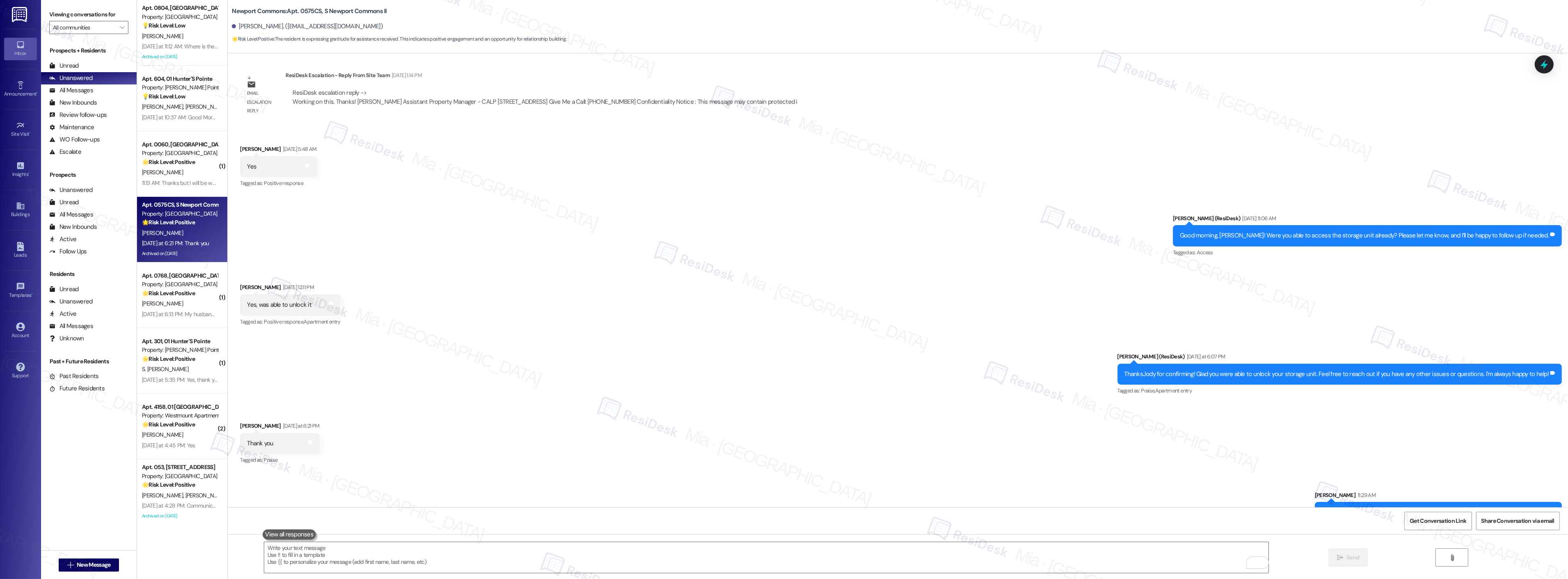
scroll to position [13478, 0]
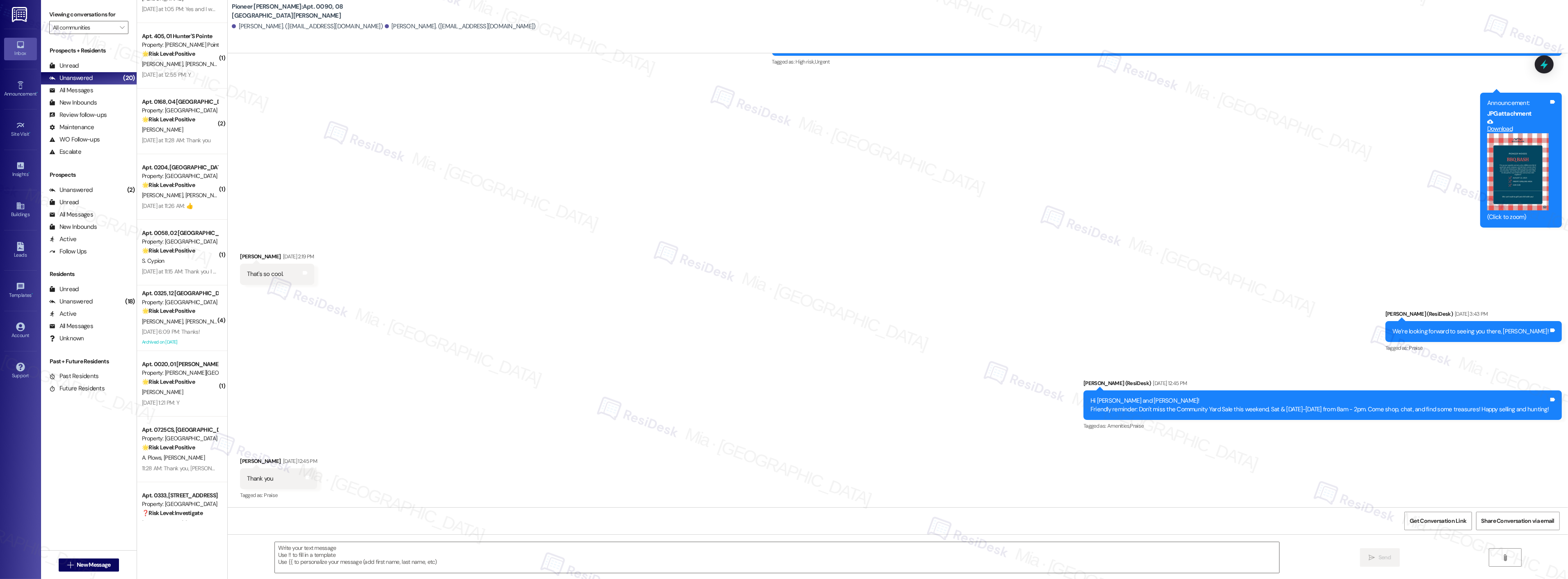
scroll to position [660, 0]
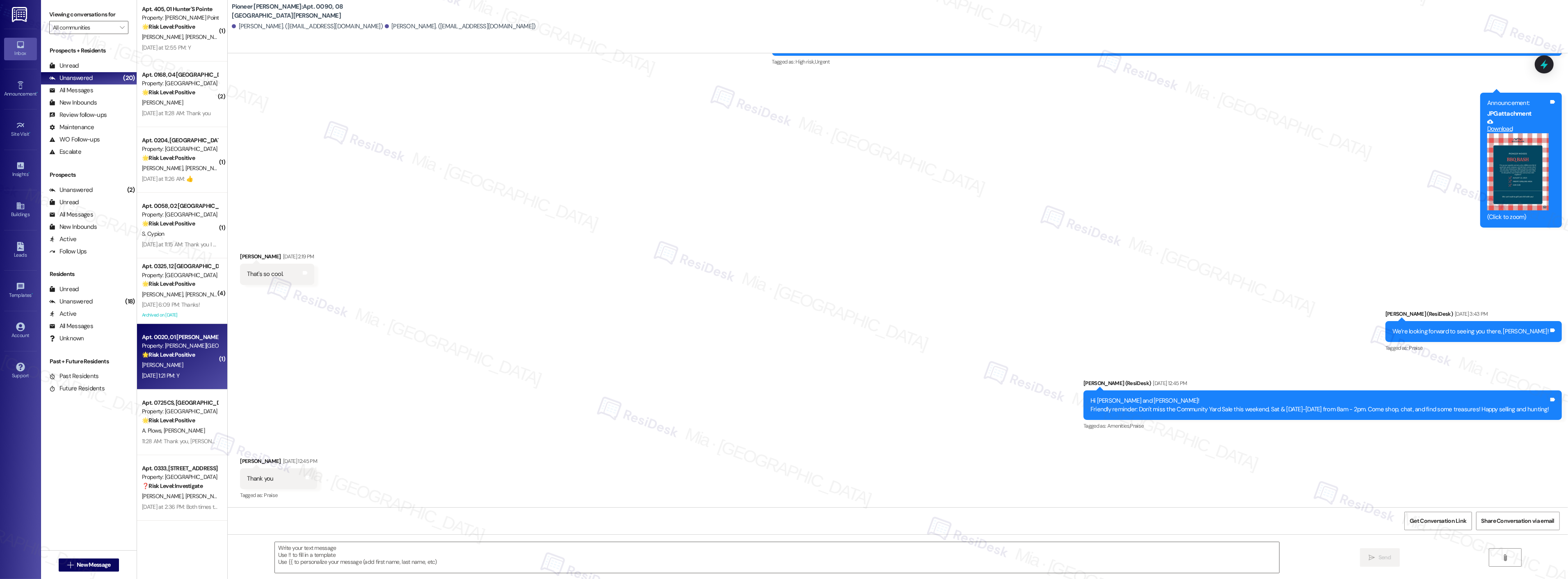
click at [191, 358] on div "🌟 Risk Level: Positive The message is a follow-up on a completed work order and…" at bounding box center [180, 355] width 76 height 9
type textarea "Fetching suggested responses. Please feel free to read through the conversation…"
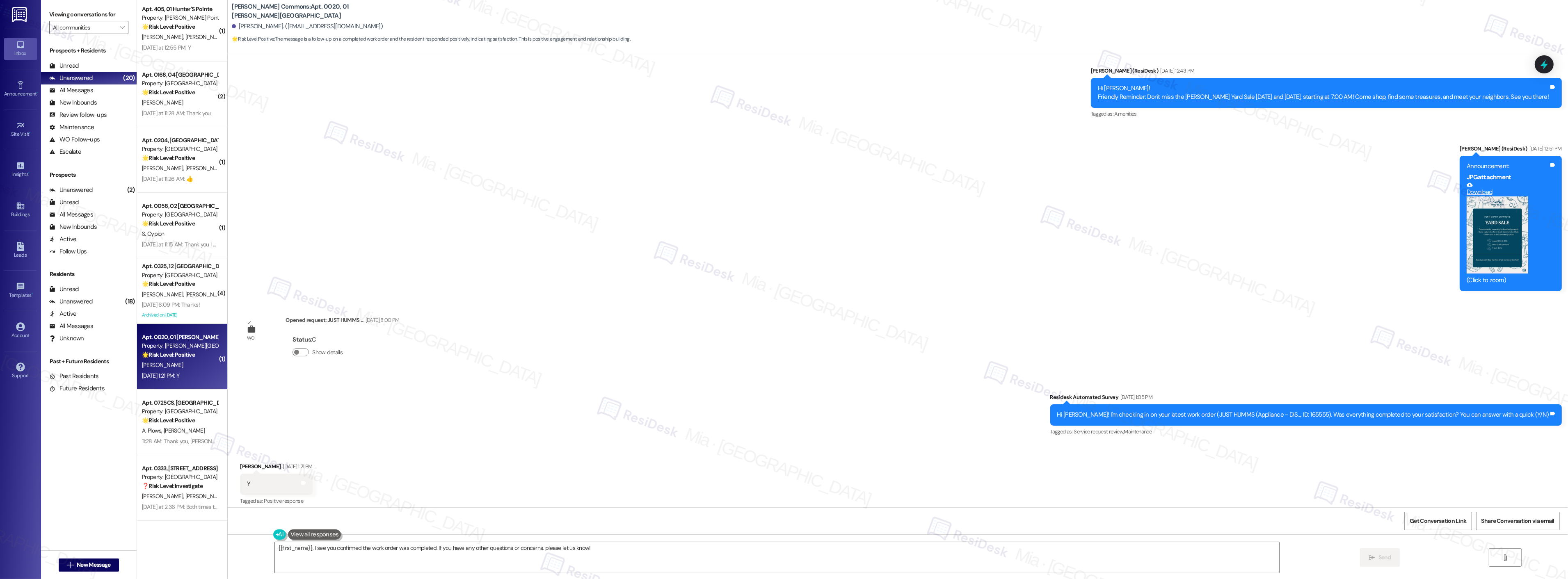
scroll to position [4940, 0]
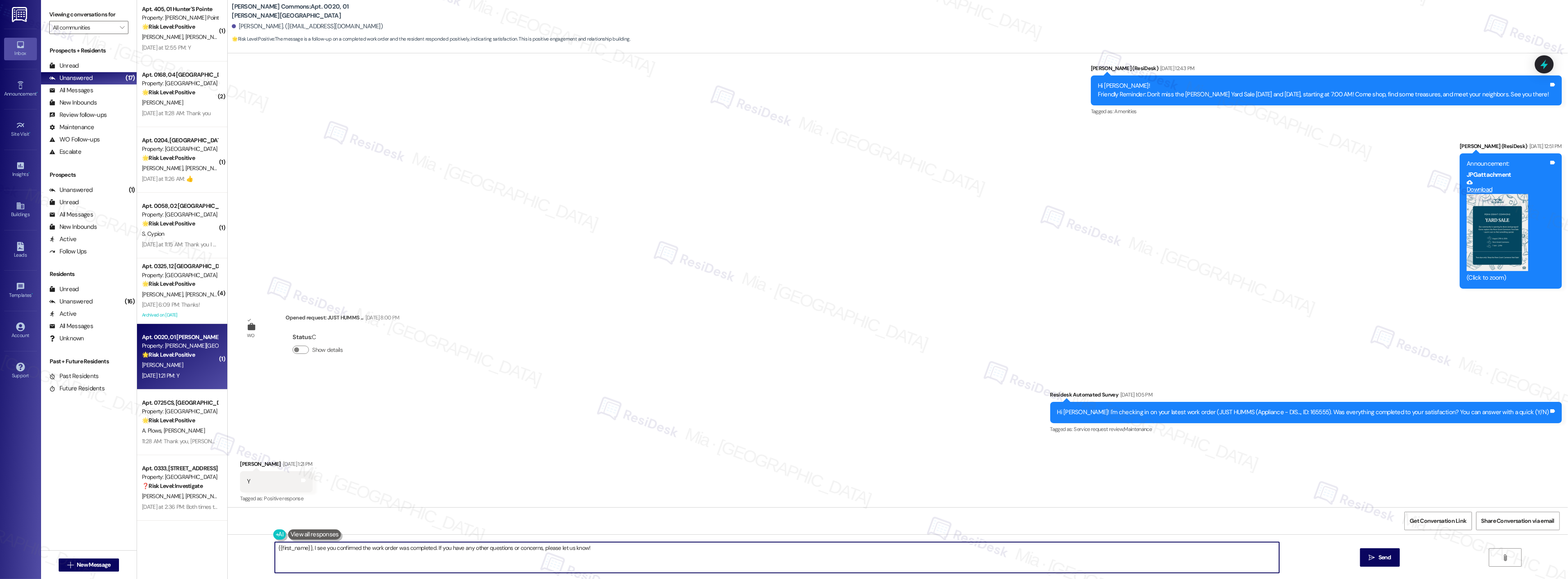
click at [591, 550] on textarea "{{first_name}}, I see you confirmed the work order was completed. If you have a…" at bounding box center [777, 557] width 1004 height 31
drag, startPoint x: 591, startPoint y: 550, endPoint x: 265, endPoint y: 552, distance: 326.0
click at [270, 552] on div "{{first_name}}, I see you confirmed the work order was completed. If you have a…" at bounding box center [772, 557] width 1005 height 32
paste textarea "Thank you so much for sharing your feedback! I’m so glad to know you’re satisfi…"
click at [309, 548] on textarea "Thank you so much for sharing your feedback! I’m so glad to know you’re satisfi…" at bounding box center [766, 557] width 1004 height 31
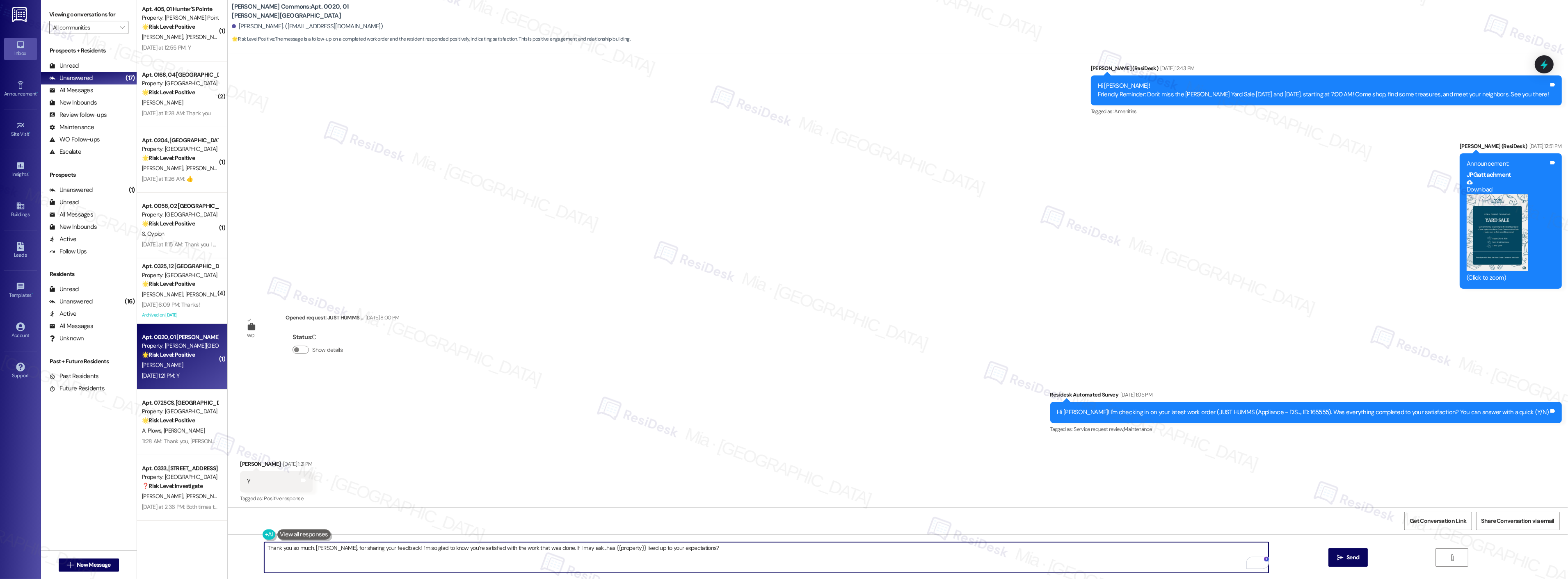
click at [728, 551] on textarea "Thank you so much, Melissa, for sharing your feedback! I’m so glad to know you’…" at bounding box center [766, 557] width 1004 height 31
type textarea "Thank you so much, Melissa, for sharing your feedback! I’m so glad to know you’…"
click at [1354, 554] on span "Send" at bounding box center [1353, 557] width 13 height 9
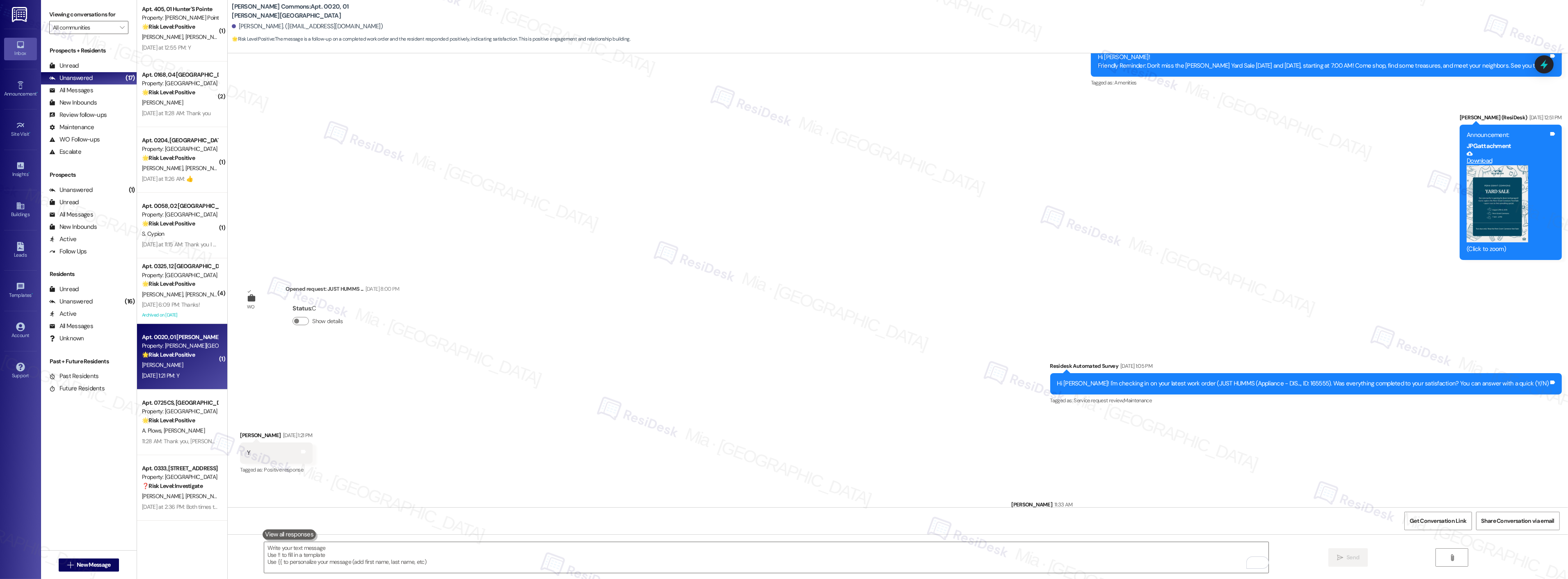
scroll to position [4998, 0]
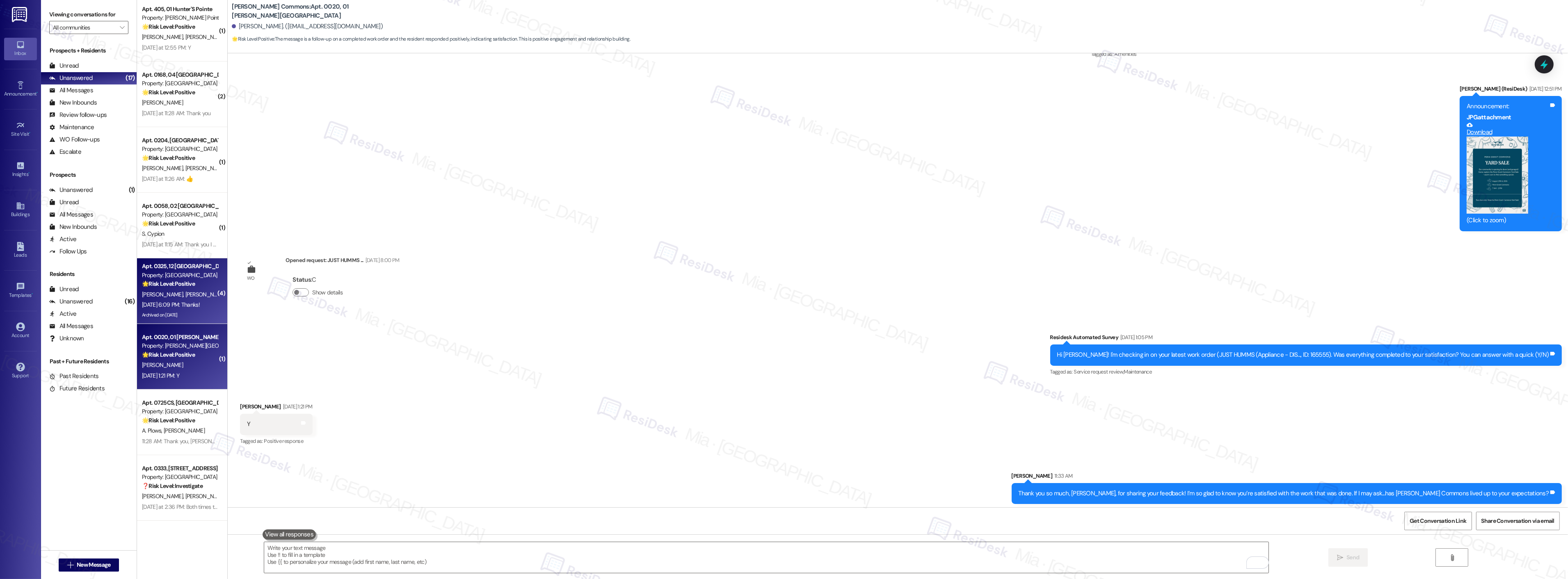
click at [177, 284] on strong "🌟 Risk Level: Positive" at bounding box center [168, 283] width 53 height 7
type textarea "Fetching suggested responses. Please feel free to read through the conversation…"
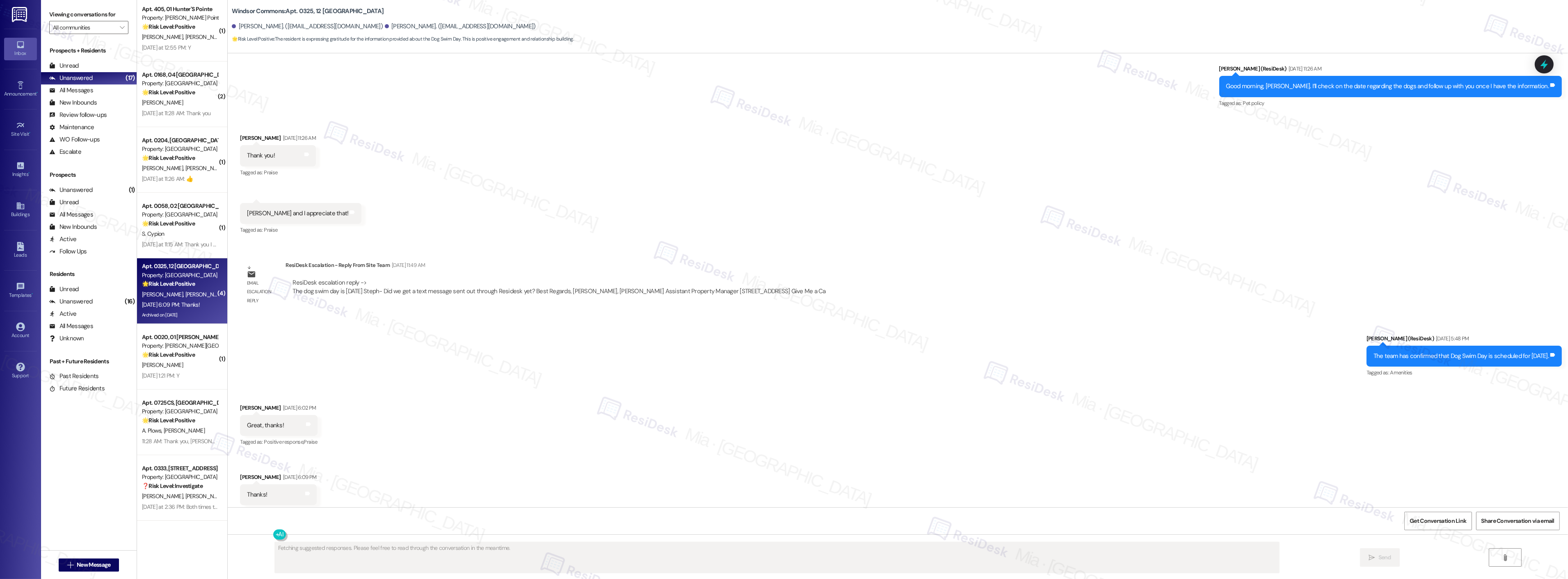
scroll to position [17673, 0]
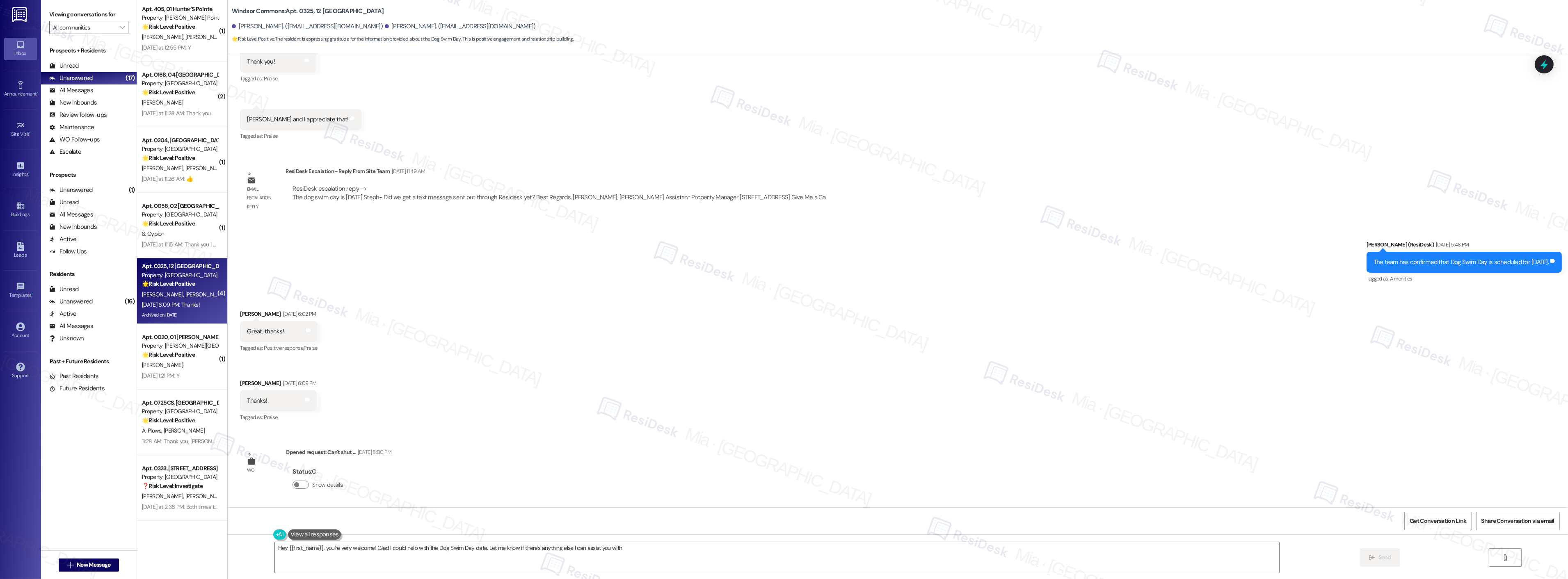
type textarea "Hey {{first_name}}, you're very welcome! Glad I could help with the Dog Swim Da…"
drag, startPoint x: 317, startPoint y: 549, endPoint x: 270, endPoint y: 547, distance: 47.0
click at [270, 547] on textarea "Hey {{first_name}}, you're very welcome! Glad I could help with the Dog Swim Da…" at bounding box center [766, 557] width 1004 height 31
click at [406, 552] on textarea "Hey {{first_name}}, you're very welcome! Glad I could help with the Dog Swim Da…" at bounding box center [766, 557] width 1004 height 31
click at [639, 550] on textarea "Hey {{first_name}}, you're very welcome! Glad I could help with the Dog Swim Da…" at bounding box center [766, 557] width 1004 height 31
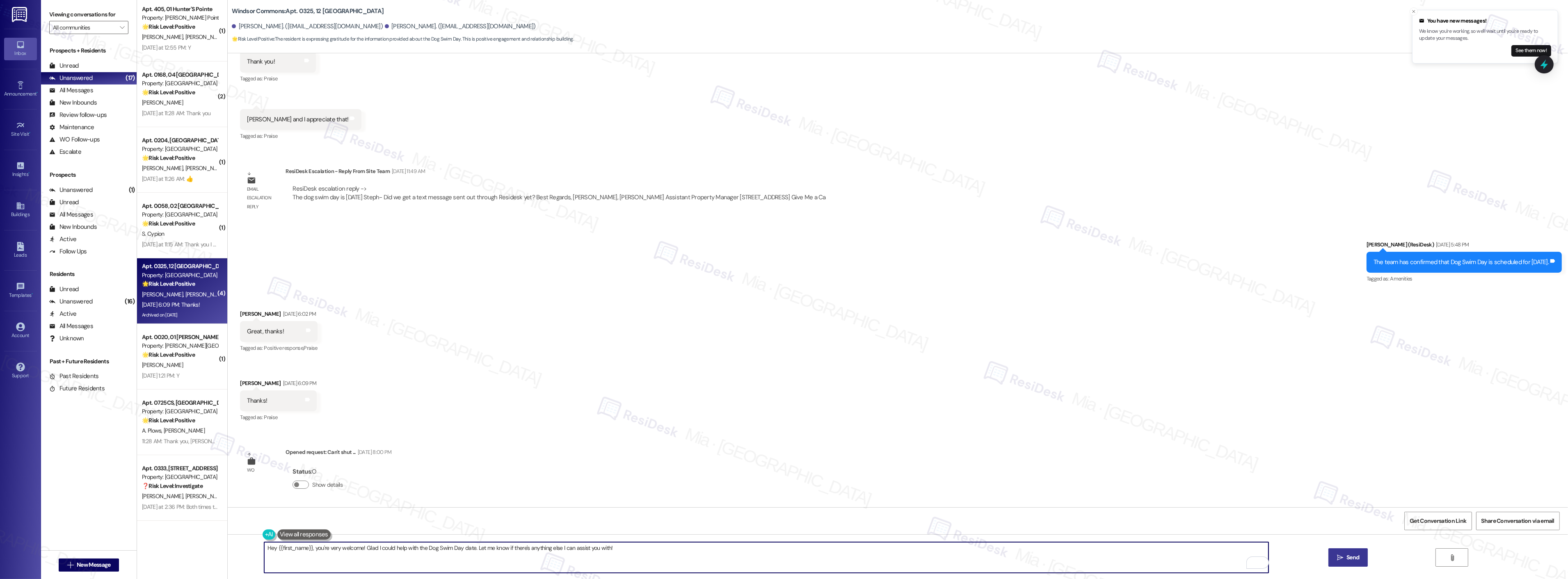
click at [1354, 558] on span "Send" at bounding box center [1353, 557] width 13 height 9
click at [163, 251] on div "Apt. 0058, 02 Fox Ridge Property: Fox Ridge 🌟 Risk Level: Positive The resident…" at bounding box center [182, 226] width 90 height 66
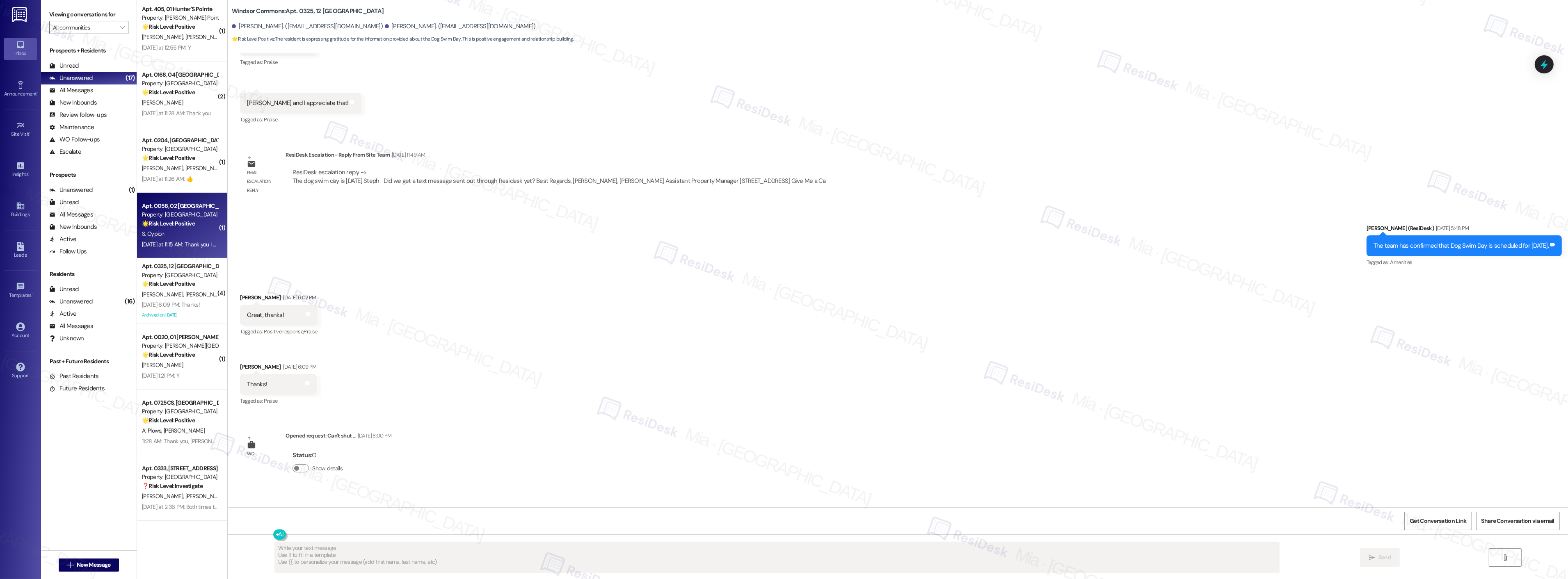
type textarea "Fetching suggested responses. Please feel free to read through the conversation…"
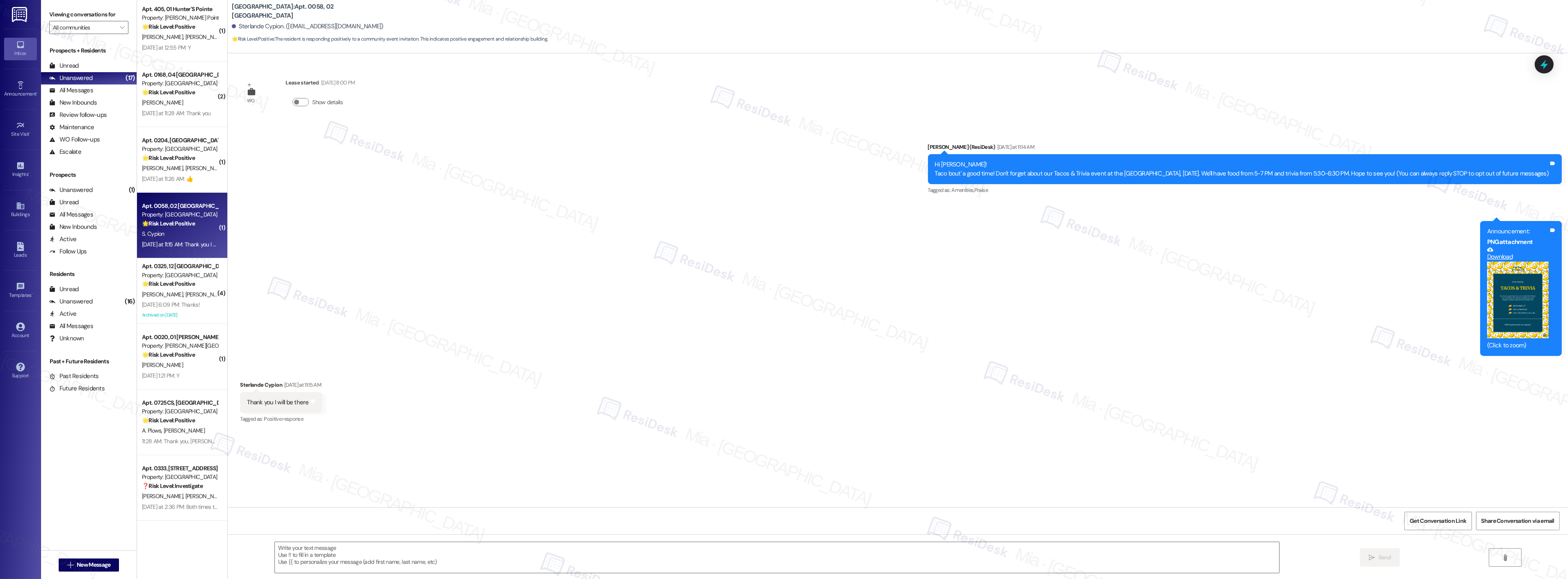
type textarea "Fetching suggested responses. Please feel free to read through the conversation…"
click at [1529, 306] on button "Zoom image" at bounding box center [1517, 300] width 61 height 77
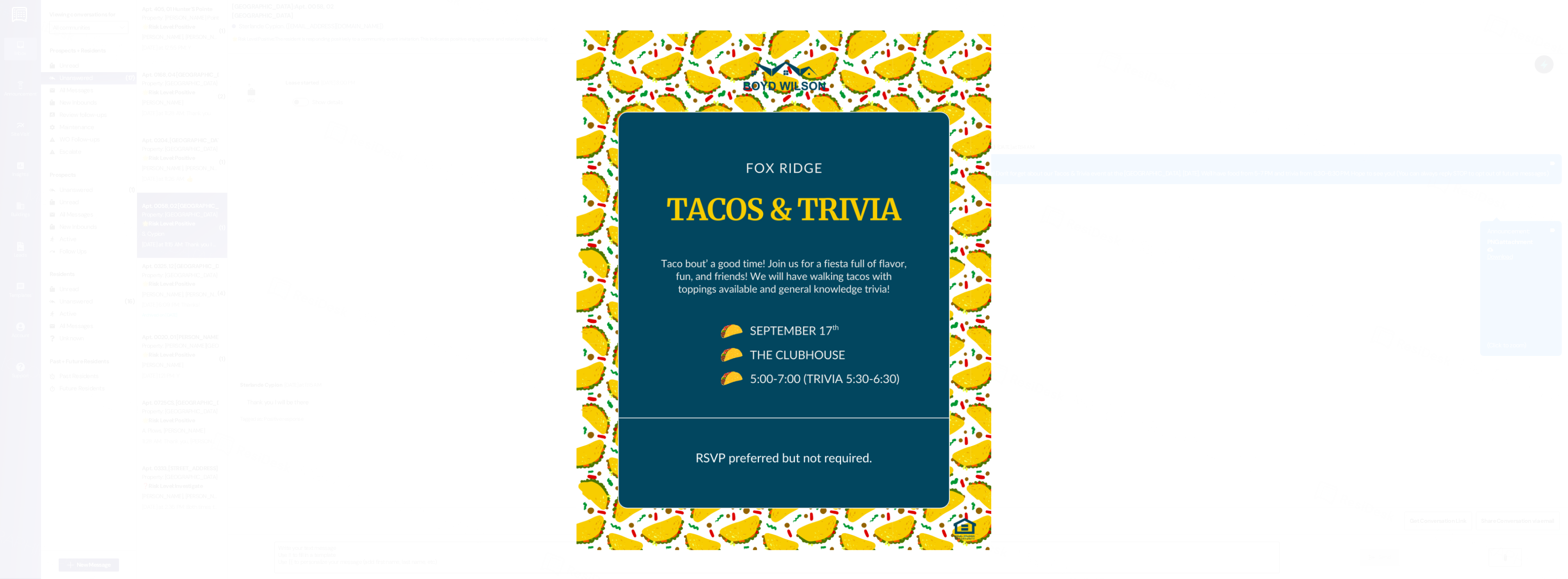
click at [1267, 354] on button "Unzoom image" at bounding box center [784, 290] width 1568 height 579
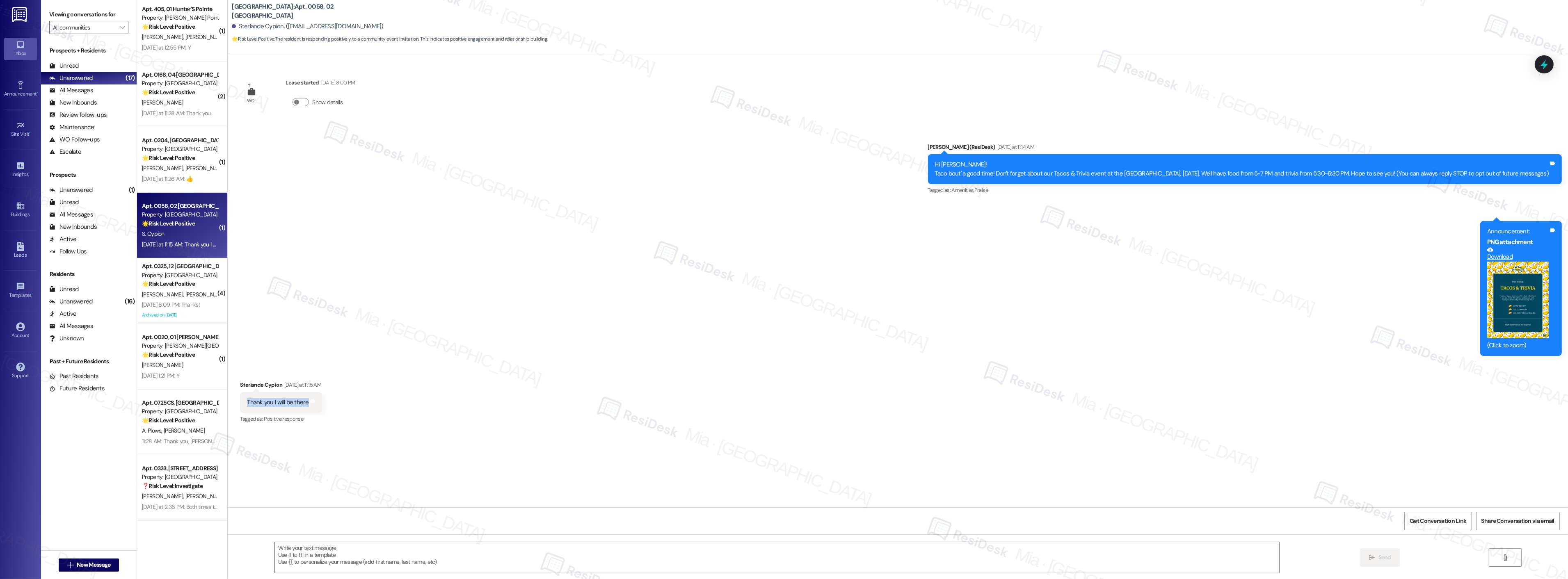
drag, startPoint x: 304, startPoint y: 404, endPoint x: 240, endPoint y: 404, distance: 64.0
click at [240, 404] on div "Thank you I will be there Tags and notes" at bounding box center [281, 402] width 82 height 21
copy div "Thank you I will be there"
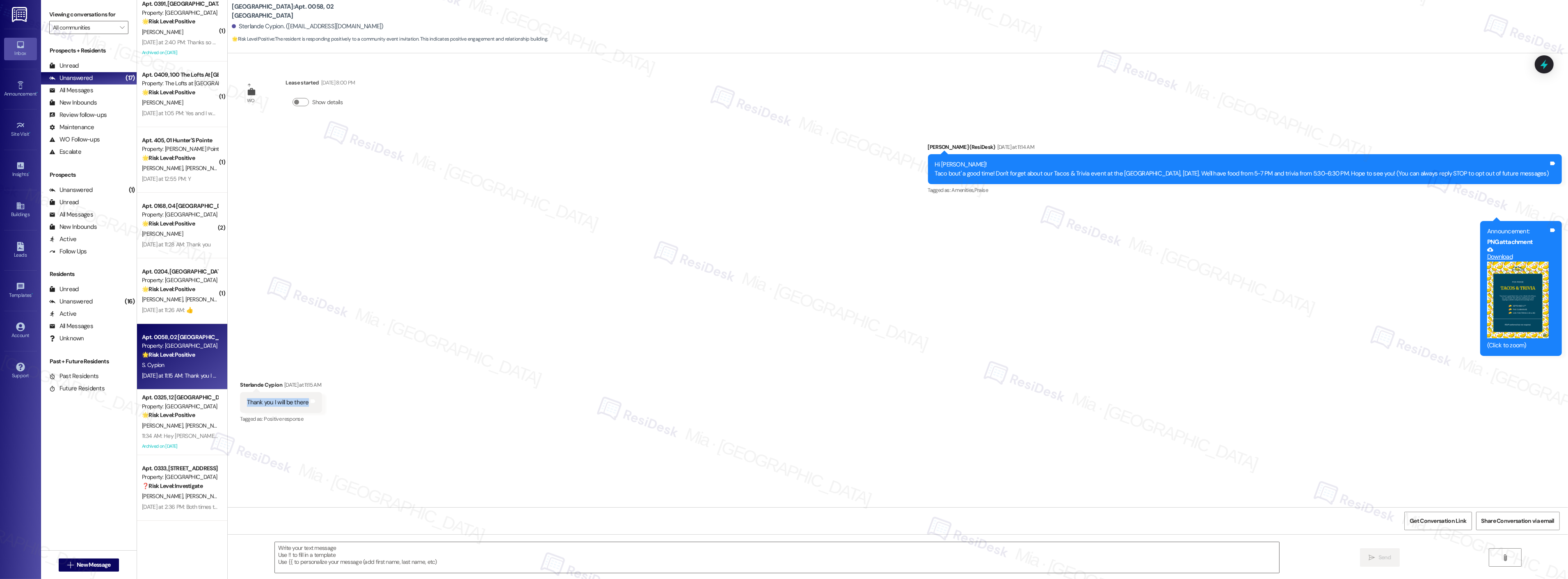
scroll to position [529, 0]
click at [1524, 296] on button "Zoom image" at bounding box center [1517, 300] width 61 height 77
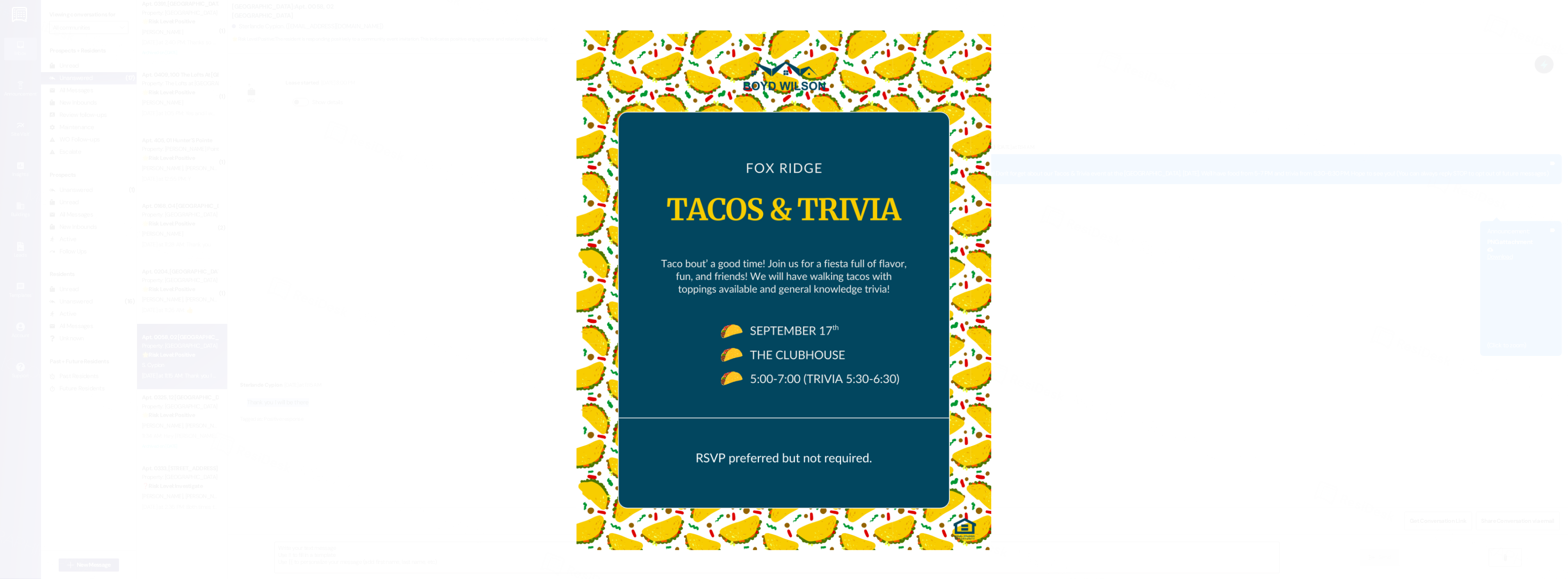
click at [1444, 214] on button "Unzoom image" at bounding box center [784, 290] width 1568 height 579
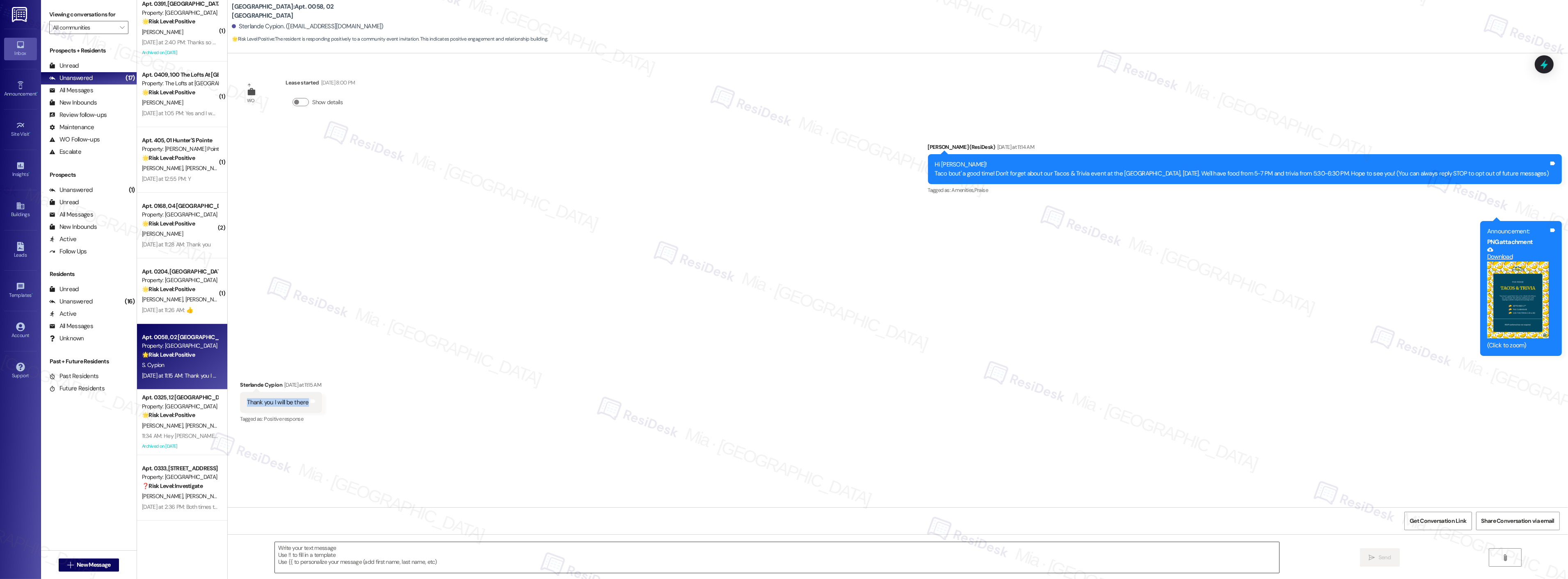
click at [375, 553] on textarea at bounding box center [777, 557] width 1004 height 31
paste textarea "Great, thank you! I hope you’ll enjoy it"
drag, startPoint x: 351, startPoint y: 550, endPoint x: 366, endPoint y: 541, distance: 17.5
click at [350, 547] on textarea "Great, thank you! I hope you’ll enjoy it.4" at bounding box center [766, 557] width 1004 height 31
type textarea "Great, thank you! I hope you’ll enjoy it."
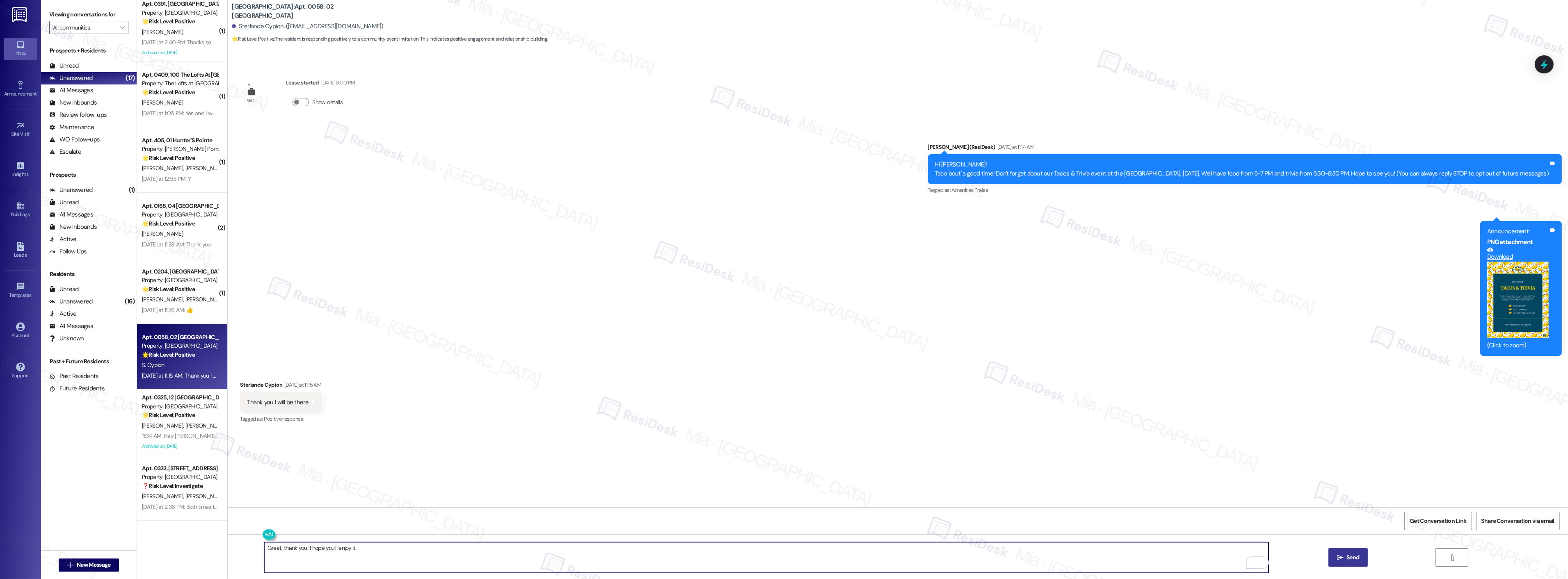
click at [1352, 555] on span "Send" at bounding box center [1353, 557] width 13 height 9
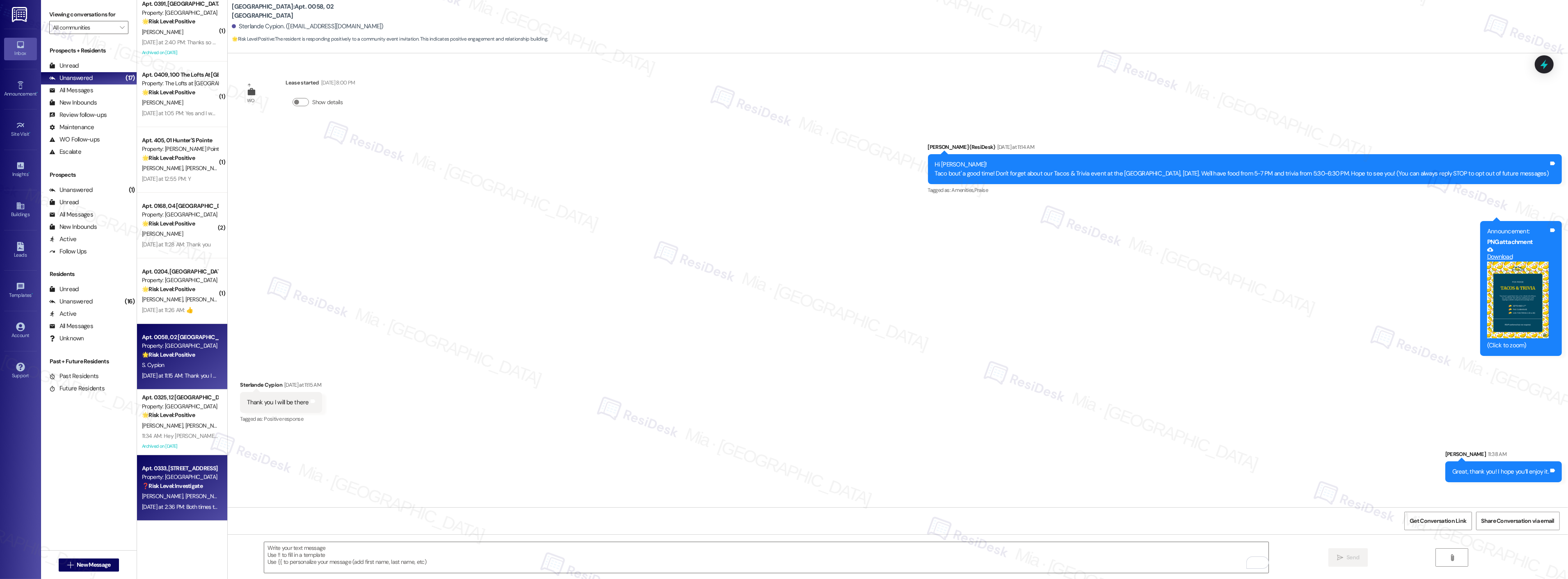
click at [191, 491] on div "S. Arnold N. Arnold" at bounding box center [180, 496] width 77 height 10
type textarea "Fetching suggested responses. Please feel free to read through the conversation…"
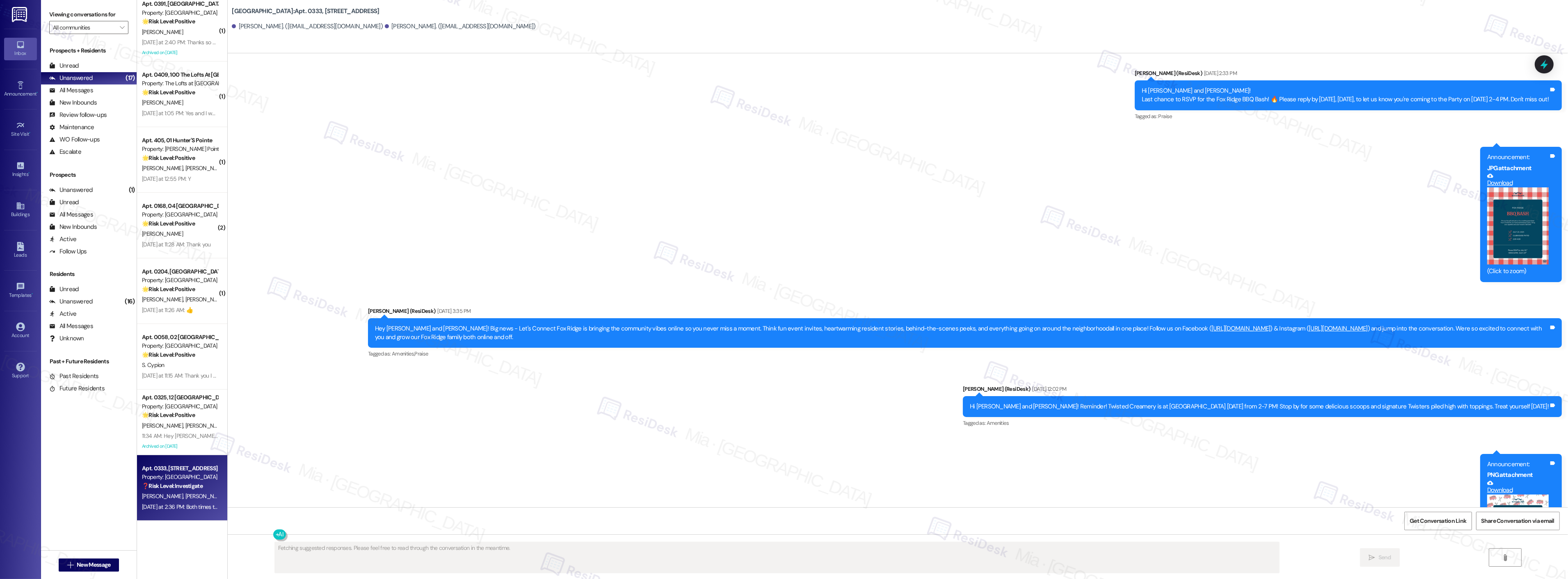
scroll to position [5710, 0]
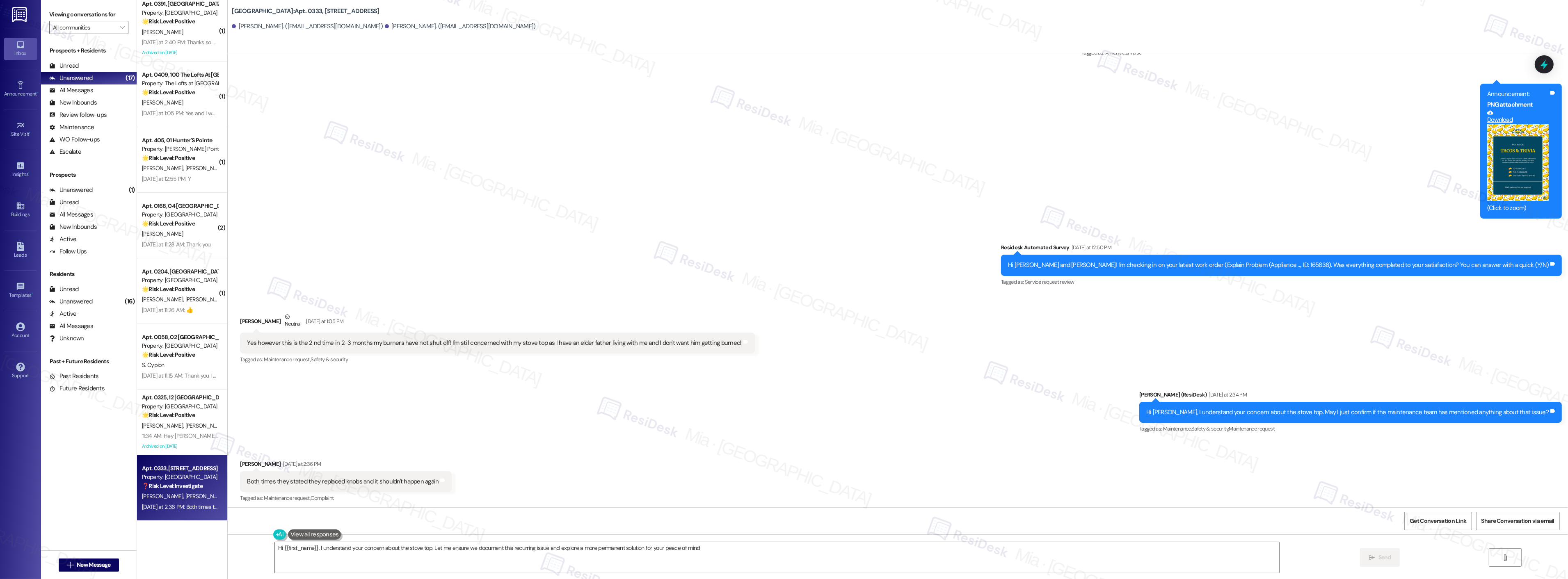
type textarea "Hi {{first_name}}, I understand your concern about the stove top. Let me ensure…"
click at [191, 421] on div "J. Cirillo D. Cirillo" at bounding box center [180, 426] width 77 height 10
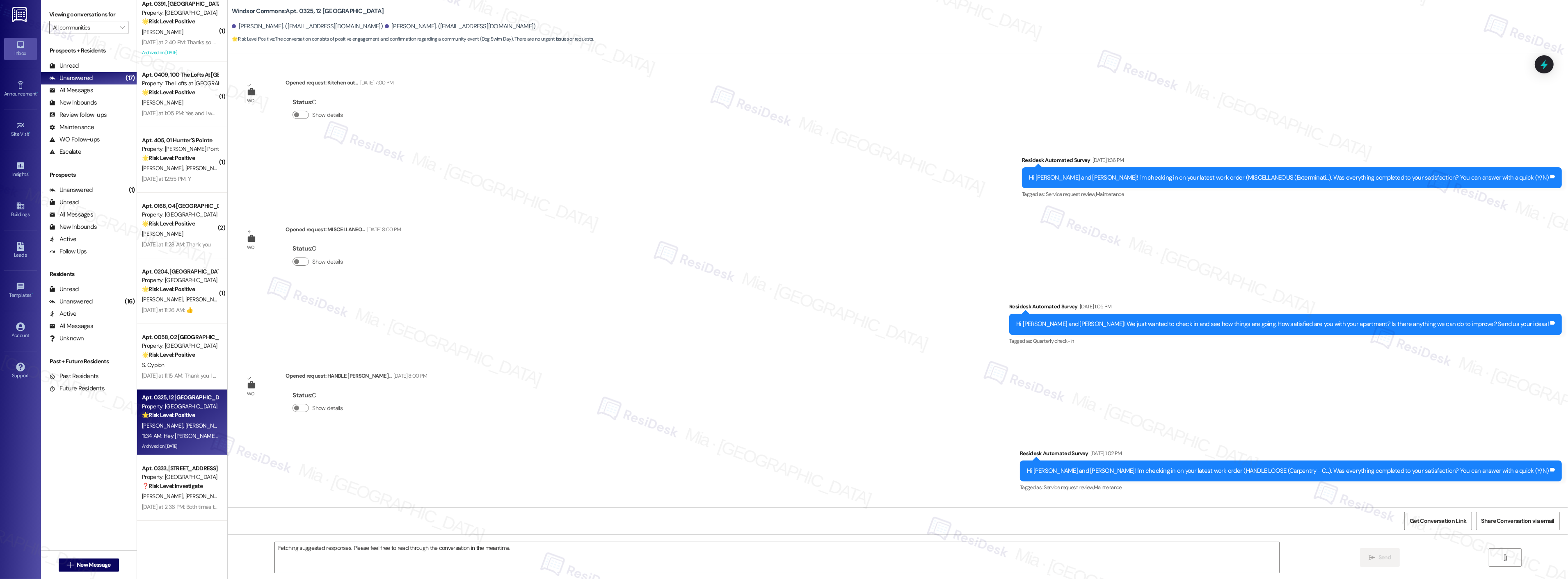
scroll to position [17869, 0]
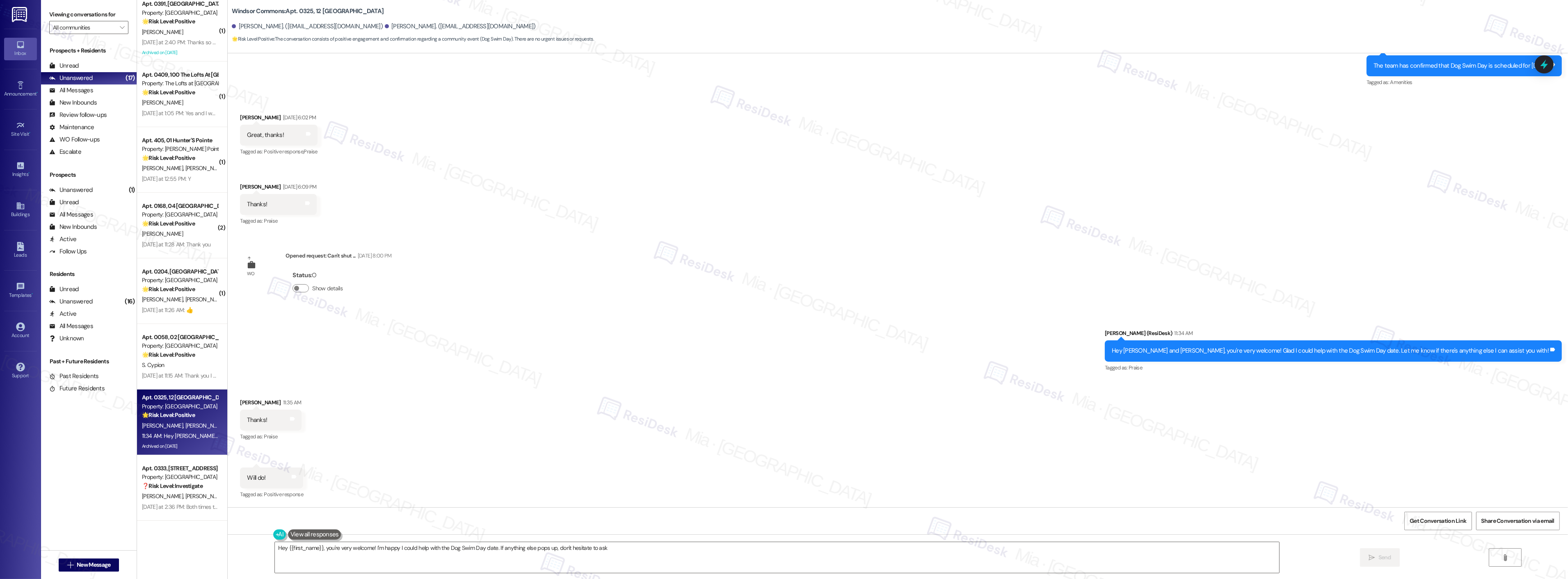
type textarea "Hey {{first_name}}, you're very welcome! I'm happy I could help with the Dog Sw…"
click at [192, 238] on div "[PERSON_NAME]" at bounding box center [180, 234] width 77 height 10
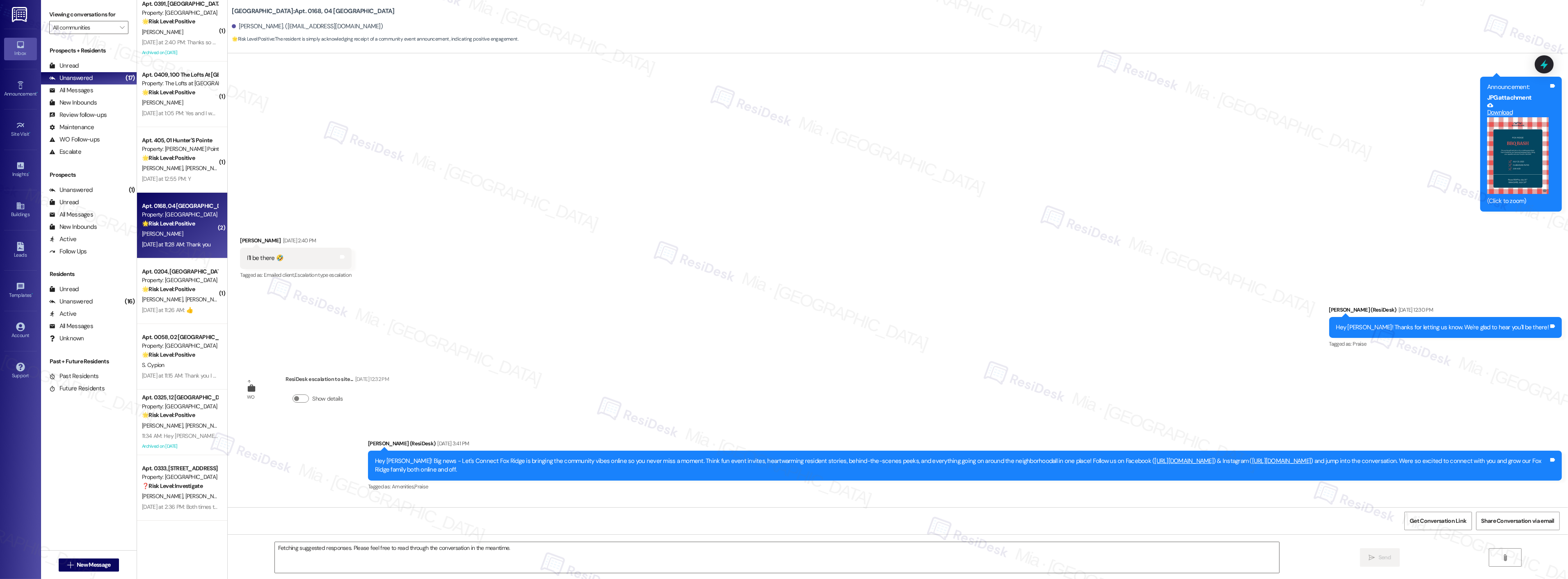
scroll to position [8569, 0]
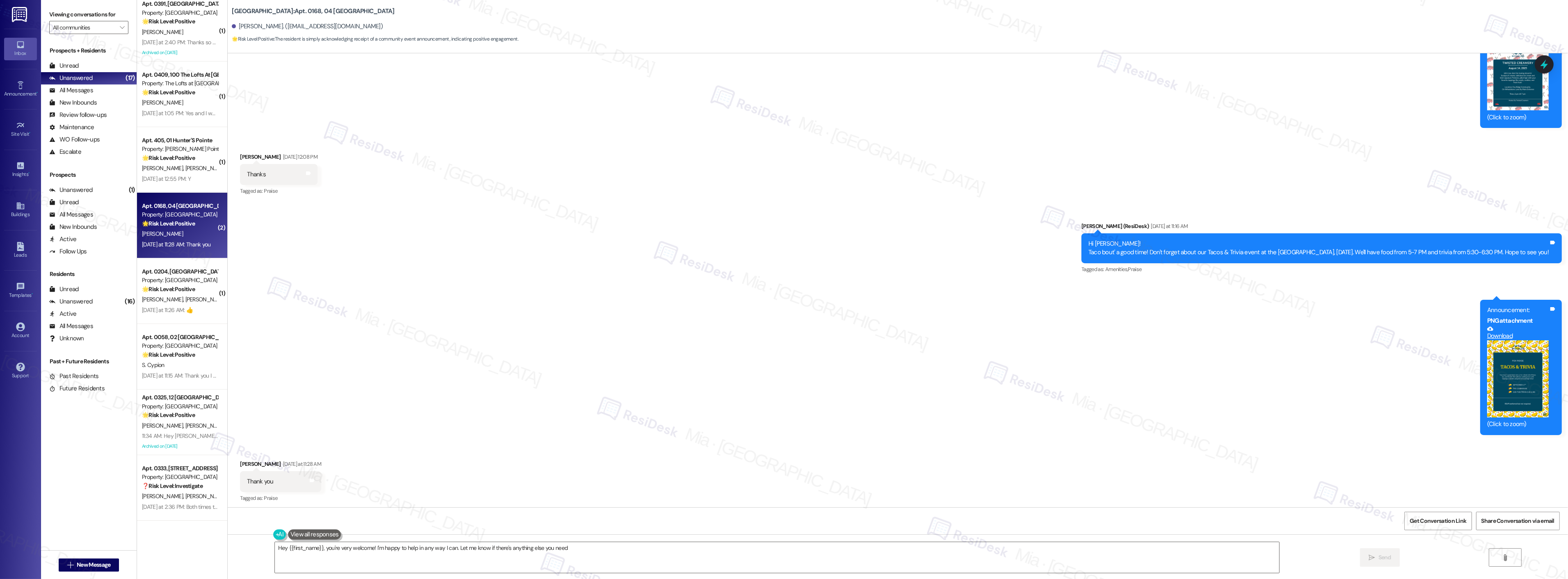
type textarea "Hey {{first_name}}, you're very welcome! I'm happy to help in any way I can. Le…"
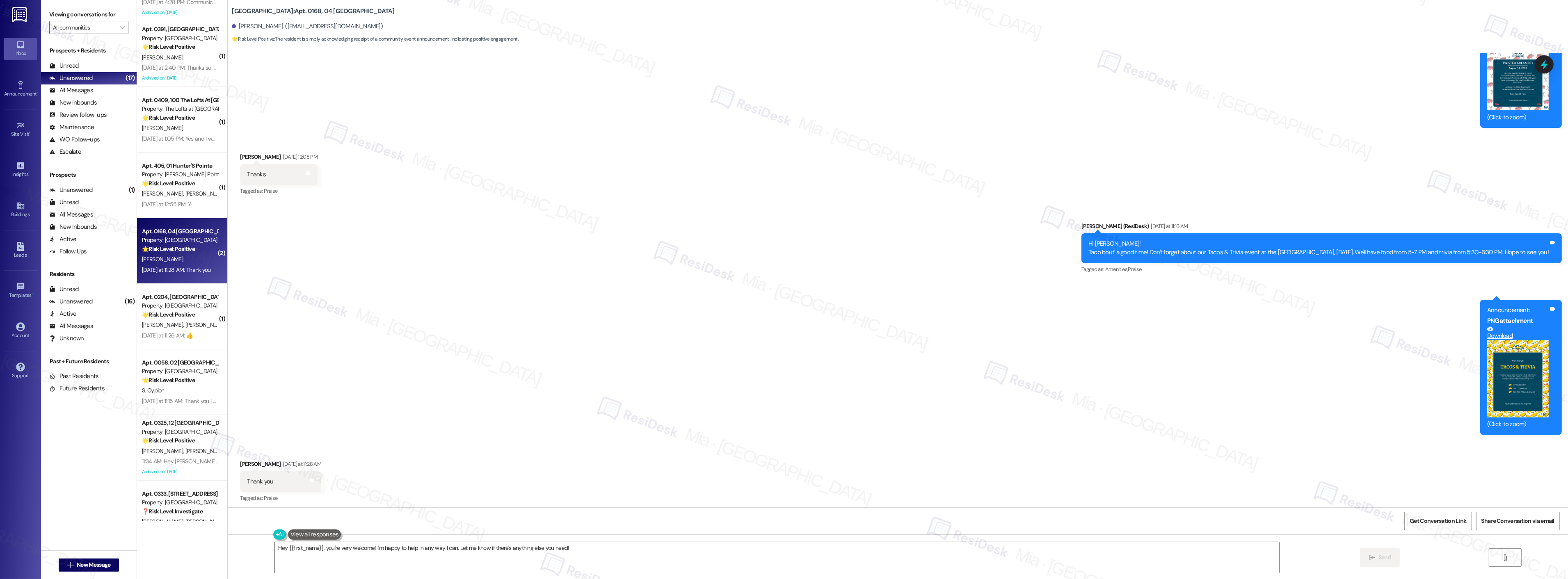
scroll to position [483, 0]
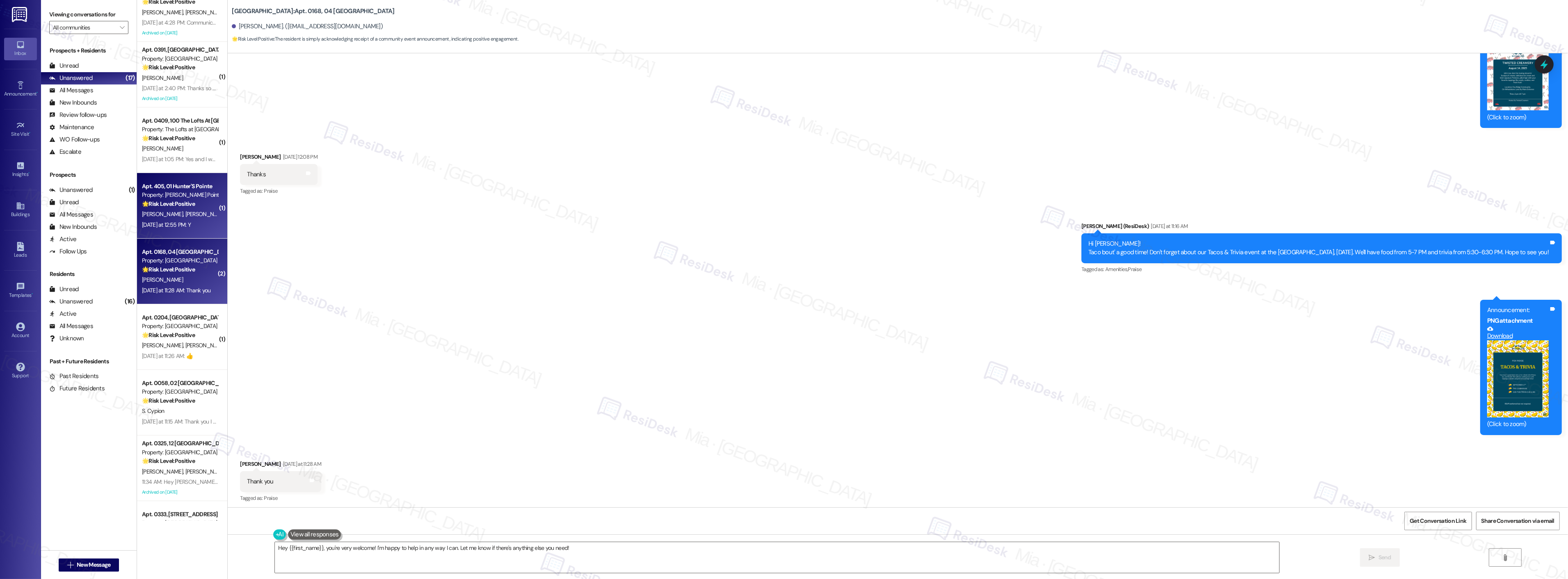
click at [181, 222] on div "Yesterday at 12:55 PM: Y Yesterday at 12:55 PM: Y" at bounding box center [166, 224] width 49 height 7
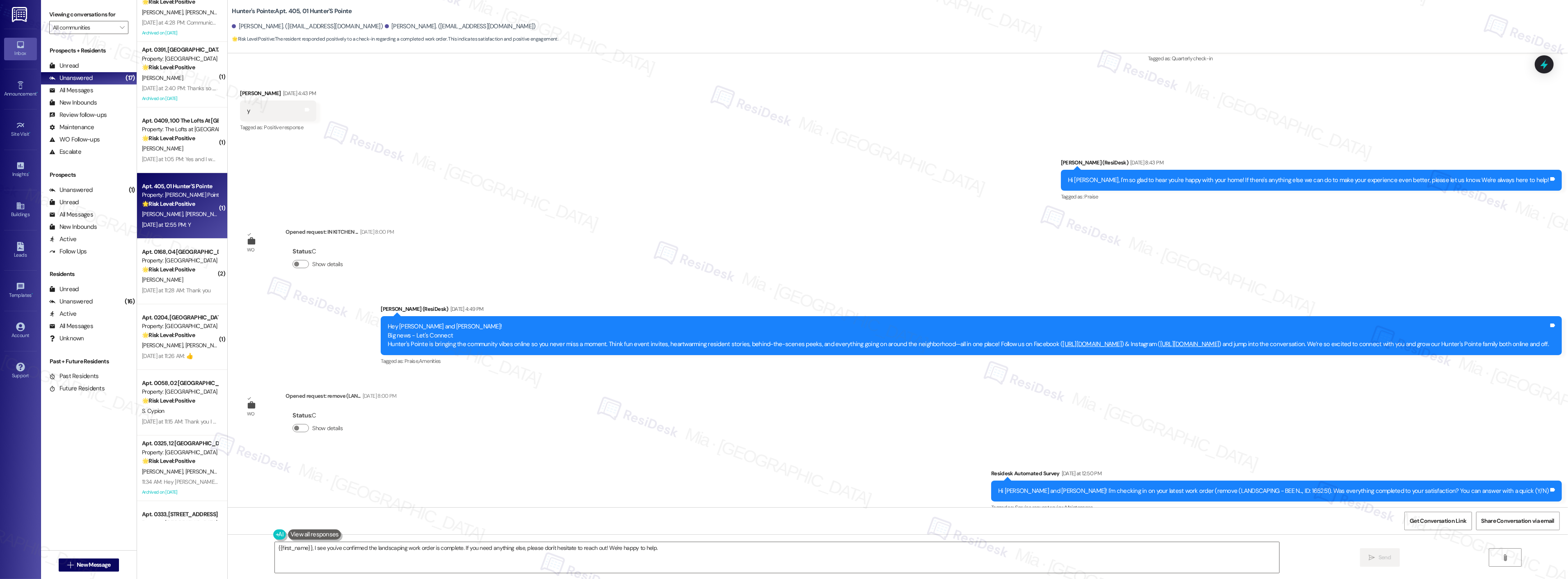
scroll to position [2259, 0]
click at [899, 437] on div "Survey, sent via SMS Residesk Automated Survey Oct 27, 2023 at 1:36 PM Hi Braye…" at bounding box center [898, 280] width 1340 height 454
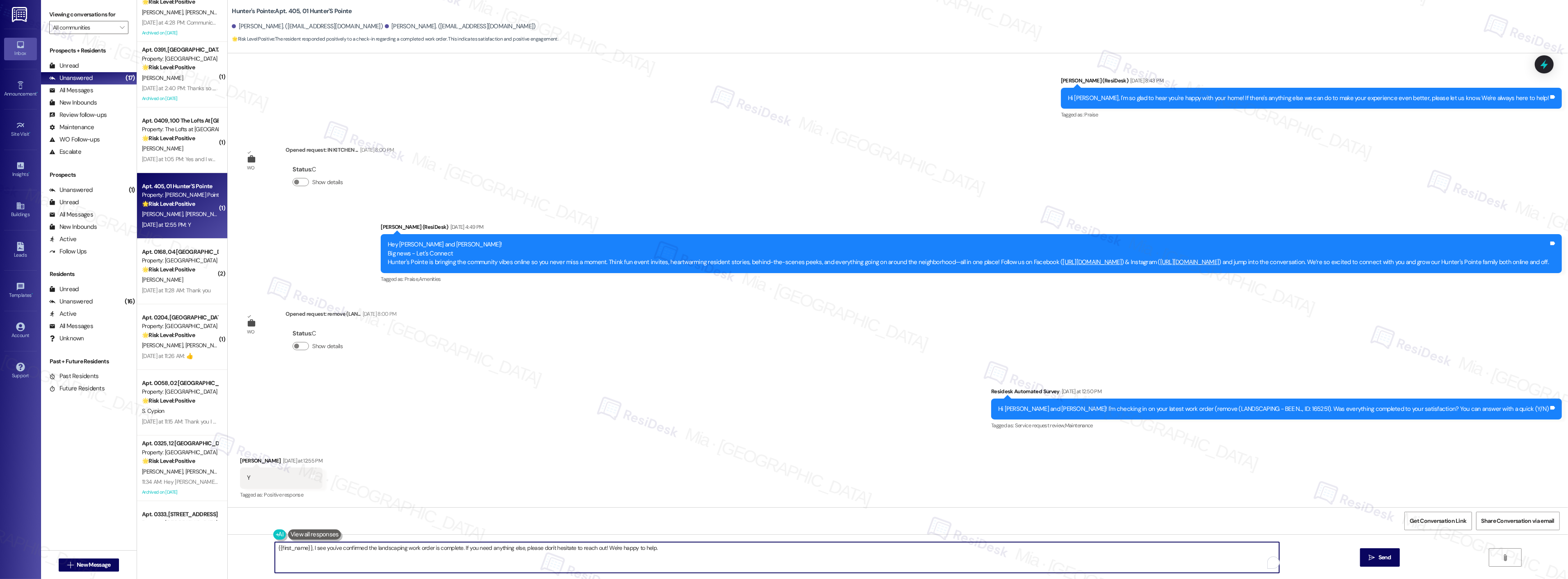
drag, startPoint x: 650, startPoint y: 547, endPoint x: 259, endPoint y: 548, distance: 391.0
click at [259, 548] on div "{{first_name}}, I see you've confirmed the landscaping work order is complete. …" at bounding box center [898, 564] width 1340 height 61
paste textarea "Great, thank you! I hope you’ll enjoy it"
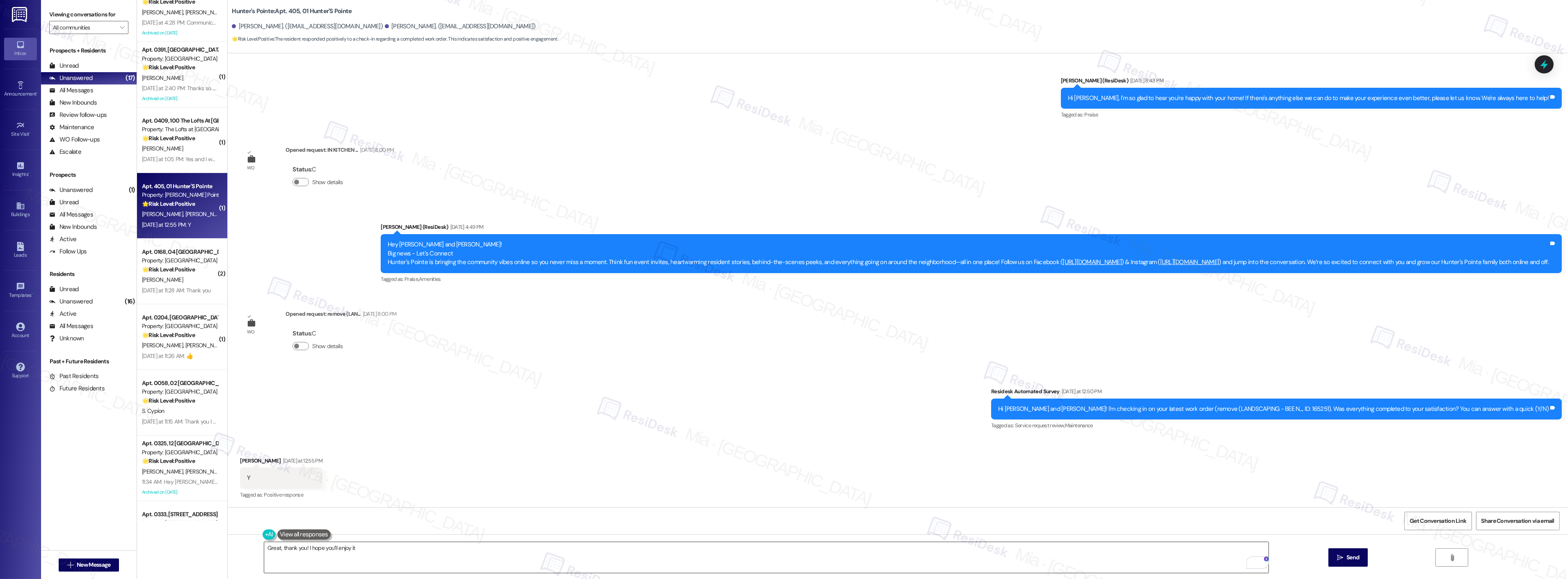
click at [351, 553] on textarea "Great, thank you! I hope you’ll enjoy it" at bounding box center [766, 557] width 1004 height 31
drag, startPoint x: 334, startPoint y: 550, endPoint x: 257, endPoint y: 550, distance: 77.0
click at [257, 550] on div "Great, thank you! I hope you’ll enjoy it  Send " at bounding box center [898, 564] width 1340 height 61
paste textarea "Thank you so much for sharing your feedback! I’m so glad to know you’re satisfi…"
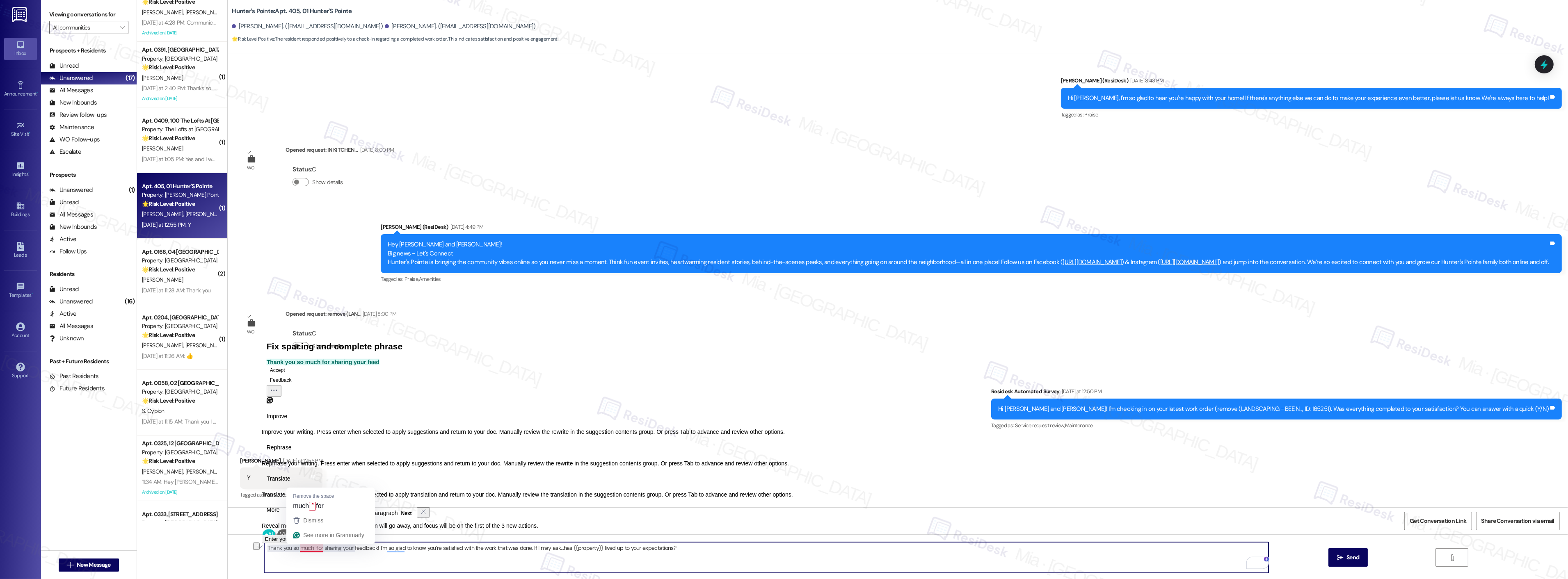
click at [306, 552] on textarea "Thank you so much for sharing your feedback! I’m so glad to know you’re satisfi…" at bounding box center [766, 557] width 1004 height 31
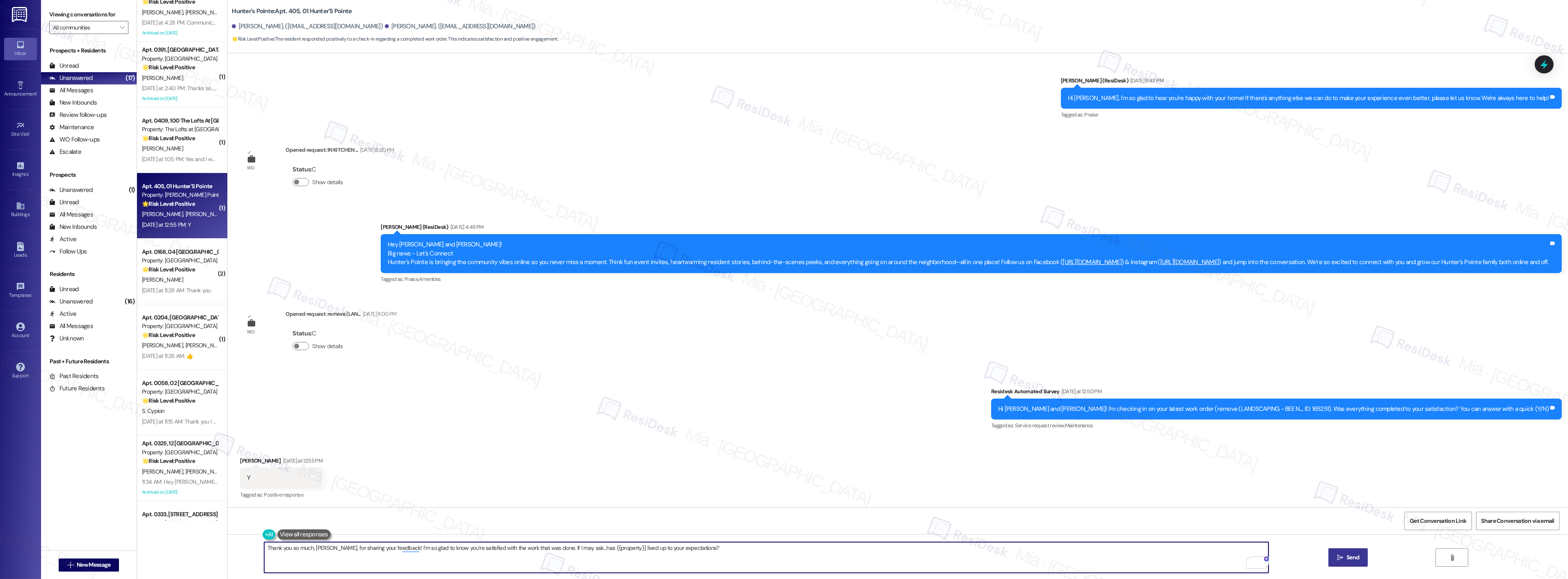
type textarea "Thank you so much, Braye, for sharing your feedback! I’m so glad to know you’re…"
click at [1353, 559] on span "Send" at bounding box center [1353, 557] width 13 height 9
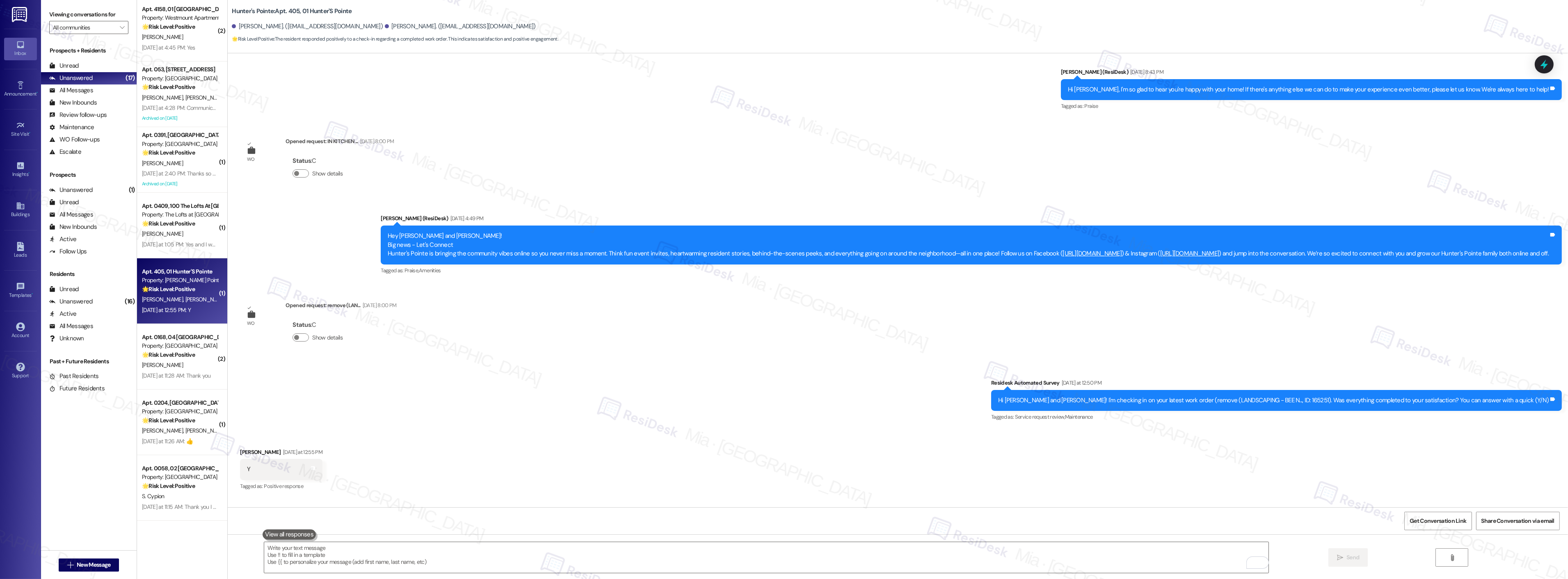
scroll to position [392, 0]
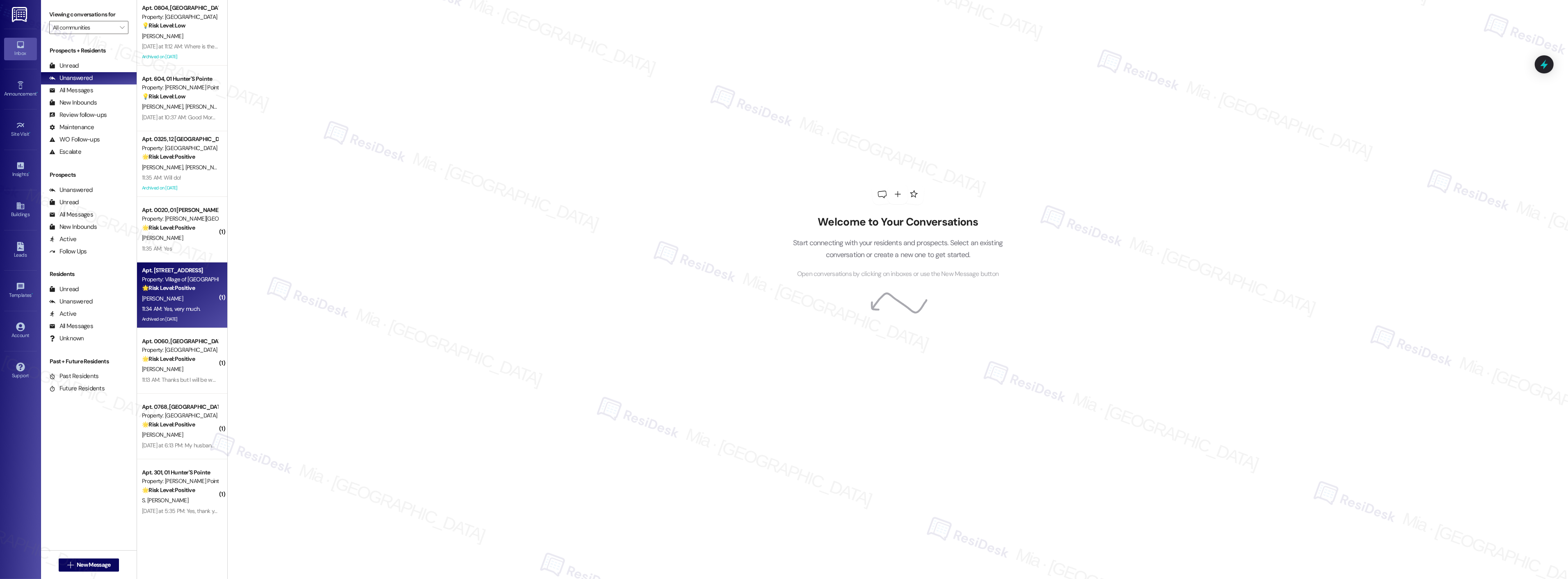
click at [181, 273] on div "Apt. [STREET_ADDRESS]" at bounding box center [180, 270] width 76 height 9
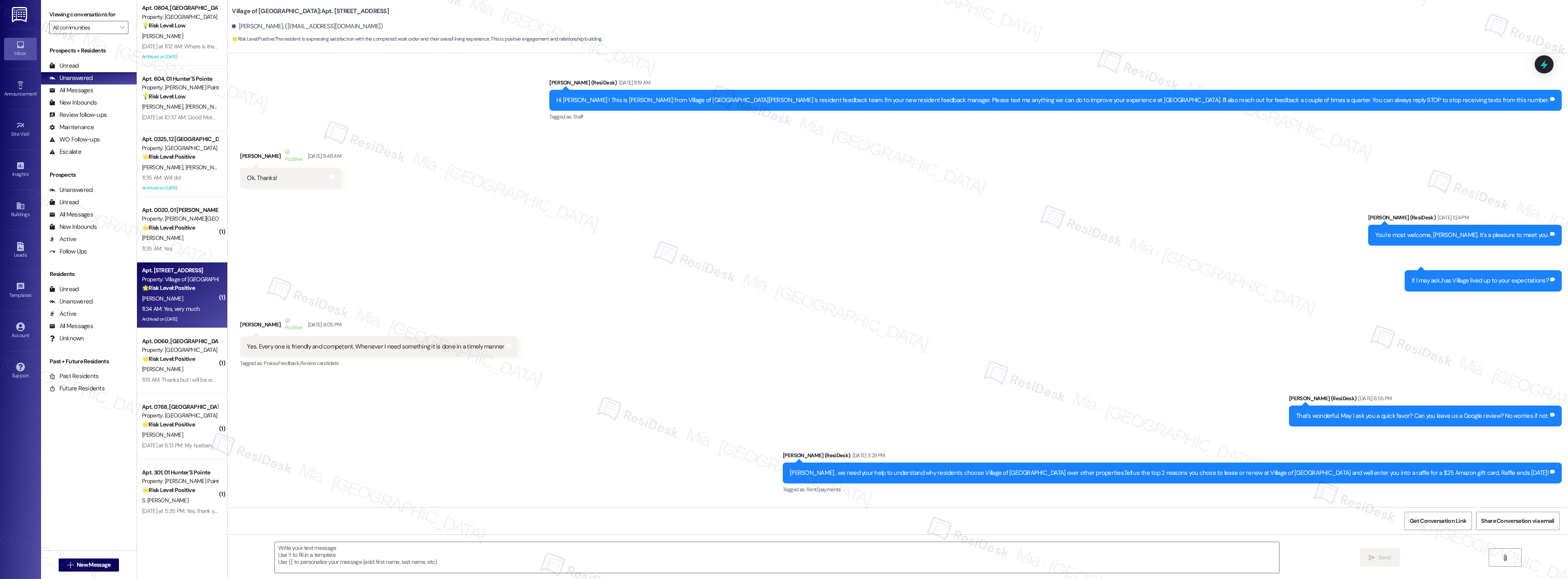
scroll to position [9704, 0]
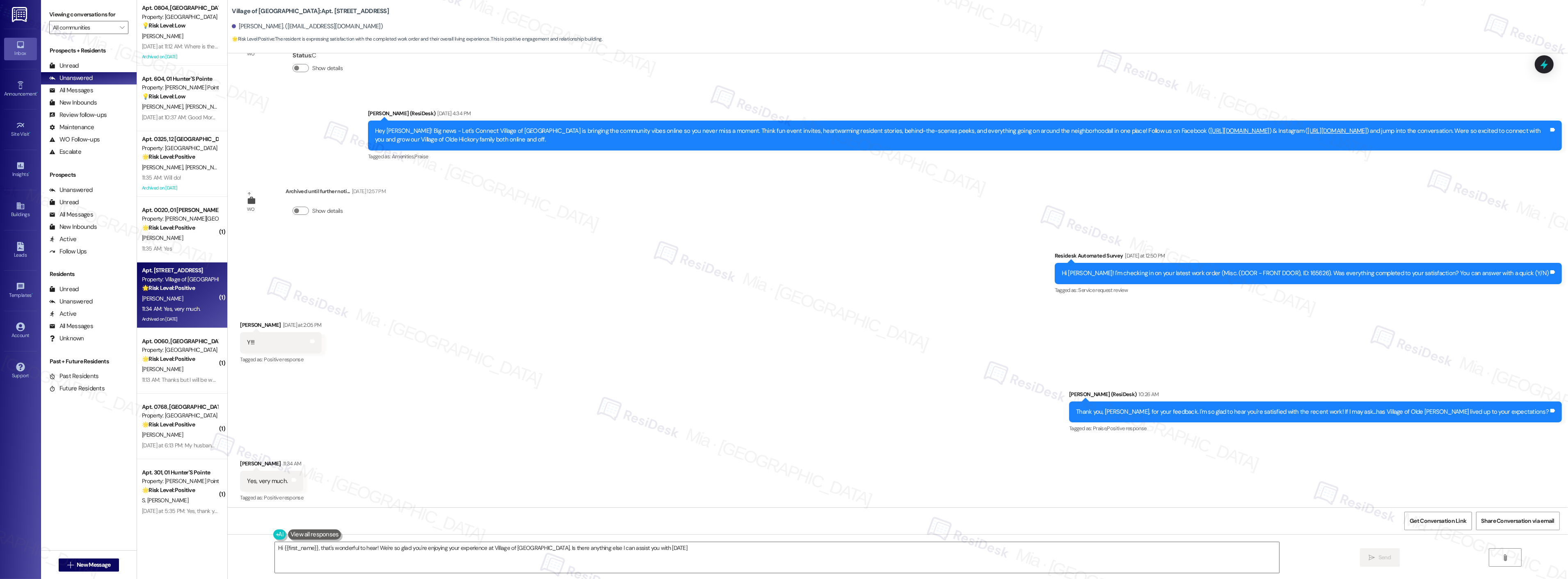
type textarea "Hi {{first_name}}, that's wonderful to hear! We're so glad you're enjoying your…"
click at [194, 132] on div "Apt. 0325, 12 Windsor Commons Property: Windsor Commons 🌟 Risk Level: Positive …" at bounding box center [182, 164] width 90 height 66
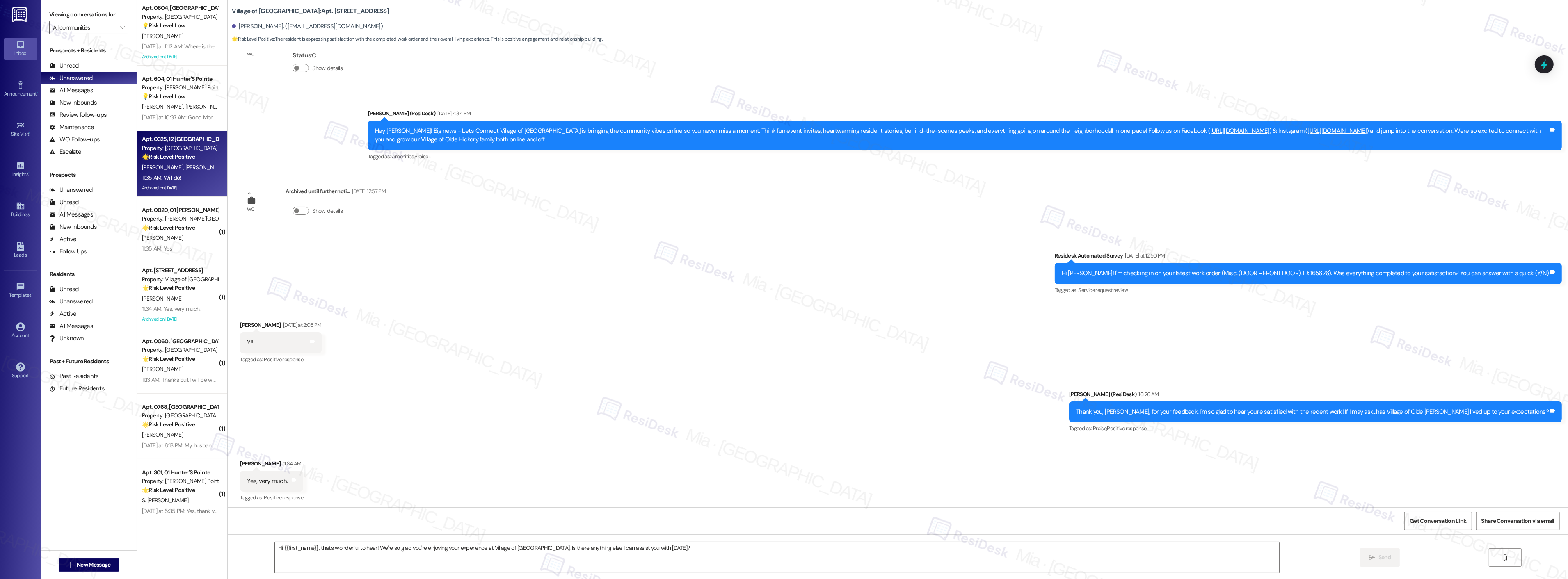
type textarea "Fetching suggested responses. Please feel free to read through the conversation…"
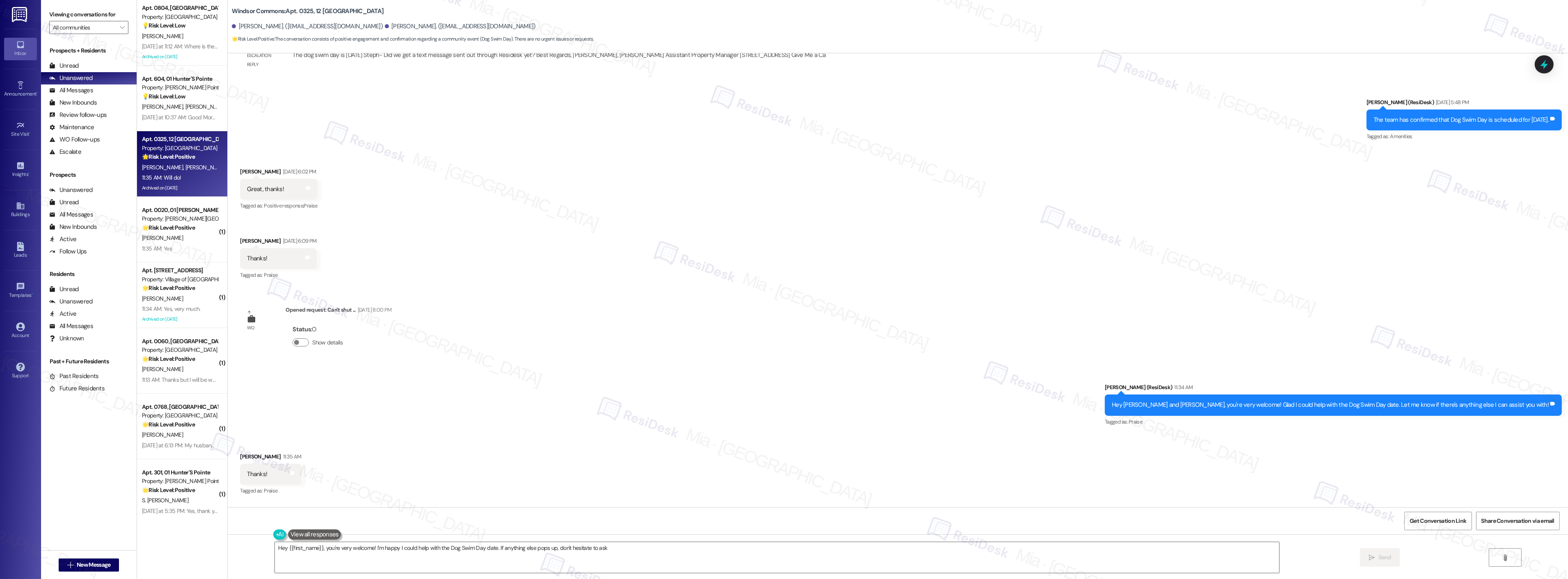
type textarea "Hey {{first_name}}, you're very welcome! I'm happy I could help with the Dog Sw…"
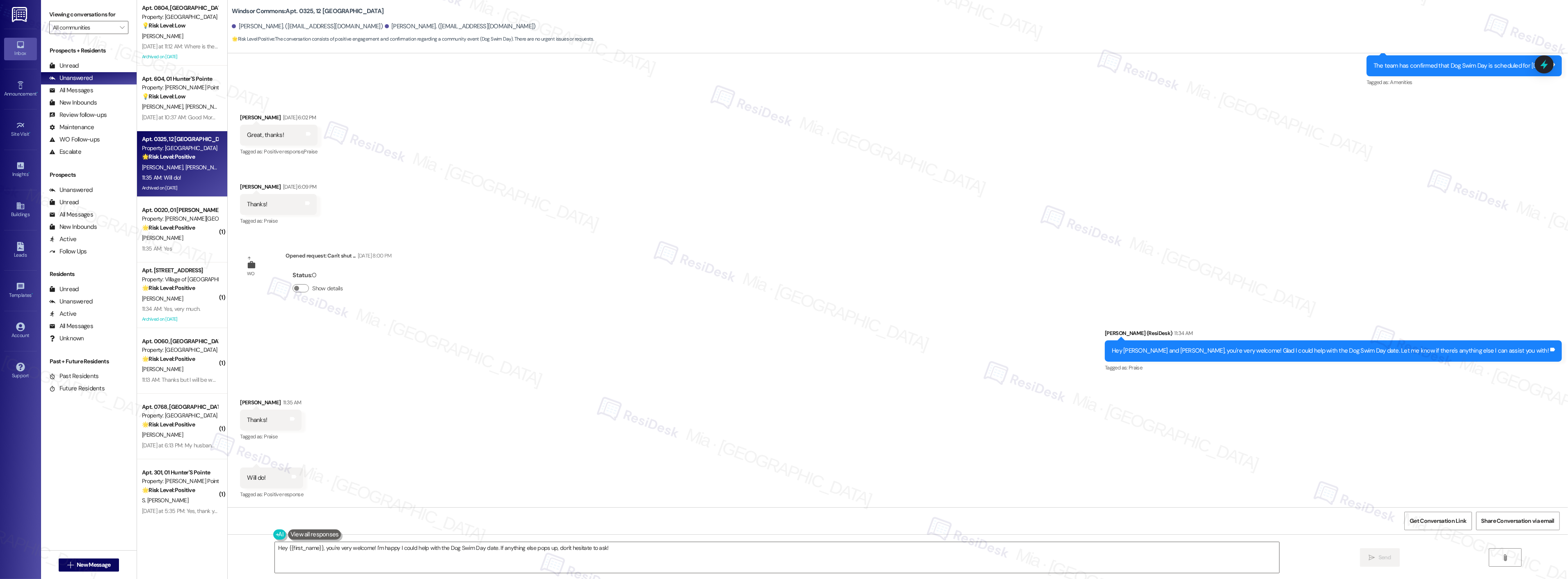
scroll to position [17869, 0]
click at [186, 109] on span "[PERSON_NAME]" at bounding box center [206, 106] width 41 height 7
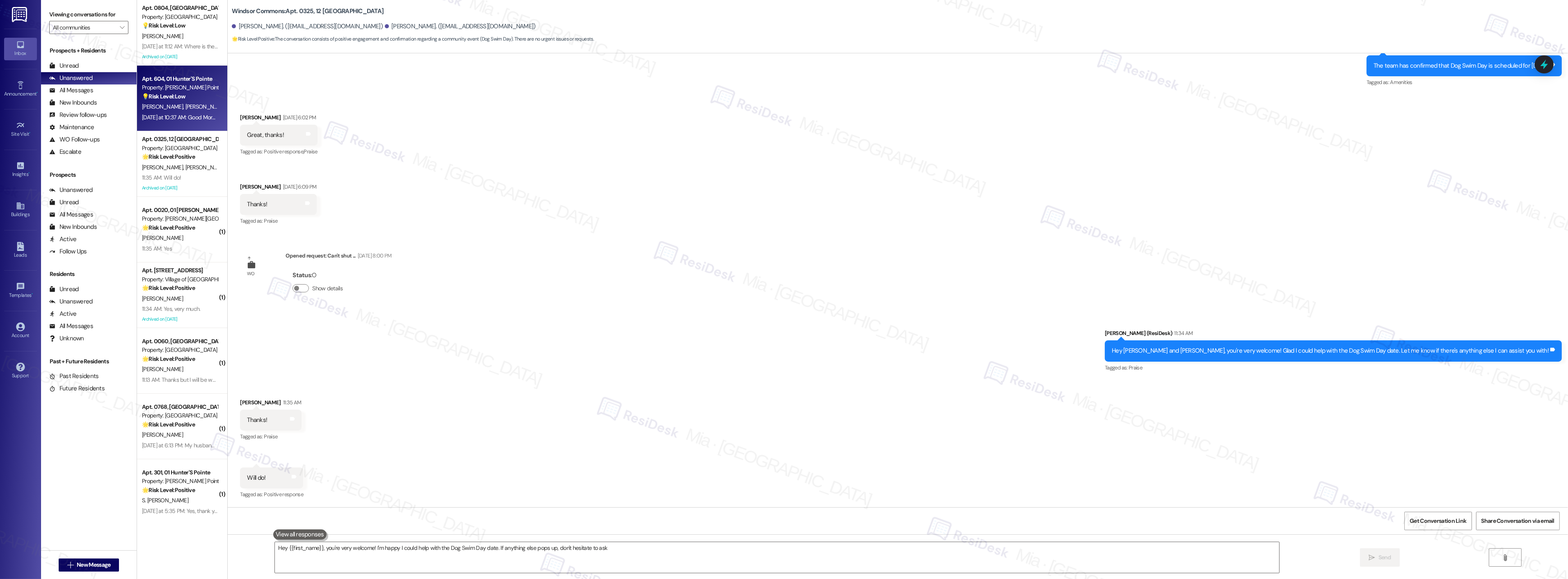
type textarea "Hey {{first_name}}, you're very welcome! I'm happy I could help with the Dog Sw…"
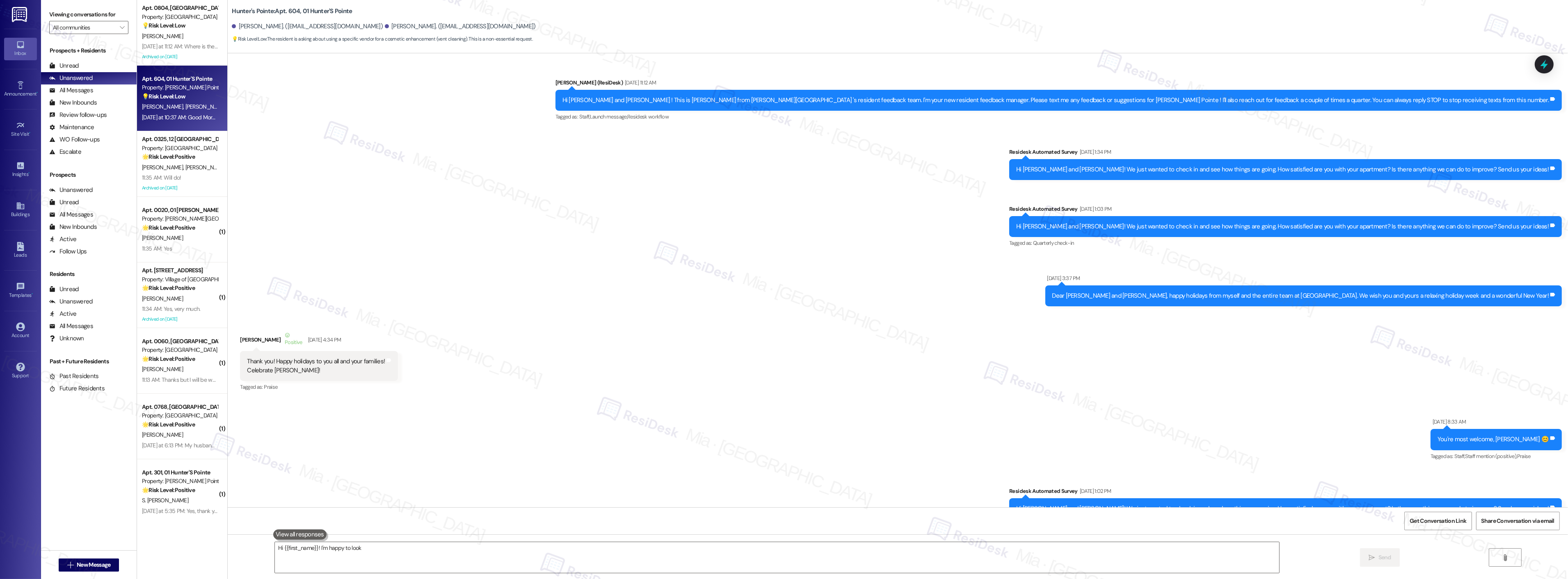
scroll to position [6129, 0]
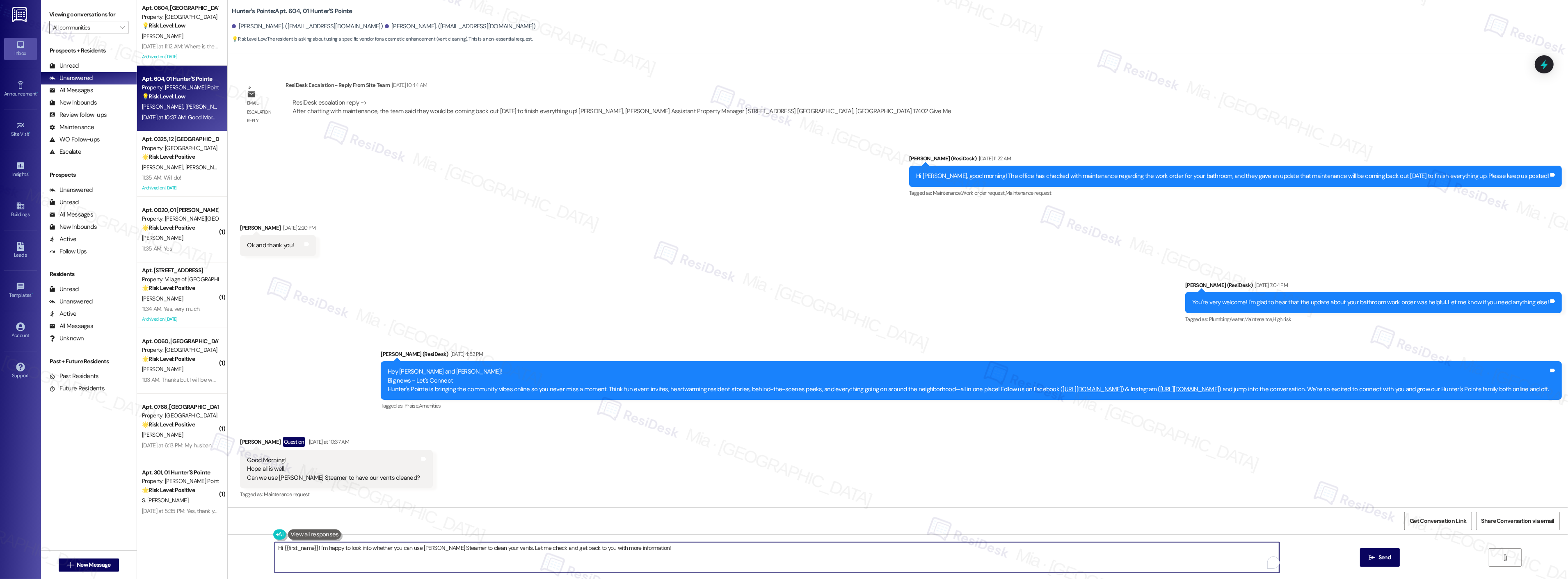
drag, startPoint x: 307, startPoint y: 548, endPoint x: 278, endPoint y: 552, distance: 29.3
click at [278, 552] on textarea "Hi {{first_name}}! I'm happy to look into whether you can use [PERSON_NAME] Ste…" at bounding box center [777, 557] width 1004 height 31
click at [490, 548] on textarea "Hi [PERSON_NAME]! I'm happy to see whether you can use [PERSON_NAME] Steamer to…" at bounding box center [766, 557] width 1004 height 31
click at [1342, 559] on icon "" at bounding box center [1340, 557] width 6 height 7
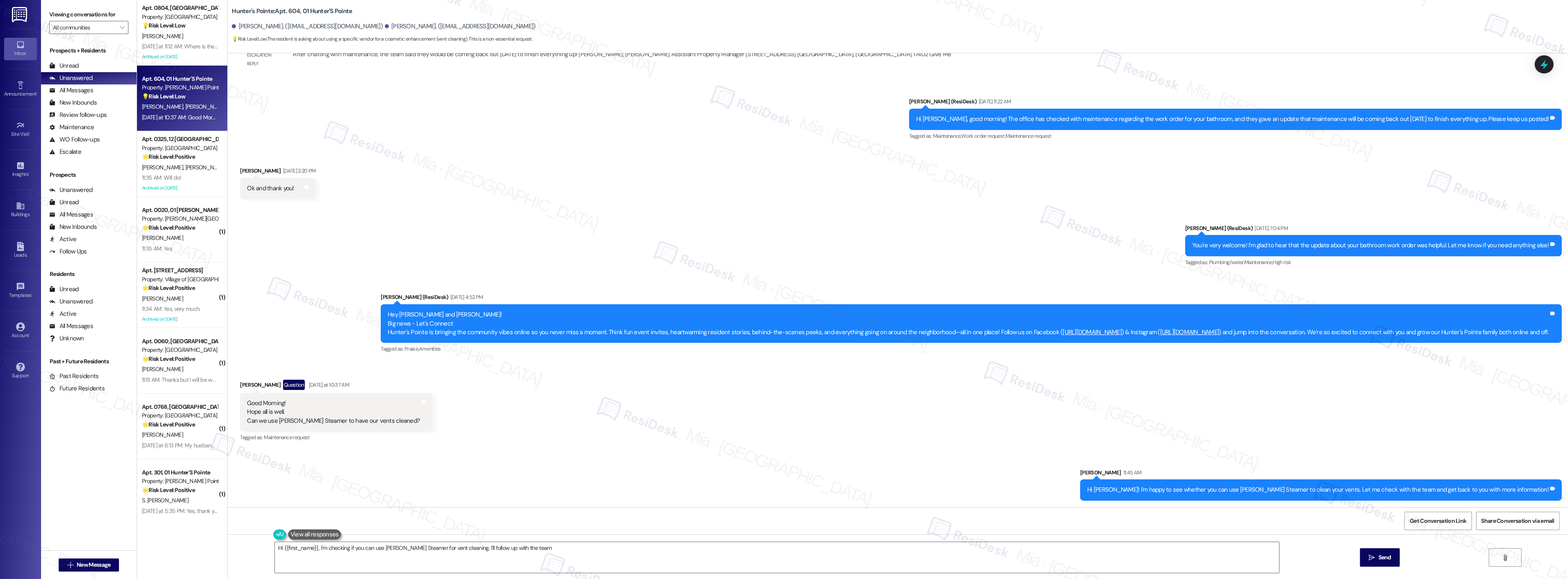
scroll to position [6186, 0]
type textarea "Hi {{first_name}}, I'm checking if you can use [PERSON_NAME] Steamer for vent c…"
drag, startPoint x: 382, startPoint y: 423, endPoint x: 239, endPoint y: 423, distance: 143.0
click at [246, 423] on div "Good Morning! Hope all is well. Can we use [PERSON_NAME] Steamer to have our ve…" at bounding box center [333, 412] width 174 height 26
copy div "Can we use [PERSON_NAME] Steamer to have our vents cleaned?"
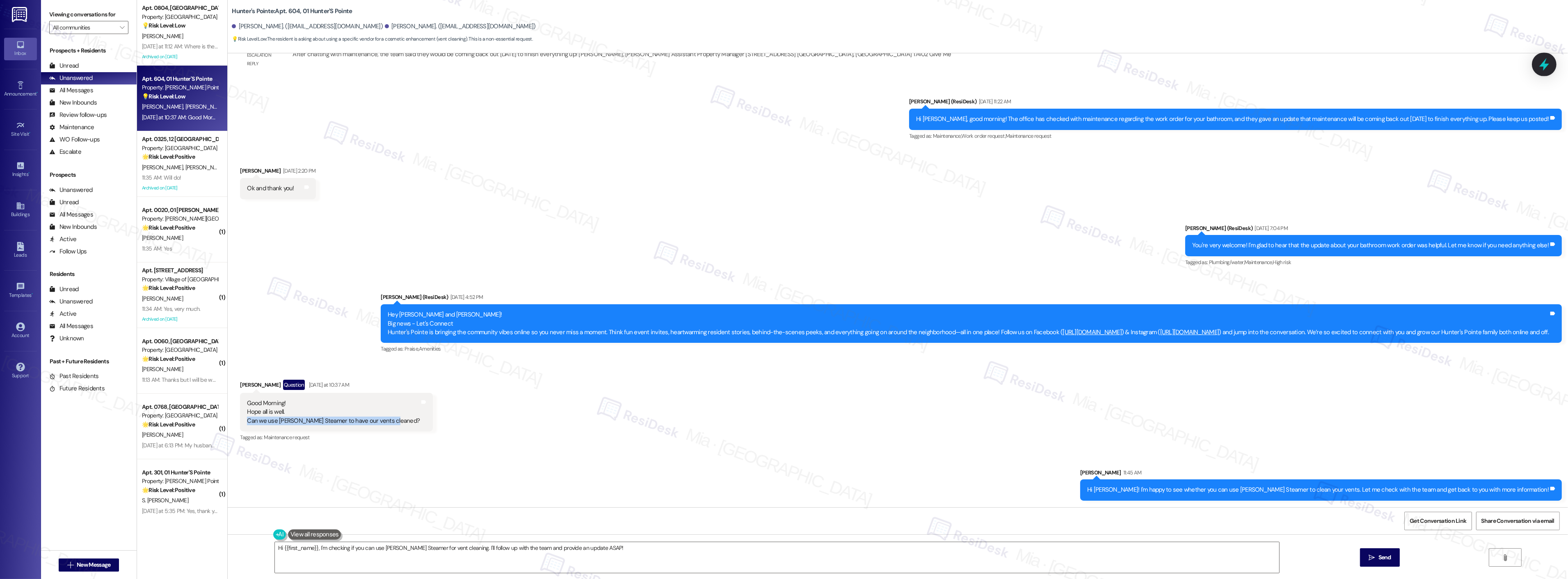
click at [1552, 60] on div at bounding box center [1544, 64] width 24 height 23
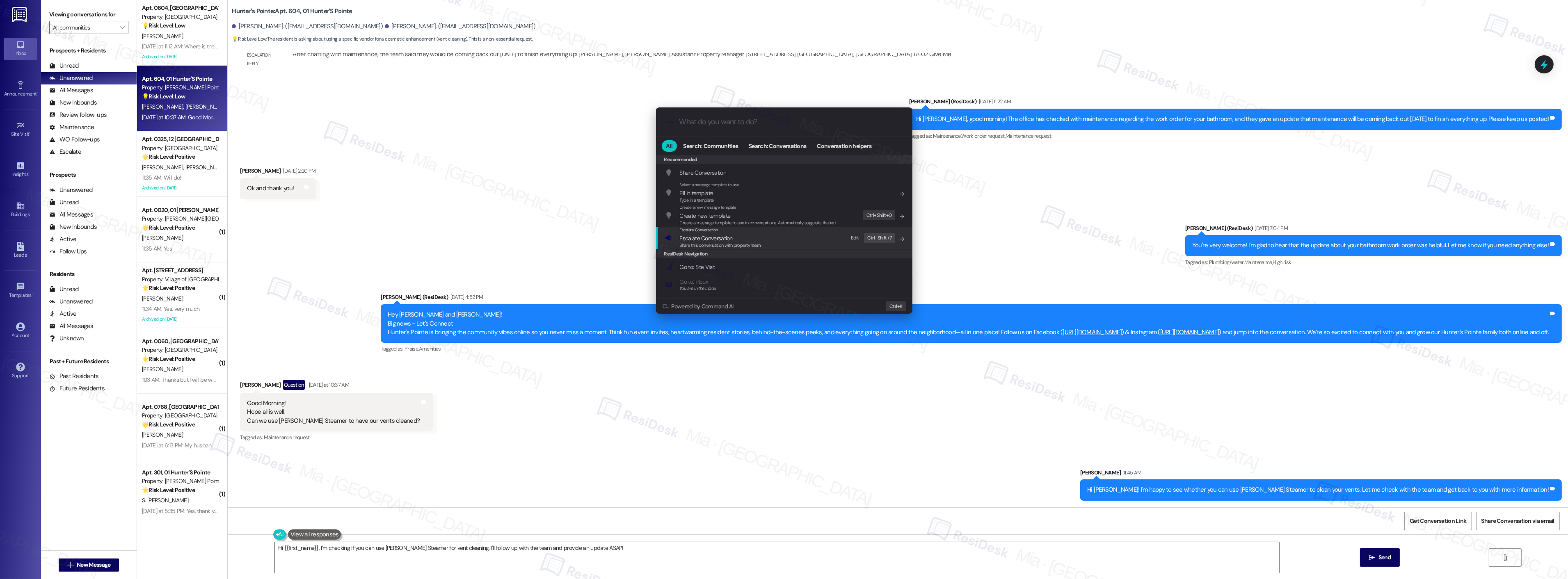
click at [721, 236] on span "Escalate Conversation" at bounding box center [706, 238] width 53 height 7
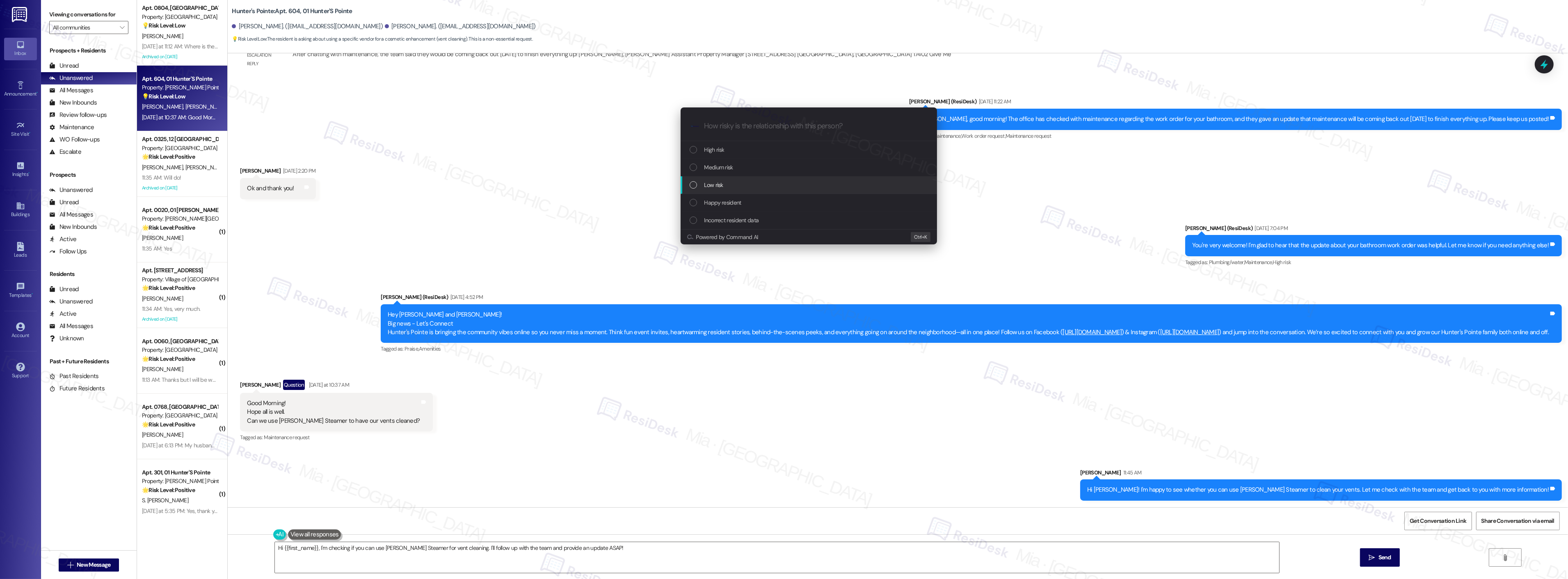
click at [694, 184] on div "List of options" at bounding box center [693, 185] width 7 height 7
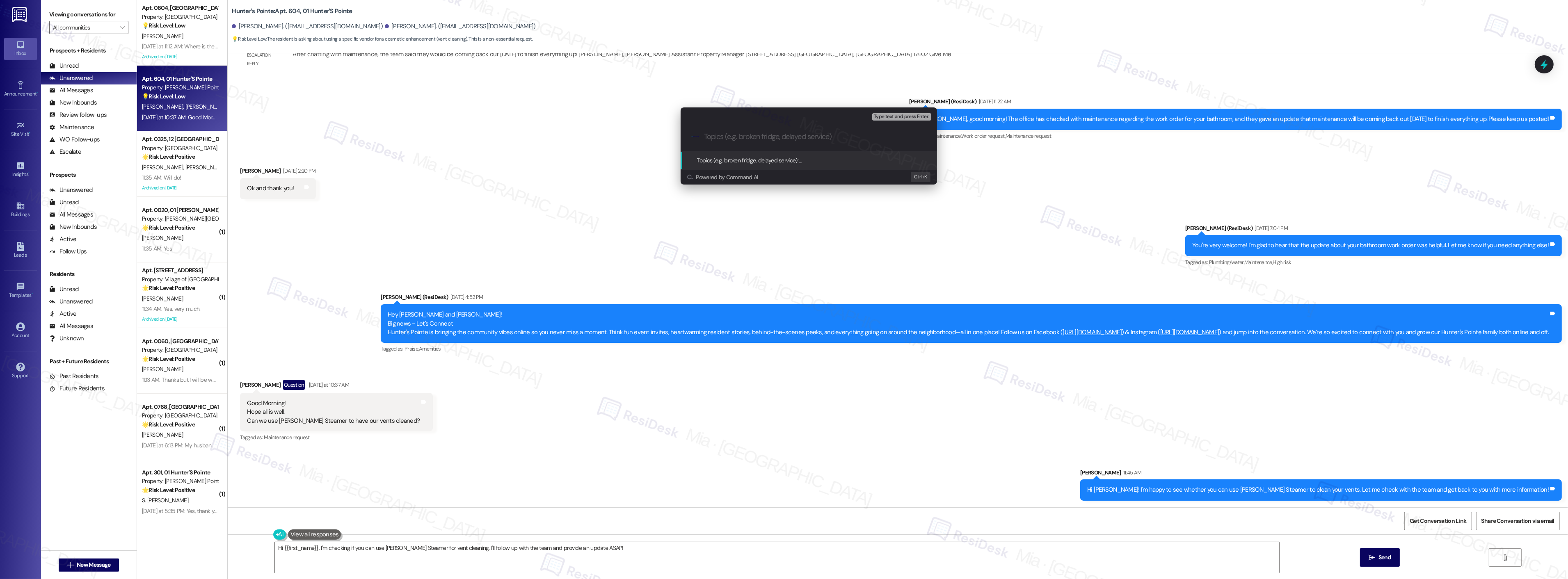
paste input "Can we use [PERSON_NAME] Steamer to have our vents cleaned?"
drag, startPoint x: 740, startPoint y: 136, endPoint x: 704, endPoint y: 136, distance: 36.0
click at [704, 136] on input "Can we use [PERSON_NAME] Steamer to have our vents cleaned?" at bounding box center [812, 137] width 216 height 9
click at [864, 137] on input "Resident is asking if they use [PERSON_NAME] Steamer to have our vents cleaned?" at bounding box center [812, 137] width 216 height 9
click at [877, 136] on input "Resident is asking if they use Stanley Steamer to have our vents cleaned?" at bounding box center [812, 137] width 216 height 9
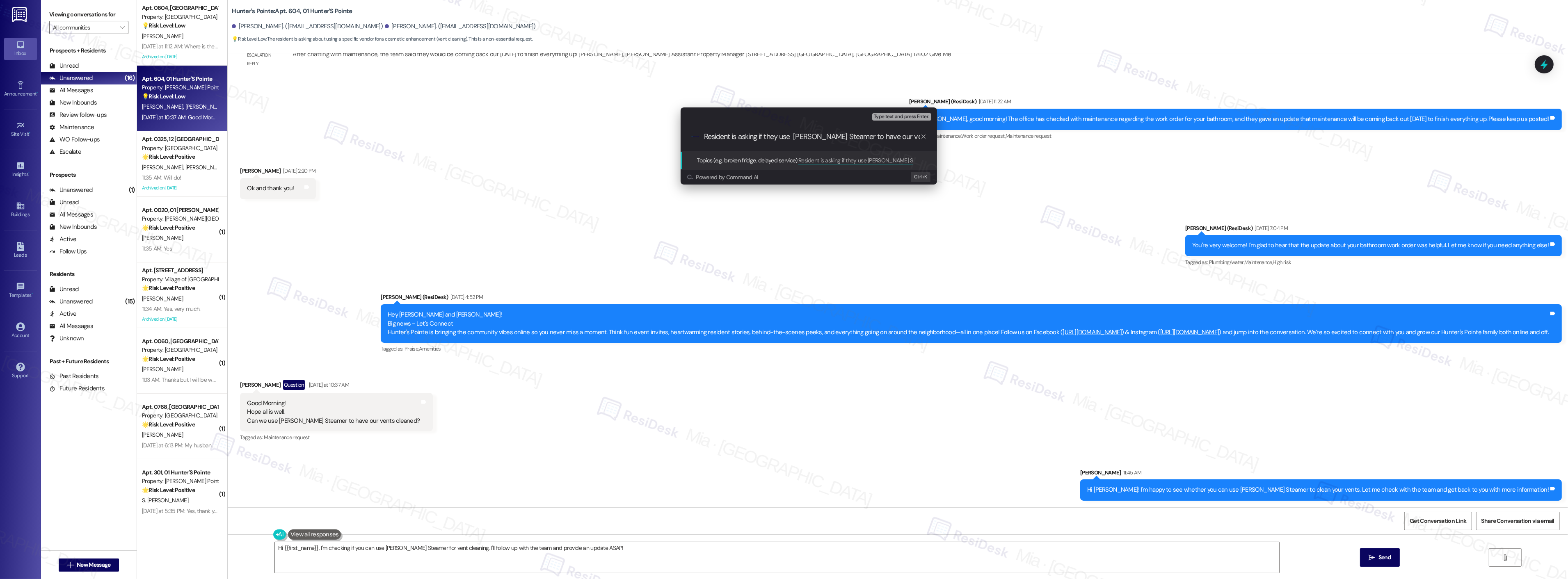
click at [877, 136] on input "Resident is asking if they use Stanley Steamer to have our vents cleaned?" at bounding box center [812, 137] width 216 height 9
drag, startPoint x: 877, startPoint y: 136, endPoint x: 955, endPoint y: 136, distance: 78.0
click at [955, 136] on div "Escalate Conversation Low risk Topics (e.g. broken fridge, delayed service) Any…" at bounding box center [784, 290] width 1568 height 579
click at [899, 133] on input "Resident is asking if they use Stanley Steamer to have their vents cleaned?" at bounding box center [812, 137] width 216 height 9
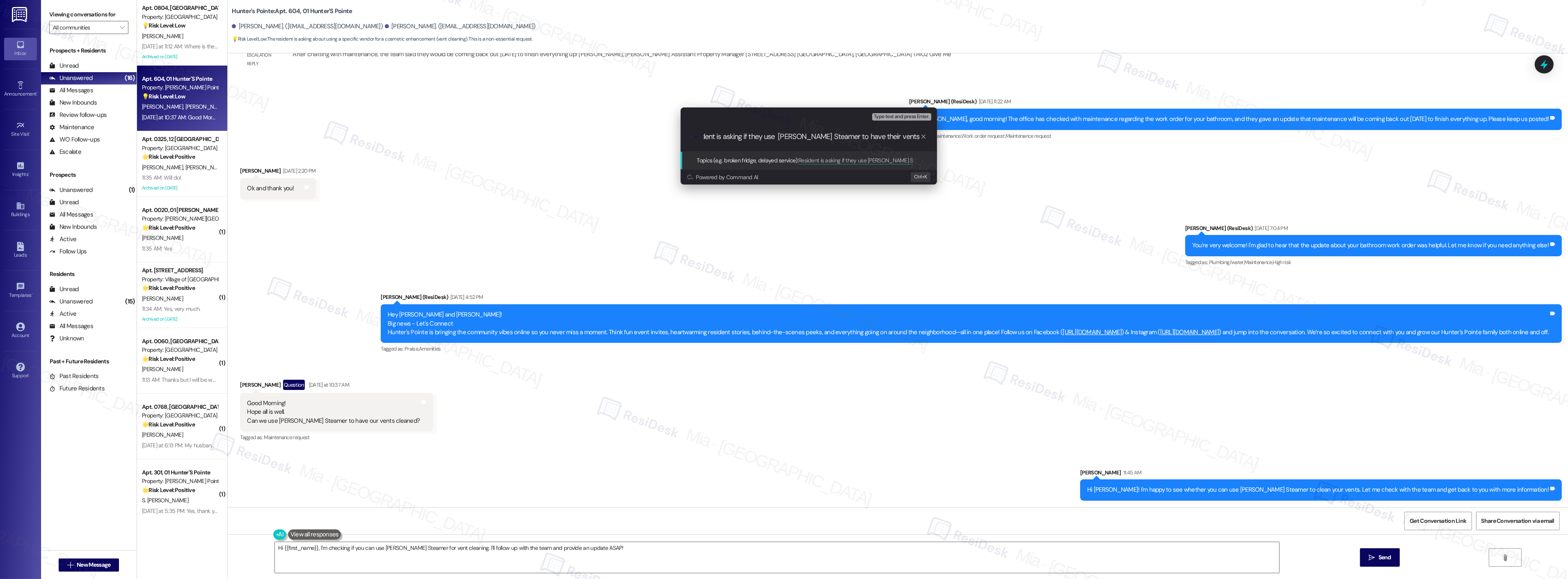
click at [918, 135] on input "Resident is asking if they use Stanley Steamer to have their vents cleaned?" at bounding box center [812, 137] width 216 height 9
type input "Resident is asking if they use Stanley Steamer to have their vents cleaned"
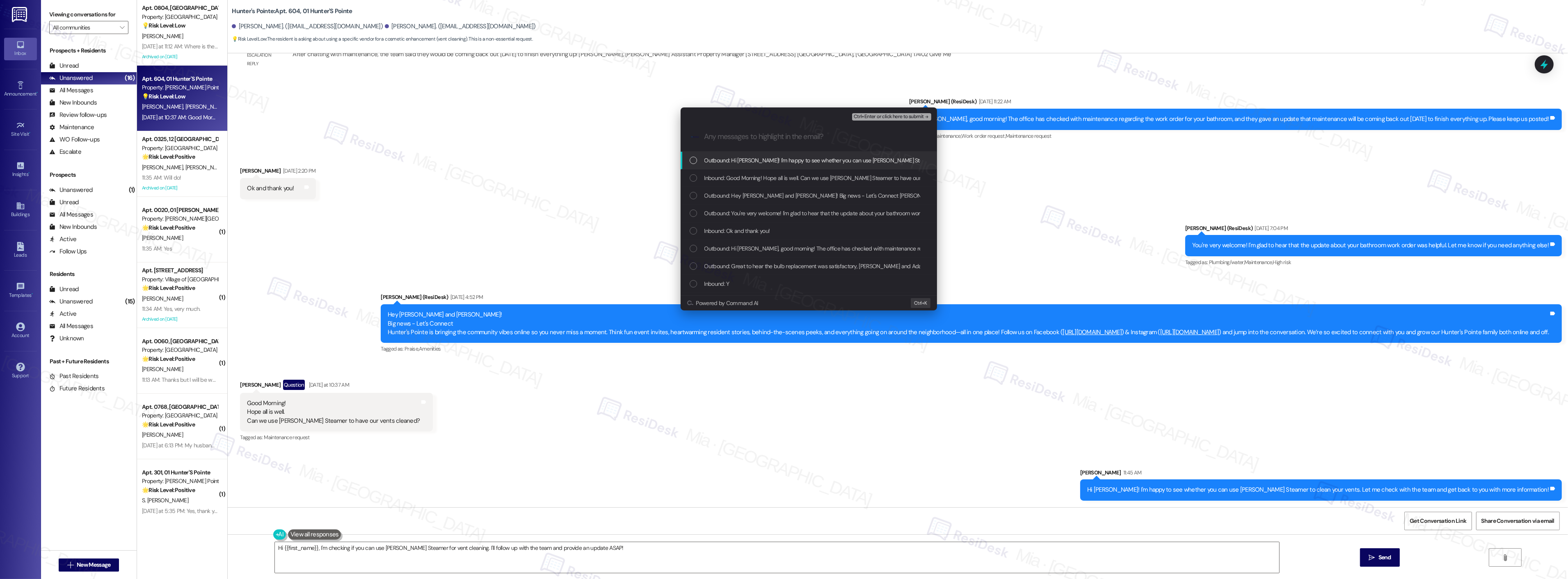
scroll to position [0, 0]
click at [695, 177] on div "List of options" at bounding box center [693, 178] width 7 height 7
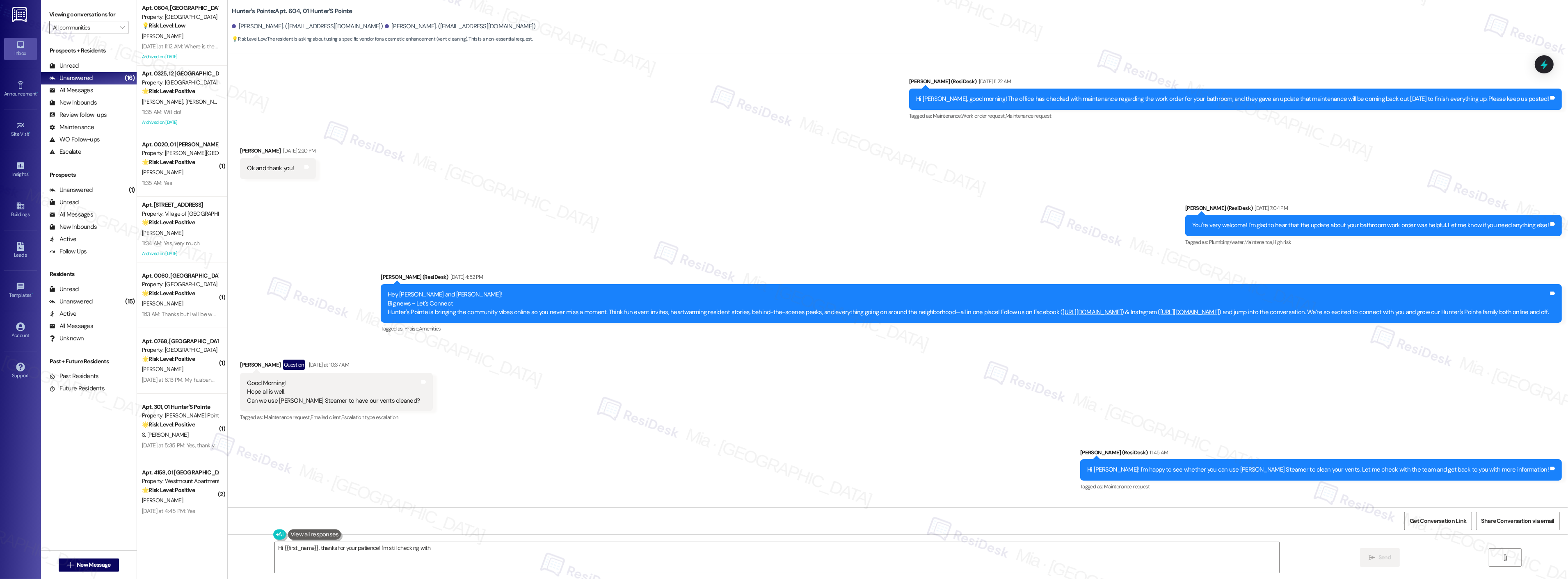
scroll to position [6255, 0]
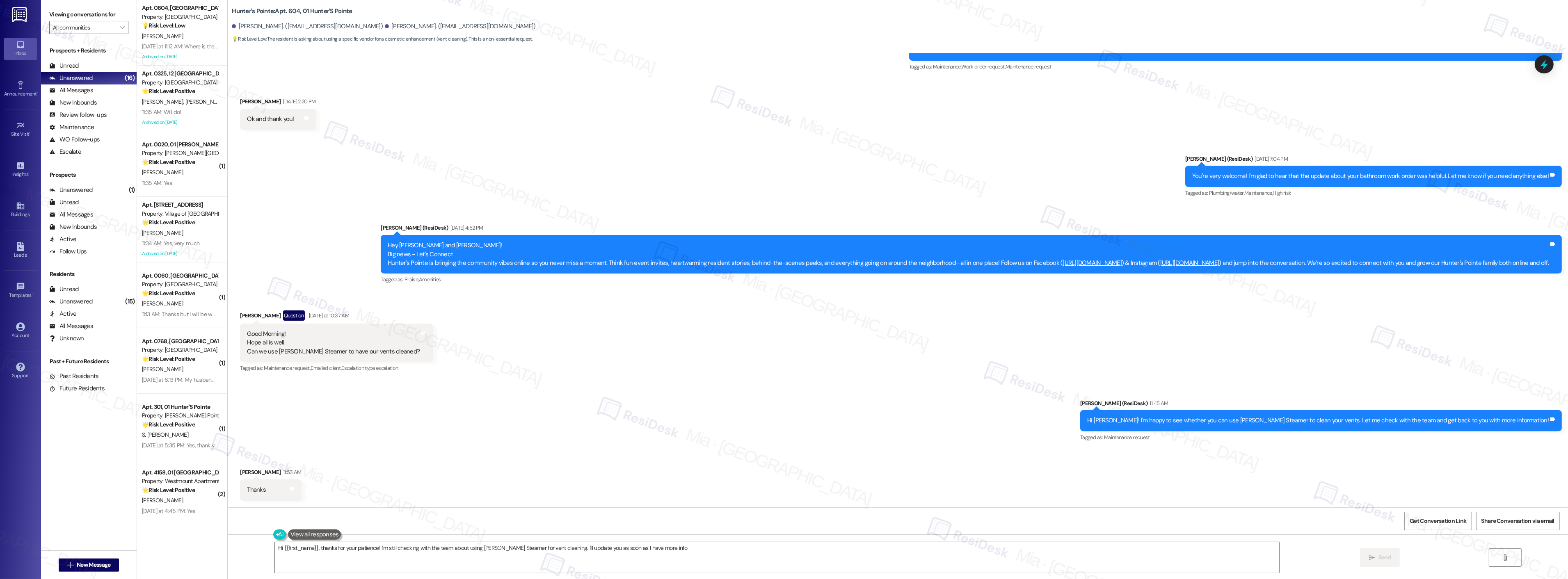
type textarea "Hi {{first_name}}, thanks for your patience! I'm still checking with the team a…"
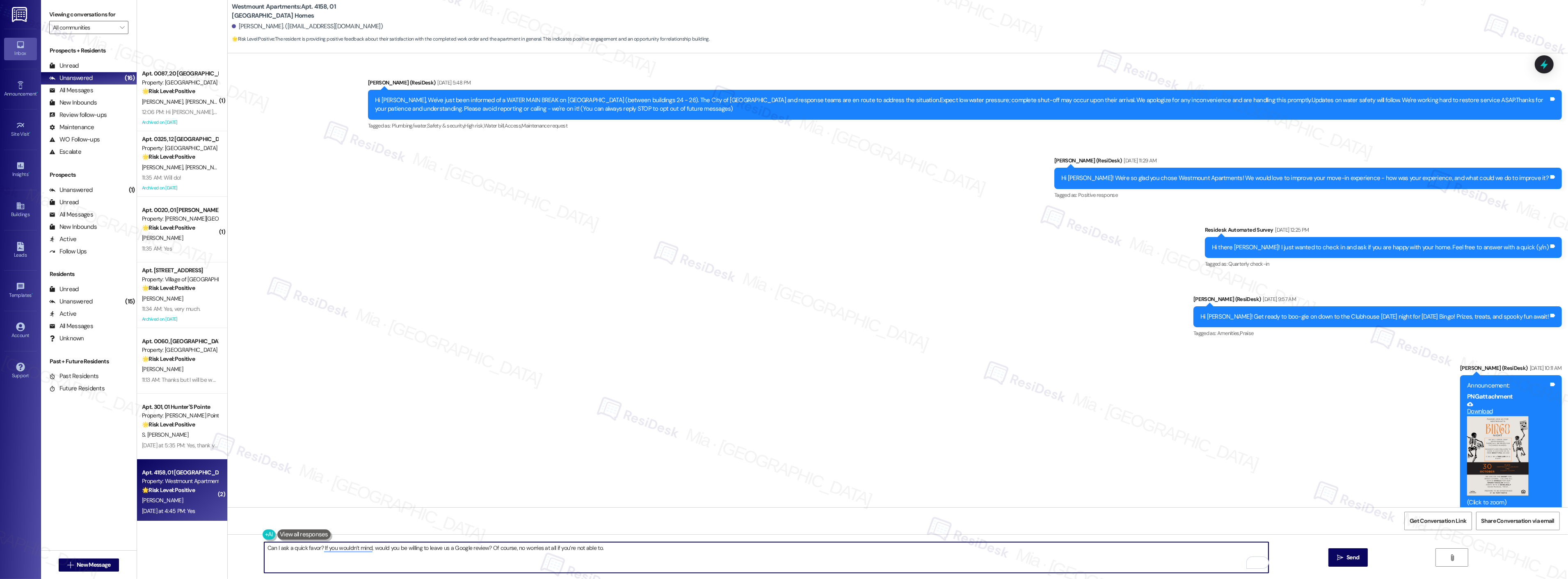
scroll to position [2847, 0]
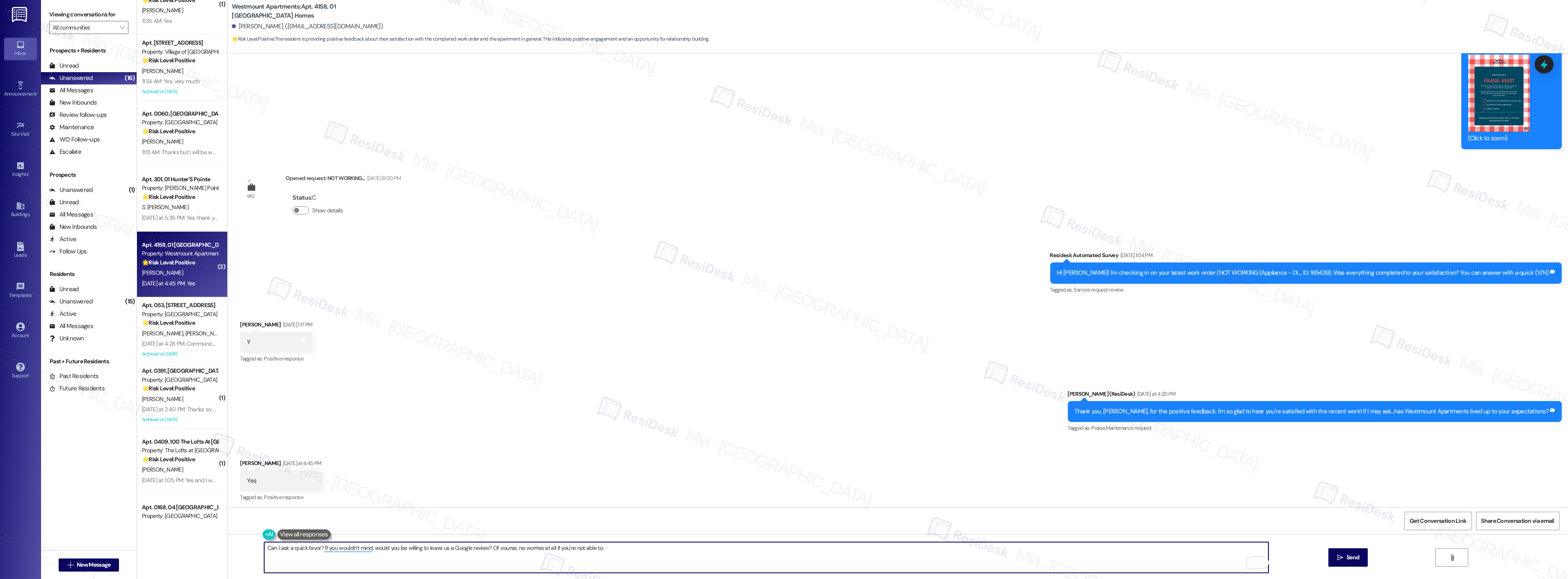
click at [654, 552] on textarea "Can I ask a quick favor? If you wouldn’t mind, would you be willing to leave us…" at bounding box center [766, 557] width 1004 height 31
type textarea "Can I ask a quick favor? If you wouldn’t mind, would you be willing to leave us…"
click at [1348, 559] on span "Send" at bounding box center [1353, 557] width 13 height 9
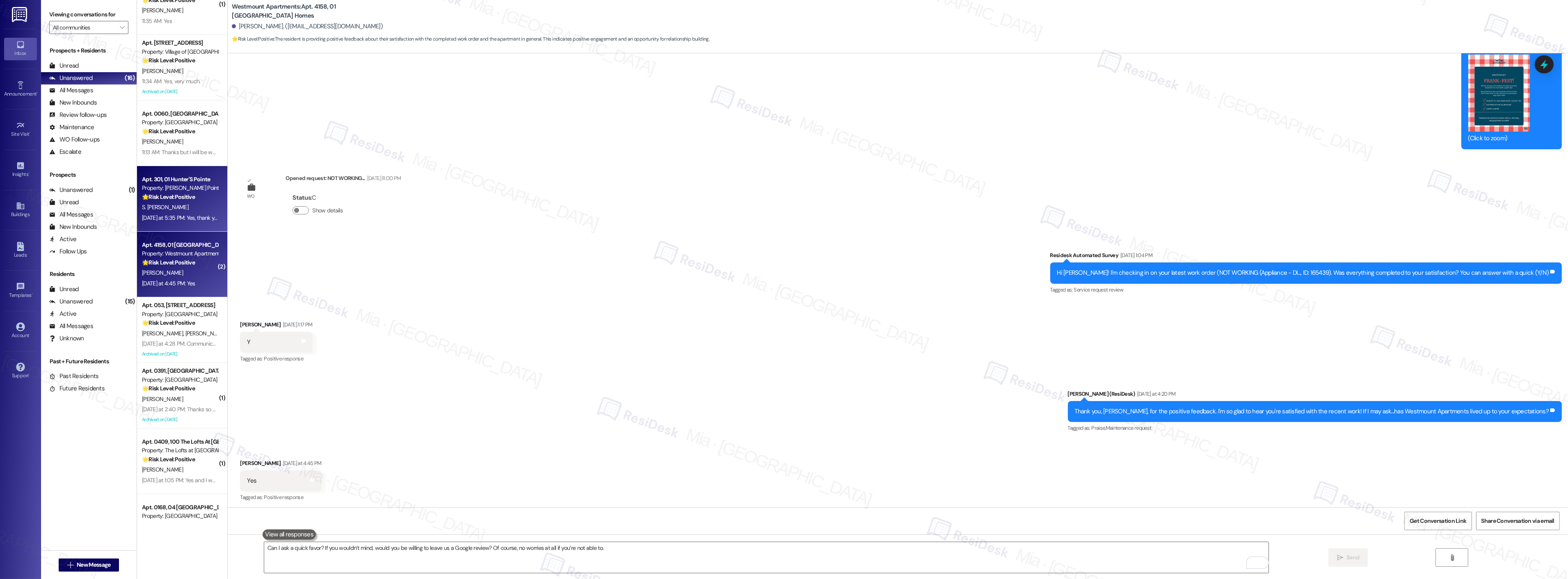
click at [191, 206] on div "S. [PERSON_NAME]" at bounding box center [180, 207] width 77 height 10
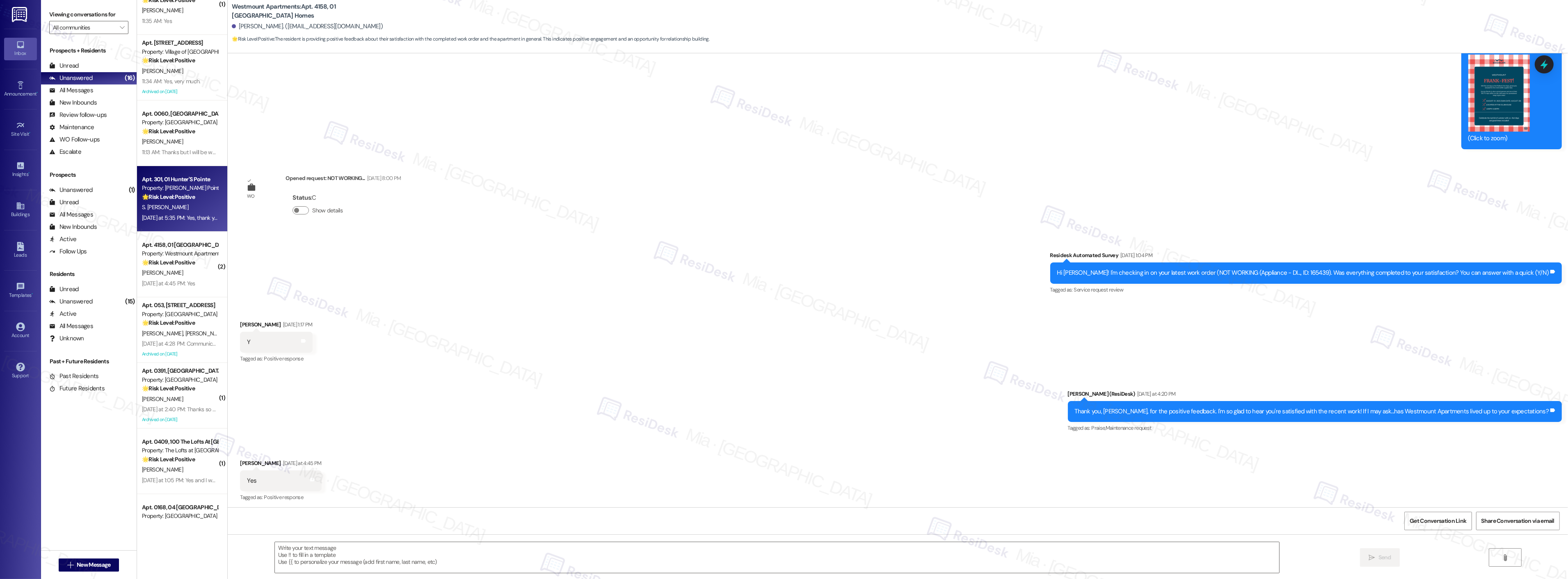
type textarea "Fetching suggested responses. Please feel free to read through the conversation…"
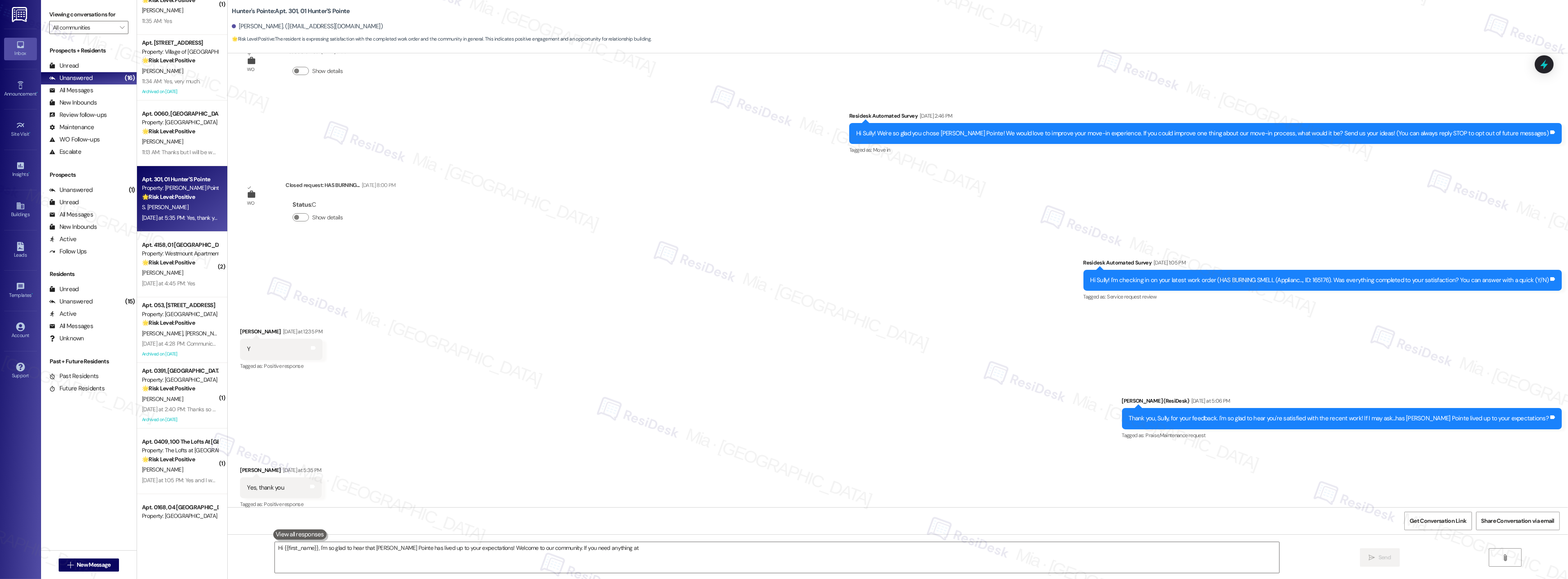
scroll to position [117, 0]
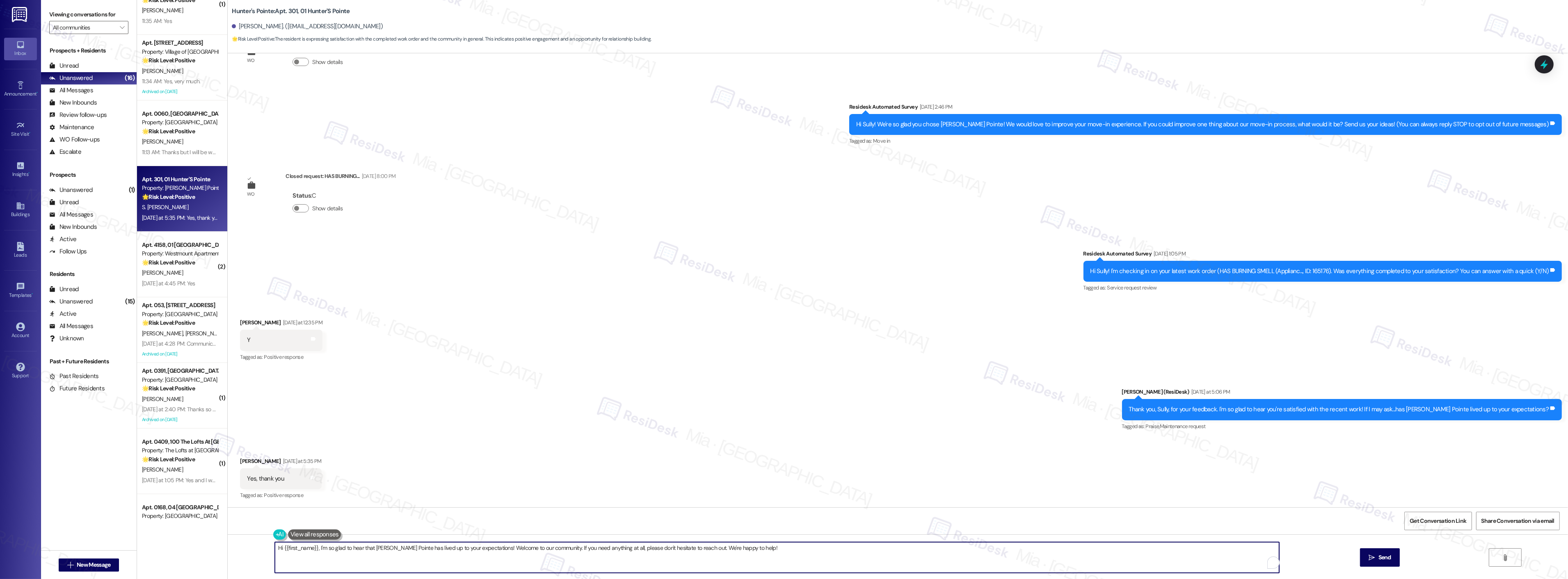
drag, startPoint x: 756, startPoint y: 544, endPoint x: 261, endPoint y: 544, distance: 495.0
click at [261, 544] on div "Hi {{first_name}}, I'm so glad to hear that Hunter's Pointe has lived up to you…" at bounding box center [898, 564] width 1340 height 61
paste textarea "Can I ask a quick favor? If you wouldn’t mind, would you be willing to leave us…"
click at [264, 549] on textarea "Can I ask a quick favor? If you wouldn’t mind, would you be willing to leave us…" at bounding box center [766, 557] width 1004 height 31
click at [309, 519] on span "Sully" at bounding box center [312, 522] width 15 height 7
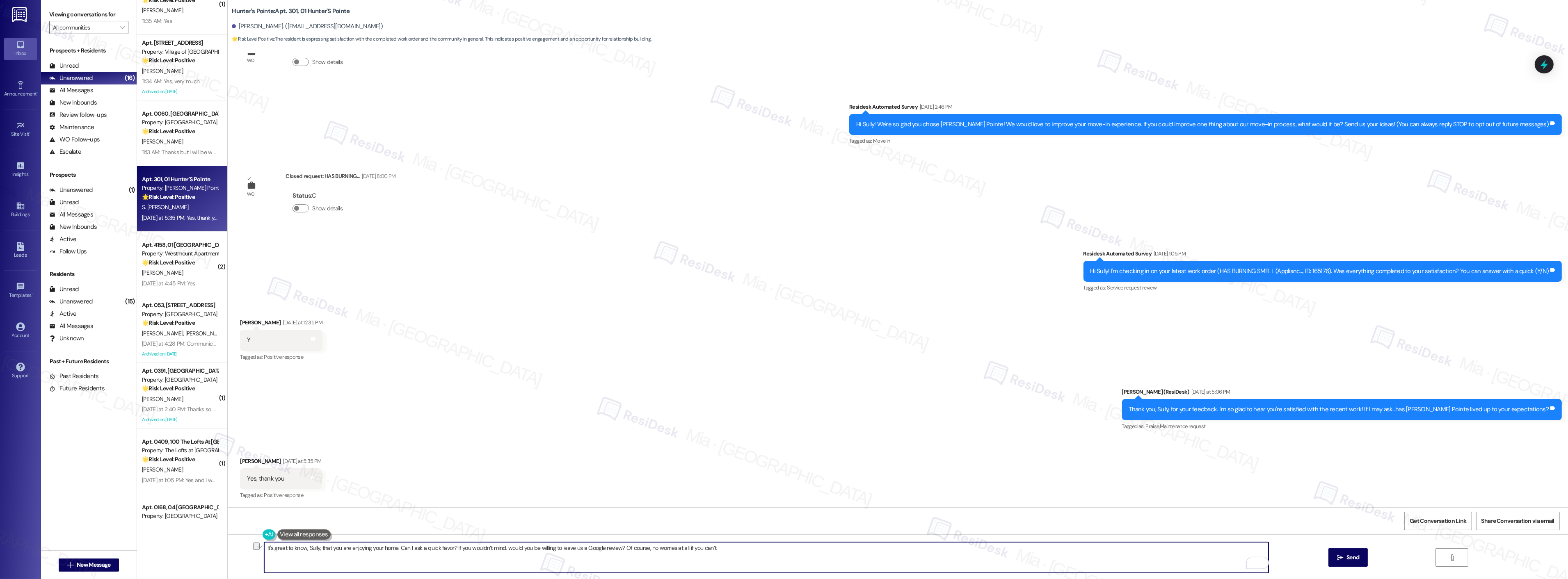
drag, startPoint x: 712, startPoint y: 546, endPoint x: 241, endPoint y: 547, distance: 471.0
click at [241, 547] on div "It's great to know, Sully, that you are enjoying your home. Can I ask a quick f…" at bounding box center [898, 564] width 1340 height 61
type textarea "It's great to know, Sully, that you are enjoying your home. Can I ask a quick f…"
click at [306, 410] on div "Sent via SMS Sarah (ResiDesk) Yesterday at 5:06 PM Thank you, Sully, for your f…" at bounding box center [898, 404] width 1340 height 69
click at [763, 553] on textarea "It's great to know, Sully, that you are enjoying your home. Can I ask a quick f…" at bounding box center [766, 557] width 1004 height 31
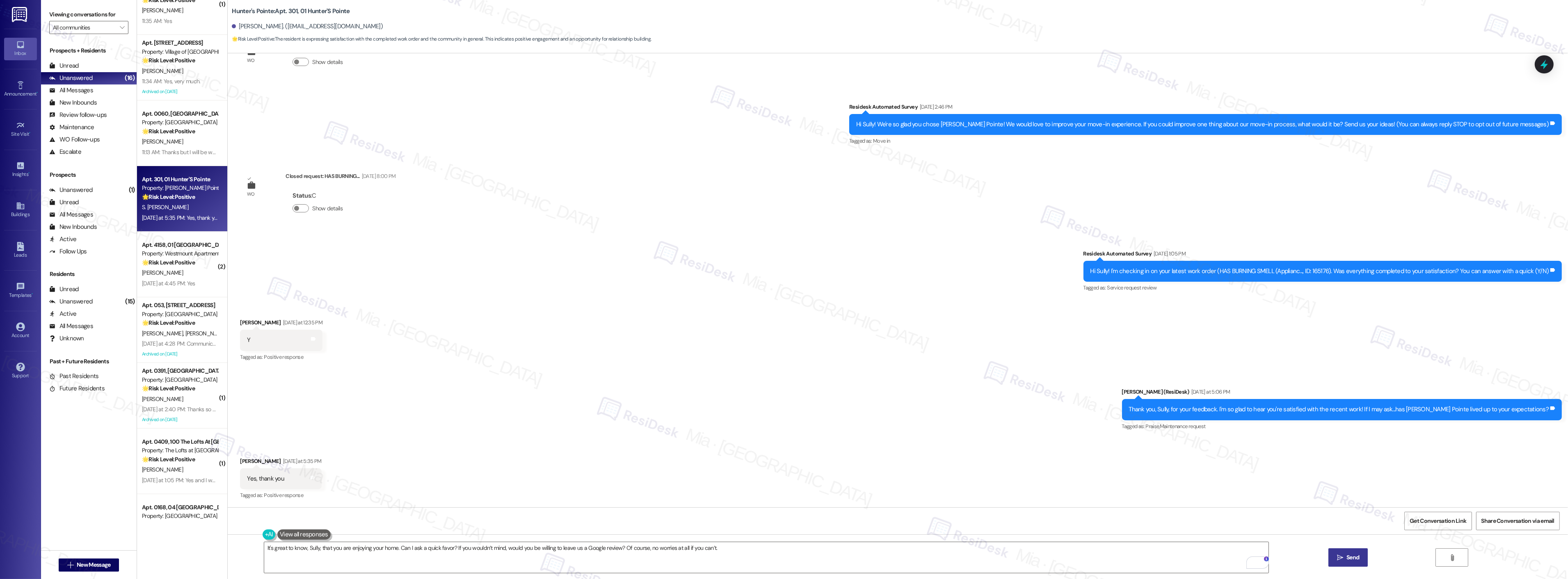
click at [1345, 560] on span "Send" at bounding box center [1353, 557] width 16 height 9
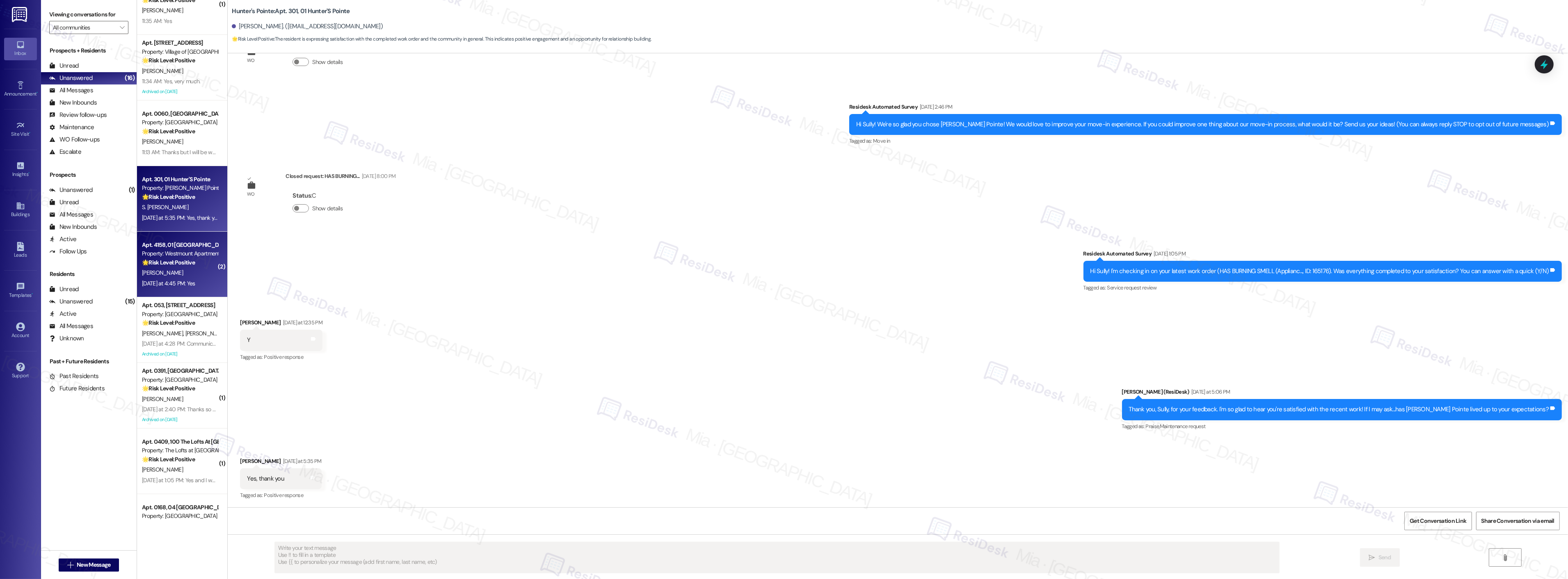
click at [180, 280] on div "Yesterday at 4:45 PM: Yes Yesterday at 4:45 PM: Yes" at bounding box center [169, 283] width 54 height 7
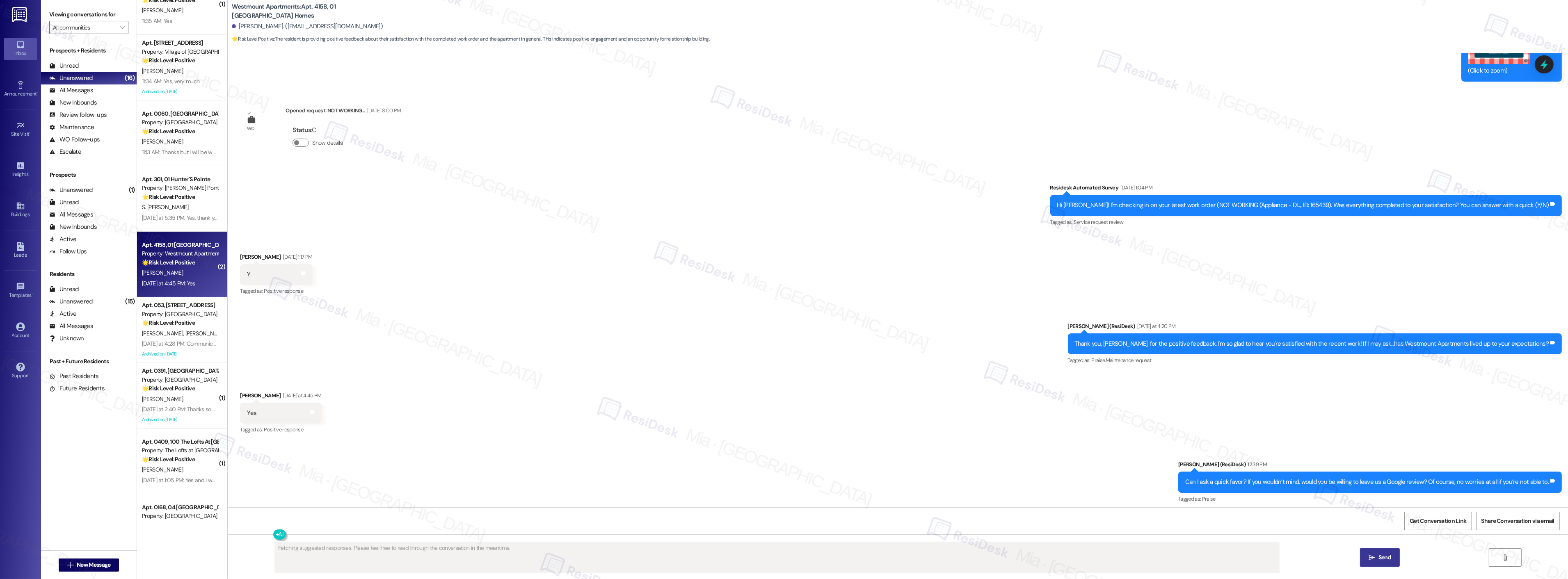
scroll to position [2916, 0]
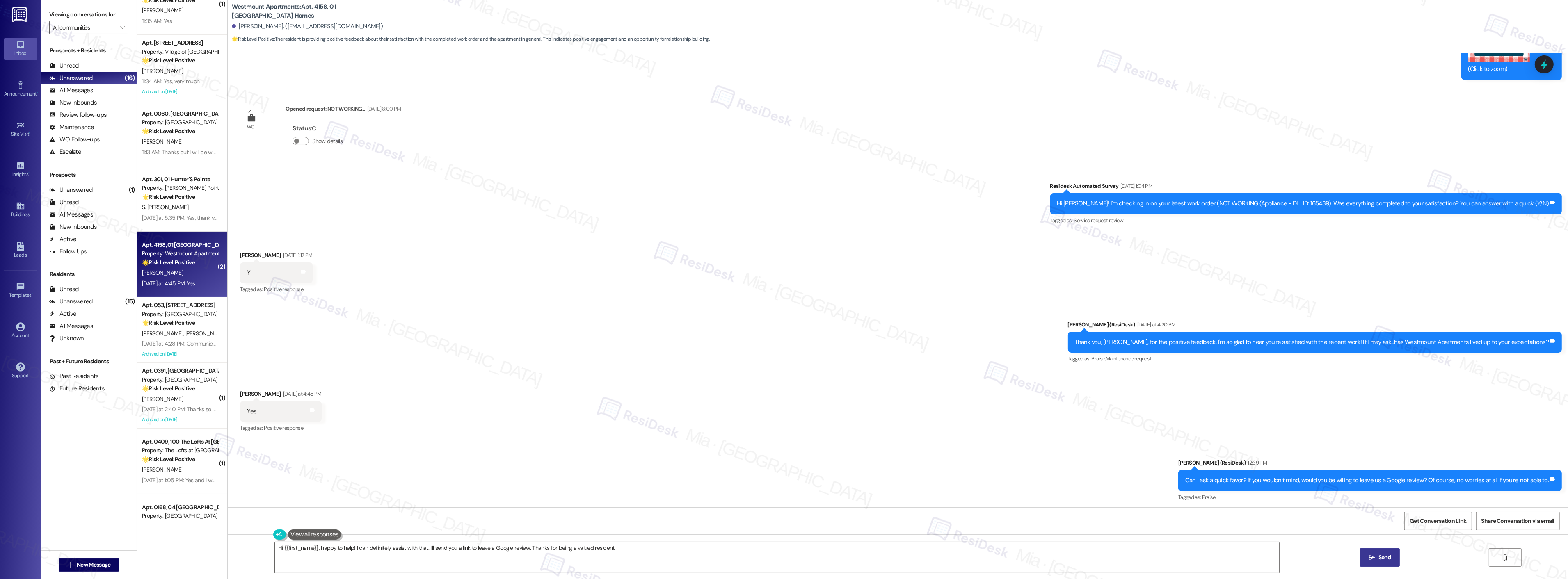
type textarea "Hi {{first_name}}, happy to help! I can definitely assist with that. I'll send …"
click at [189, 319] on strong "🌟 Risk Level: Positive" at bounding box center [168, 322] width 53 height 7
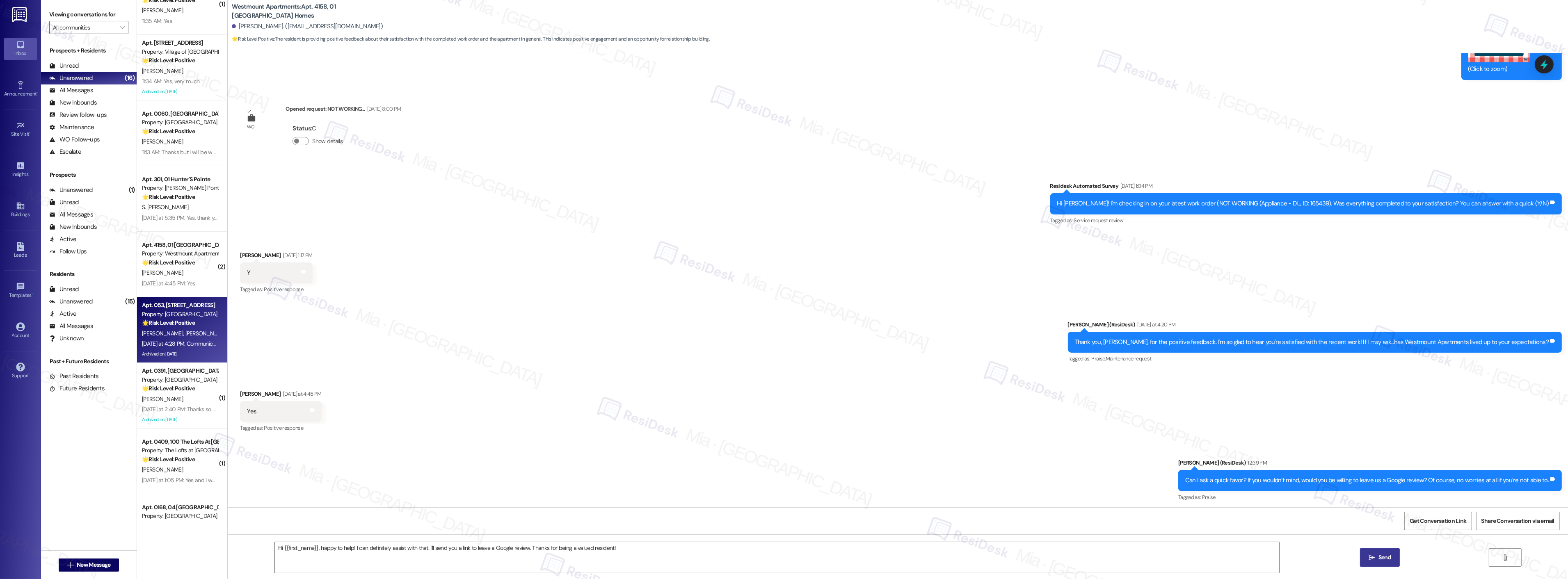
type textarea "Fetching suggested responses. Please feel free to read through the conversation…"
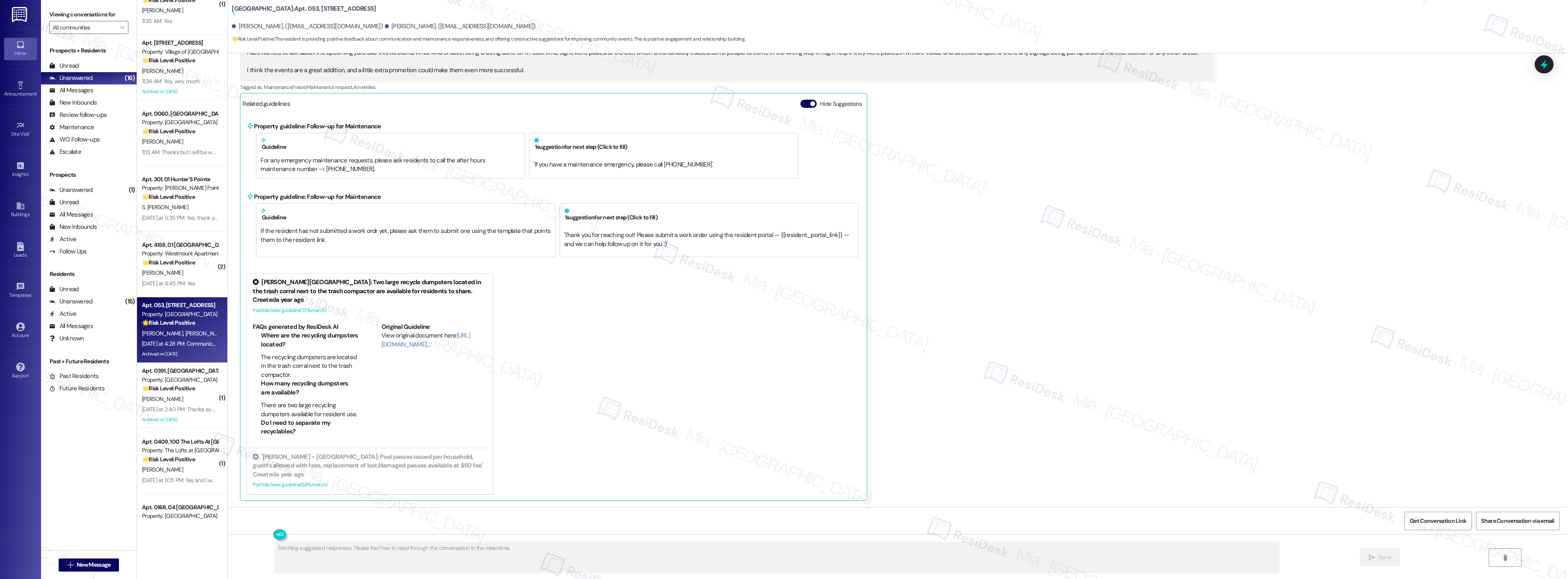
scroll to position [14044, 0]
type textarea "Hi {{first_name}}, thanks for the yard sale feedback! I'll pass it along to the…"
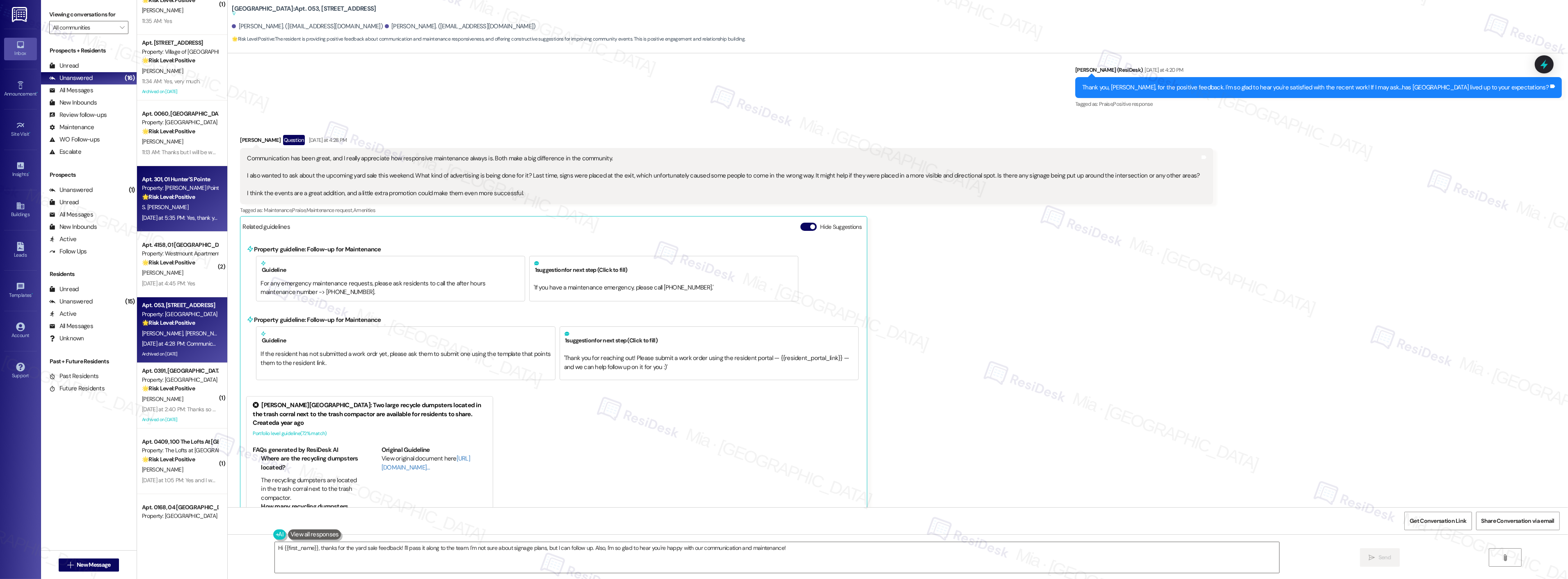
scroll to position [182, 0]
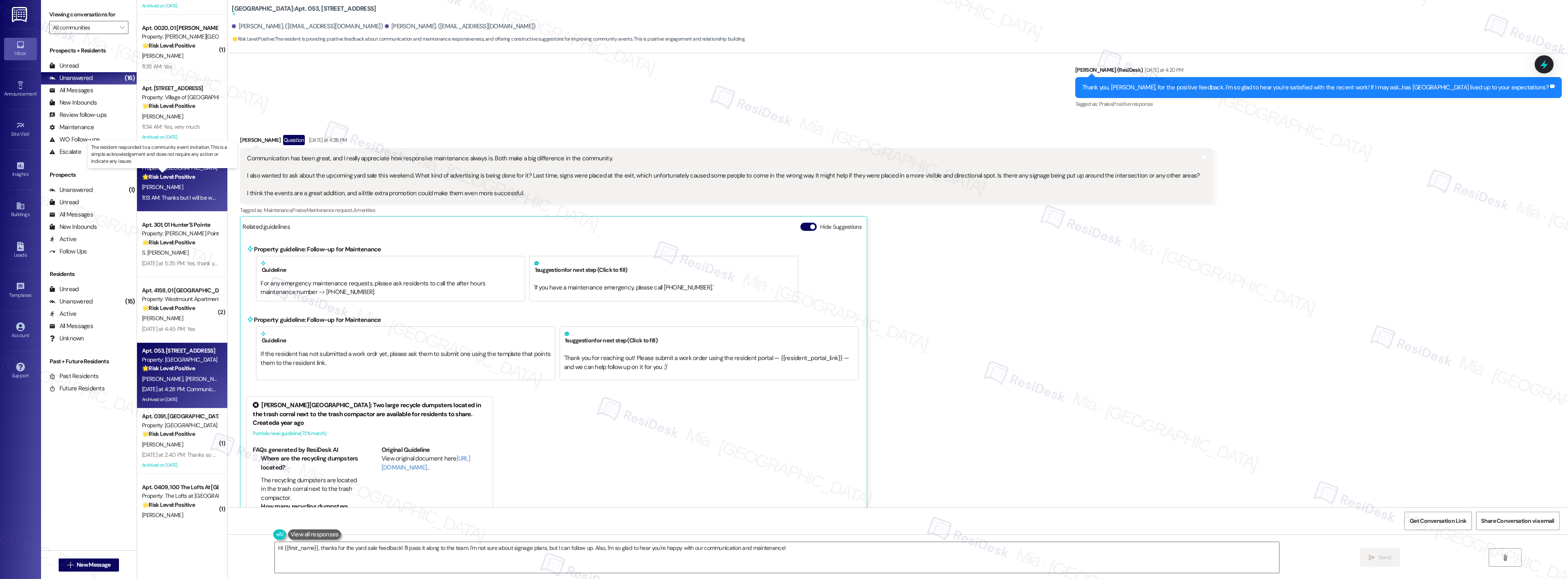
click at [189, 178] on strong "🌟 Risk Level: Positive" at bounding box center [168, 176] width 53 height 7
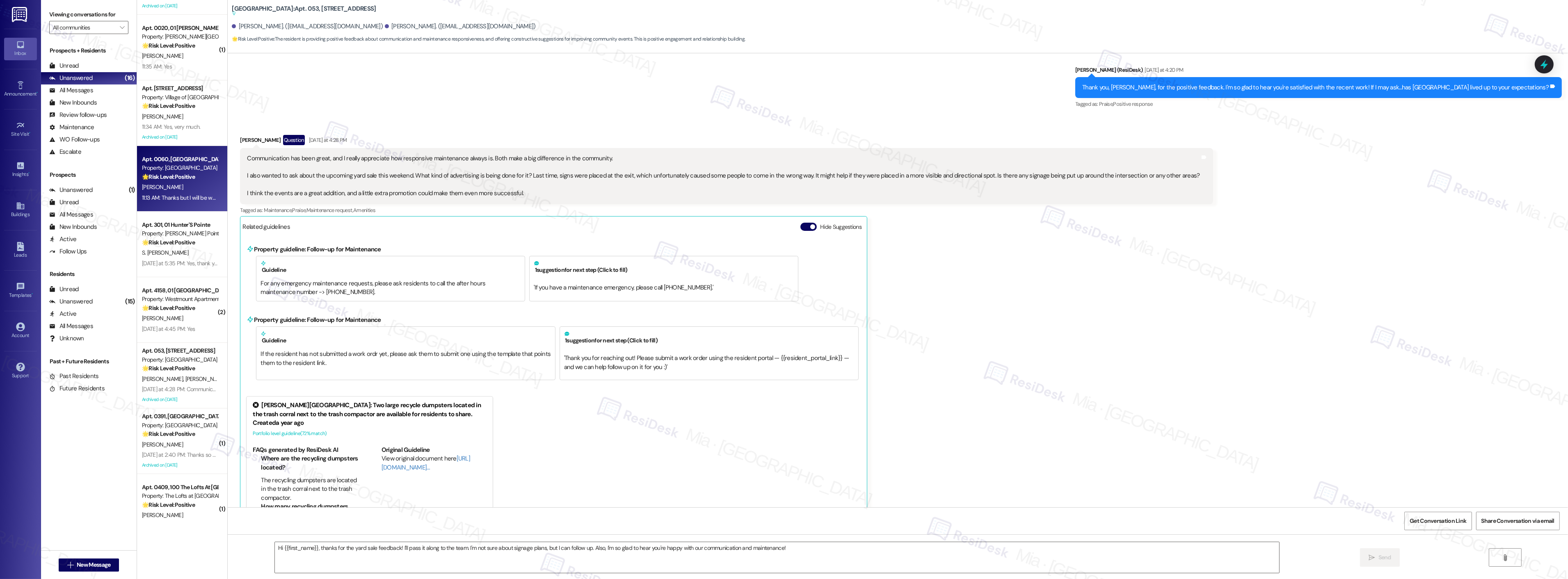
type textarea "Fetching suggested responses. Please feel free to read through the conversation…"
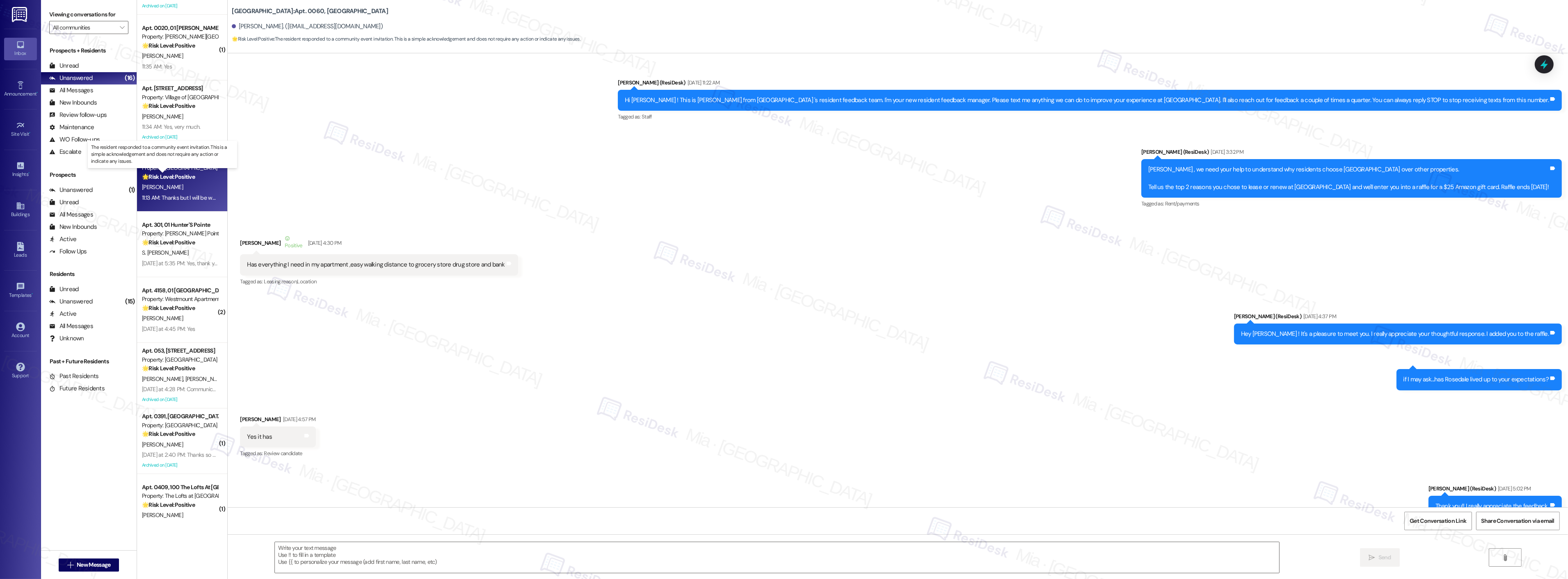
scroll to position [7789, 0]
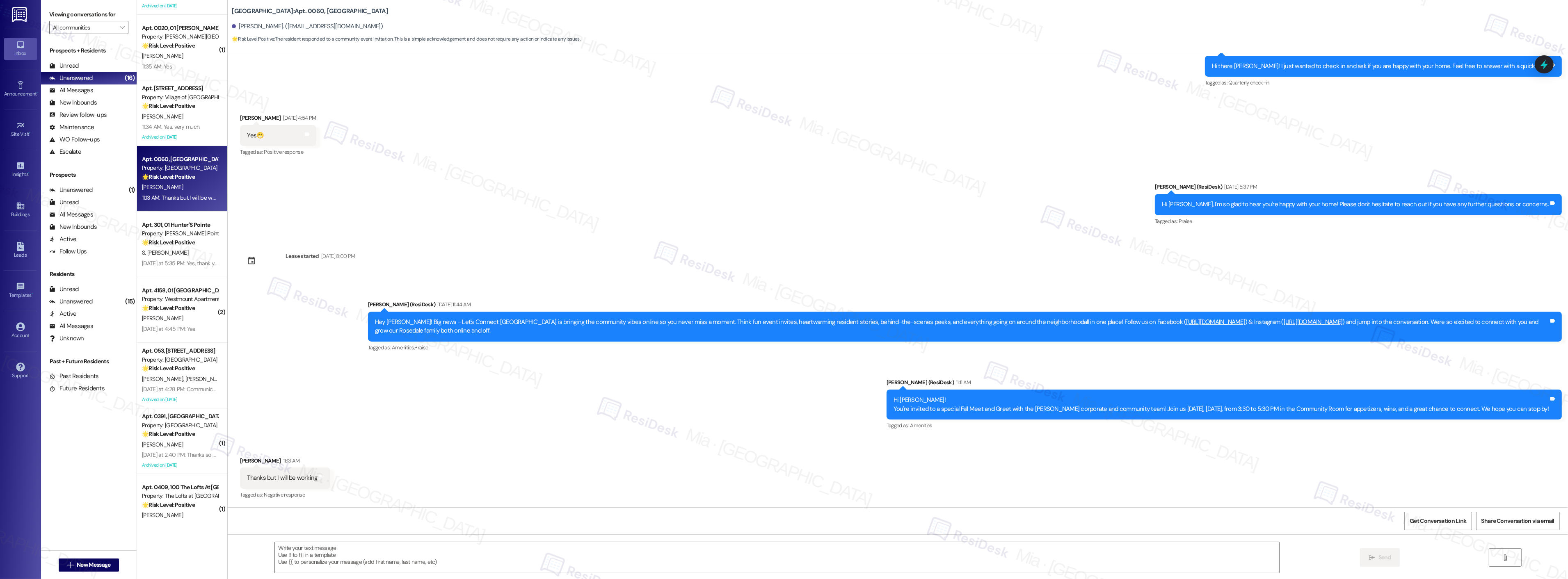
type textarea "Fetching suggested responses. Please feel free to read through the conversation…"
drag, startPoint x: 242, startPoint y: 476, endPoint x: 323, endPoint y: 476, distance: 81.0
click at [323, 476] on div "Received via SMS Terry Gerhards 11:13 AM Thanks but I will be working Tags and …" at bounding box center [285, 479] width 102 height 57
drag, startPoint x: 240, startPoint y: 480, endPoint x: 321, endPoint y: 480, distance: 81.0
click at [321, 480] on div "Thanks but I will be working Tags and notes" at bounding box center [285, 477] width 90 height 21
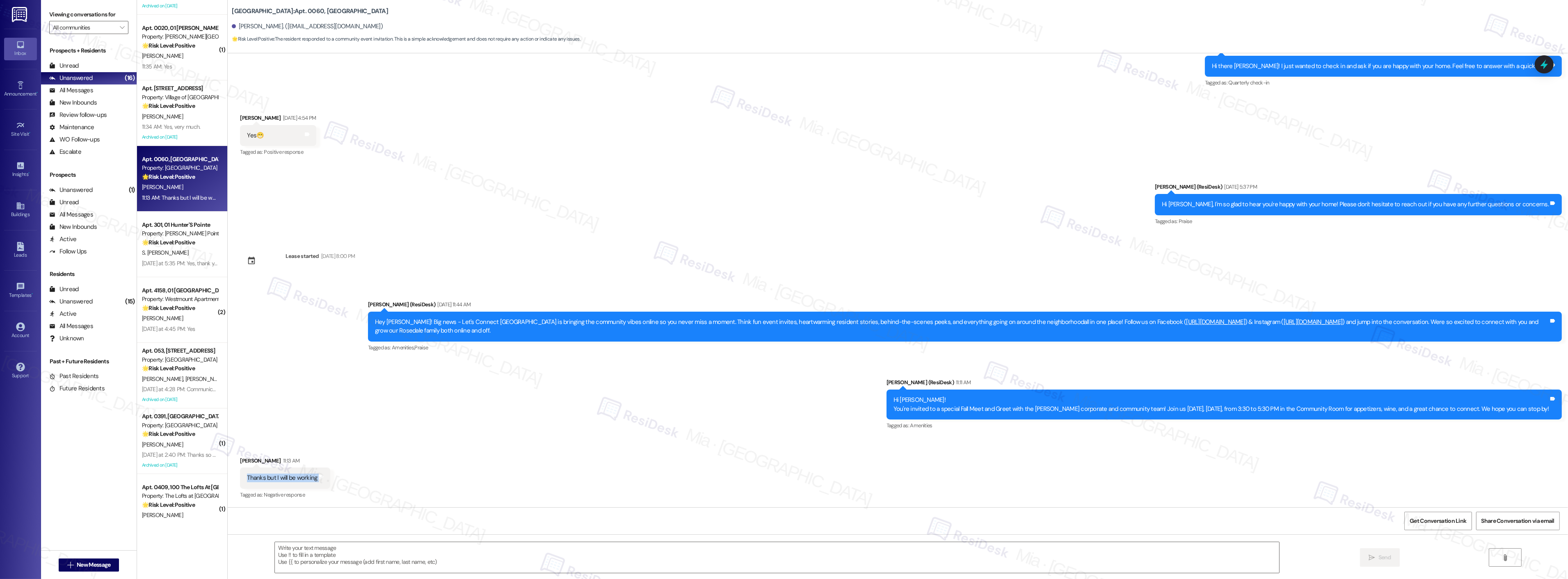
copy div "Thanks but I will be working Tags and notes"
click at [387, 550] on textarea at bounding box center [777, 557] width 1004 height 31
paste textarea "I appreciate the update. I understand you’ll be working and won’t be able to at…"
click at [264, 547] on textarea "I appreciate the update. I understand you’ll be working and won’t be able to at…" at bounding box center [766, 557] width 1004 height 31
click at [264, 550] on textarea "I appreciate the update. I understand you’ll be working and won’t be able to at…" at bounding box center [766, 557] width 1004 height 31
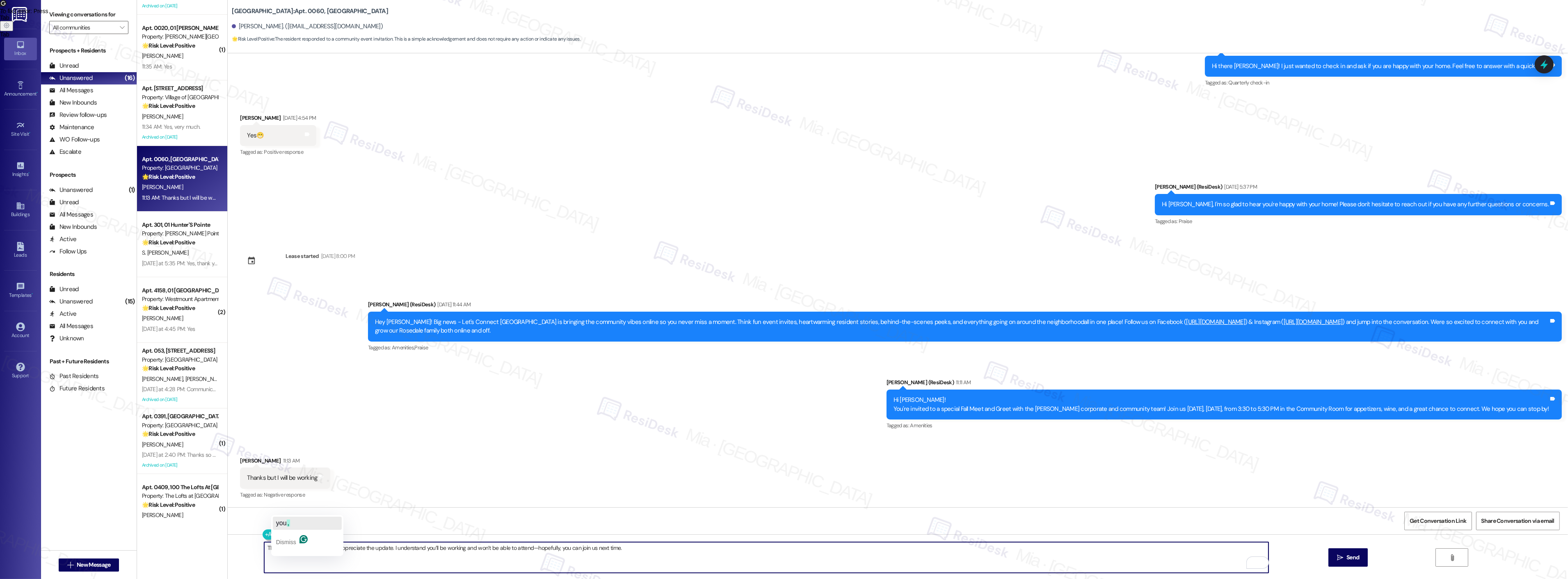
click at [285, 524] on span "you" at bounding box center [282, 522] width 11 height 7
click at [497, 549] on textarea "Thank you, Terry. I appreciate the update. I understand you’ll be working and w…" at bounding box center [766, 557] width 1004 height 31
type textarea "Thank you, Terry. I appreciate the update. I understand you’ll be working and w…"
click at [559, 420] on div "Announcement, sent via SMS Sarah (ResiDesk) Aug 12, 2025 at 11:44 AM Hey Terry!…" at bounding box center [898, 359] width 1340 height 156
drag, startPoint x: 582, startPoint y: 550, endPoint x: 202, endPoint y: 552, distance: 380.0
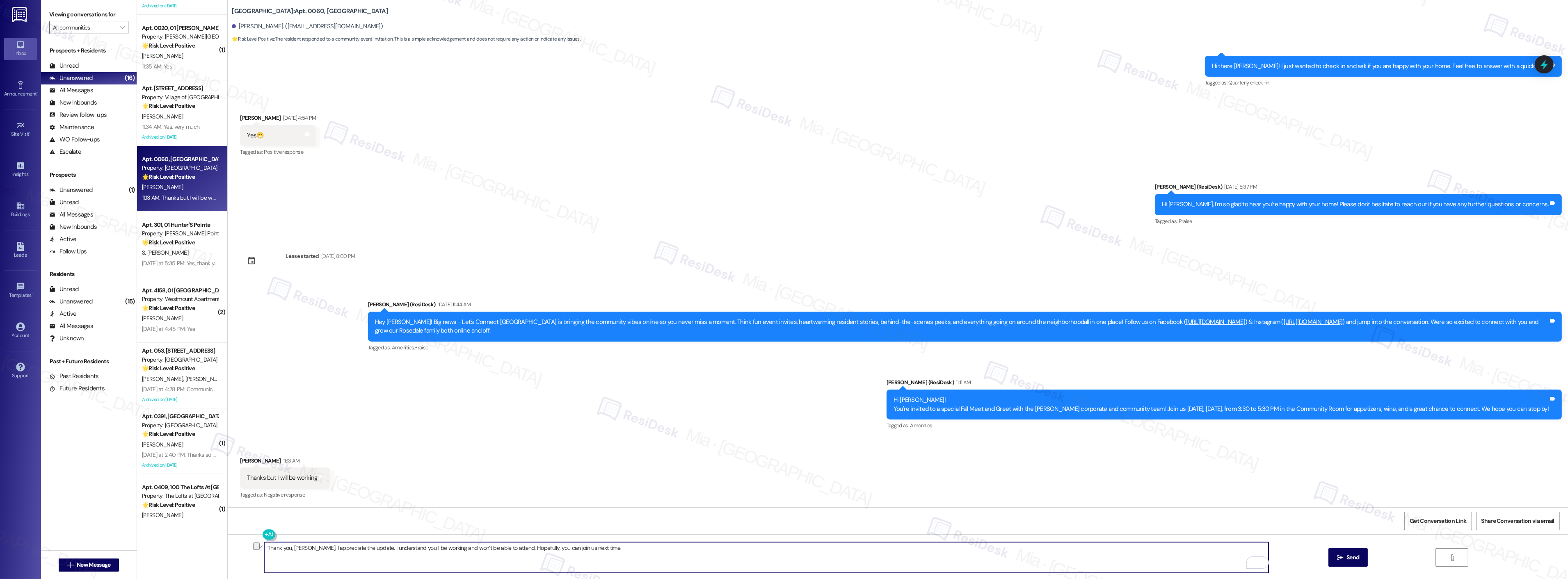
click at [202, 552] on div "Apt. 0804, 07 Fox Ridge Property: Fox Ridge 💡 Risk Level: Low The resident is a…" at bounding box center [852, 290] width 1431 height 579
click at [1342, 555] on icon "" at bounding box center [1340, 557] width 6 height 7
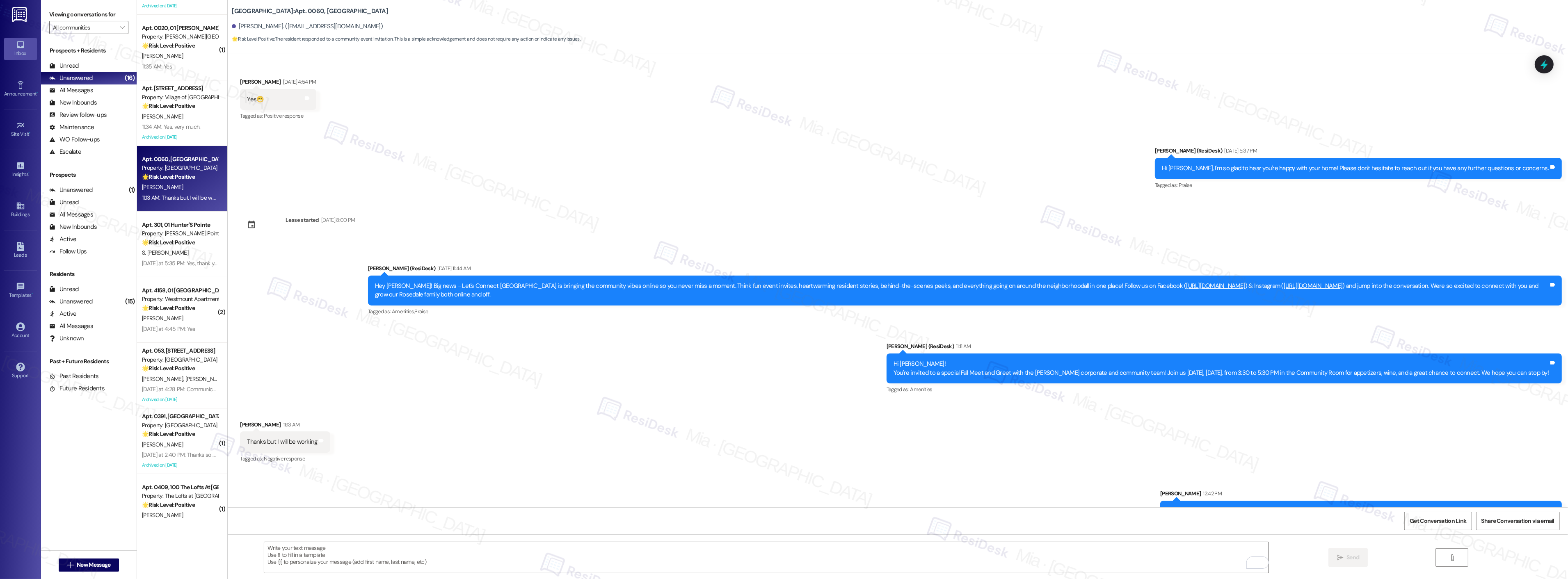
scroll to position [7845, 0]
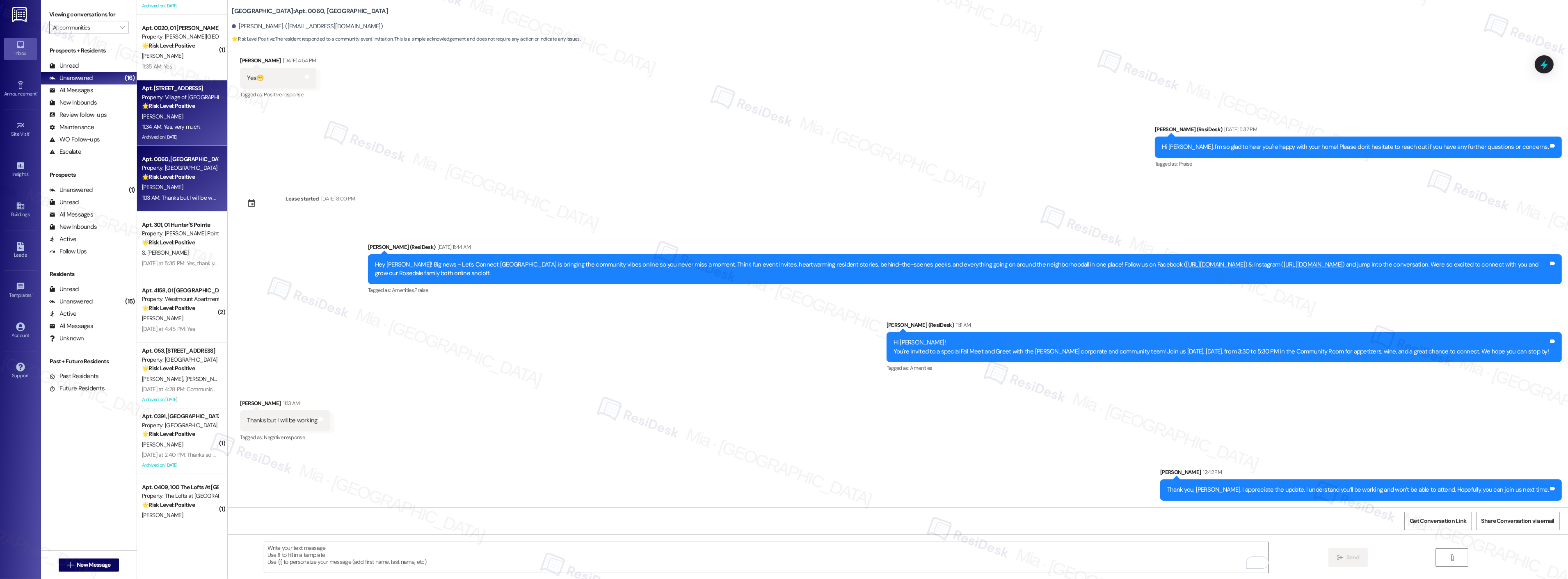
click at [186, 114] on div "[PERSON_NAME]" at bounding box center [180, 116] width 77 height 10
type textarea "Fetching suggested responses. Please feel free to read through the conversation…"
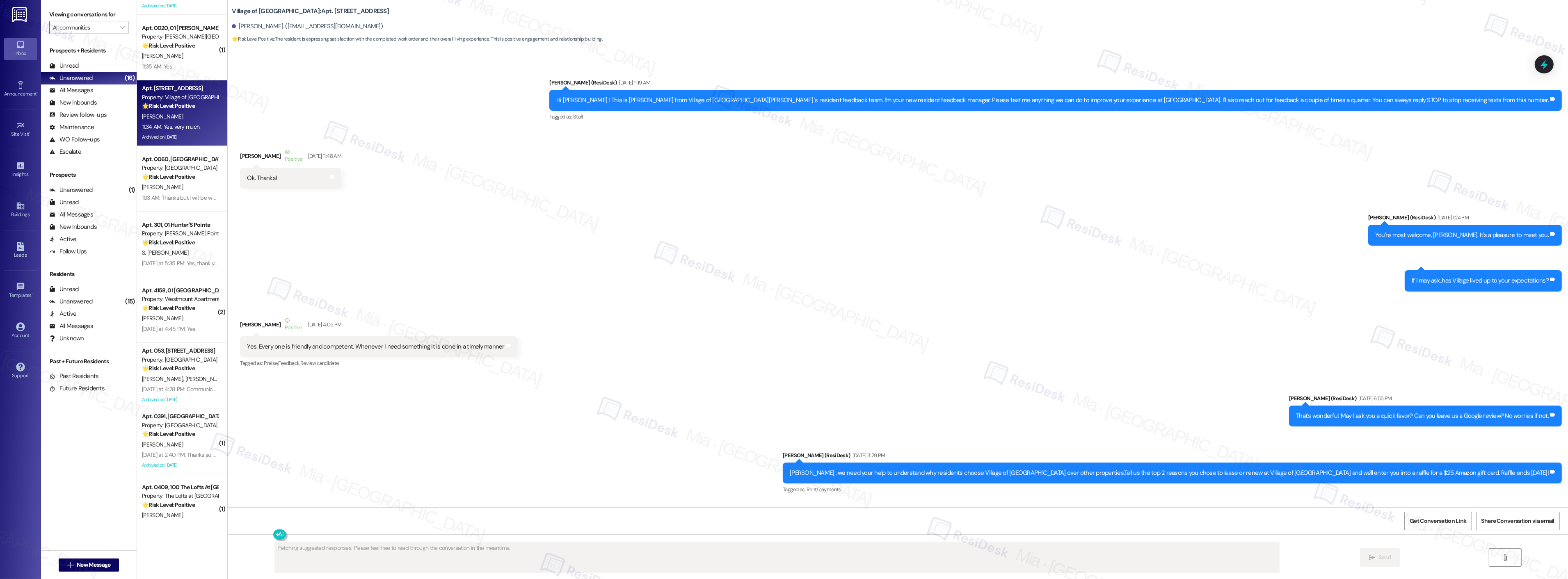
scroll to position [9704, 0]
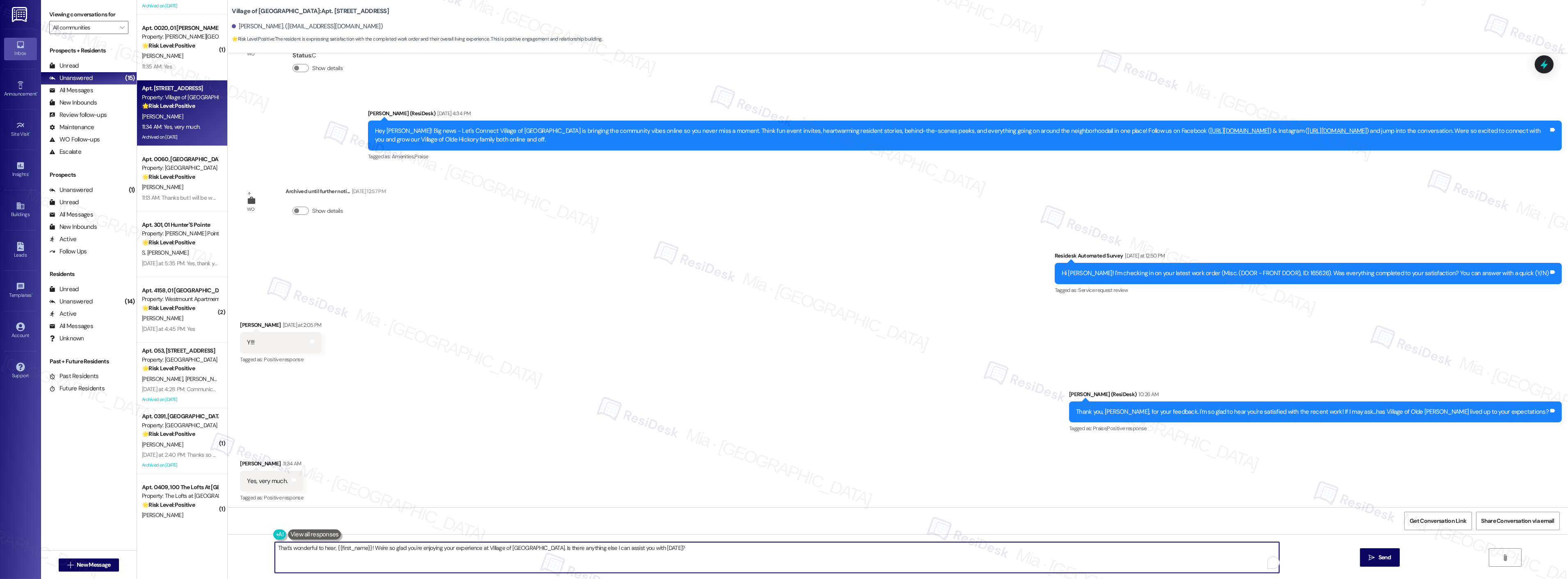
drag, startPoint x: 643, startPoint y: 545, endPoint x: 371, endPoint y: 551, distance: 272.1
click at [369, 551] on textarea "That's wonderful to hear, {{first_name}}! We're so glad you're enjoying your ex…" at bounding box center [777, 557] width 1004 height 31
paste textarea "Can I ask a quick favor? If you wouldn’t mind, would you be willing to leave us…"
click at [357, 549] on textarea "That's wonderful to hear, {{first_name}}! Can I ask a quick favor? If you would…" at bounding box center [766, 557] width 1004 height 31
click at [719, 543] on textarea "That's wonderful to hear, {{first_name}}! Can I ask a quick favor? Would you be…" at bounding box center [766, 557] width 1004 height 31
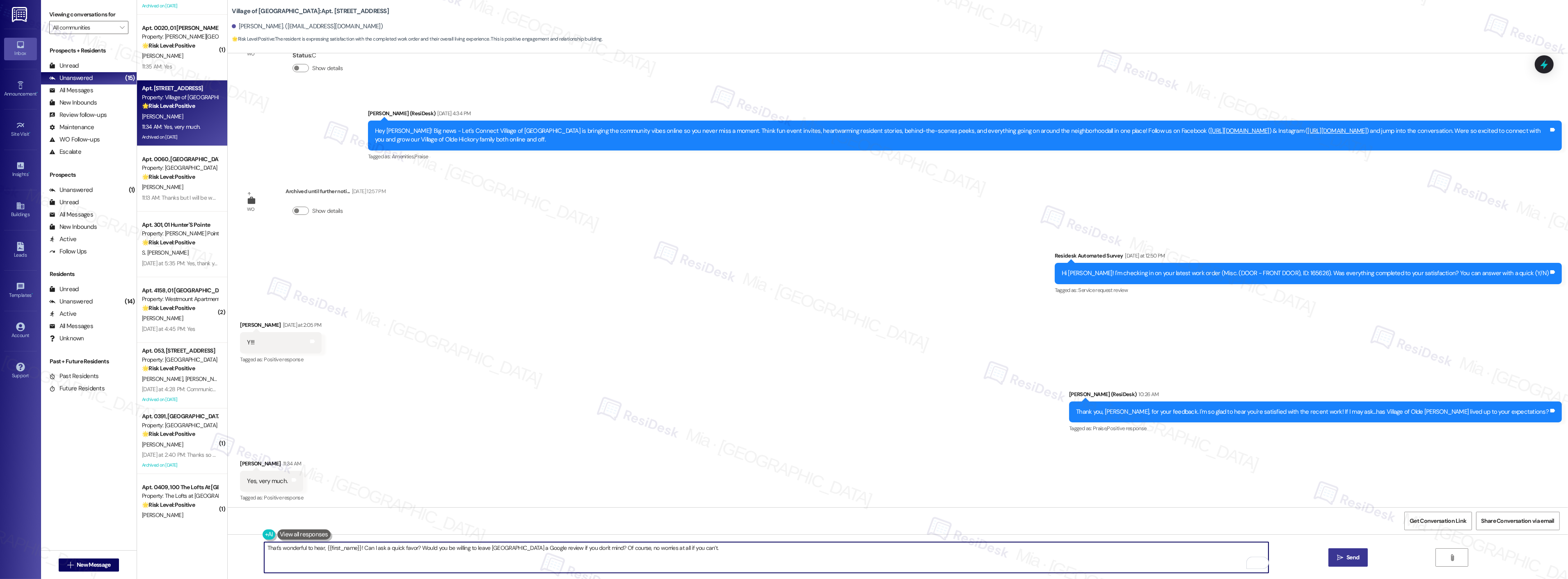
type textarea "That's wonderful to hear, {{first_name}}! Can I ask a quick favor? Would you be…"
click at [1339, 558] on icon "" at bounding box center [1340, 557] width 6 height 7
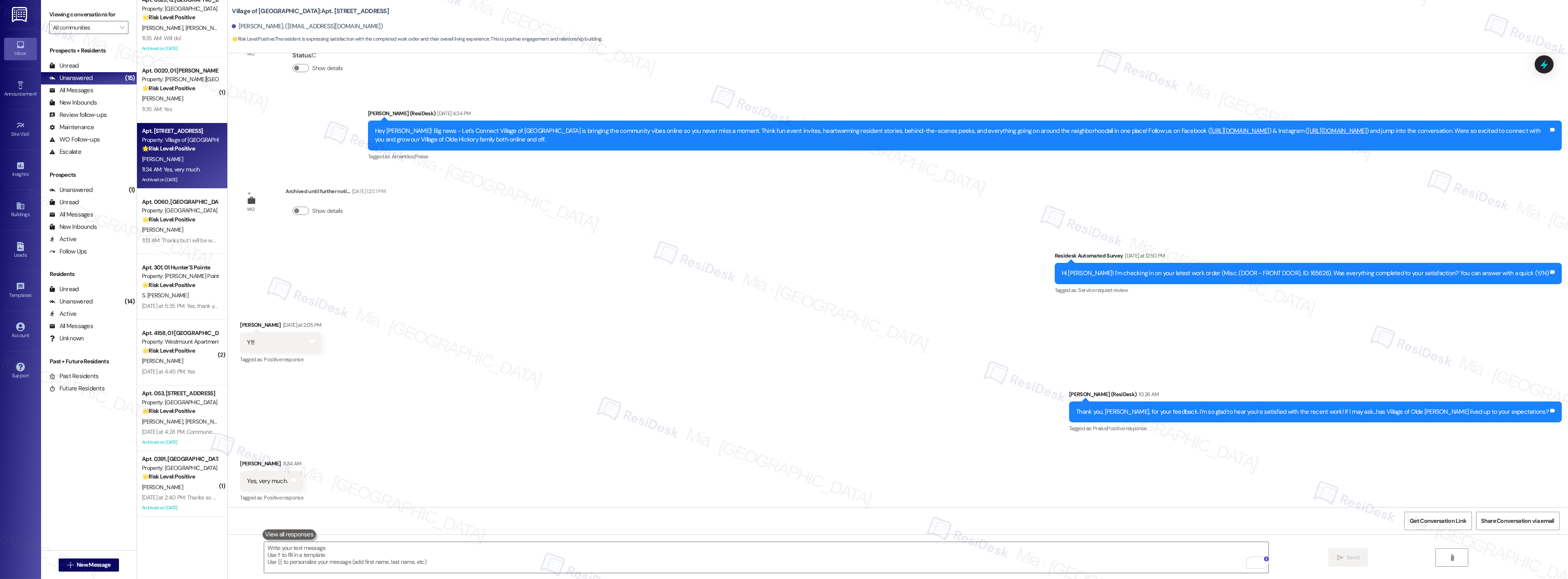
scroll to position [91, 0]
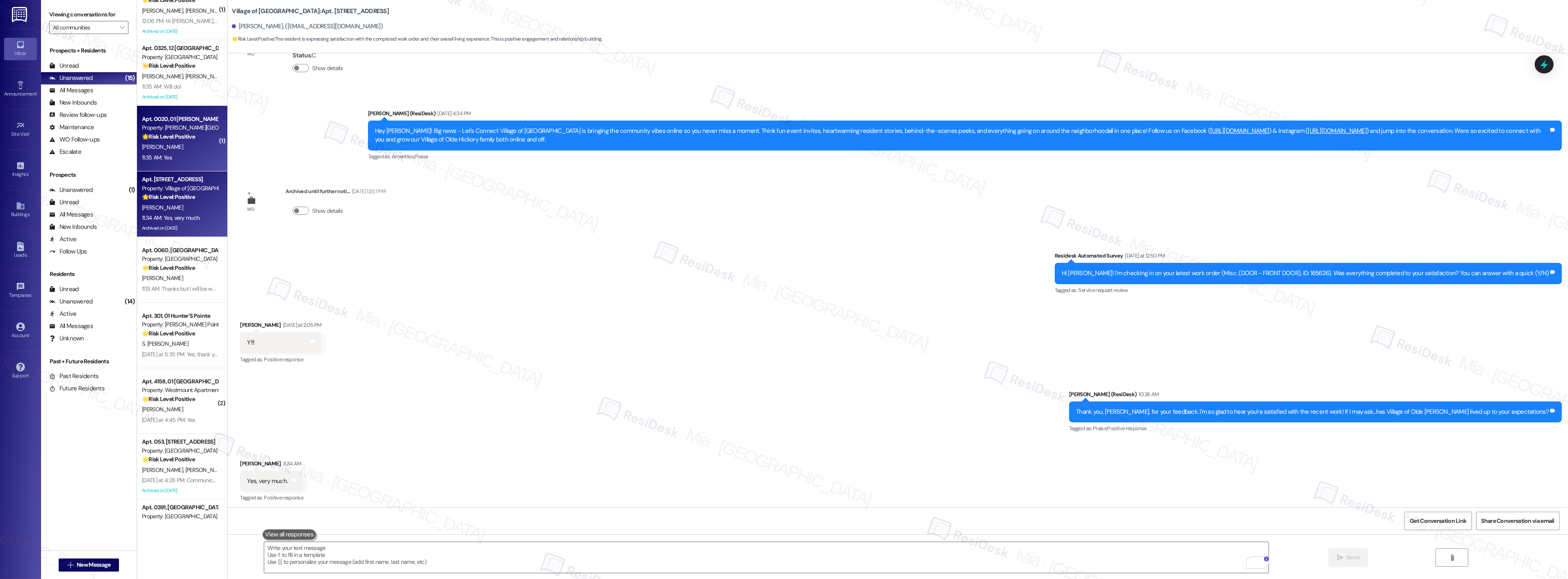
click at [173, 150] on div "[PERSON_NAME]" at bounding box center [180, 147] width 77 height 10
type textarea "Fetching suggested responses. Please feel free to read through the conversation…"
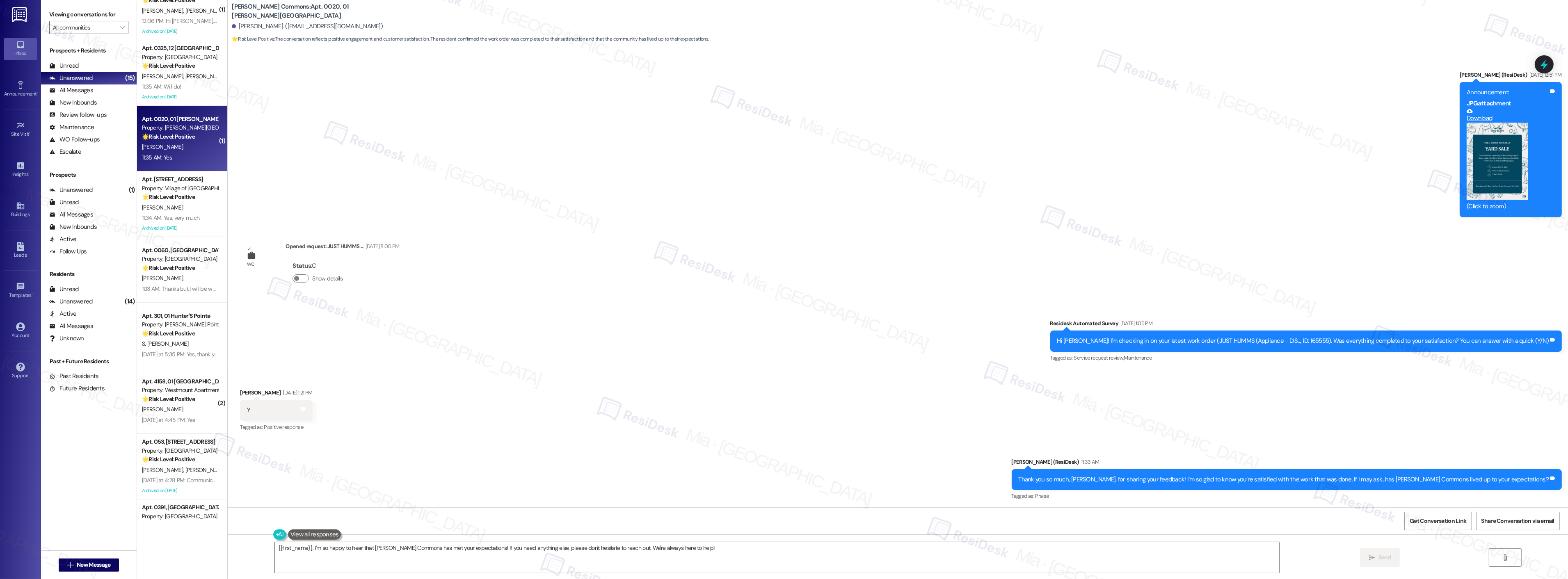
scroll to position [5079, 0]
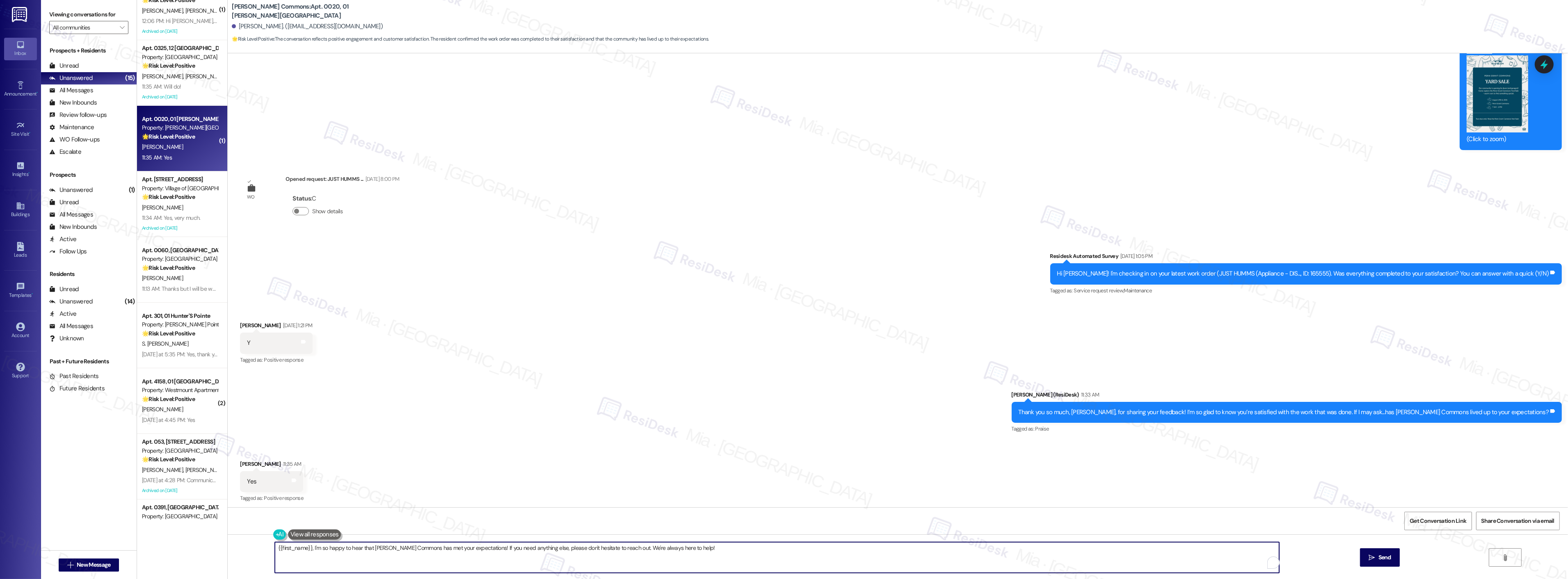
drag, startPoint x: 691, startPoint y: 550, endPoint x: 259, endPoint y: 552, distance: 432.0
click at [259, 552] on div "{{first_name}}, I'm so happy to hear that Penn Grant Commons has met your expec…" at bounding box center [898, 564] width 1340 height 61
paste textarea "Can I ask a quick favor? If you wouldn’t mind, would you be willing to leave us…"
drag, startPoint x: 455, startPoint y: 549, endPoint x: 245, endPoint y: 551, distance: 210.0
click at [245, 551] on div "Can I ask a quick favor? If you wouldn’t mind, would you be willing to leave us…" at bounding box center [898, 564] width 1340 height 61
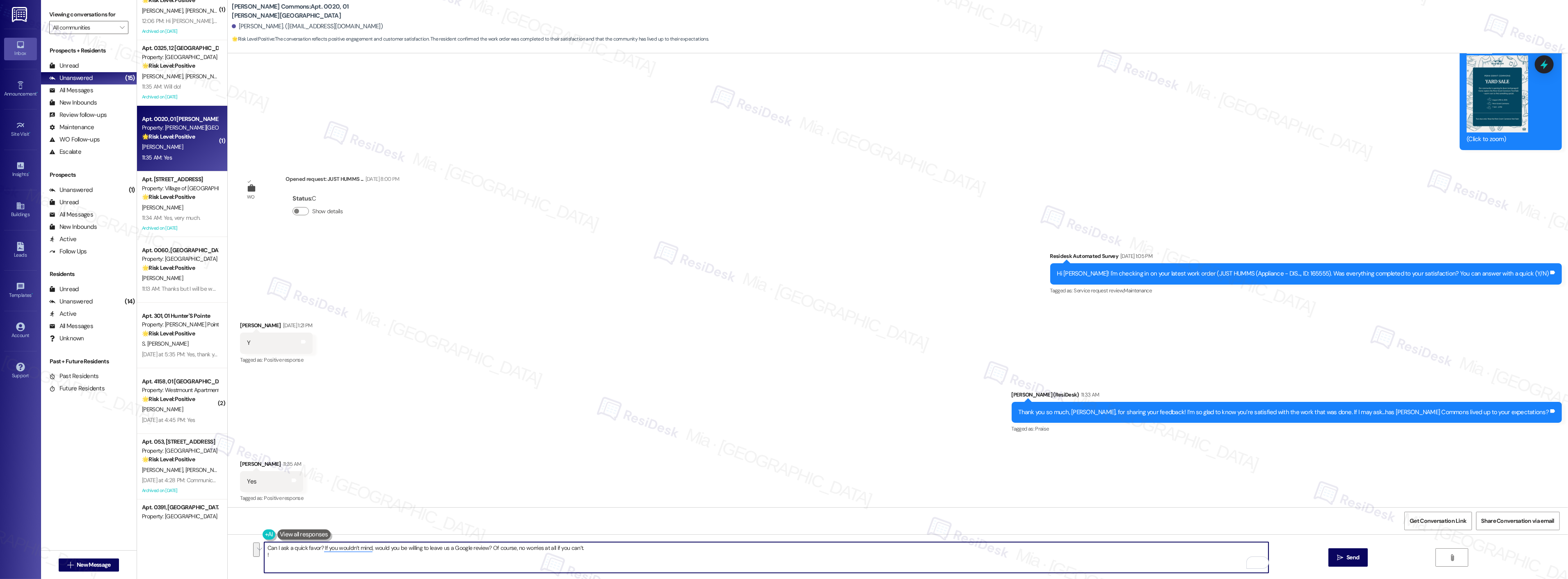
drag, startPoint x: 267, startPoint y: 555, endPoint x: 256, endPoint y: 547, distance: 13.6
click at [256, 547] on div "Can I ask a quick favor? If you wouldn’t mind, would you be willing to leave us…" at bounding box center [898, 564] width 1340 height 61
paste textarea "It's great to know, Sully, that you are enjoying your home. Can I ask a quick f…"
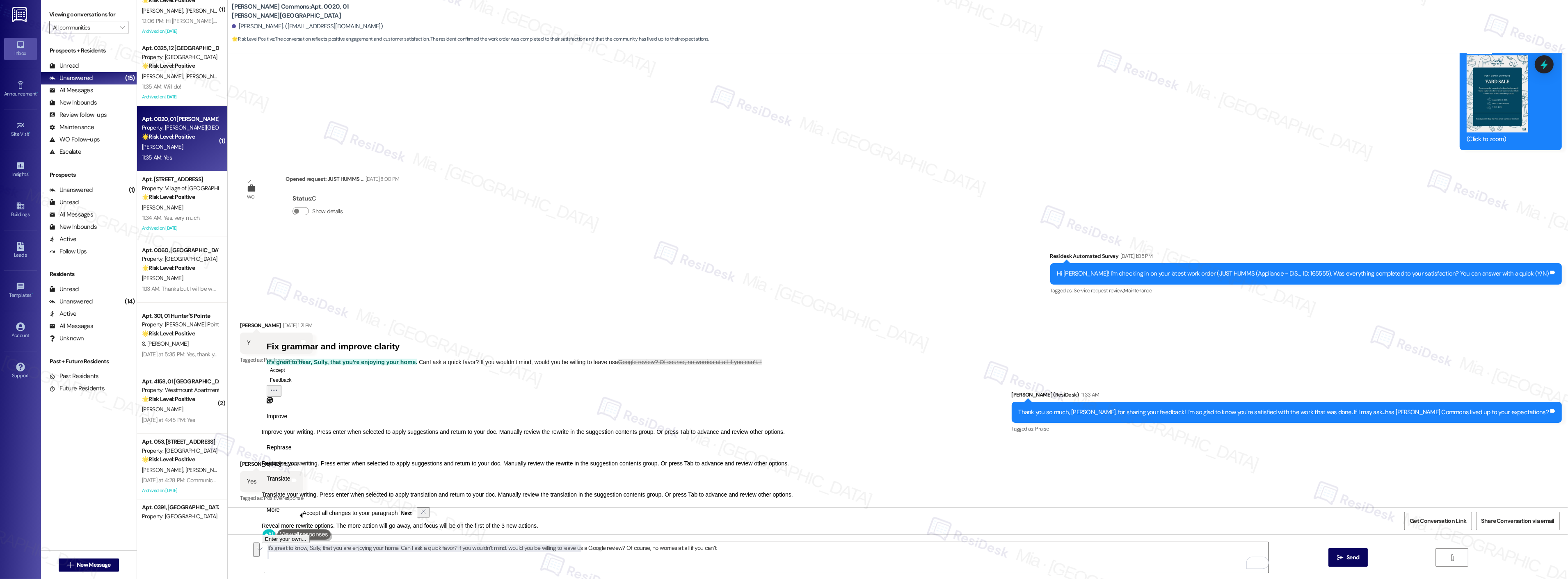
click at [377, 559] on textarea "It's great to know, Sully, that you are enjoying your home. Can I ask a quick f…" at bounding box center [766, 557] width 1004 height 31
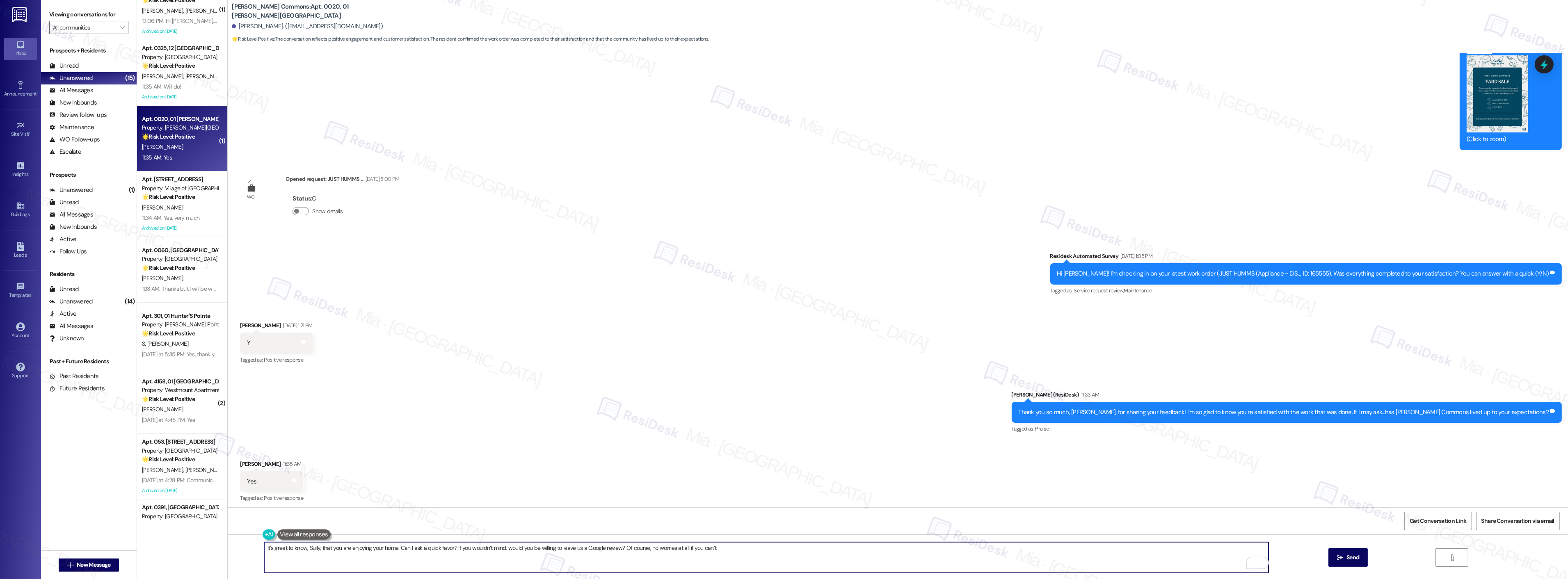
click at [310, 547] on textarea "It's great to know, Sully, that you are enjoying your home. Can I ask a quick f…" at bounding box center [766, 557] width 1004 height 31
type textarea "It's great to know that you are enjoying your home. Can I ask a quick favor? If…"
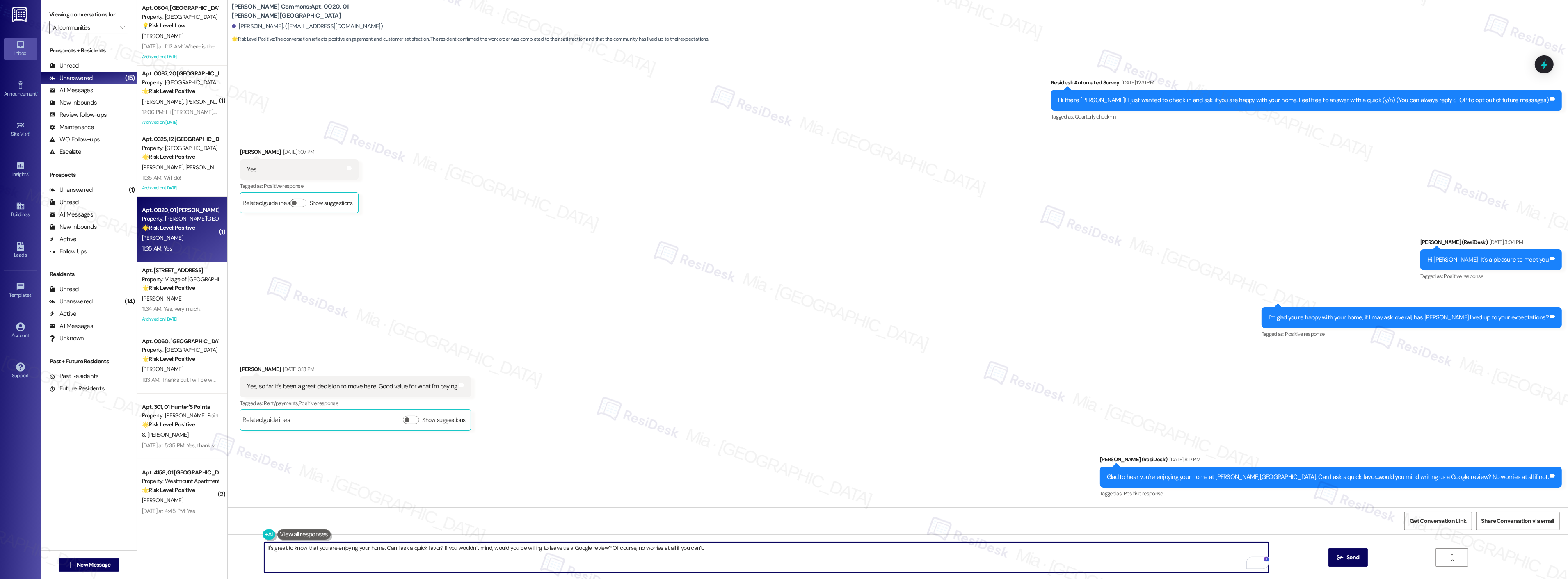
scroll to position [5079, 0]
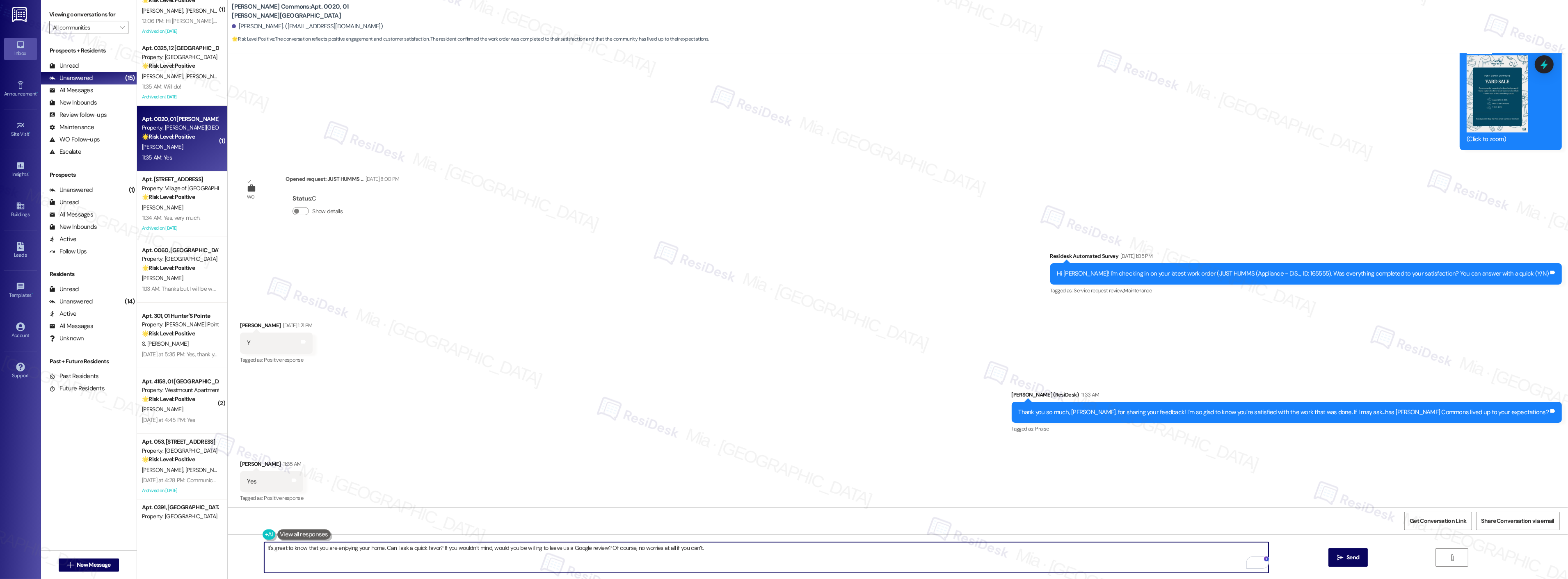
click at [731, 547] on textarea "It's great to know that you are enjoying your home. Can I ask a quick favor? If…" at bounding box center [766, 557] width 1004 height 31
type textarea "It's great to know that you are enjoying your home. Can I ask a quick favor? If…"
click at [1353, 552] on button " Send" at bounding box center [1348, 557] width 40 height 18
click at [80, 216] on div "All Messages" at bounding box center [71, 215] width 44 height 9
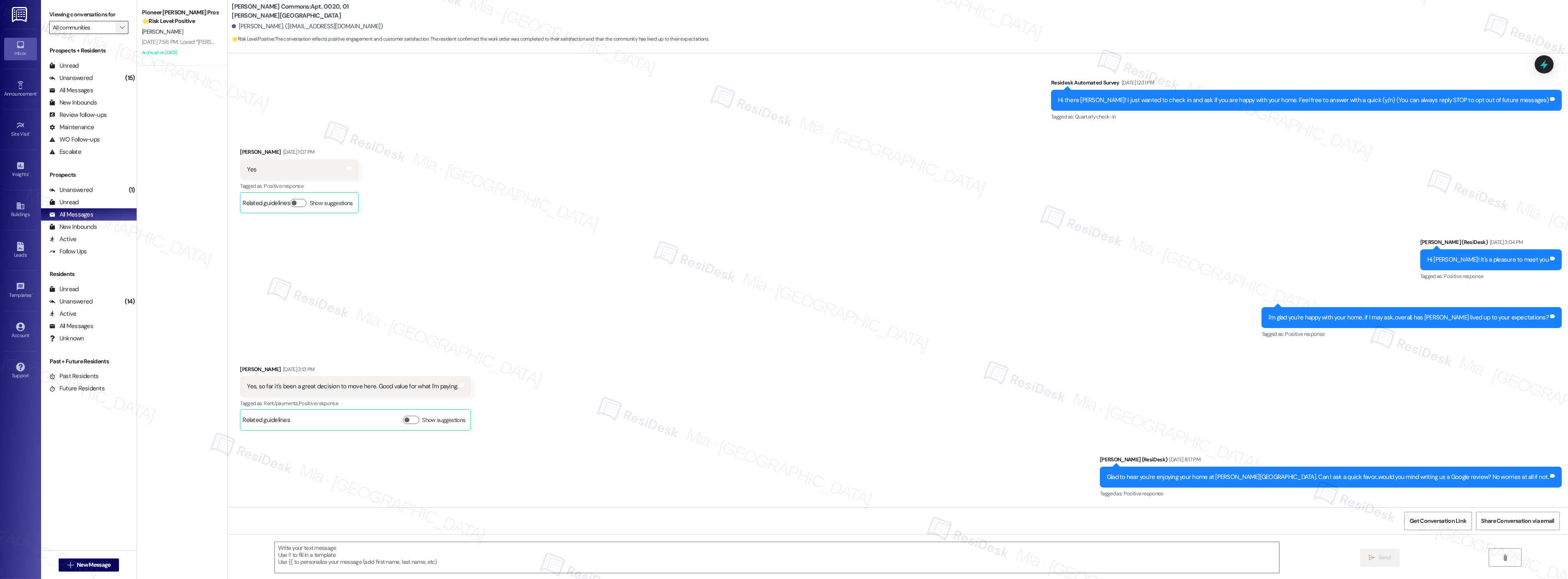
click at [118, 30] on span "" at bounding box center [122, 27] width 8 height 13
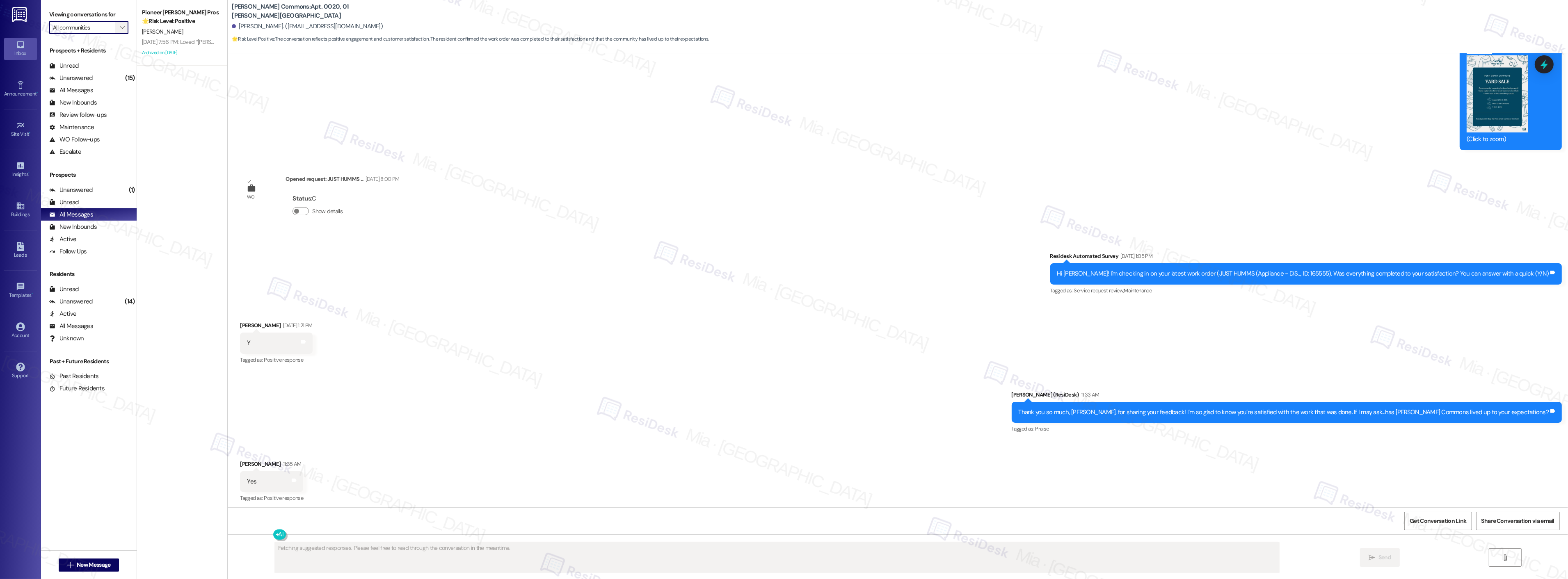
click at [118, 30] on span "" at bounding box center [122, 27] width 8 height 13
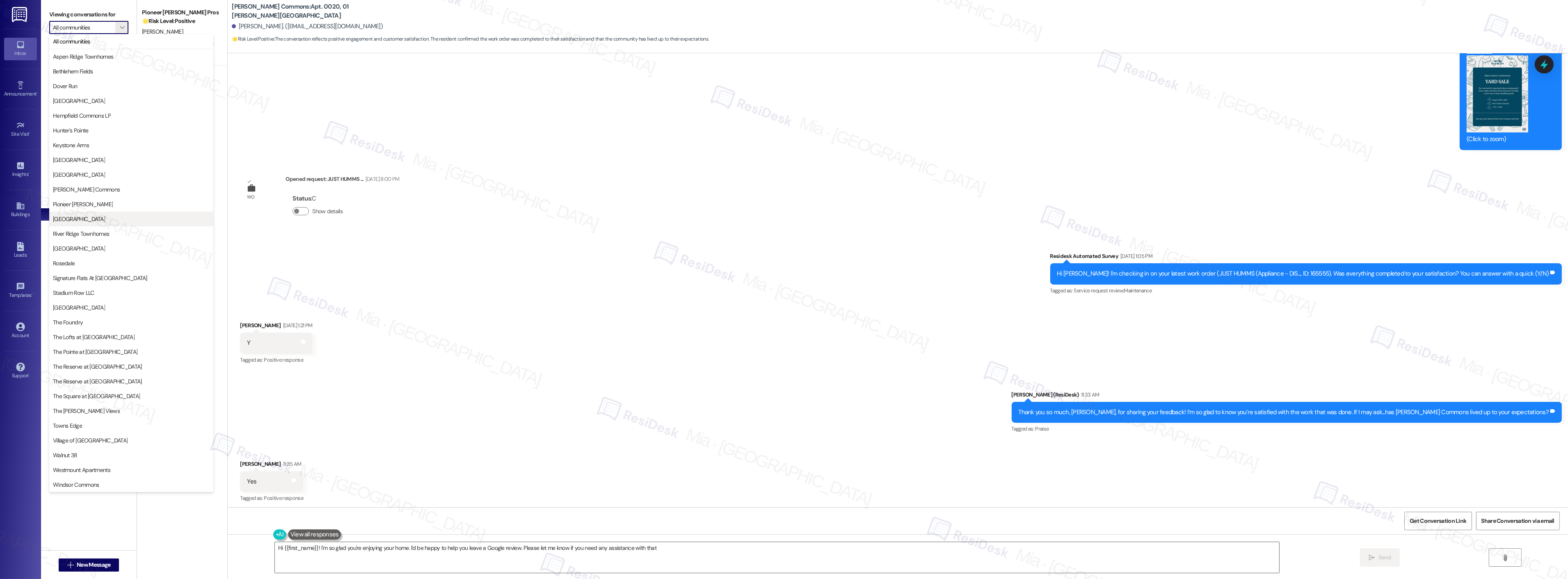
type textarea "Hi {{first_name}}! I'm so glad you're enjoying your home. I'd be happy to help …"
click at [101, 193] on span "[PERSON_NAME] Commons" at bounding box center [86, 189] width 67 height 8
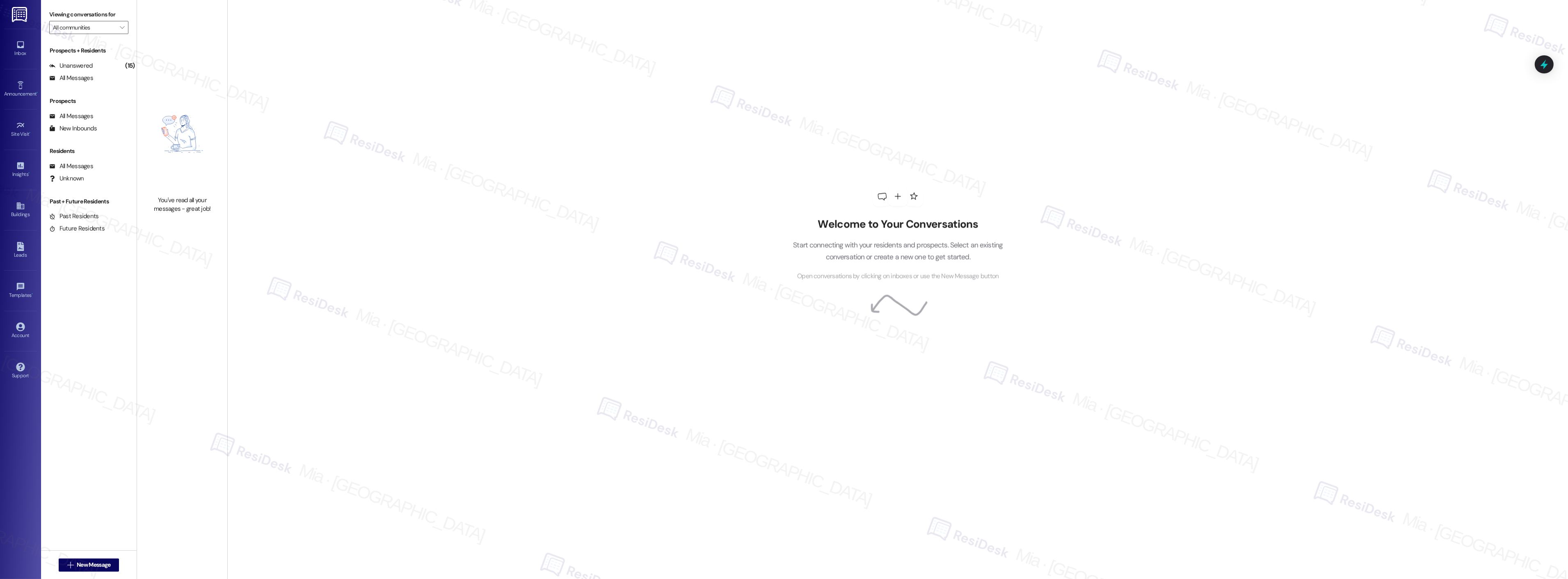
type input "[PERSON_NAME] Commons"
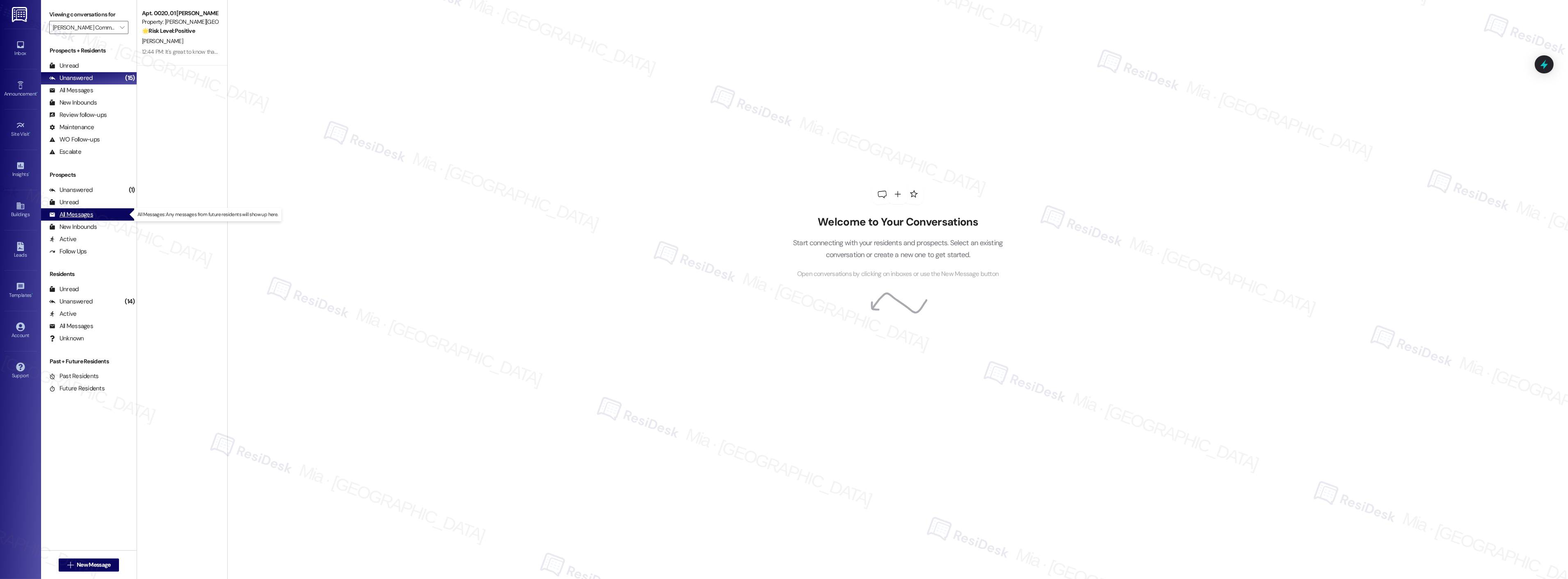
click at [94, 214] on div "All Messages (undefined)" at bounding box center [88, 214] width 96 height 12
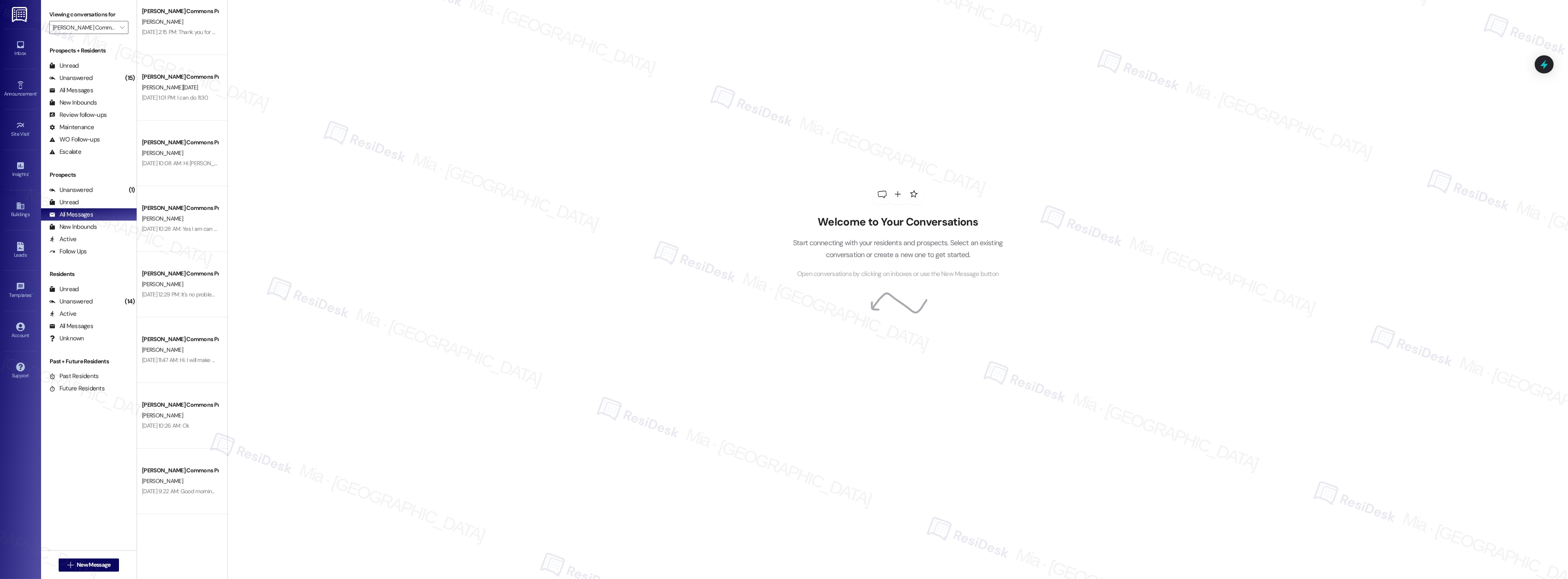
scroll to position [683, 0]
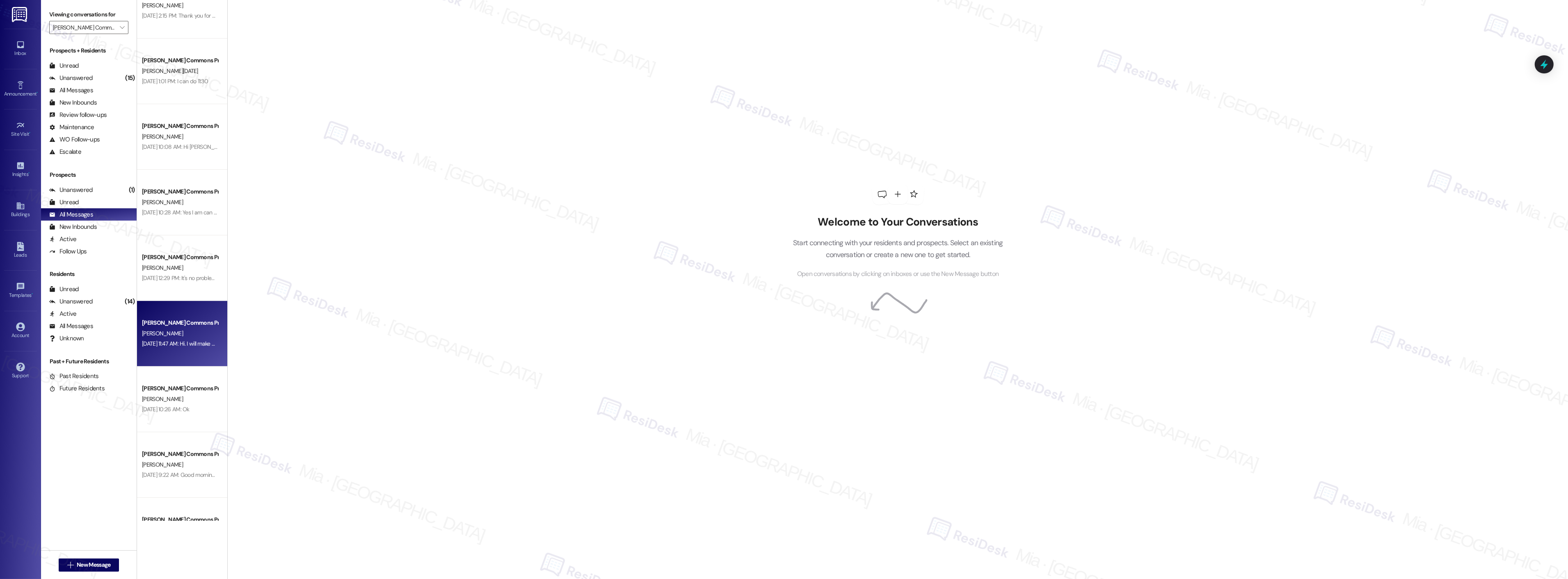
click at [190, 339] on div "[DATE] 11:47 AM: Hi. I will make noon work. Thanks [DATE] 11:47 AM: Hi. I will …" at bounding box center [180, 344] width 77 height 10
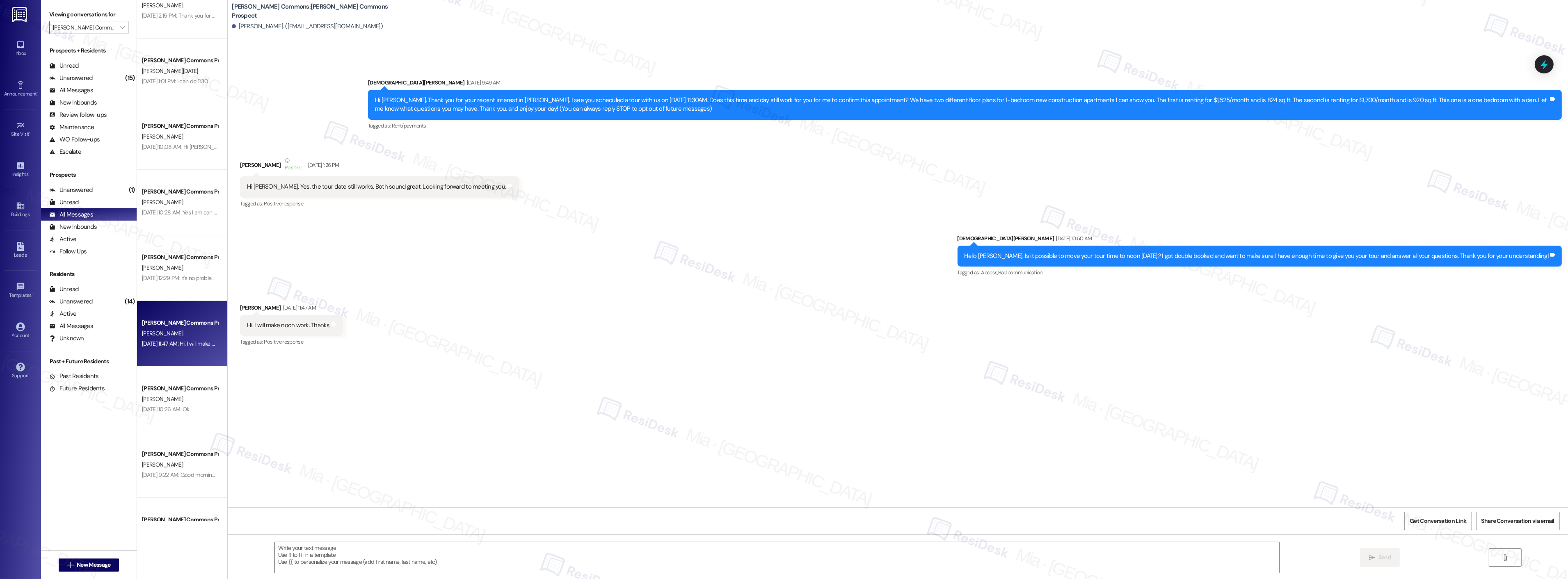
type textarea "Fetching suggested responses. Please feel free to read through the conversation…"
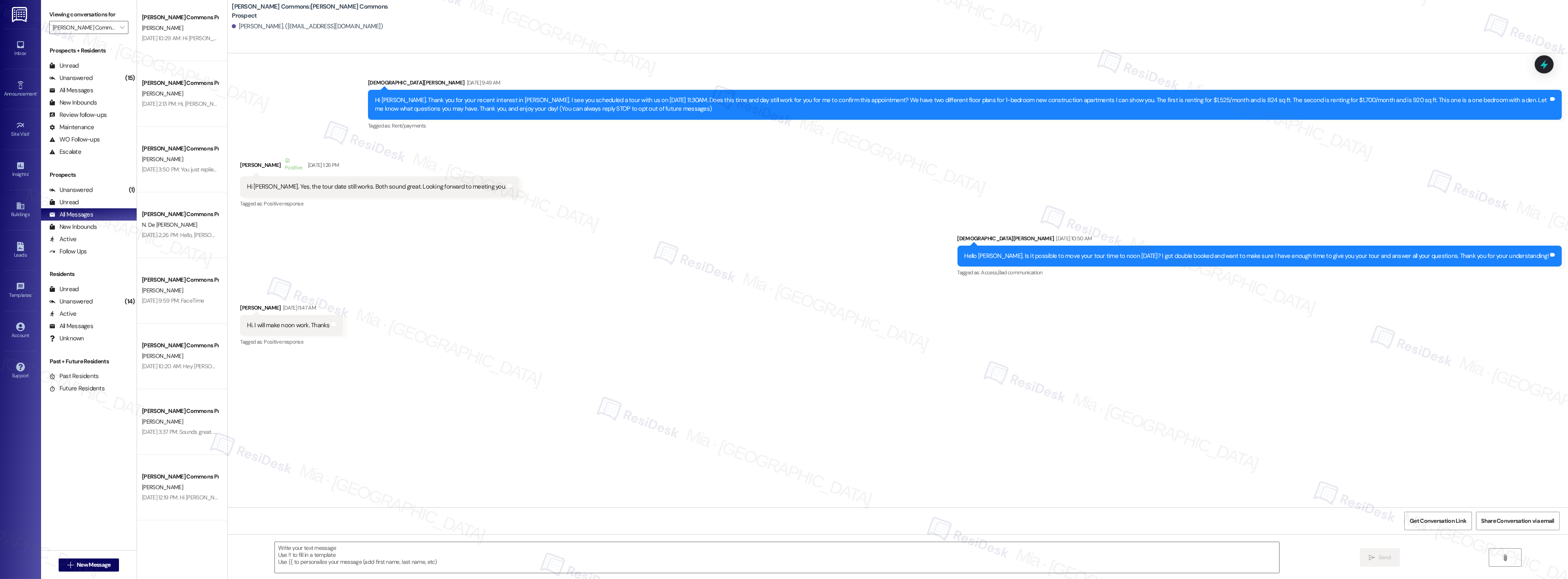
scroll to position [0, 0]
click at [177, 41] on div "[DATE] 10:29 AM: Hi [PERSON_NAME]! Let's kick off fall with a cozy breakfast to…" at bounding box center [390, 43] width 497 height 7
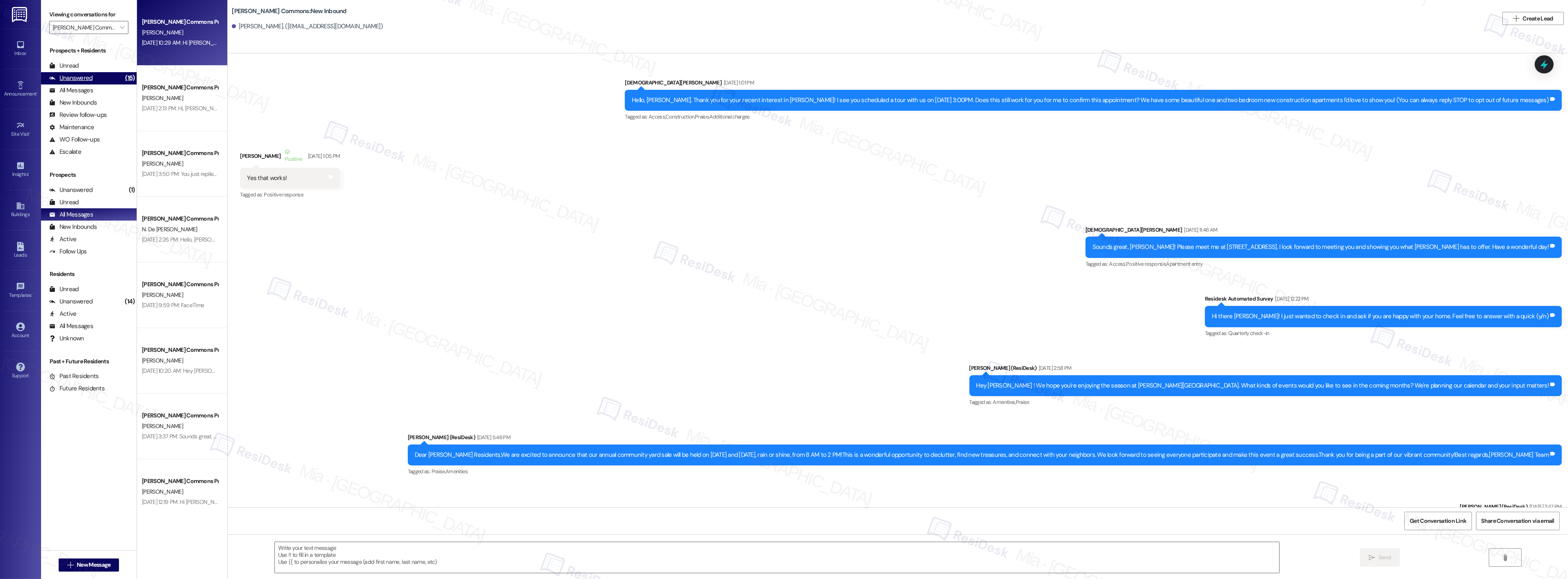
click at [99, 75] on div "Unanswered (15)" at bounding box center [88, 78] width 96 height 12
type textarea "Fetching suggested responses. Please feel free to read through the conversation…"
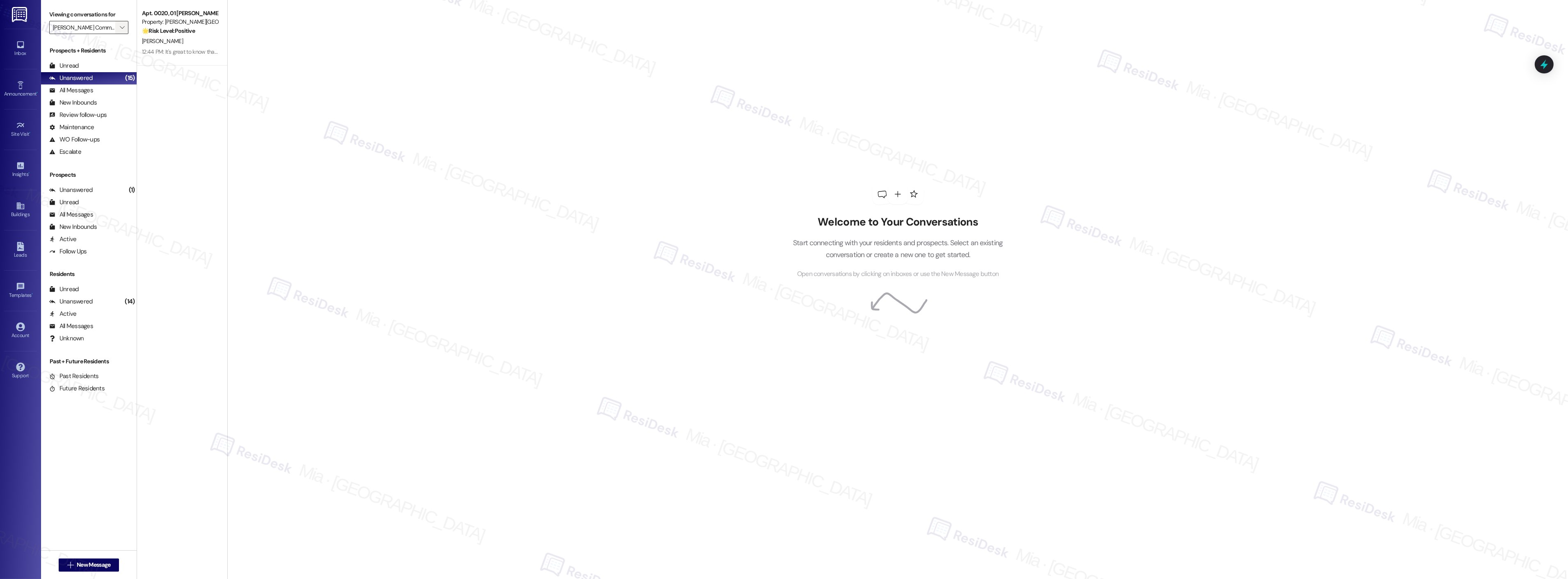
click at [118, 29] on span "" at bounding box center [122, 27] width 8 height 13
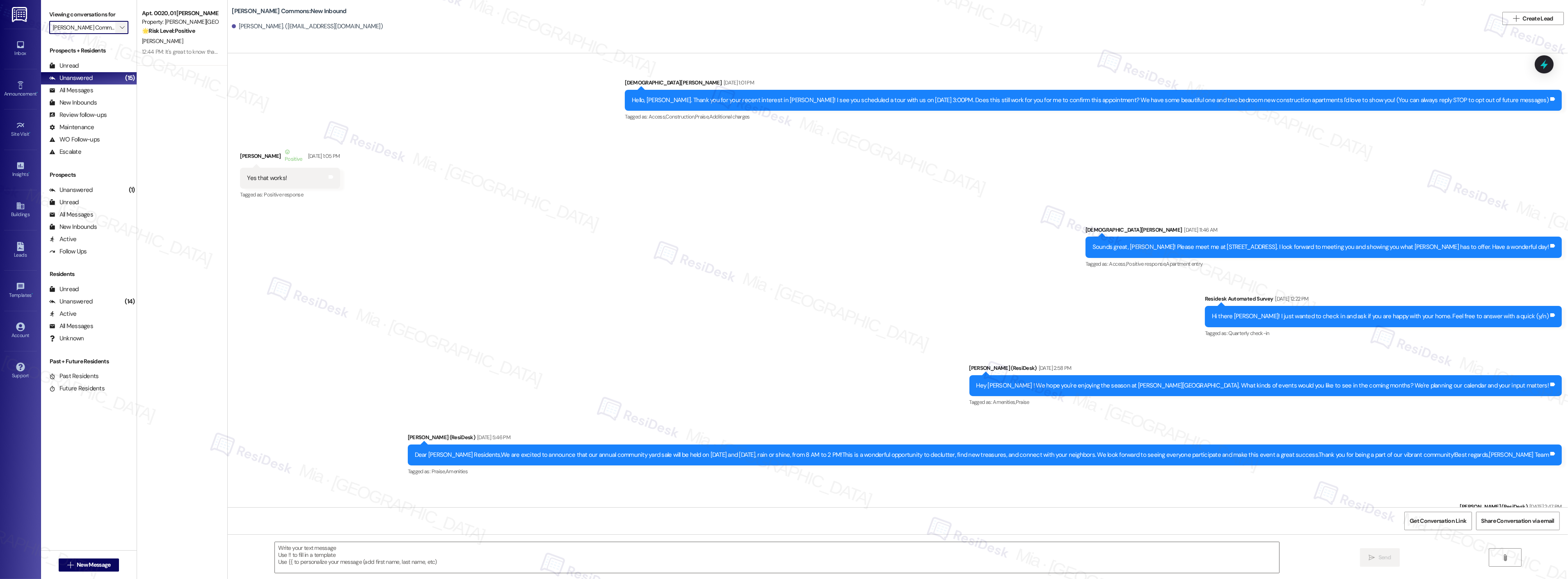
type textarea "Fetching suggested responses. Please feel free to read through the conversation…"
click at [169, 48] on div "12:44 PM: It's great to know that you are enjoying your home. Can I ask a quick…" at bounding box center [371, 52] width 460 height 7
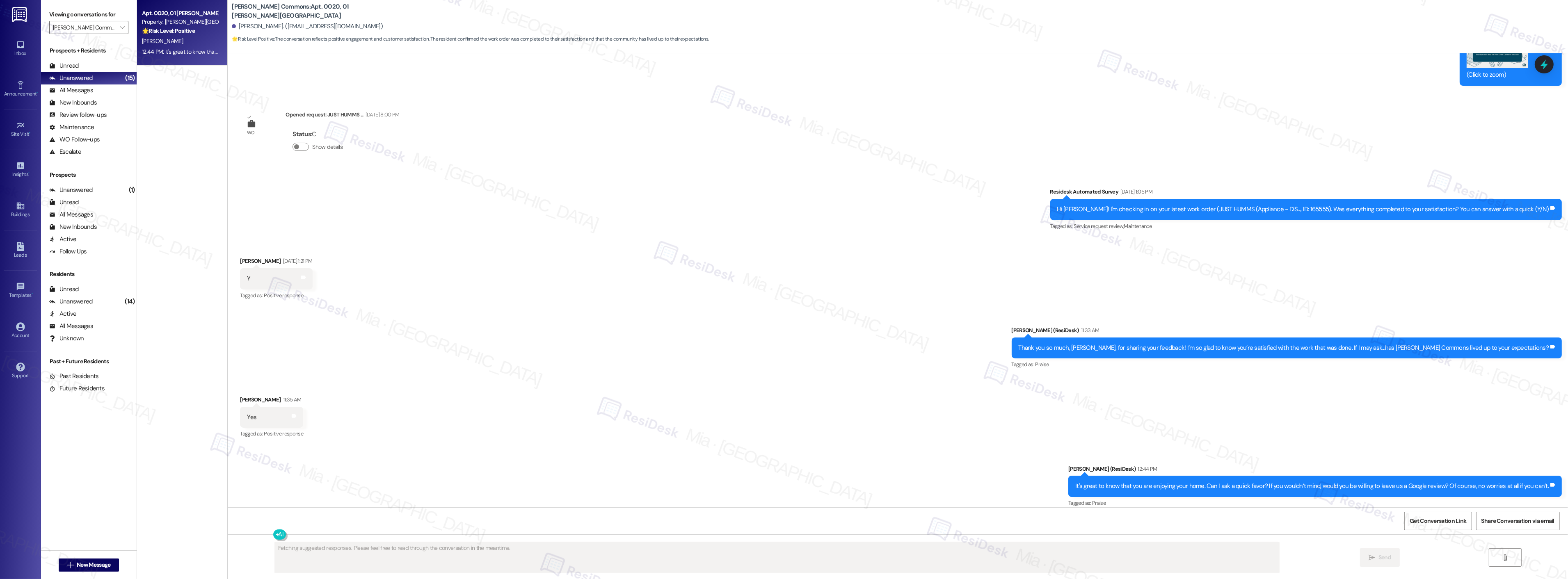
scroll to position [5148, 0]
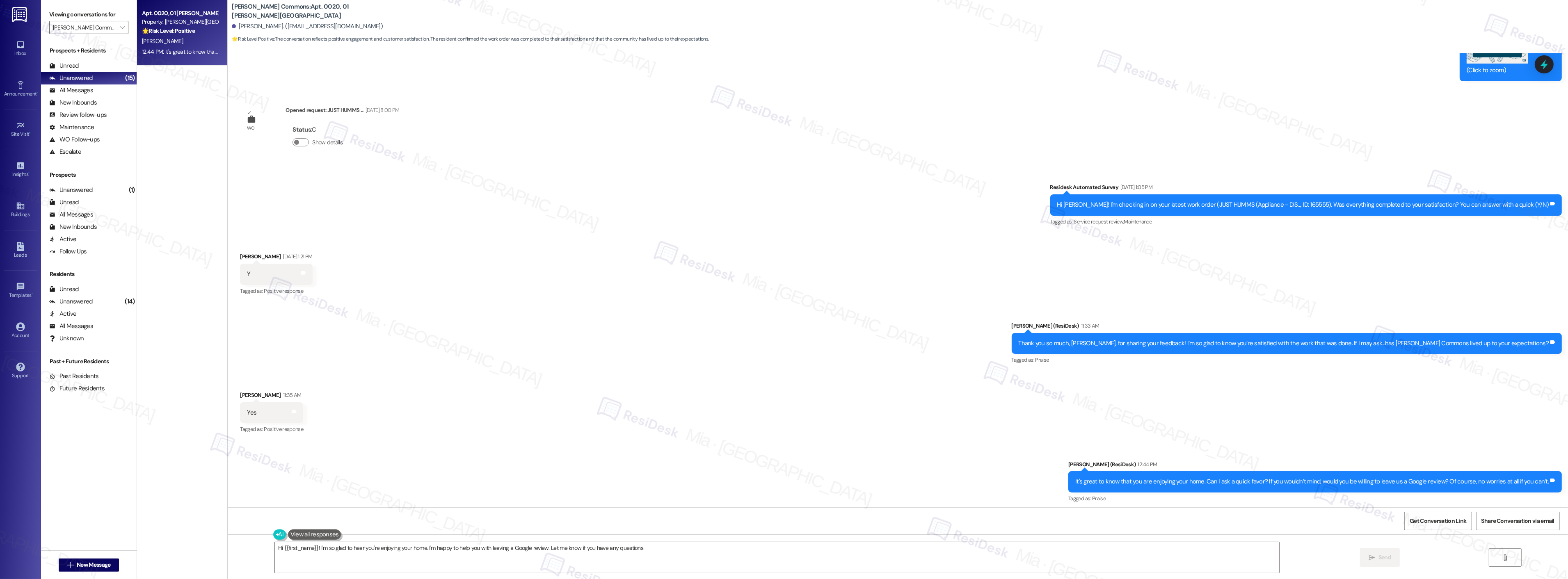
type textarea "Hi {{first_name}}! I'm so glad to hear you're enjoying your home. I'm happy to …"
click at [120, 29] on icon "" at bounding box center [122, 27] width 4 height 7
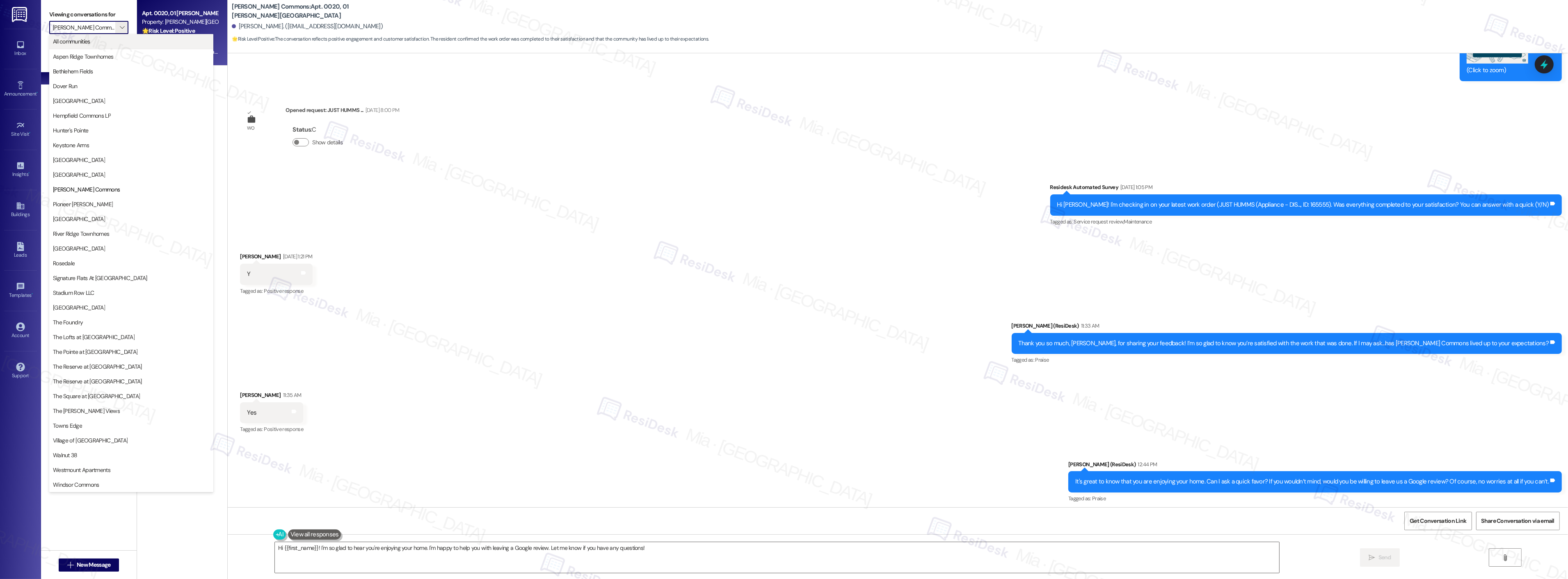
click at [105, 44] on span "All communities" at bounding box center [131, 41] width 156 height 8
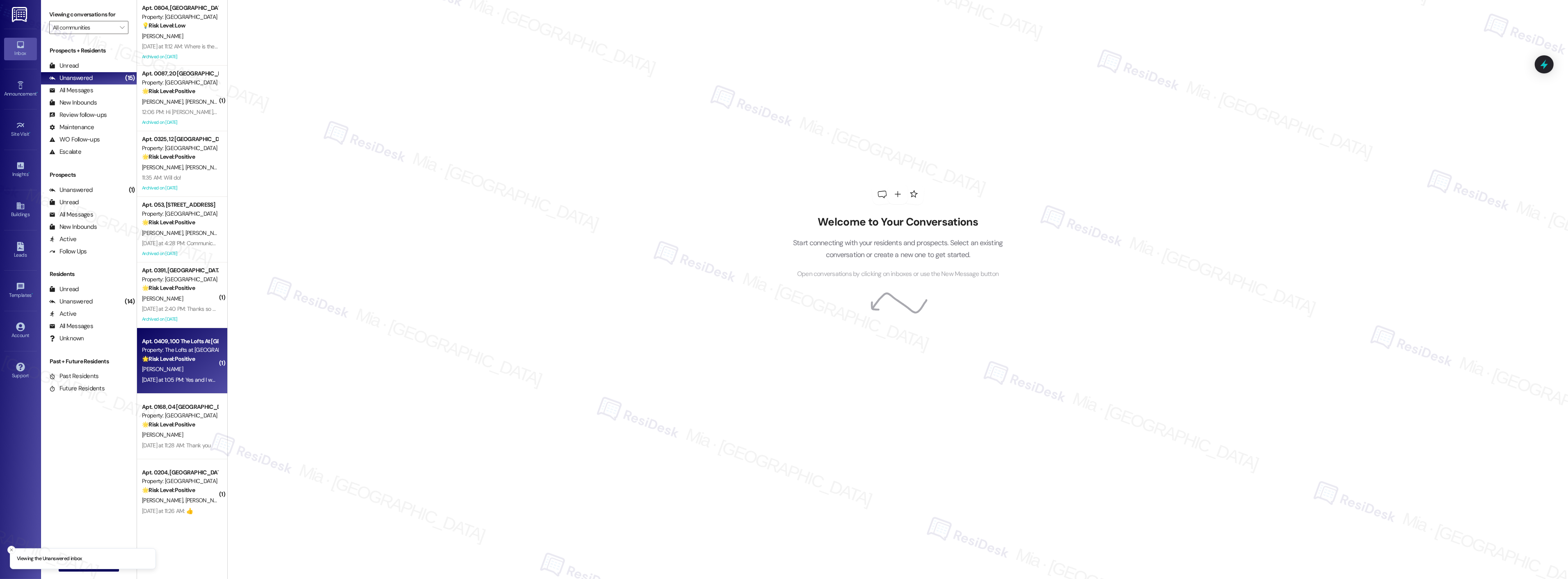
click at [168, 353] on div "Property: The Lofts at [GEOGRAPHIC_DATA]" at bounding box center [180, 350] width 76 height 9
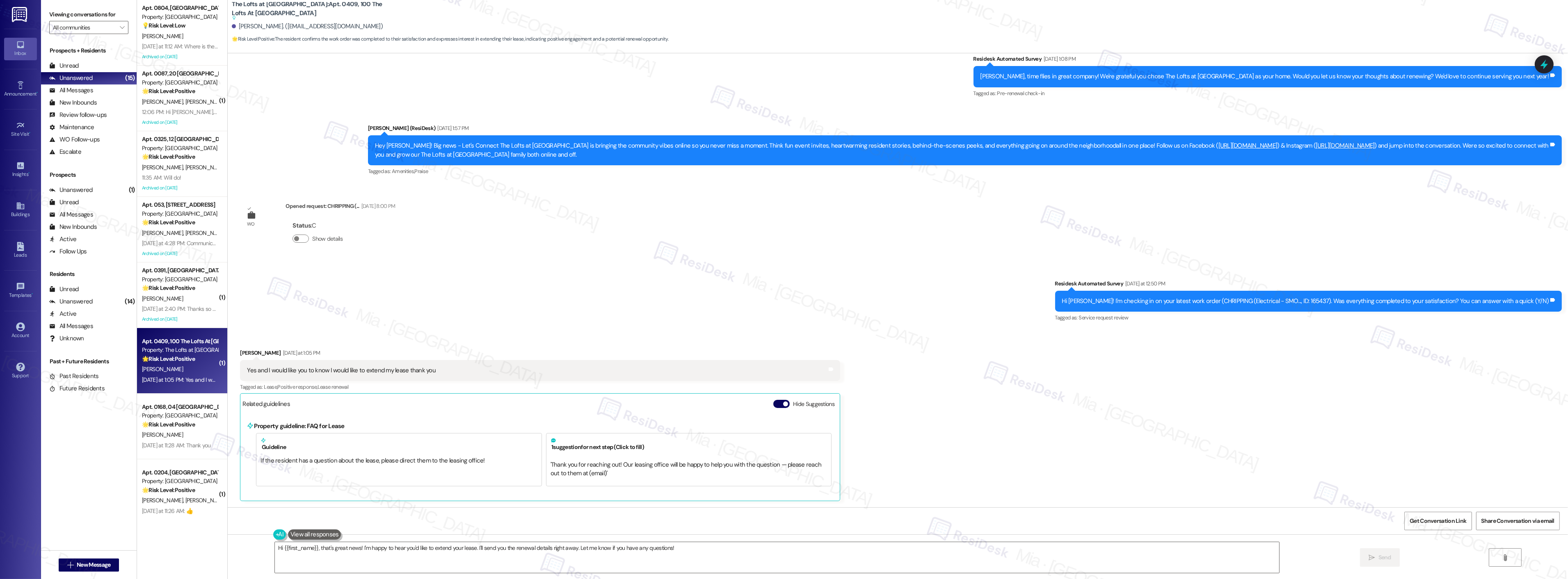
scroll to position [366, 0]
click at [773, 404] on button "Hide Suggestions" at bounding box center [781, 403] width 16 height 8
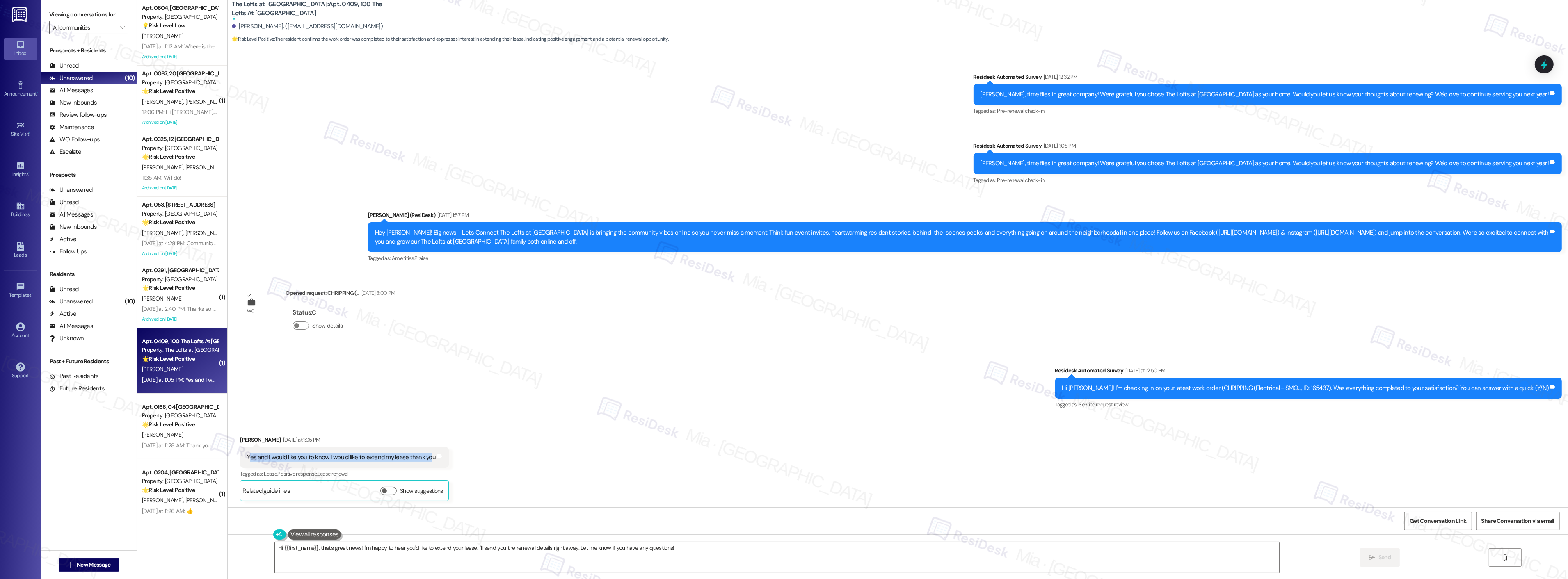
drag, startPoint x: 243, startPoint y: 457, endPoint x: 424, endPoint y: 457, distance: 181.0
click at [424, 457] on div "Yes and I would like you to know I would like to extend my lease thank you" at bounding box center [341, 457] width 189 height 9
drag, startPoint x: 356, startPoint y: 547, endPoint x: 657, endPoint y: 546, distance: 301.0
click at [657, 546] on textarea "Hi {{first_name}}, that's great news! I'm happy to hear you'd like to extend yo…" at bounding box center [766, 557] width 1004 height 31
click at [665, 550] on textarea "Hi {{first_name}}, that's great news! I'm happy to hear you'd like to extend yo…" at bounding box center [766, 557] width 1004 height 31
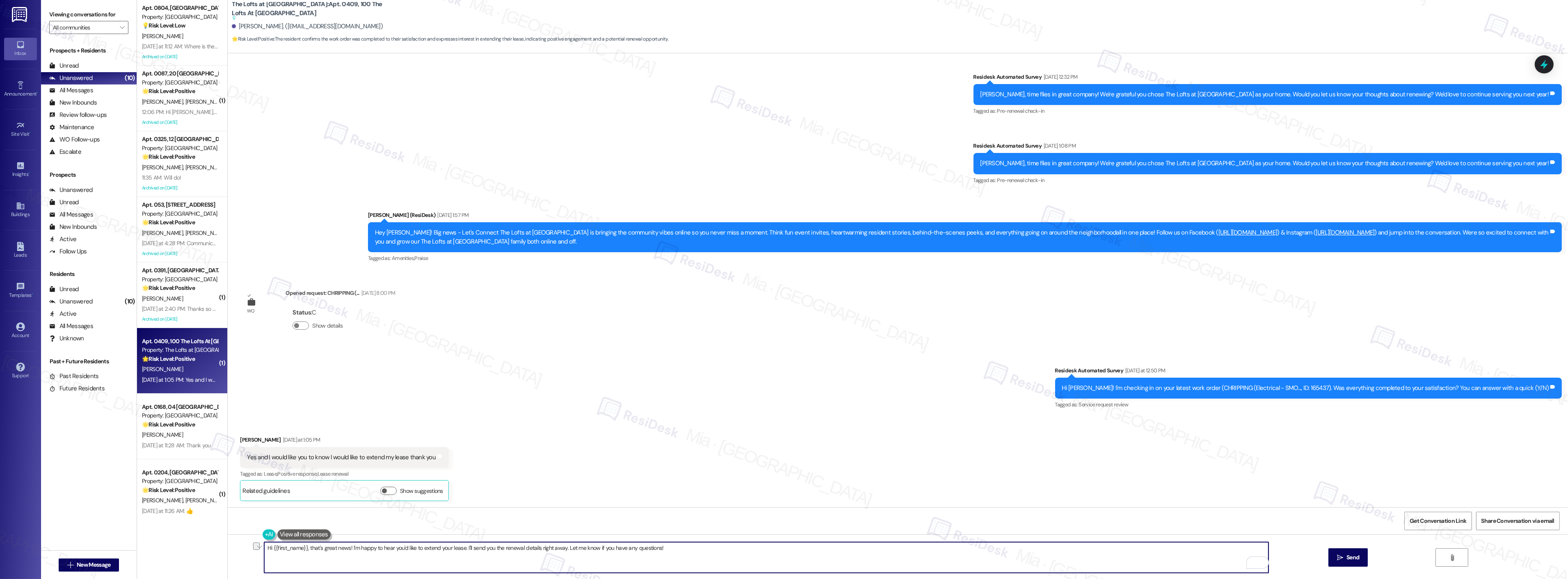
drag, startPoint x: 671, startPoint y: 552, endPoint x: 257, endPoint y: 552, distance: 414.0
click at [257, 552] on div "Hi {{first_name}}, that's great news! I'm happy to hear you'd like to extend yo…" at bounding box center [898, 564] width 1340 height 61
paste textarea "Thank you so [PERSON_NAME] much for sharing your feedback! I’m so glad to know …"
type textarea "Thank you so much, [PERSON_NAME], for sharing your feedback! I’m so glad to kno…"
click at [1345, 558] on span "Send" at bounding box center [1353, 557] width 16 height 9
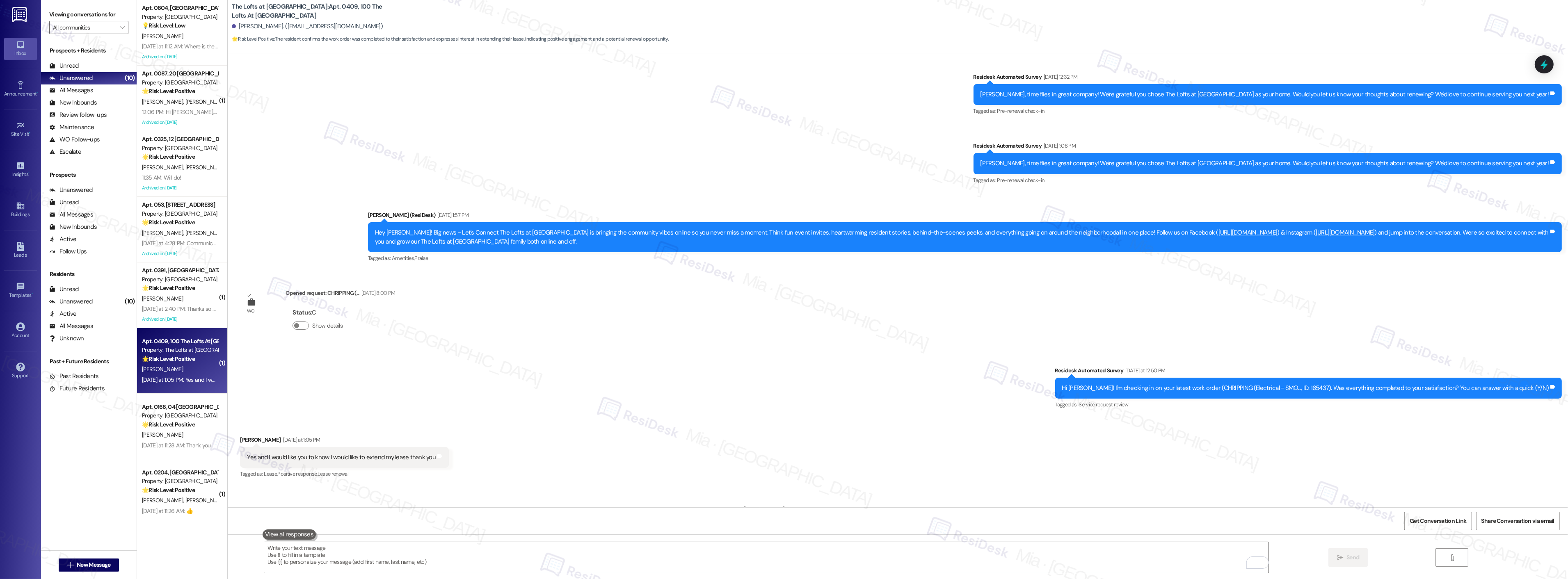
scroll to position [314, 0]
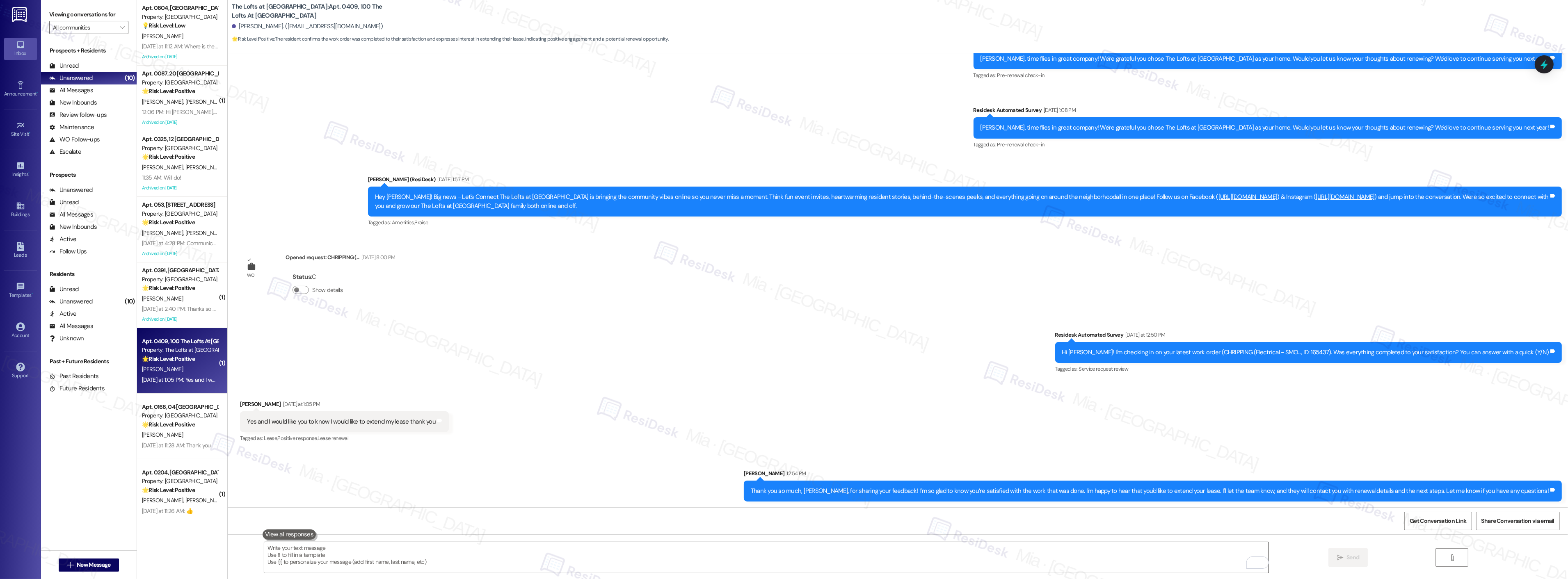
click at [760, 562] on textarea "To enrich screen reader interactions, please activate Accessibility in Grammarl…" at bounding box center [766, 557] width 1004 height 31
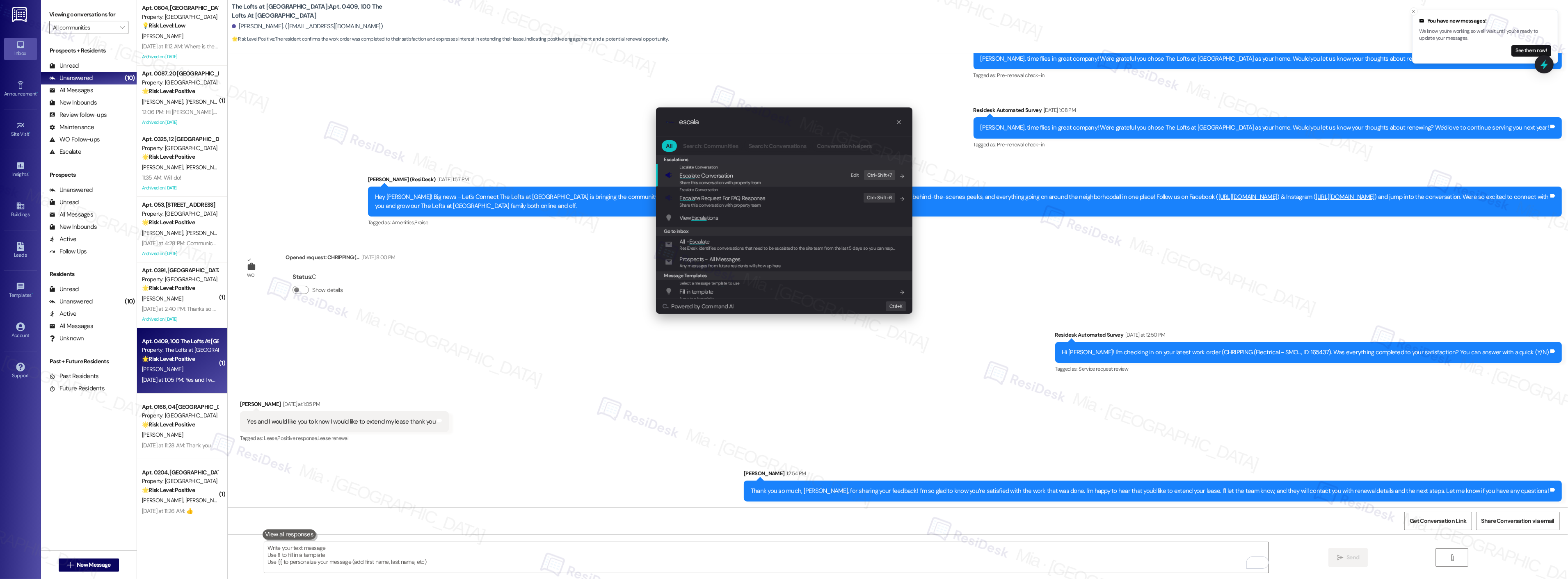
type input "escala"
click at [715, 181] on span "Share this conversation with property team" at bounding box center [720, 182] width 81 height 5
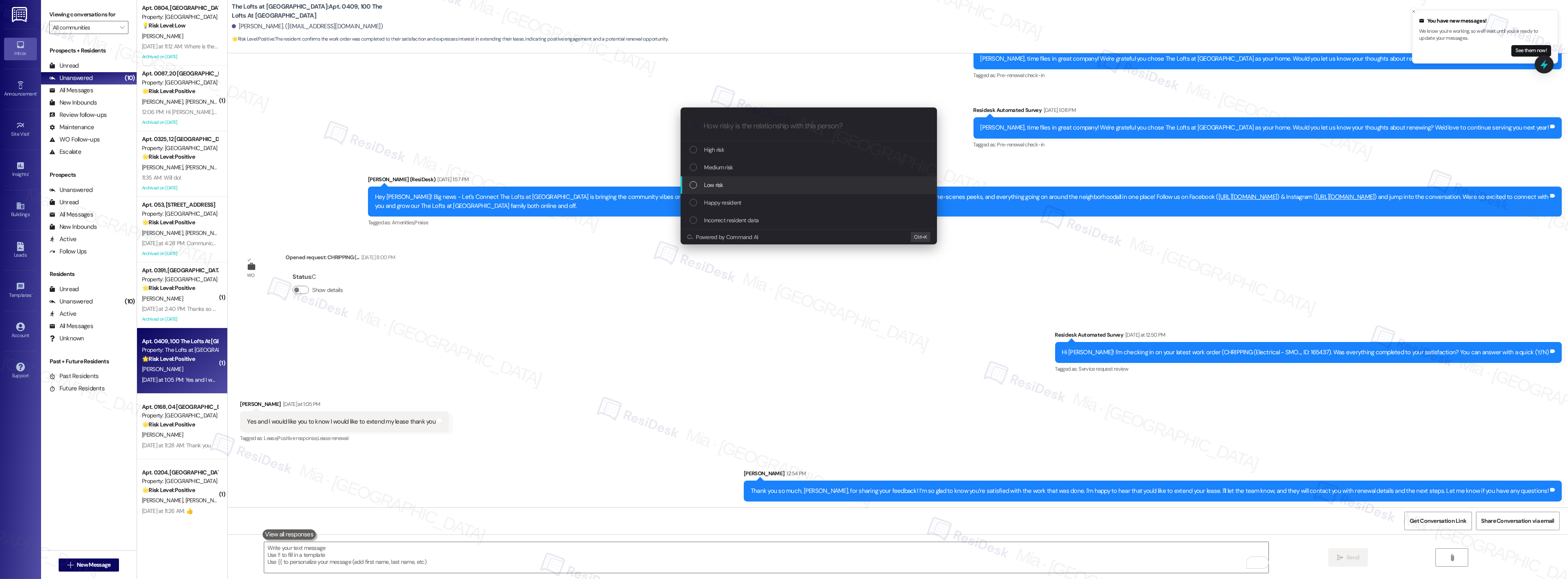
click at [714, 182] on span "Low risk" at bounding box center [713, 185] width 19 height 9
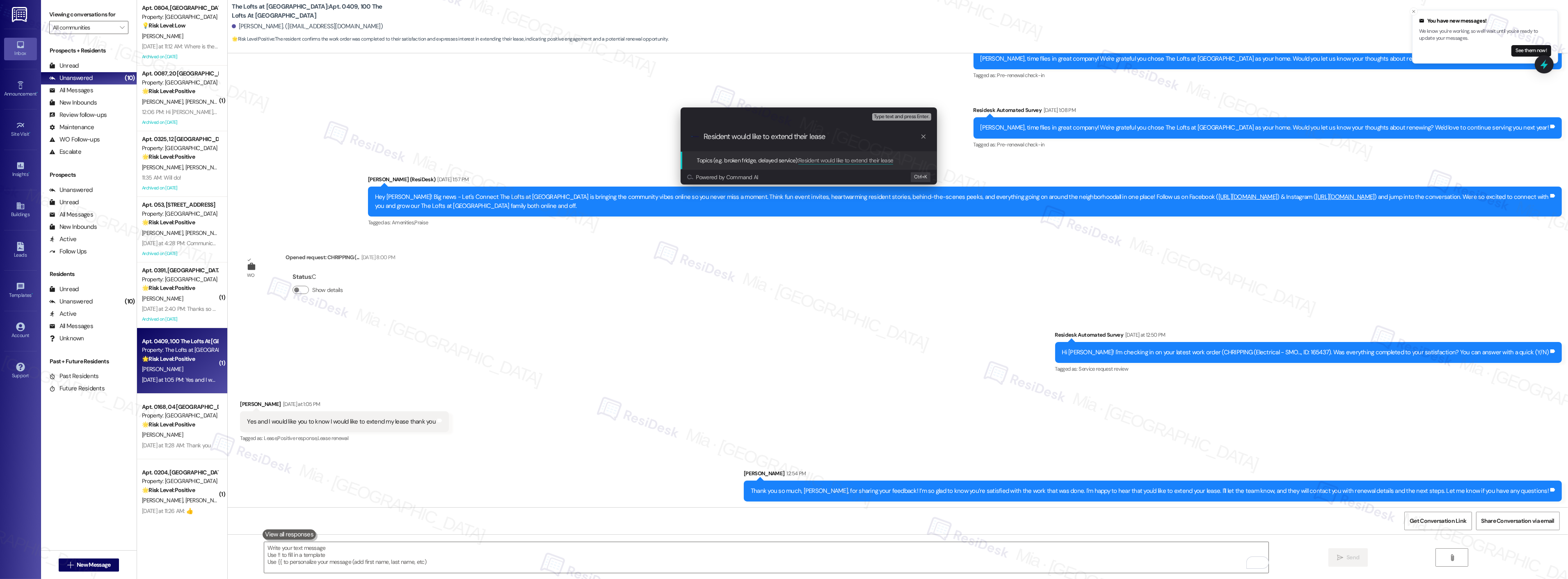
type input "Resident would like to extend their lease"
click at [841, 161] on span "Resident would like to extend their lease" at bounding box center [846, 160] width 95 height 7
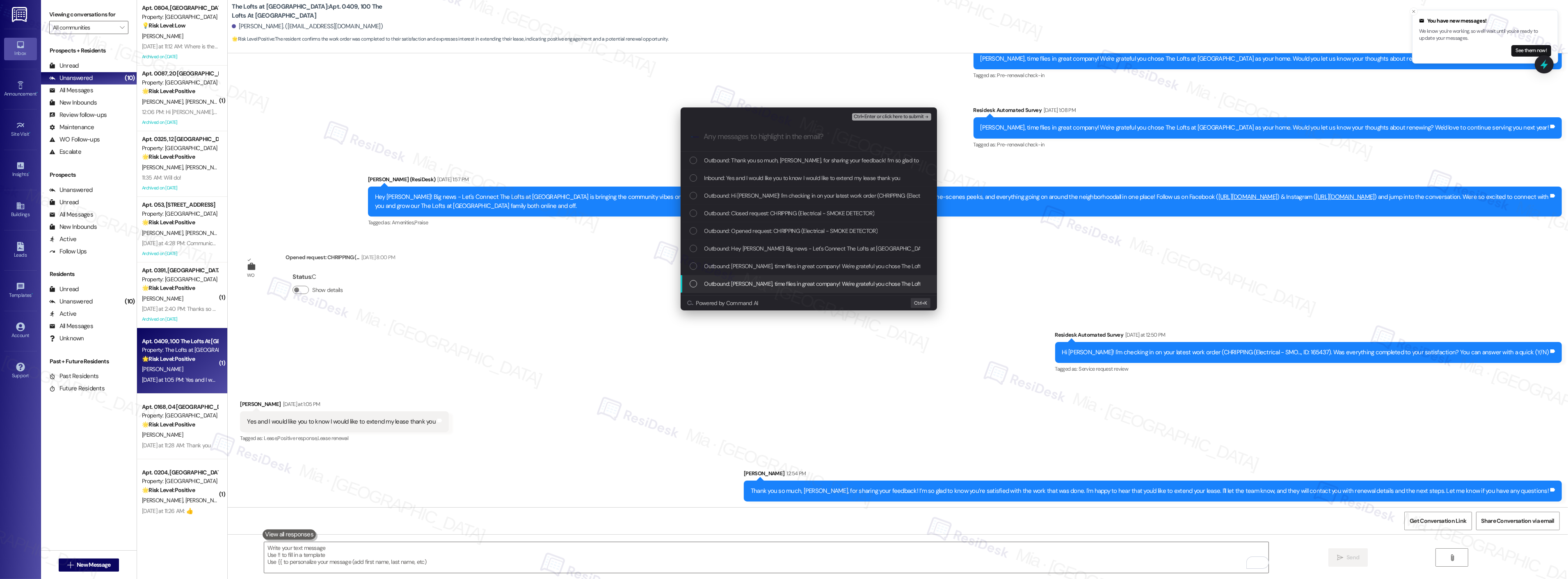
click at [592, 390] on div "Escalate Conversation Low risk Resident would like to extend their lease Any me…" at bounding box center [784, 290] width 1568 height 579
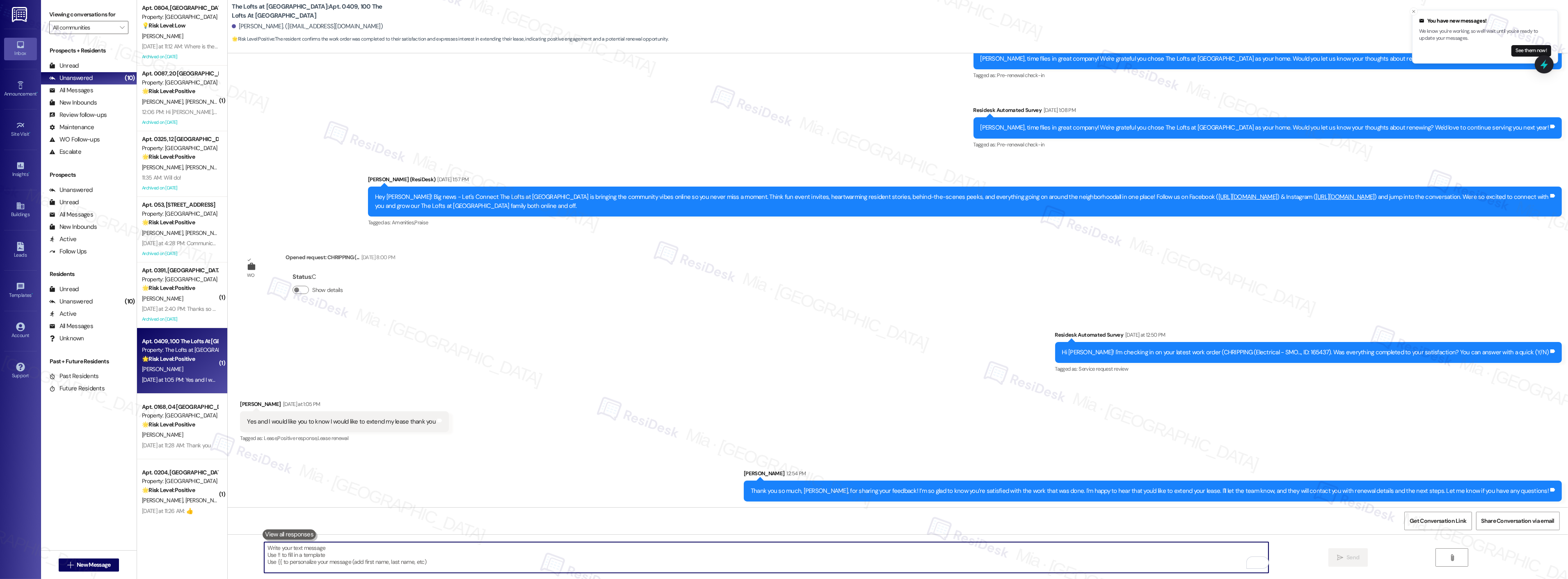
click at [782, 552] on textarea "To enrich screen reader interactions, please activate Accessibility in Grammarl…" at bounding box center [766, 557] width 1004 height 31
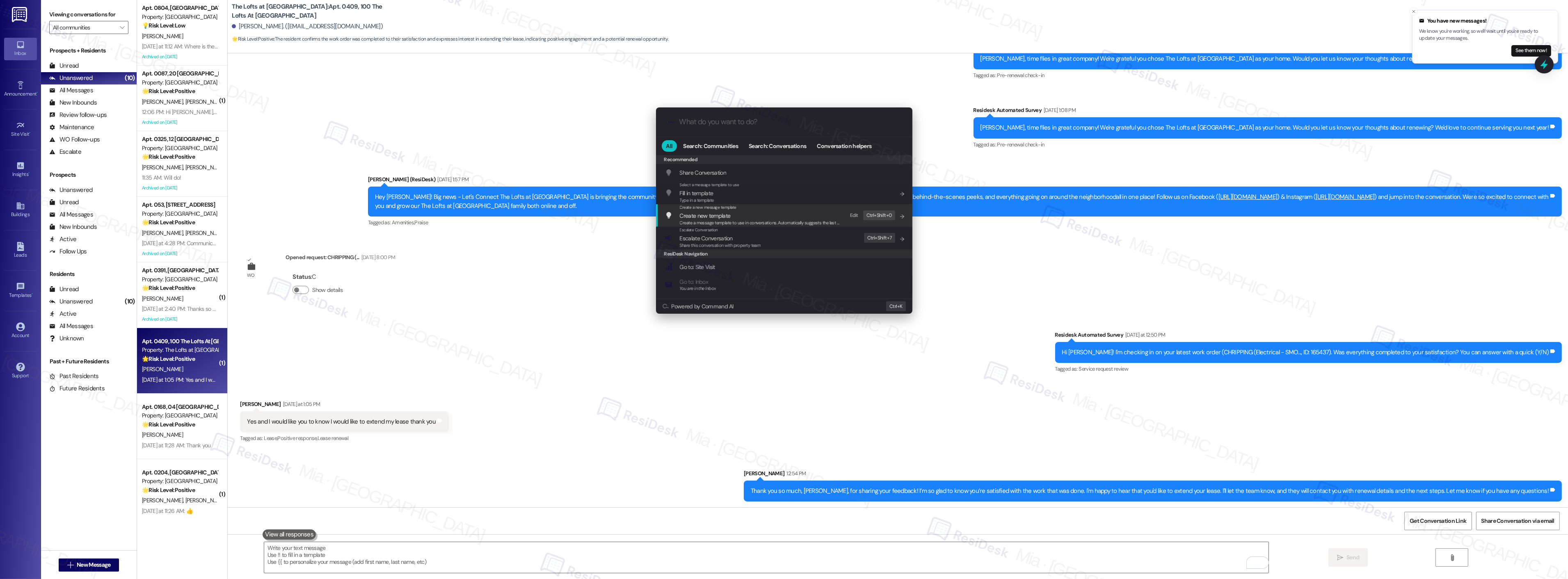
click at [771, 127] on div ".cls-1{fill:#0a055f;}.cls-2{fill:#0cc4c4;} resideskLogoBlueOrange" at bounding box center [784, 122] width 256 height 29
click at [744, 240] on span "Escalate Conversation" at bounding box center [720, 238] width 81 height 9
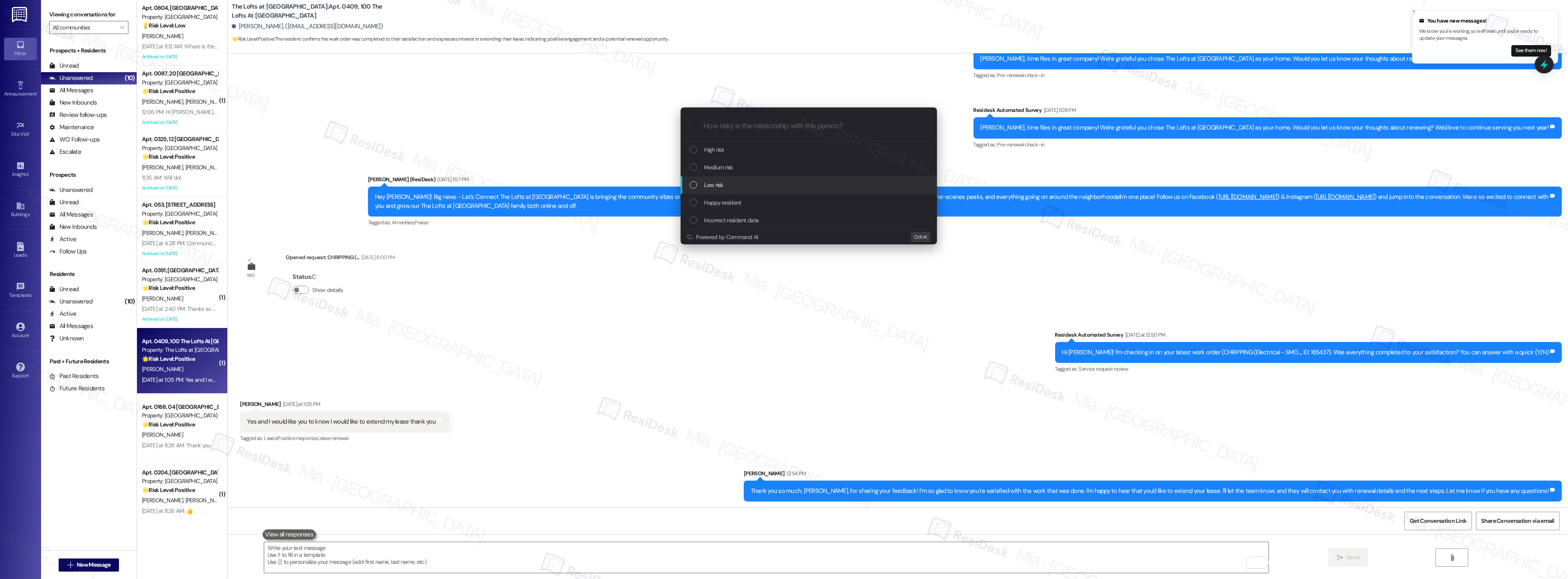
click at [716, 183] on span "Low risk" at bounding box center [713, 185] width 19 height 9
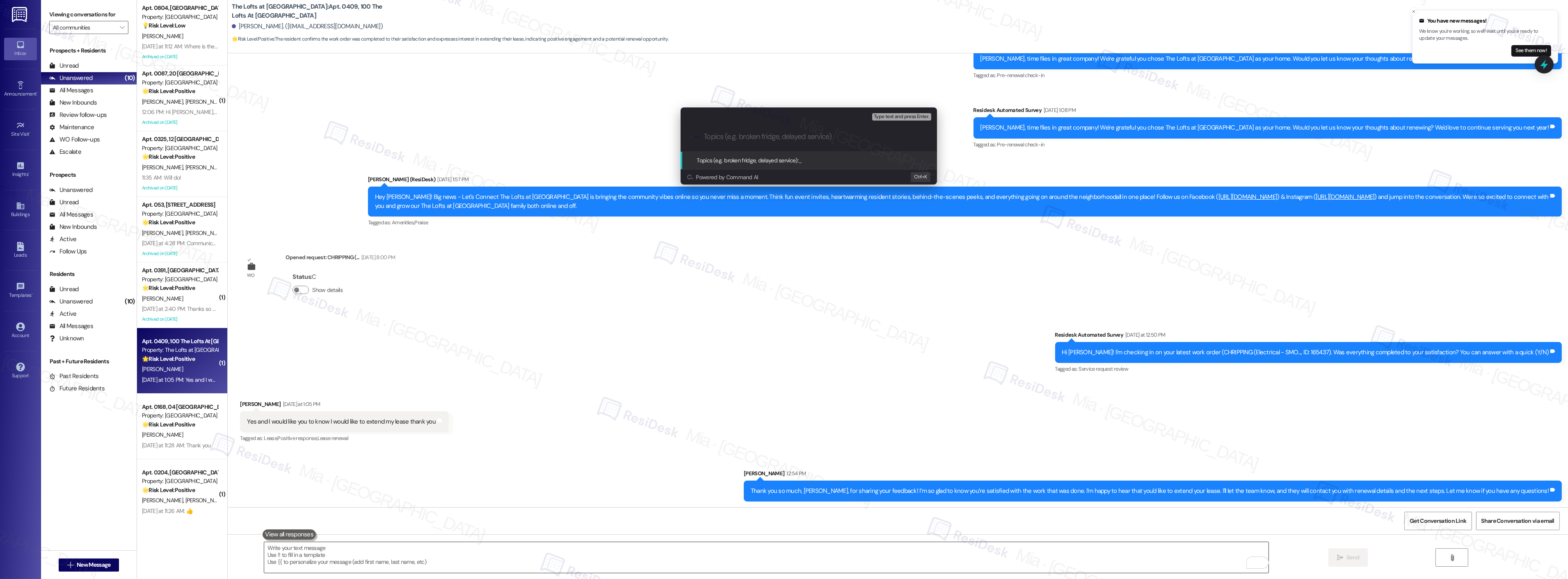
click at [614, 553] on div "Escalate Conversation Low risk Topics (e.g. broken fridge, delayed service) Any…" at bounding box center [784, 290] width 1568 height 579
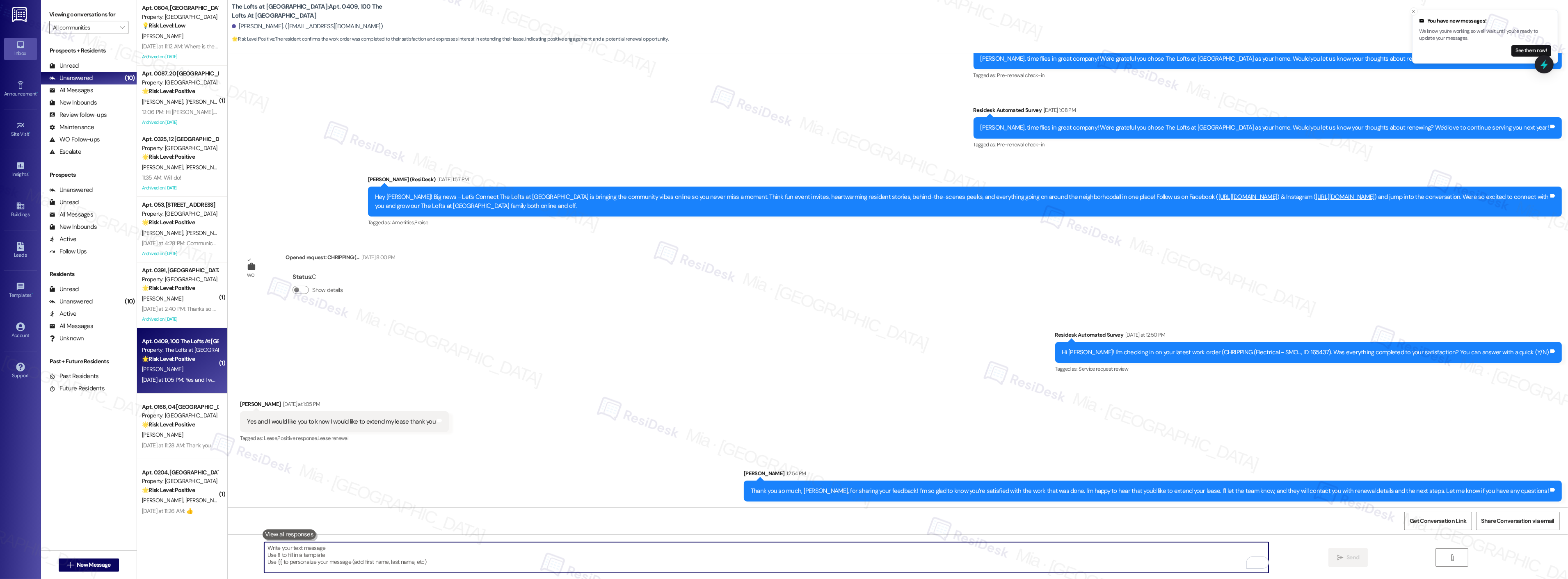
click at [621, 553] on textarea "To enrich screen reader interactions, please activate Accessibility in Grammarl…" at bounding box center [766, 557] width 1004 height 31
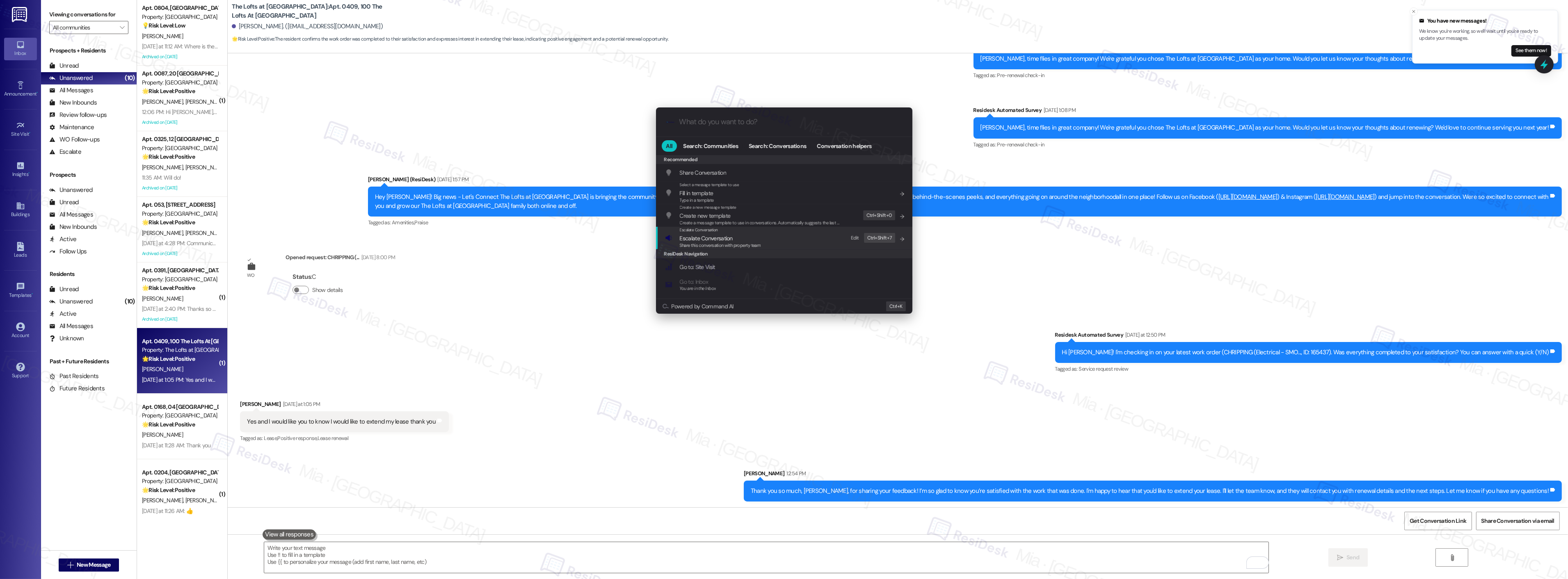
click at [736, 237] on span "Escalate Conversation" at bounding box center [720, 238] width 81 height 9
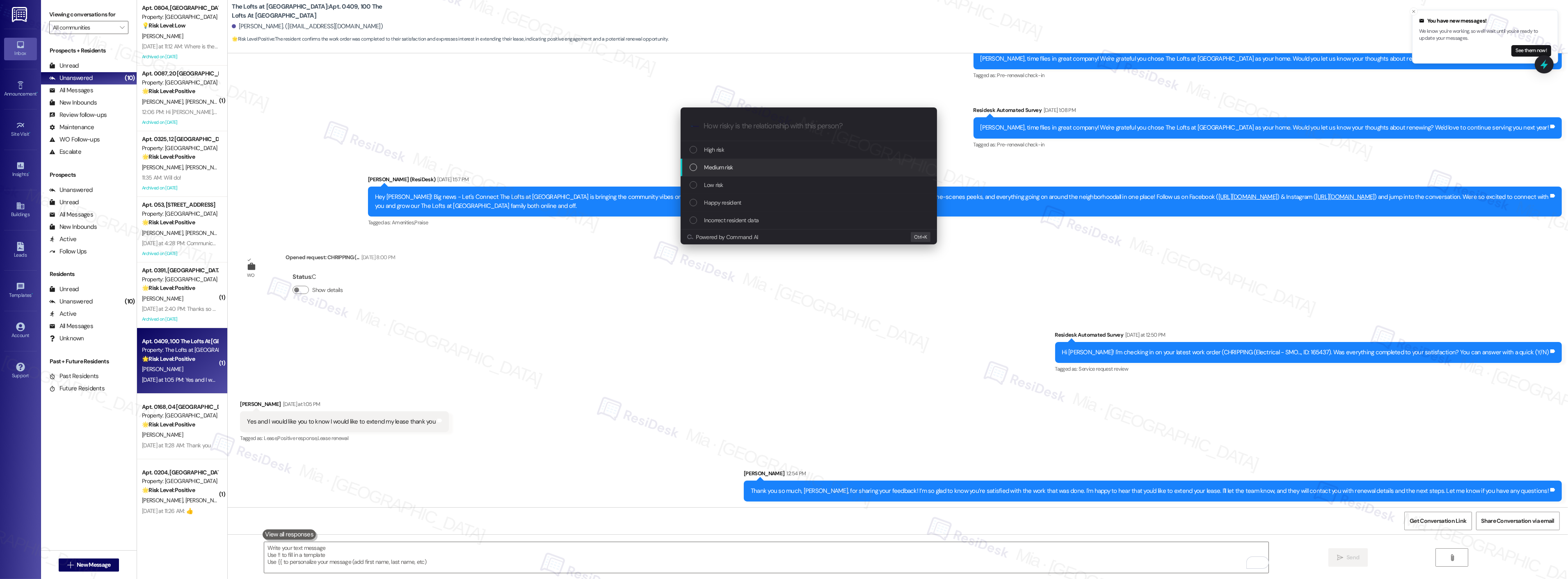
click at [725, 171] on span "Medium risk" at bounding box center [718, 167] width 29 height 9
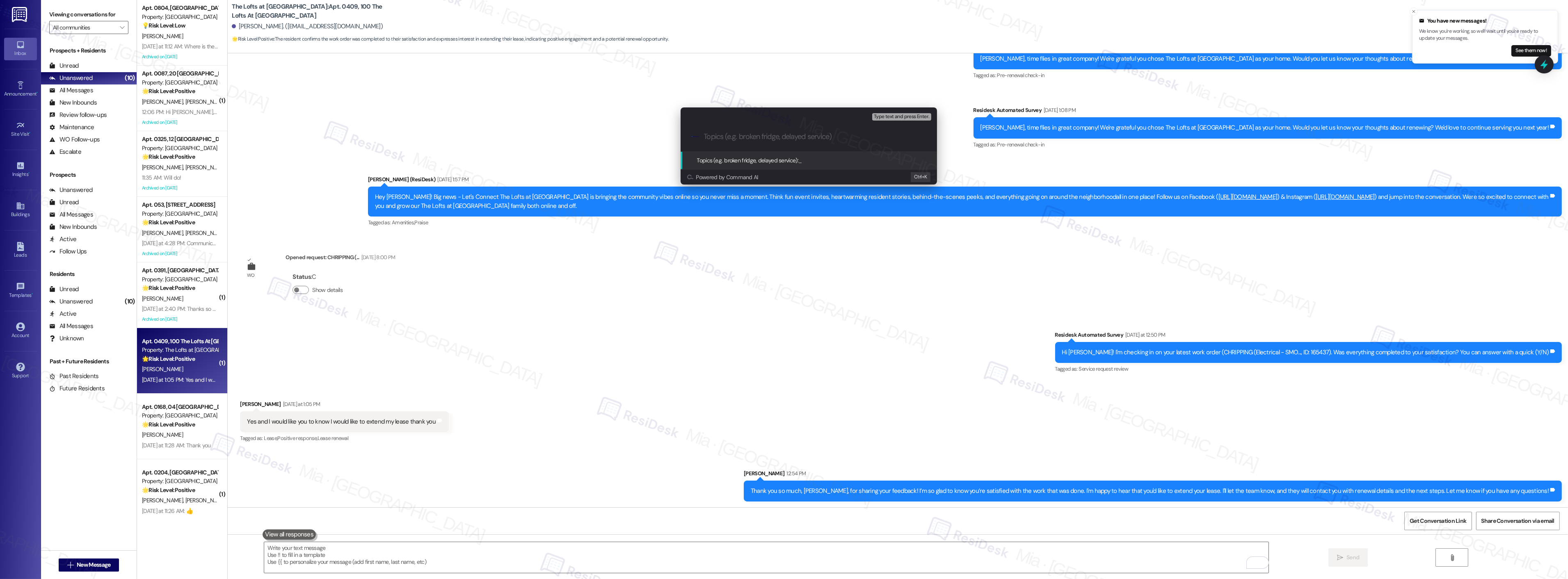
click at [735, 133] on input "Topics (e.g. broken fridge, delayed service)" at bounding box center [816, 137] width 223 height 9
type input "Resident would like to extend their lease"
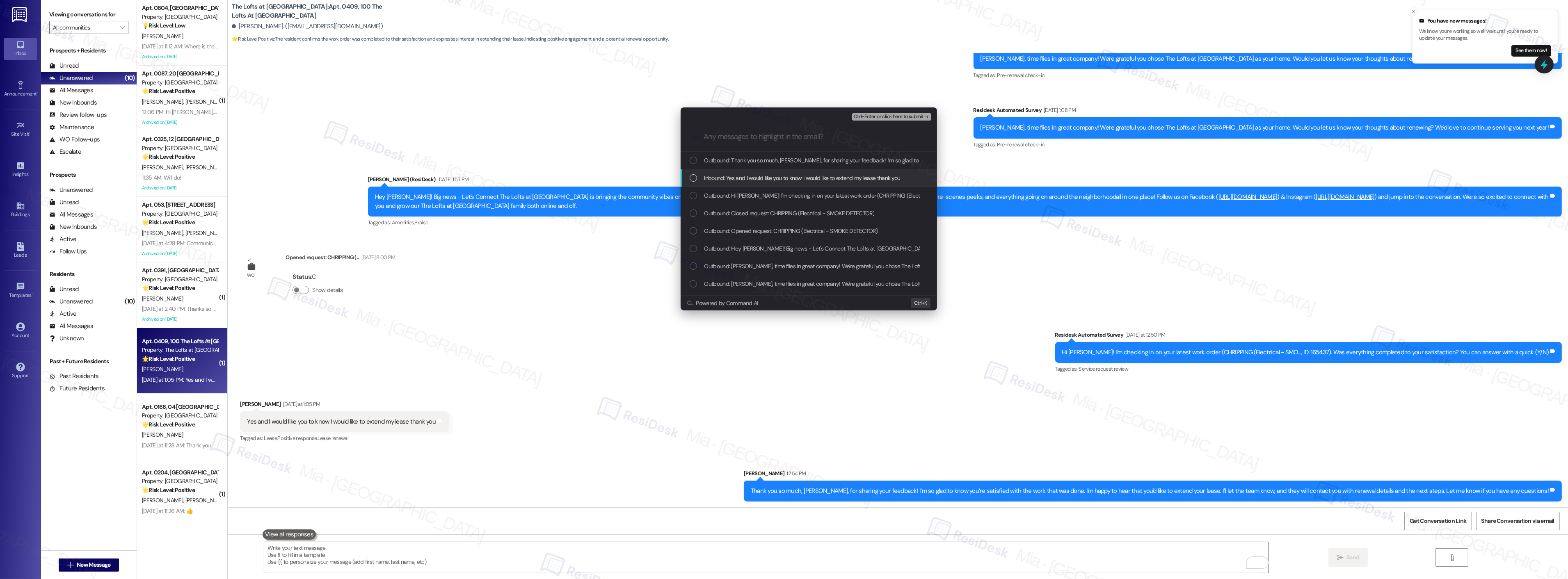
click at [706, 181] on span "Inbound: Yes and I would like you to know I would like to extend my lease thank…" at bounding box center [802, 178] width 196 height 9
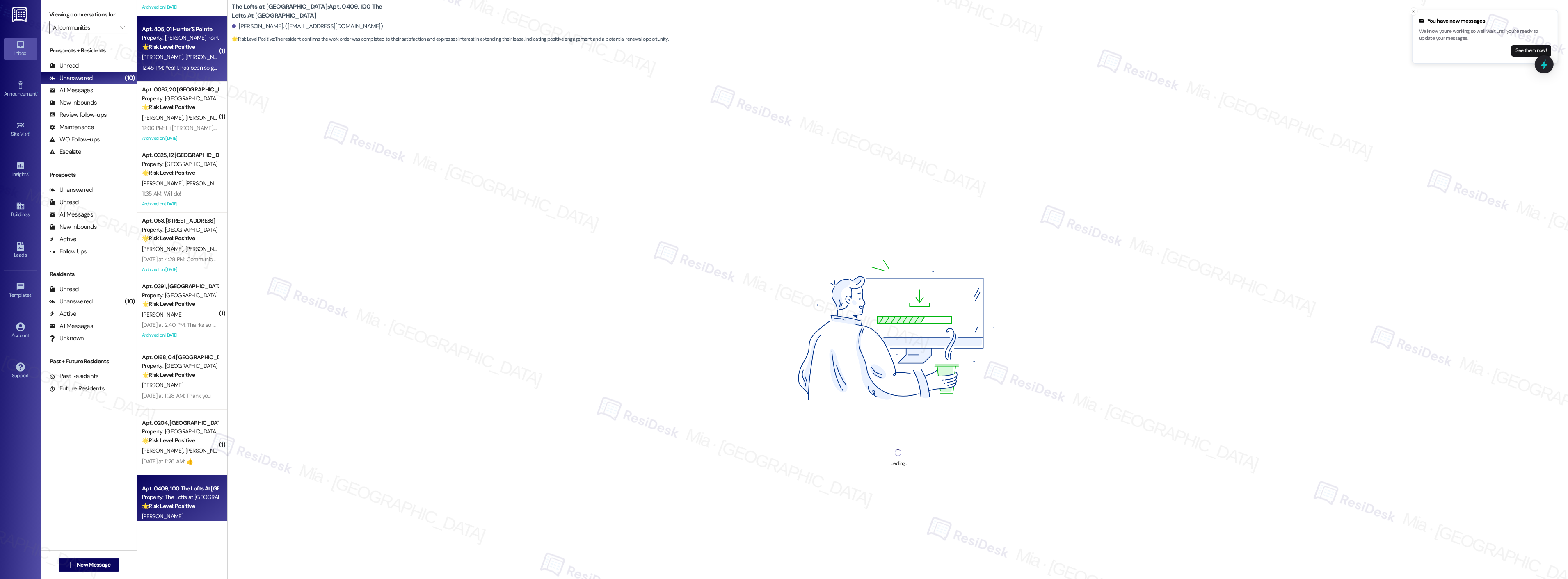
scroll to position [135, 0]
